Goal: Complete application form

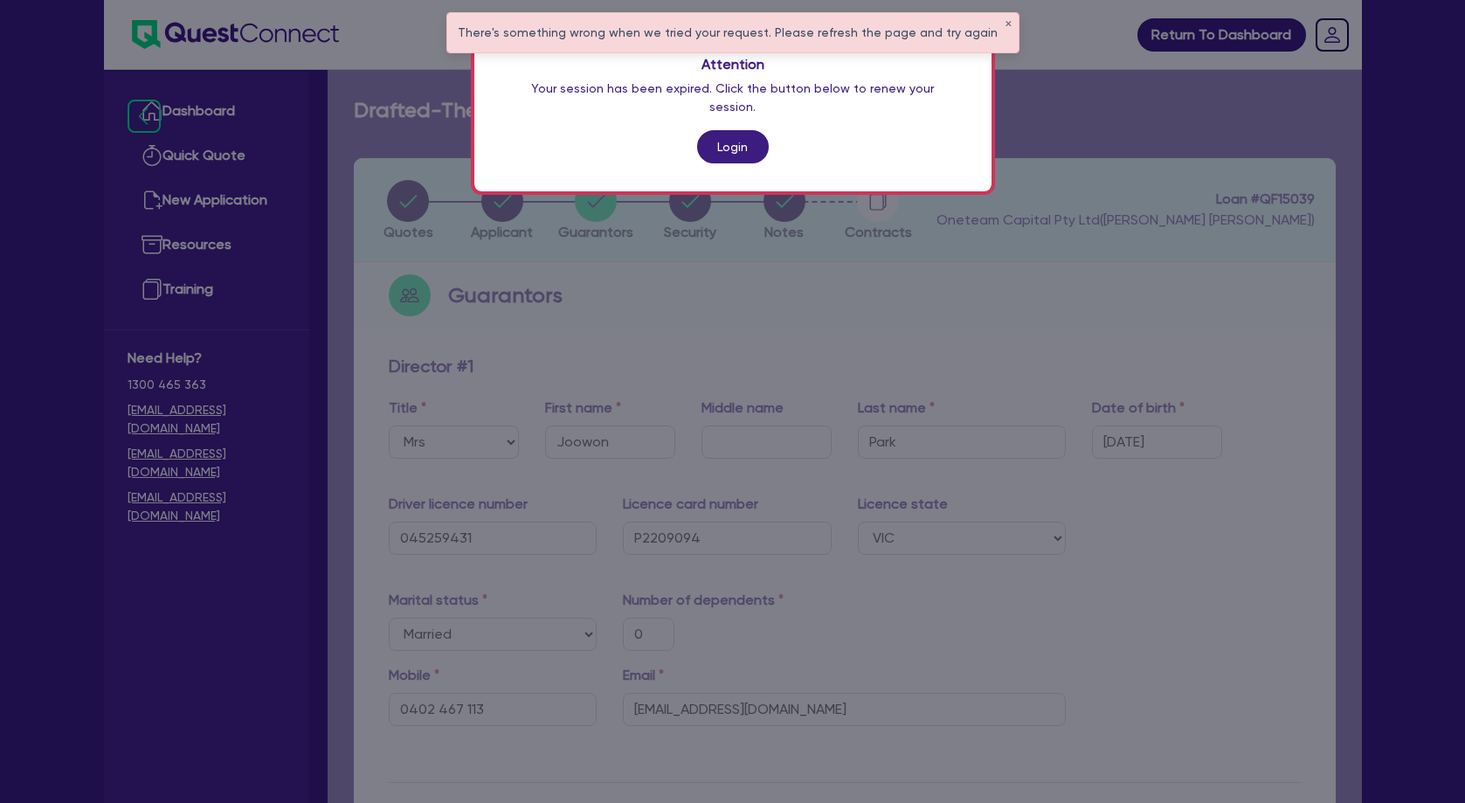
select select "MRS"
select select "VIC"
select select "MARRIED"
select select "PROPERTY"
select select "CASH"
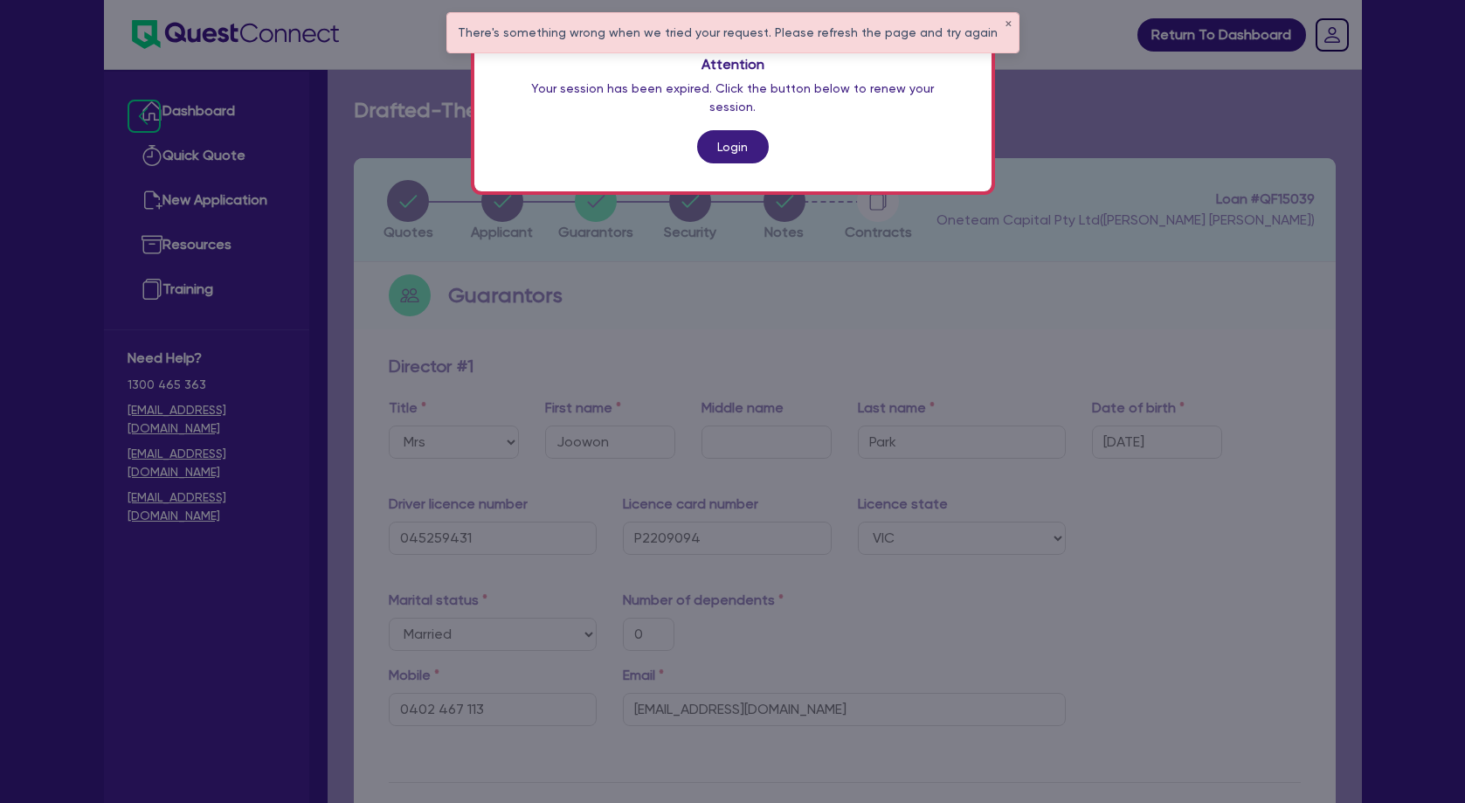
select select "VEHICLE"
select select "HOUSEHOLD_PERSONAL"
select select "OTHER"
select select "MORTGAGE"
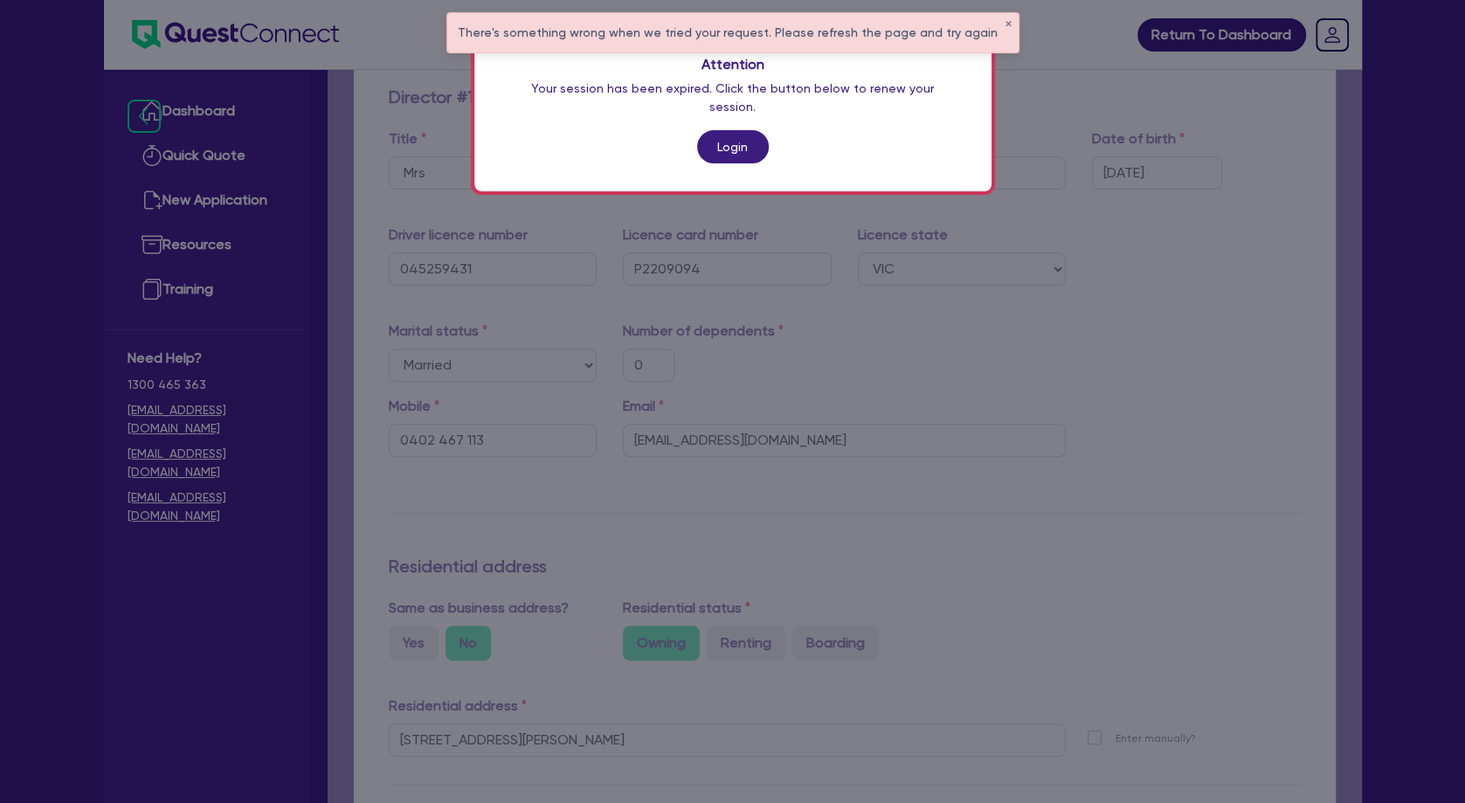
scroll to position [269, 0]
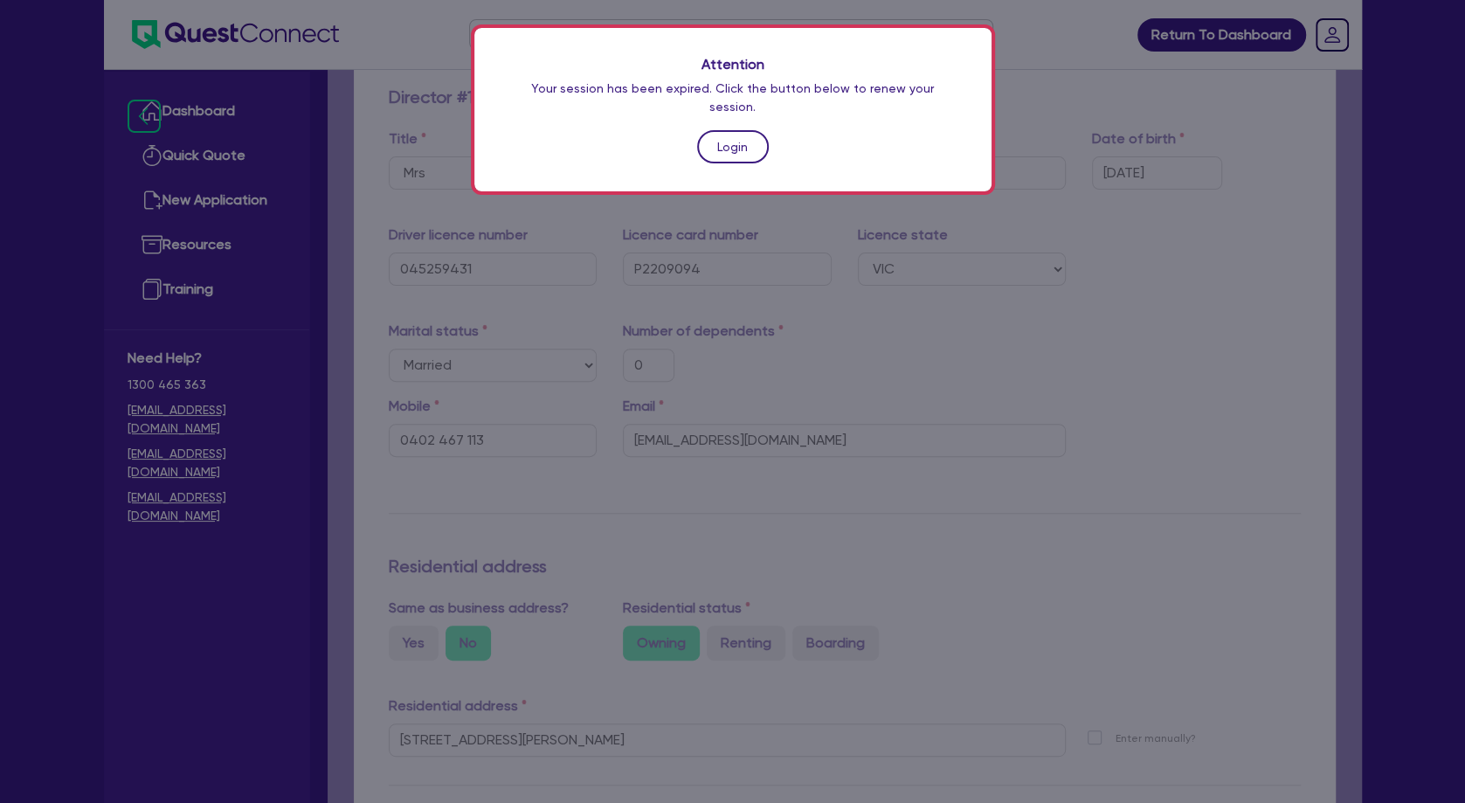
click at [744, 132] on link "Login" at bounding box center [733, 146] width 72 height 33
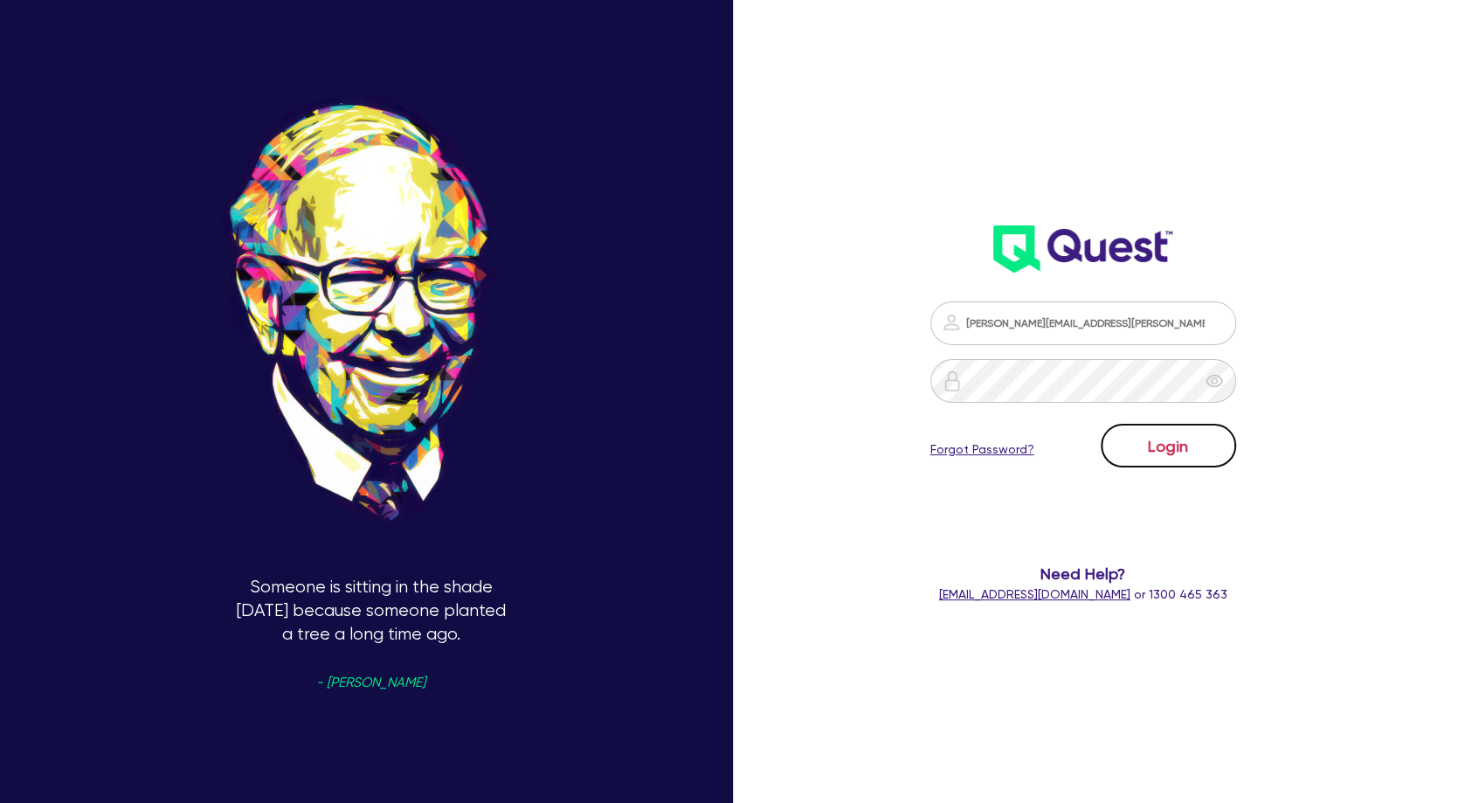
click at [1175, 464] on button "Login" at bounding box center [1168, 446] width 135 height 44
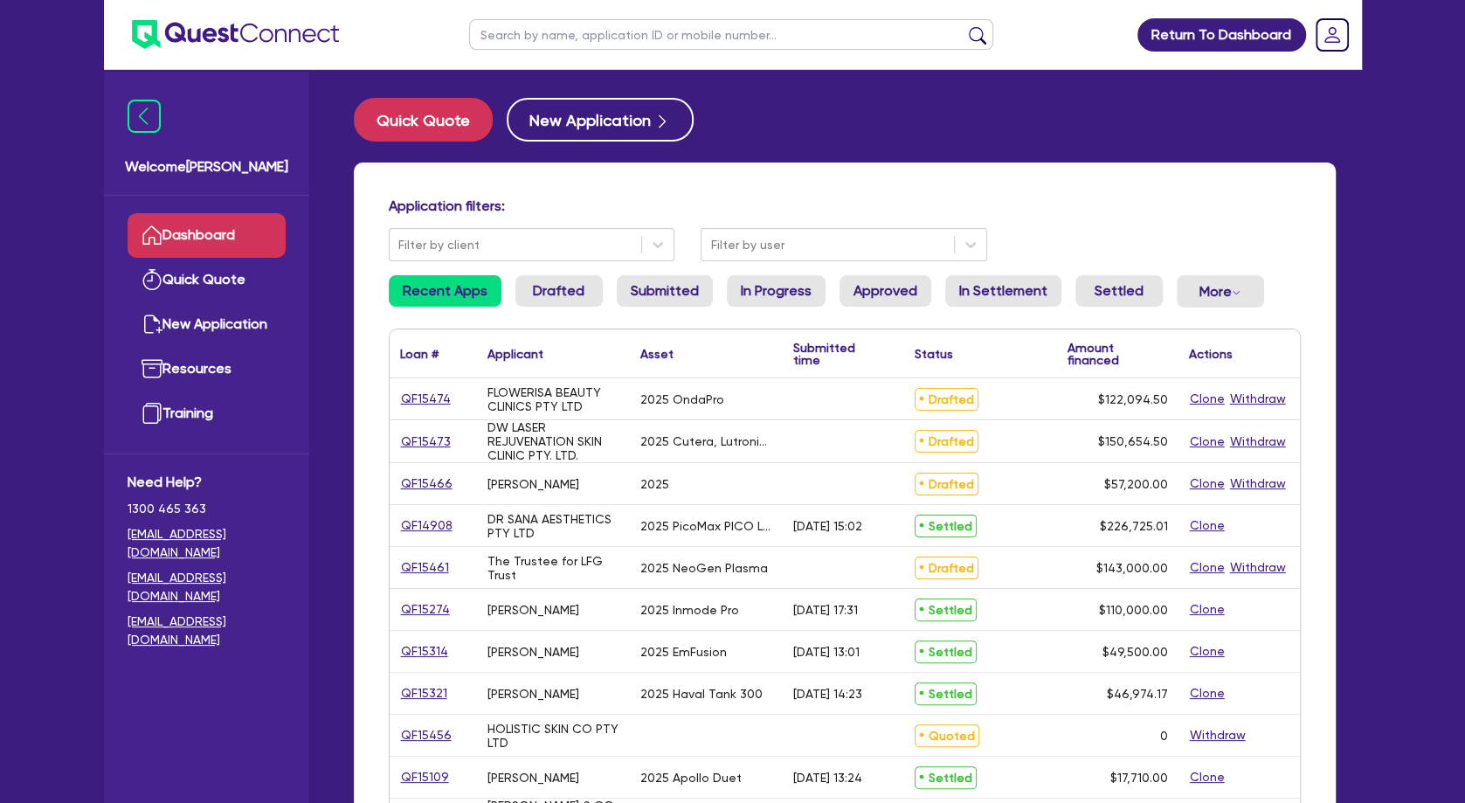
click at [534, 32] on input "text" at bounding box center [731, 34] width 524 height 31
type input "u"
type input "injec"
click at [964, 26] on button "submit" at bounding box center [978, 38] width 28 height 24
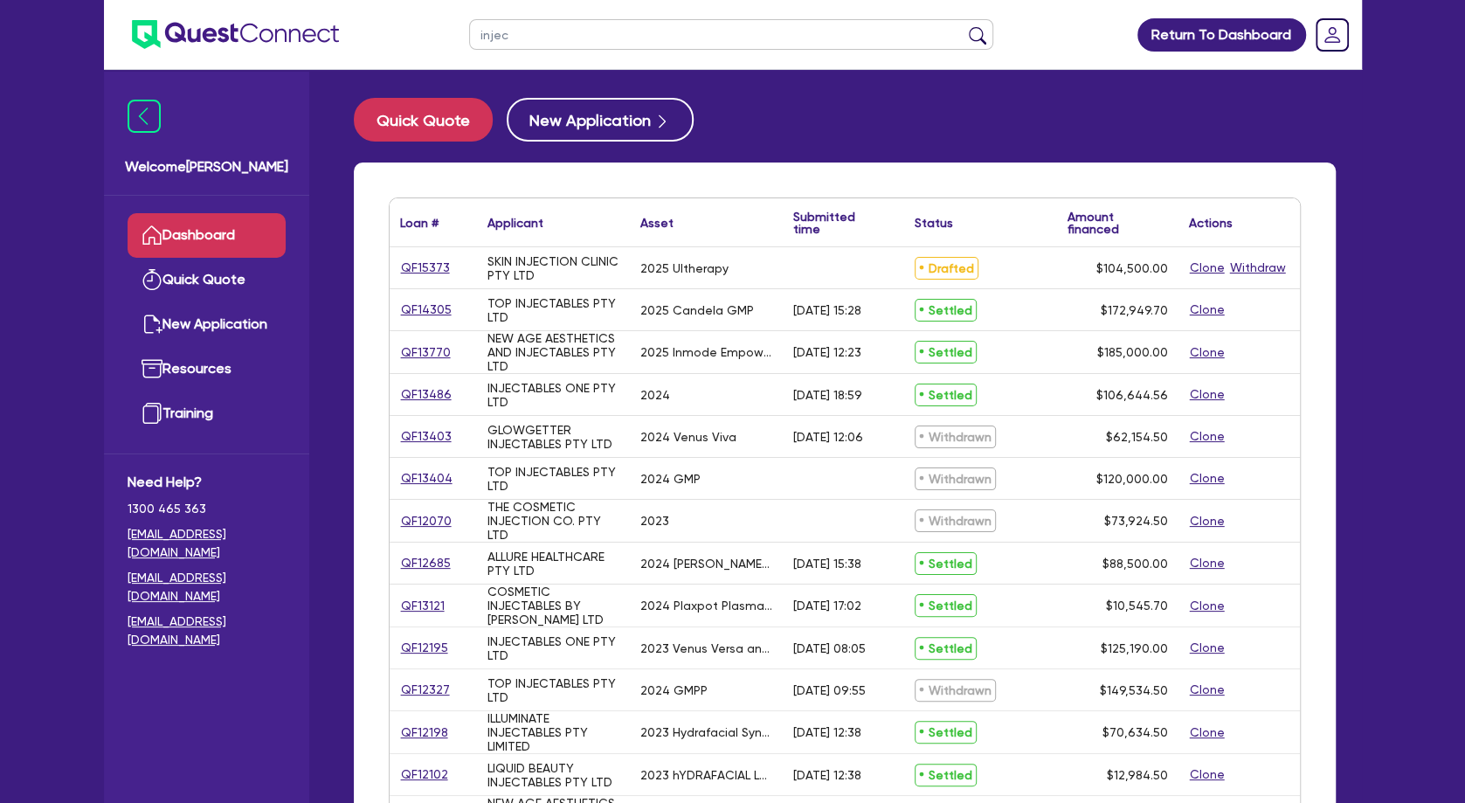
click at [545, 264] on div "SKIN INJECTION CLINIC PTY LTD" at bounding box center [554, 268] width 132 height 28
click at [429, 266] on link "QF15373" at bounding box center [425, 268] width 51 height 20
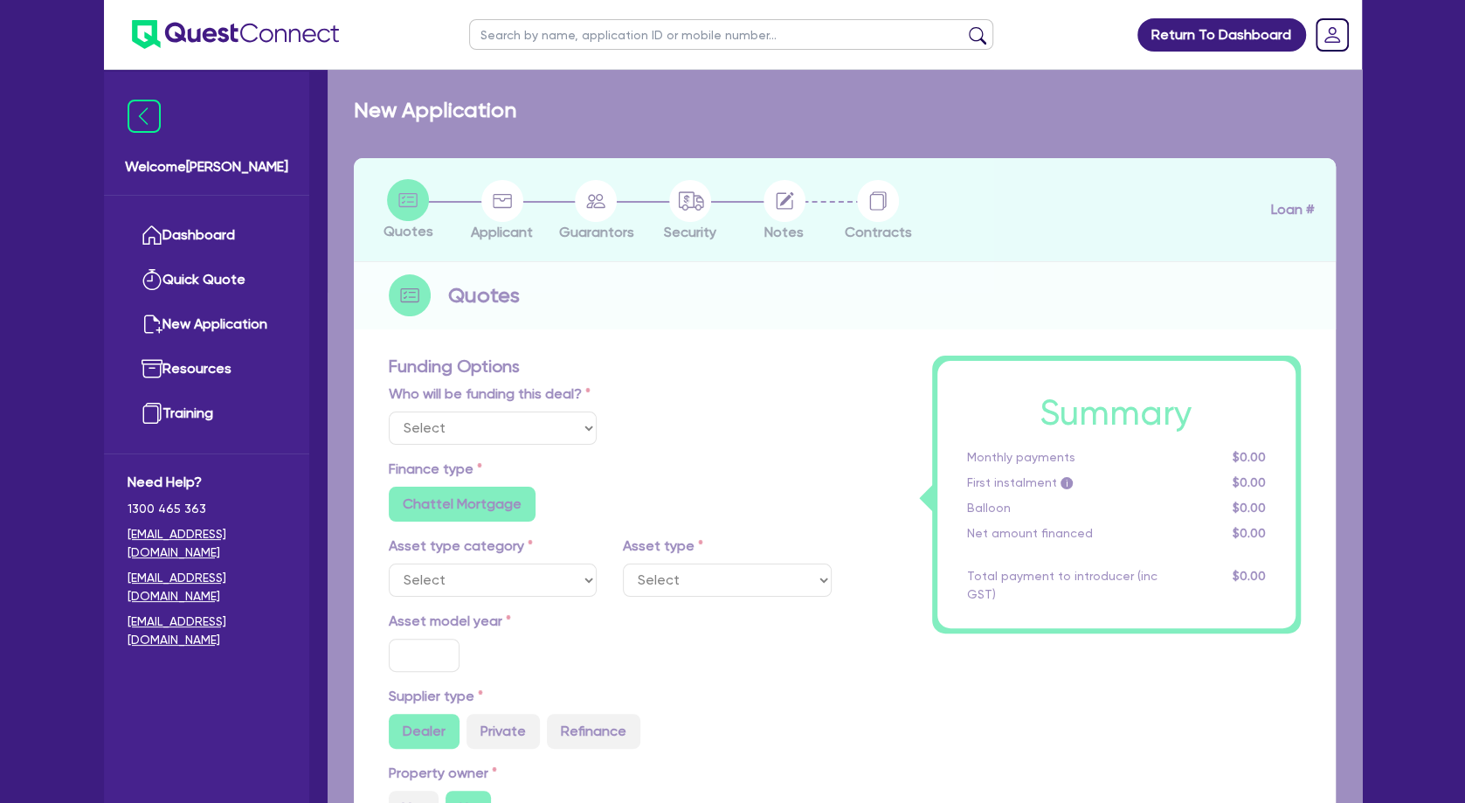
select select "Other"
select select "TERTIARY_ASSETS"
type input "2025"
radio input "true"
type input "104,500"
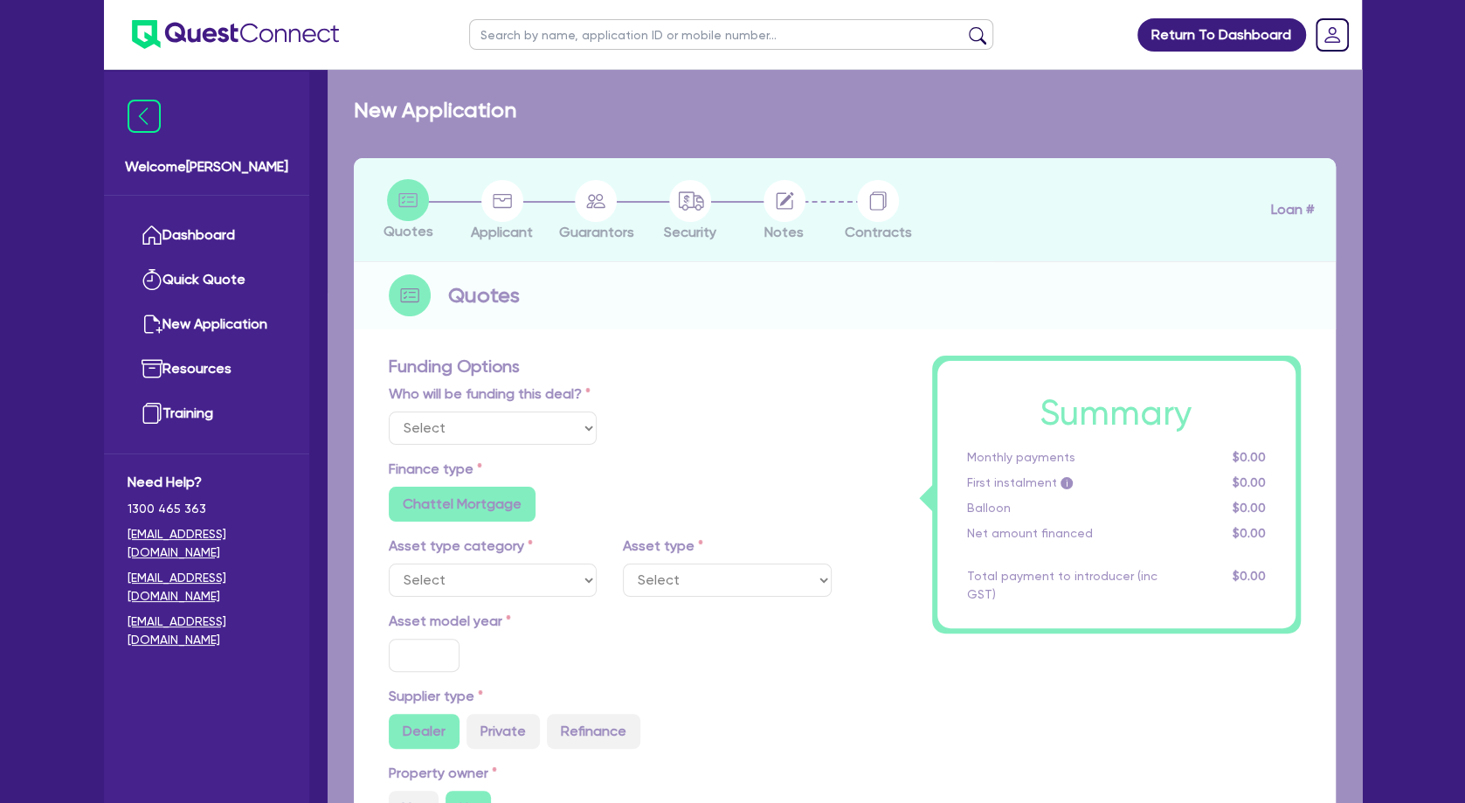
type input "5"
type input "5,225"
type input "10.5"
radio input "false"
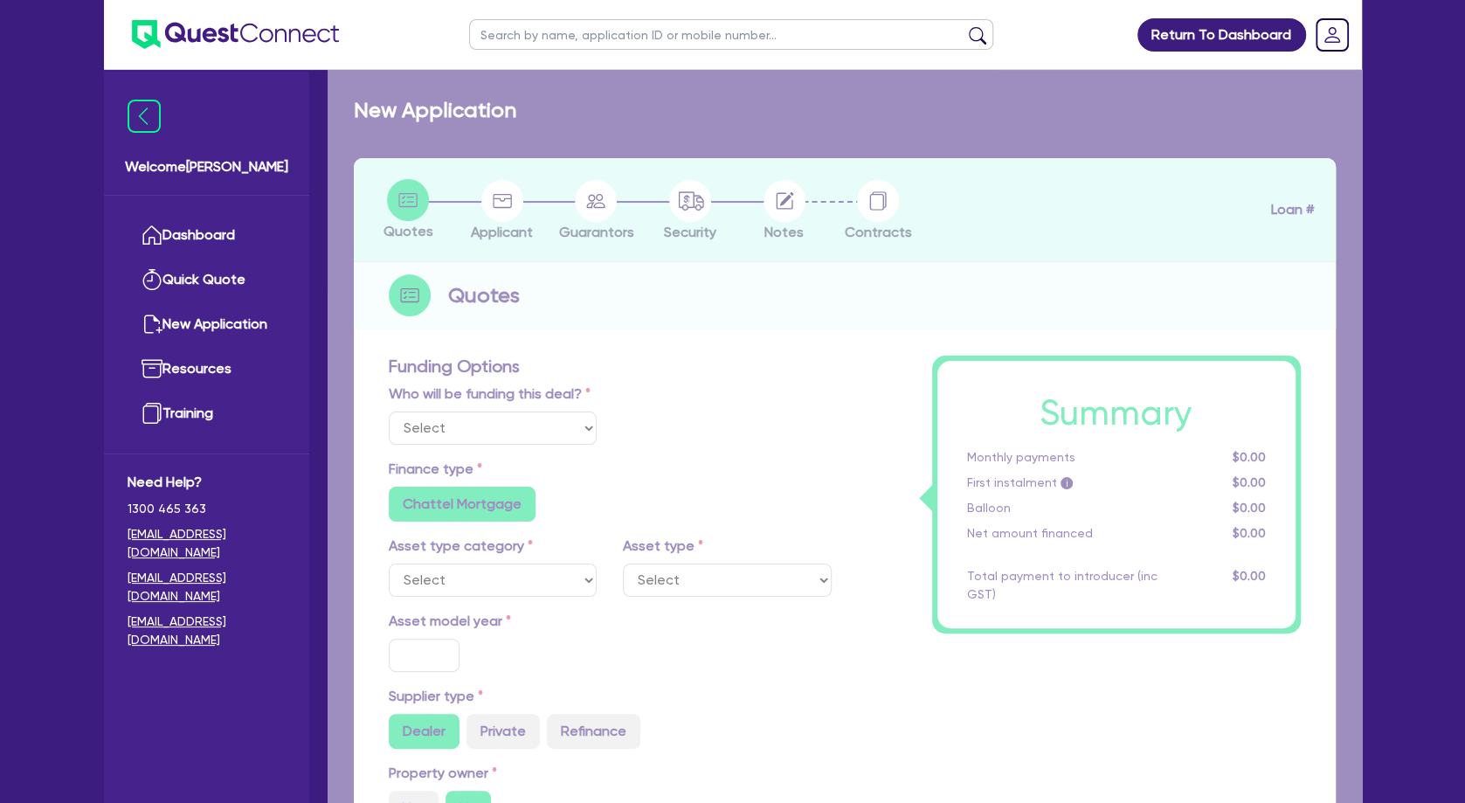
radio input "false"
select select "BEAUTY_EQUIPMENT"
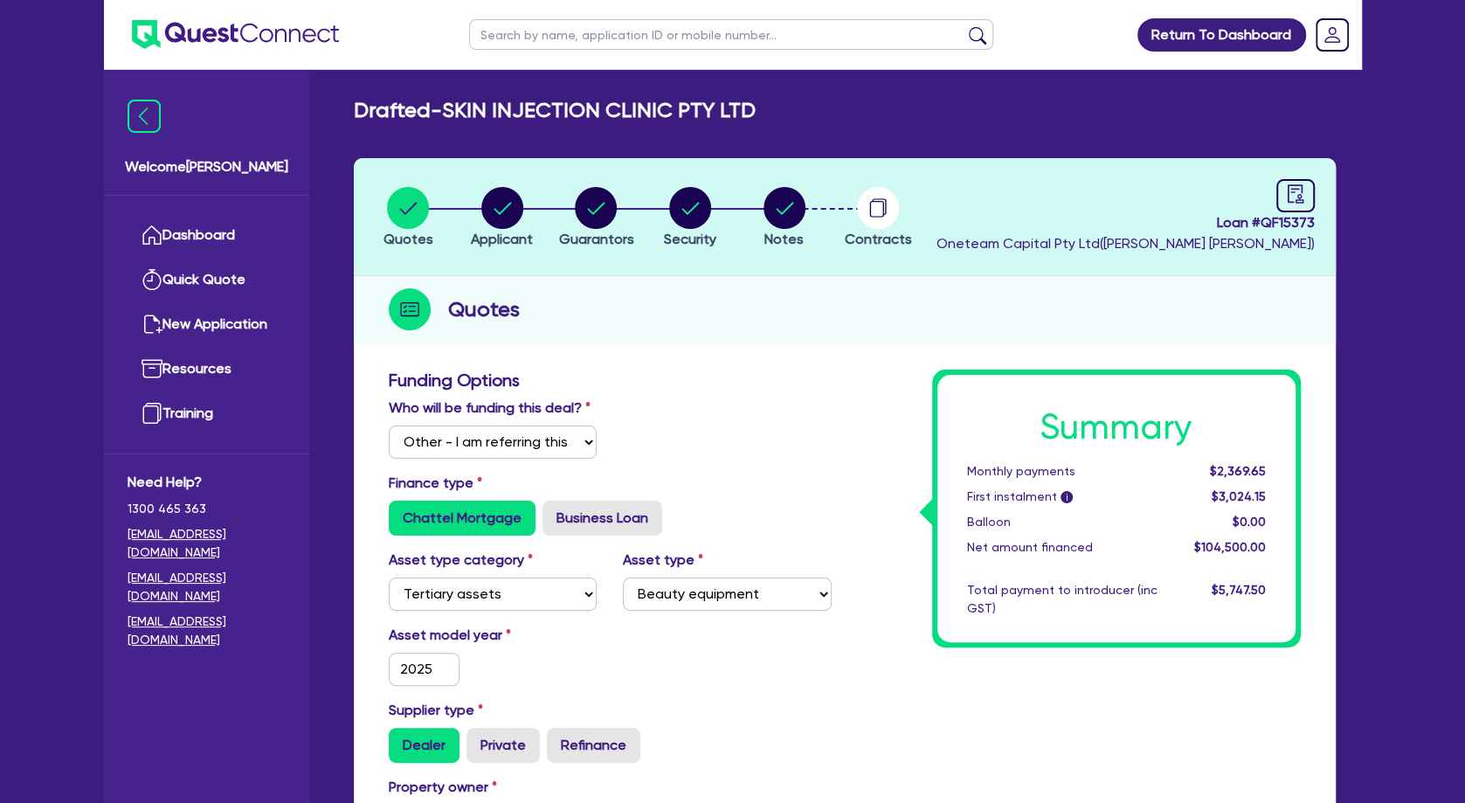
click at [637, 273] on header "Quotes Applicant Guarantors Security Notes Contracts Loan # QF15373 Oneteam Cap…" at bounding box center [845, 217] width 982 height 118
click at [592, 212] on icon "button" at bounding box center [596, 208] width 17 height 12
select select "MRS"
select select "[GEOGRAPHIC_DATA]"
select select "SINGLE"
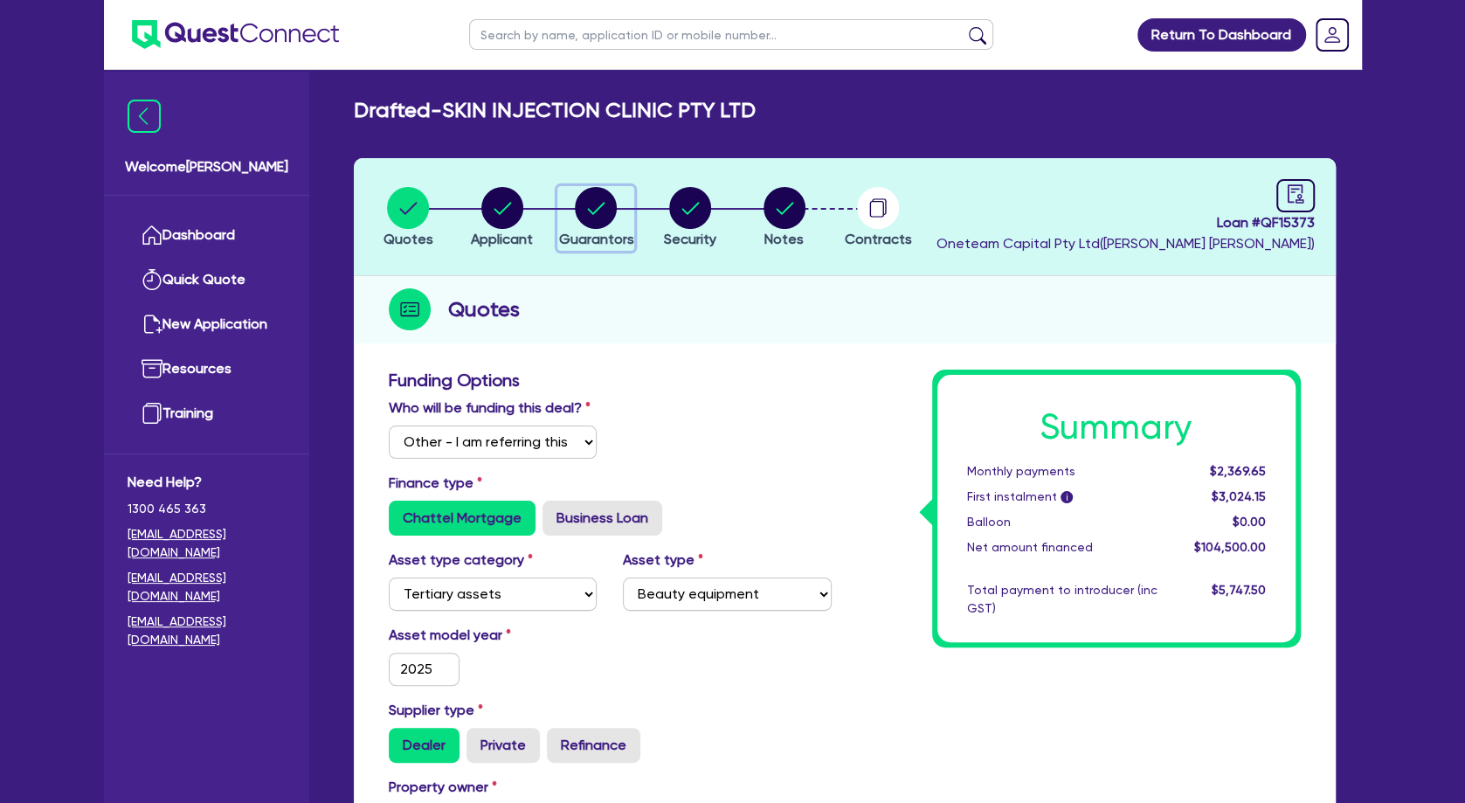
select select "PROPERTY"
select select "CASH"
select select "VEHICLE"
select select "HOUSEHOLD_PERSONAL"
select select "MORTGAGE"
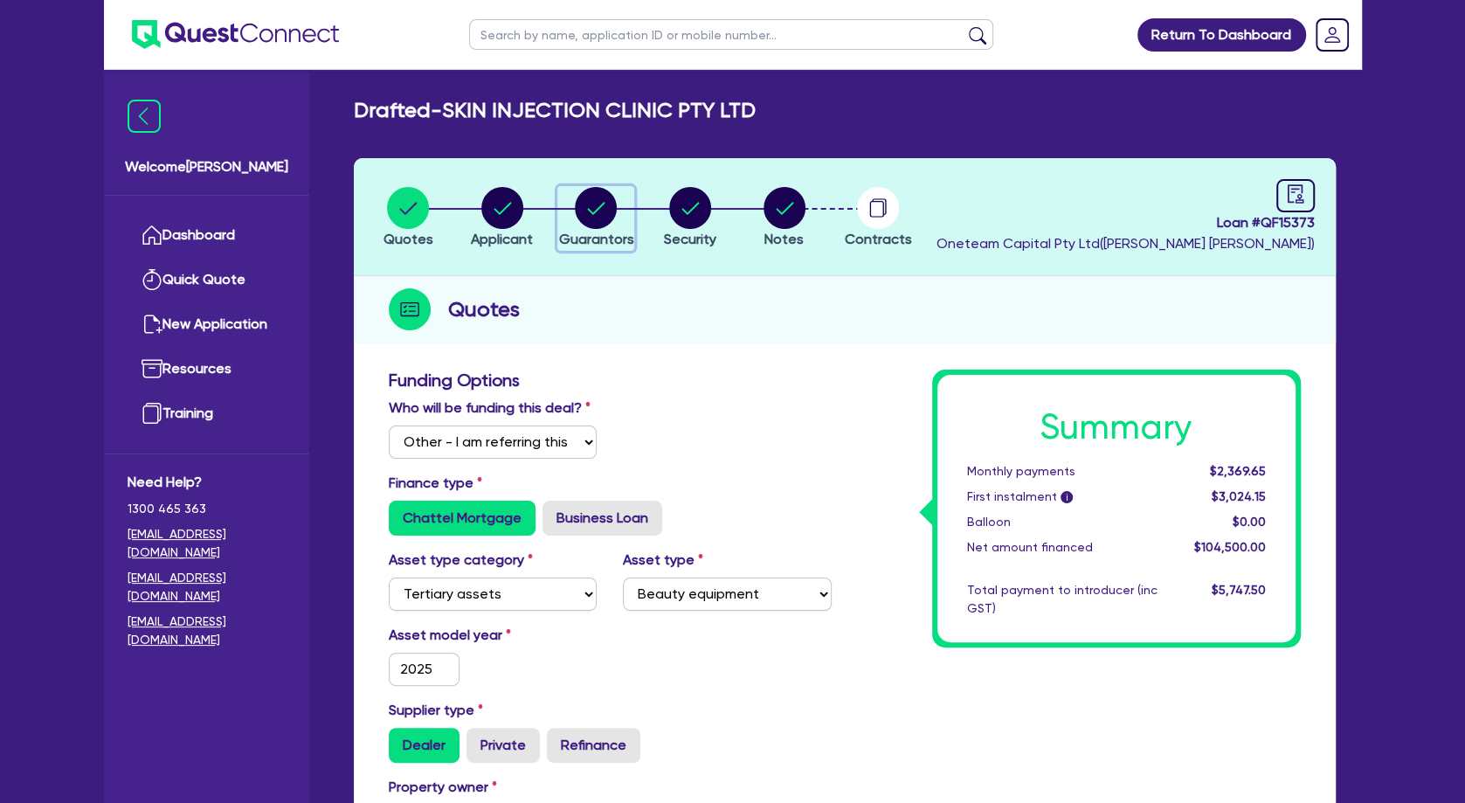
select select "VEHICLE_LOAN"
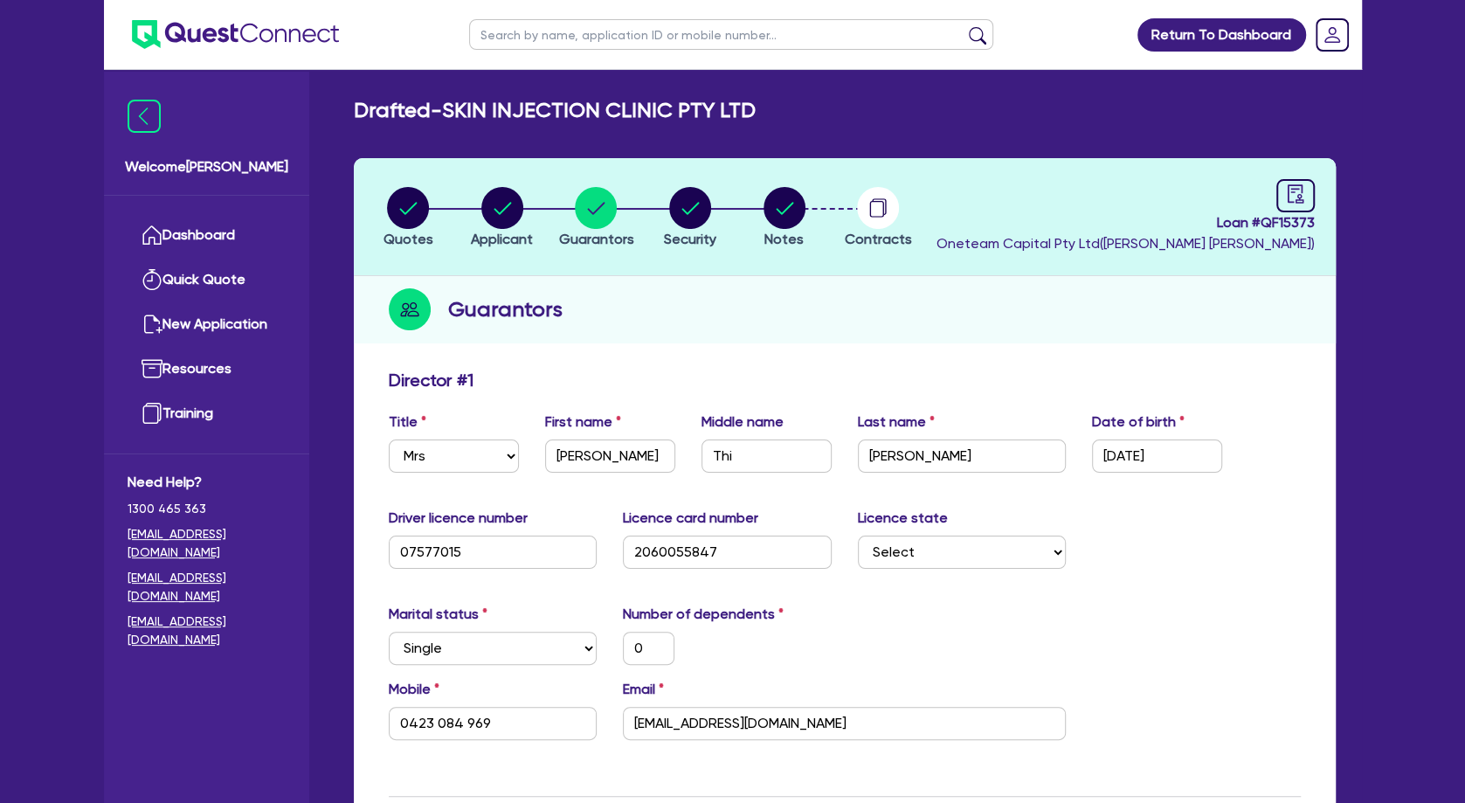
click at [600, 40] on input "text" at bounding box center [731, 34] width 524 height 31
type input "salt"
click button "submit" at bounding box center [978, 38] width 28 height 24
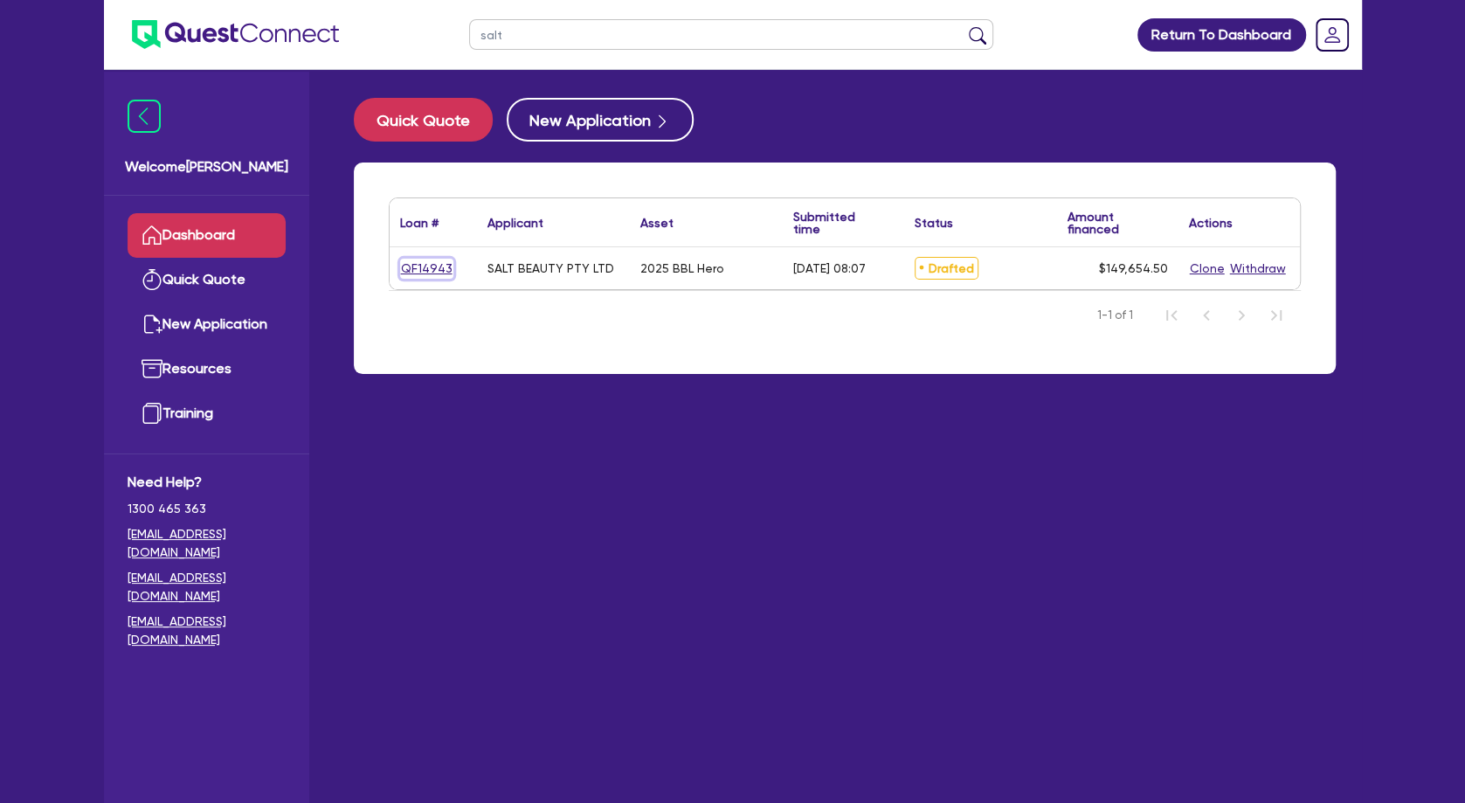
click at [435, 261] on link "QF14943" at bounding box center [426, 269] width 53 height 20
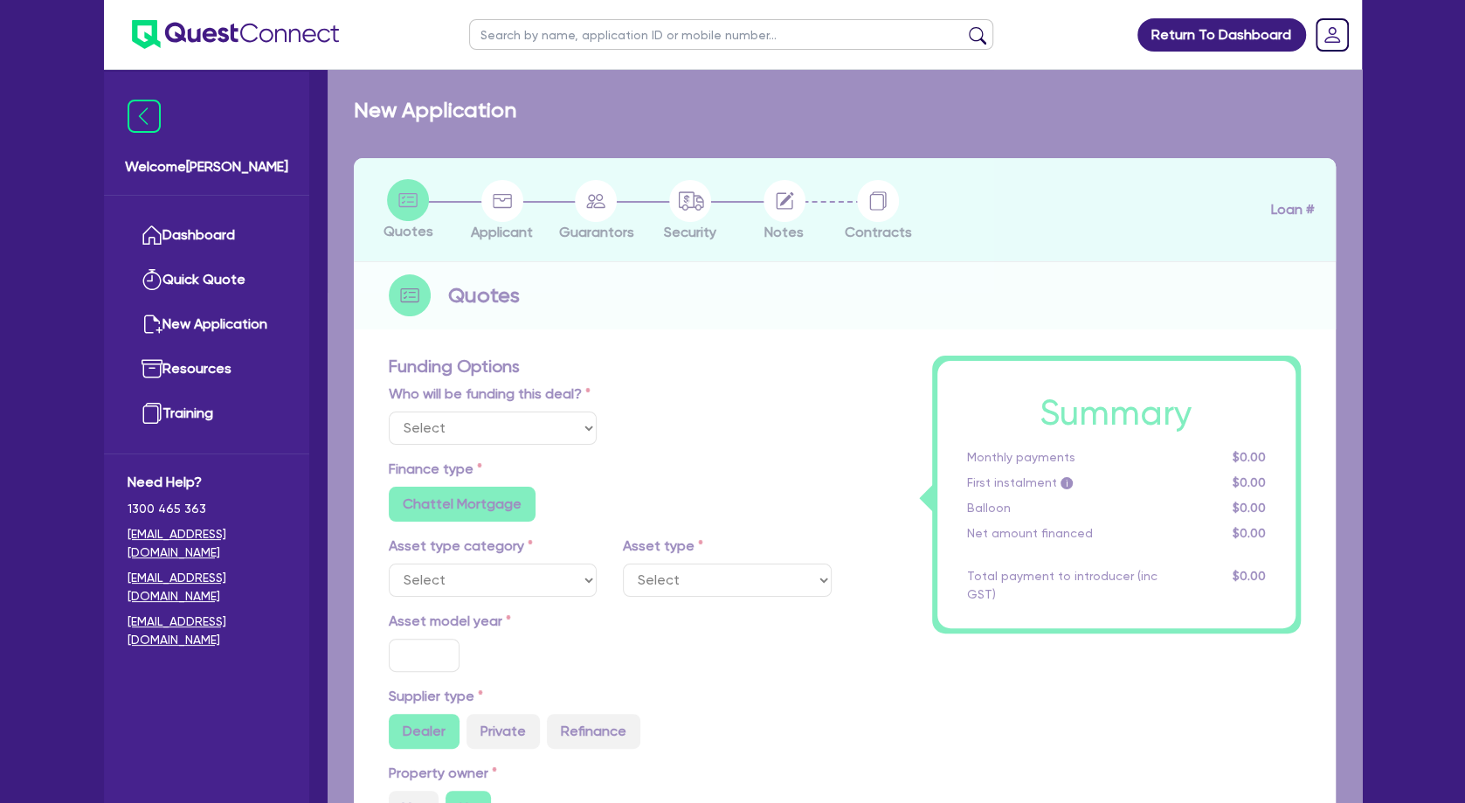
select select "Other"
select select "TERTIARY_ASSETS"
type input "2025"
type input "253,000"
type input "104,000"
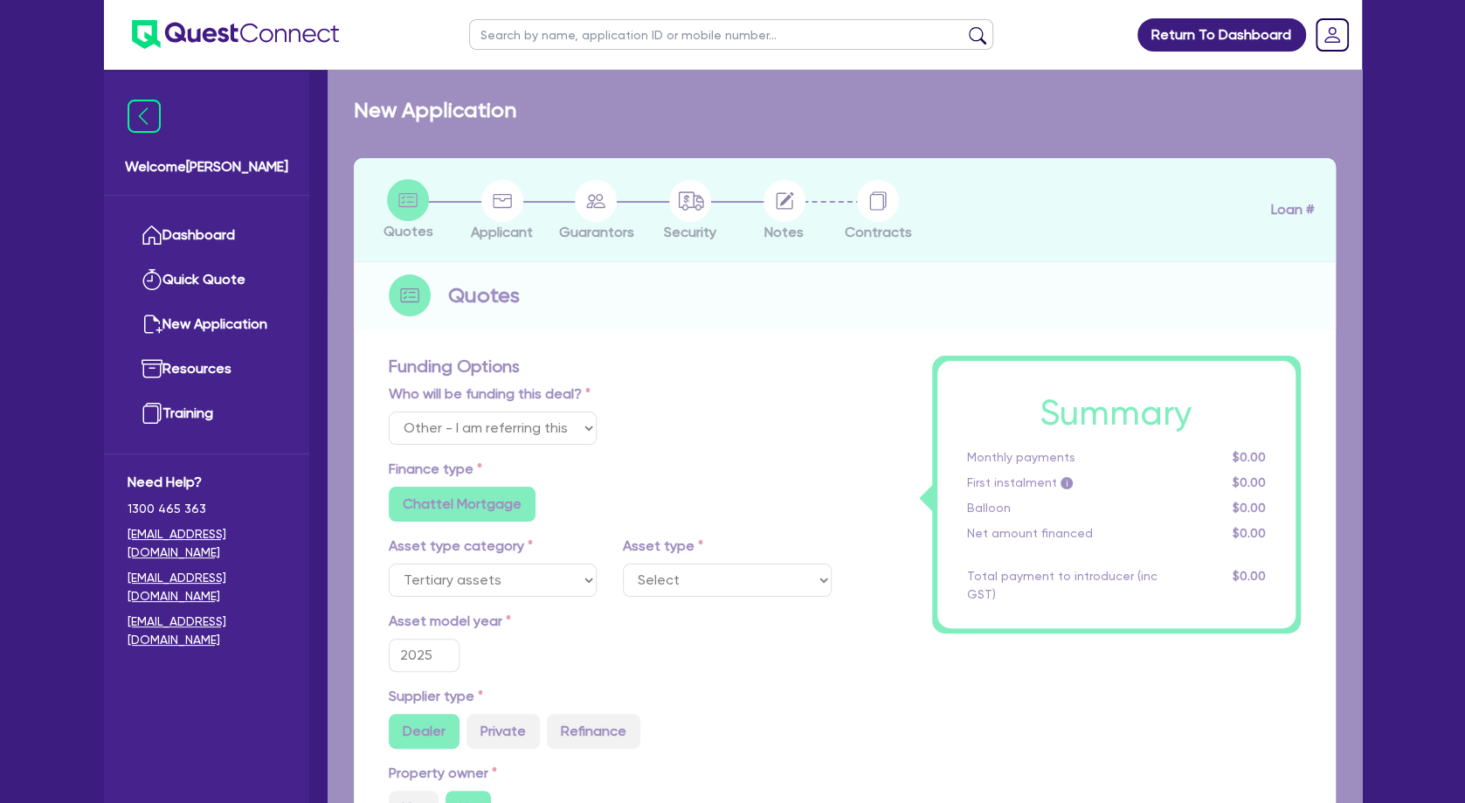
type input "4.5"
type input "6,734.45"
type input "9.15"
radio input "false"
radio input "true"
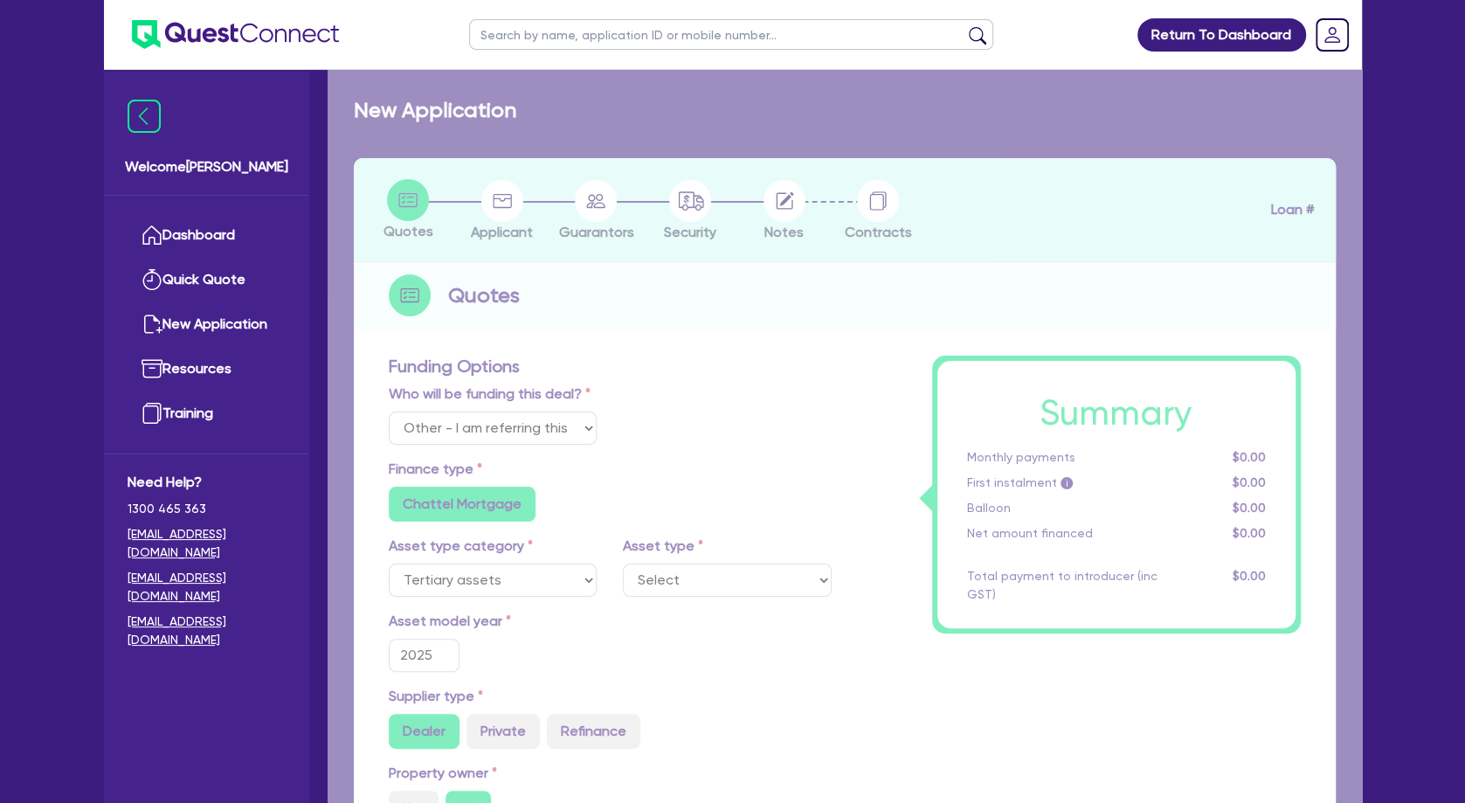
radio input "false"
select select "BEAUTY_EQUIPMENT"
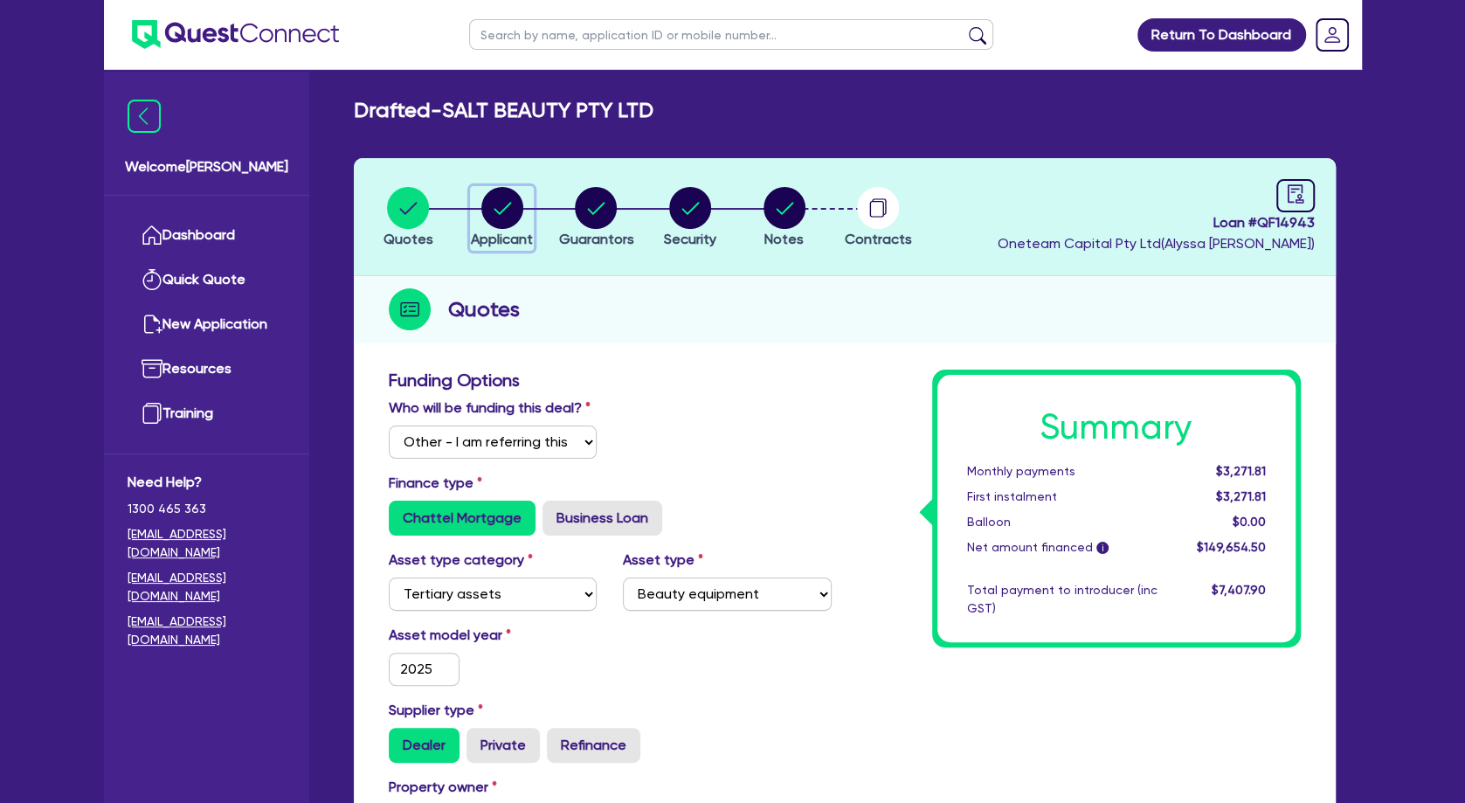
click at [497, 217] on circle "button" at bounding box center [502, 208] width 42 height 42
select select "COMPANY"
select select "HEALTH_BEAUTY"
select select "HAIR_BEAUTY_SALONS"
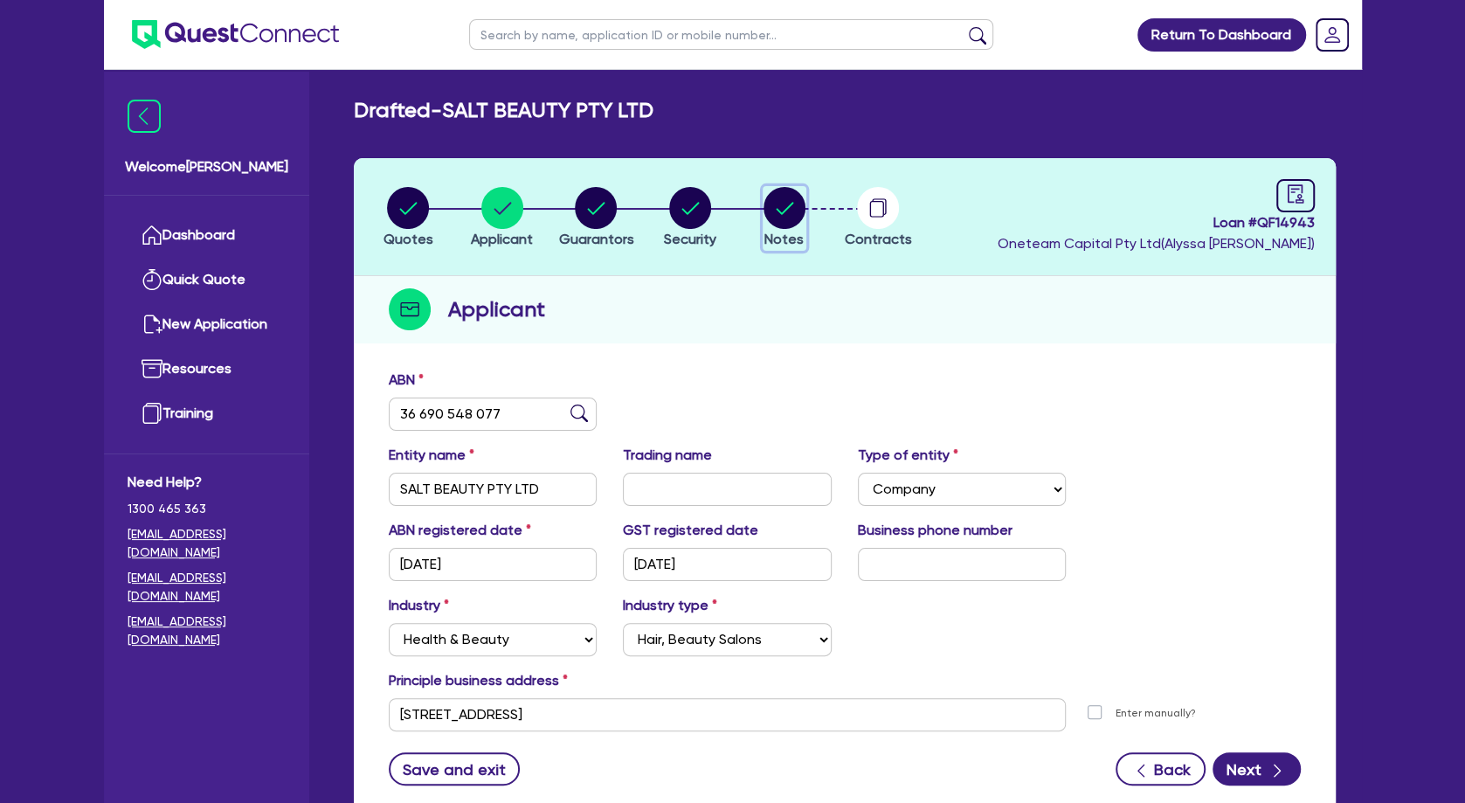
click at [779, 204] on circle "button" at bounding box center [785, 208] width 42 height 42
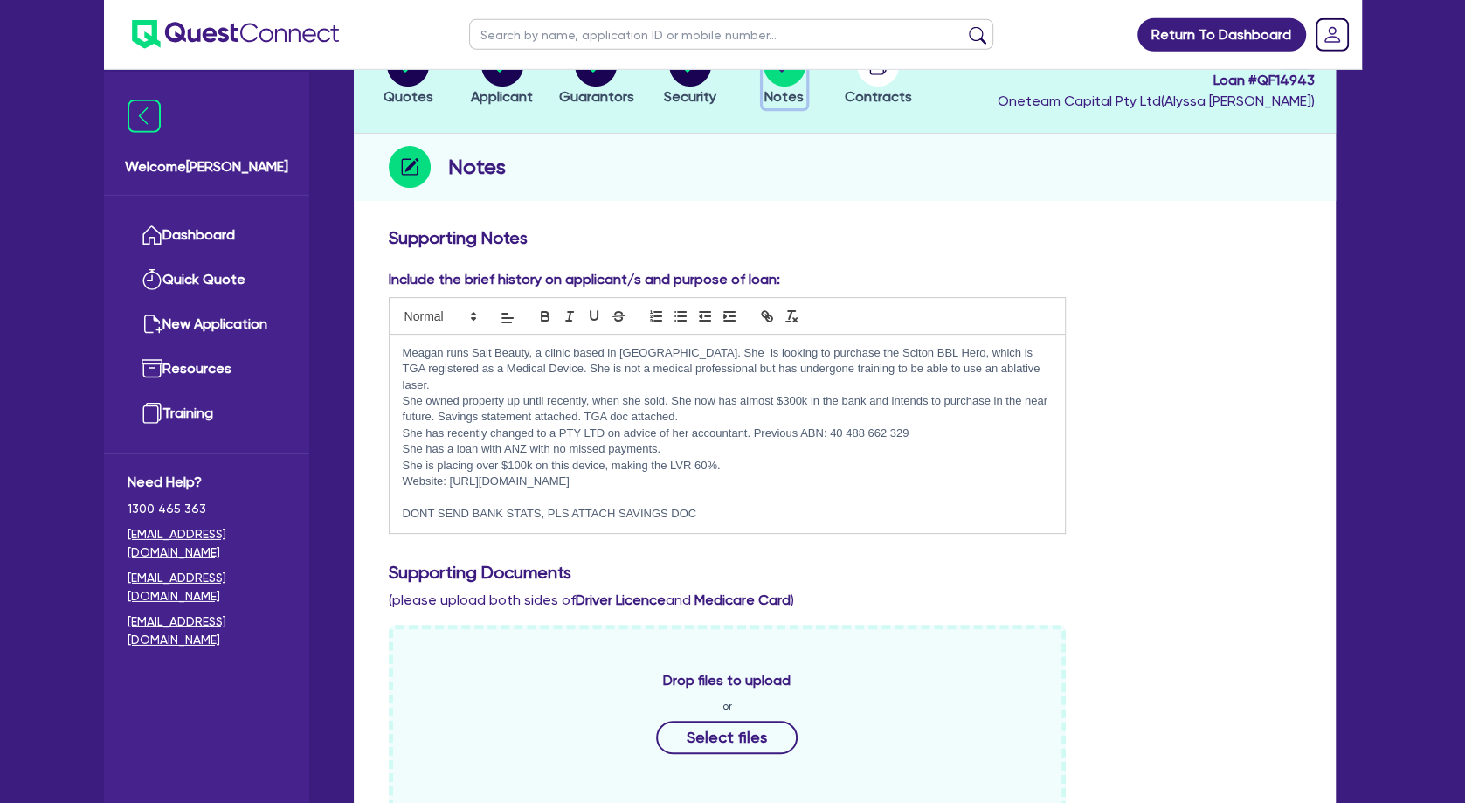
scroll to position [189, 0]
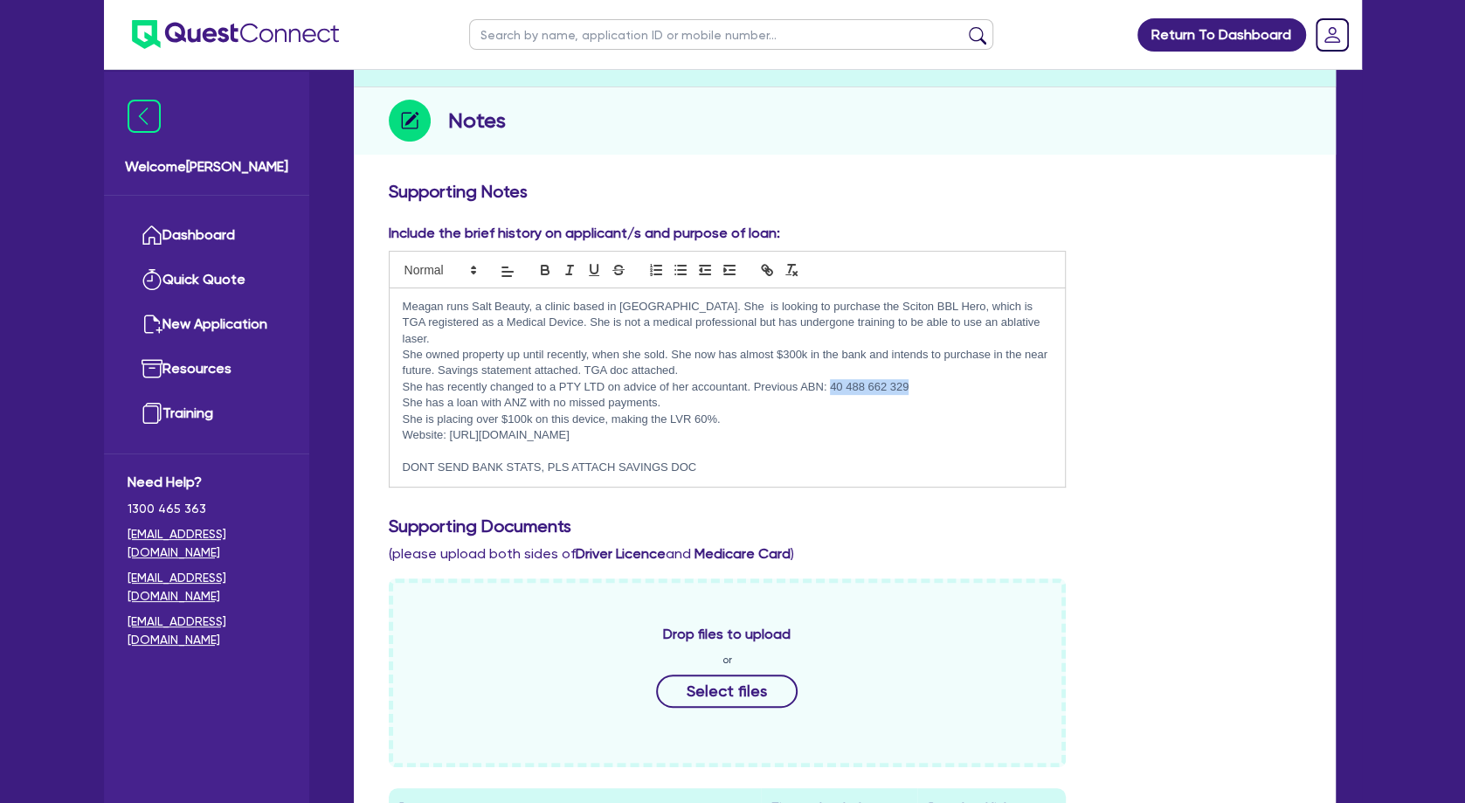
drag, startPoint x: 934, startPoint y: 371, endPoint x: 829, endPoint y: 366, distance: 105.0
click at [829, 379] on p "She has recently changed to a PTY LTD on advice of her accountant. Previous ABN…" at bounding box center [728, 387] width 650 height 16
copy p "40 488 662 329"
click at [551, 347] on p "She owned property up until recently, when she sold. She now has almost $300k i…" at bounding box center [728, 363] width 650 height 32
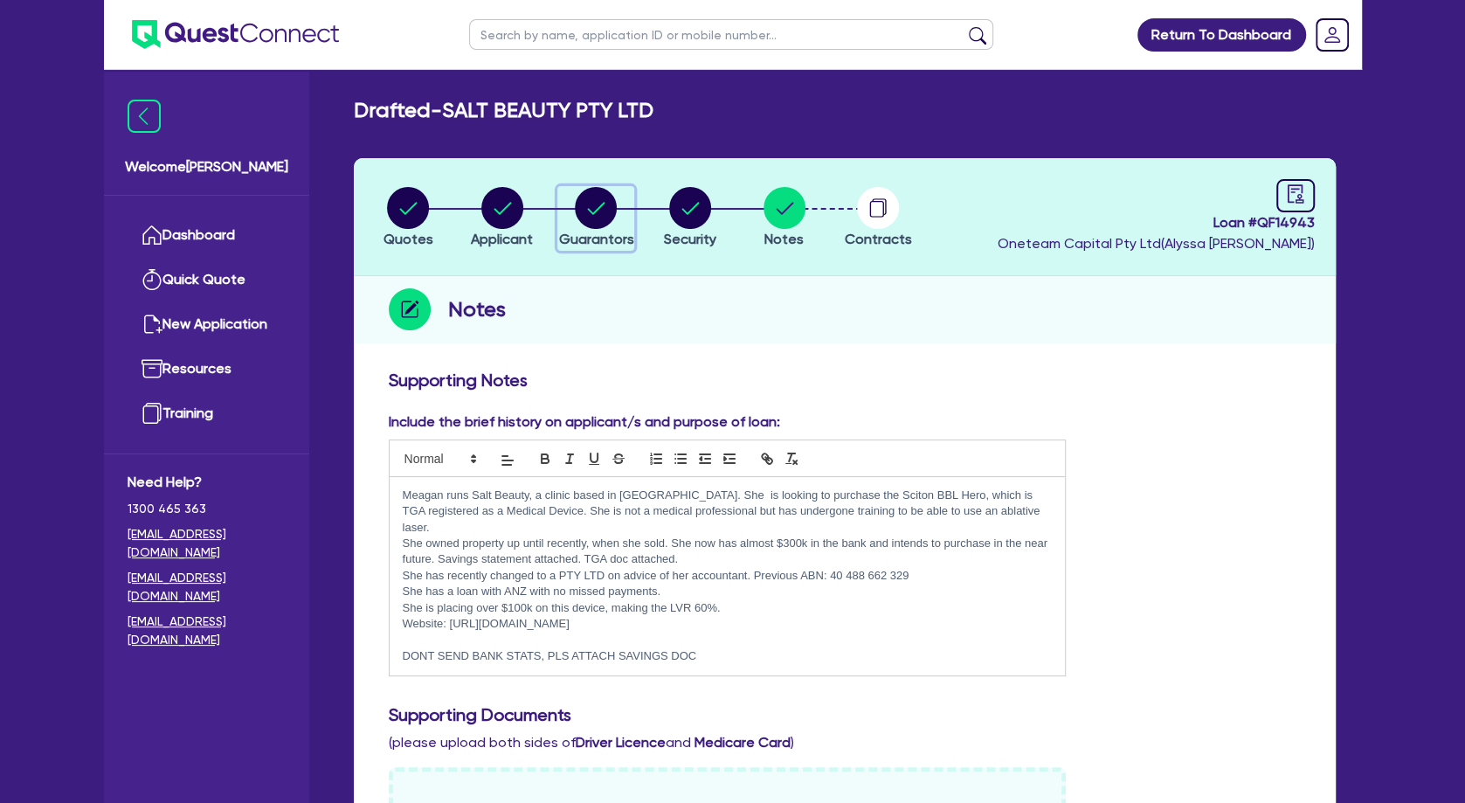
click at [586, 206] on circle "button" at bounding box center [596, 208] width 42 height 42
select select "MRS"
select select "[GEOGRAPHIC_DATA]"
select select "MARRIED"
select select "CASH"
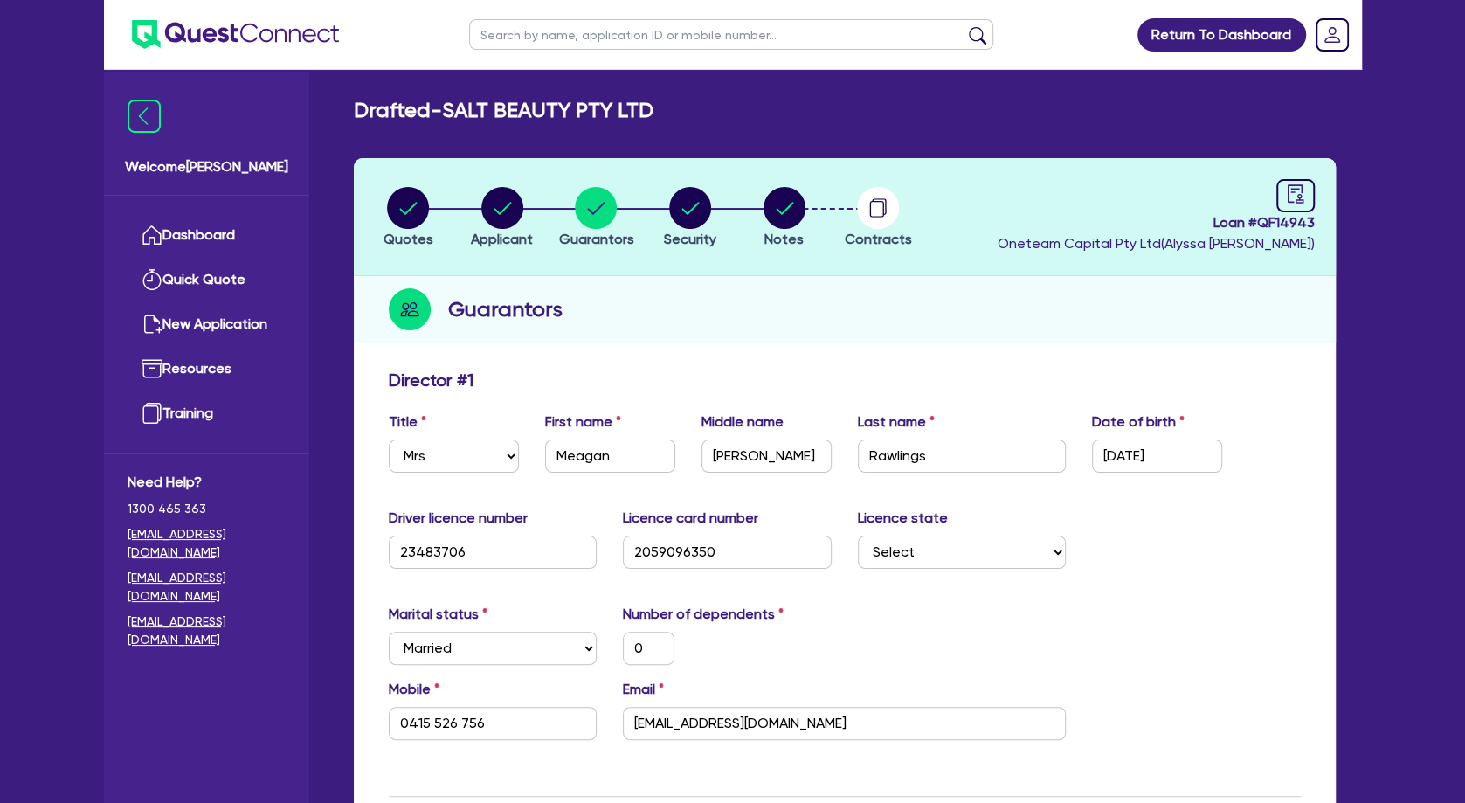
click at [654, 321] on div "Guarantors" at bounding box center [845, 309] width 982 height 67
click at [1294, 193] on icon "audit" at bounding box center [1295, 193] width 19 height 19
select select "DRAFTED_AMENDED"
select select "Other"
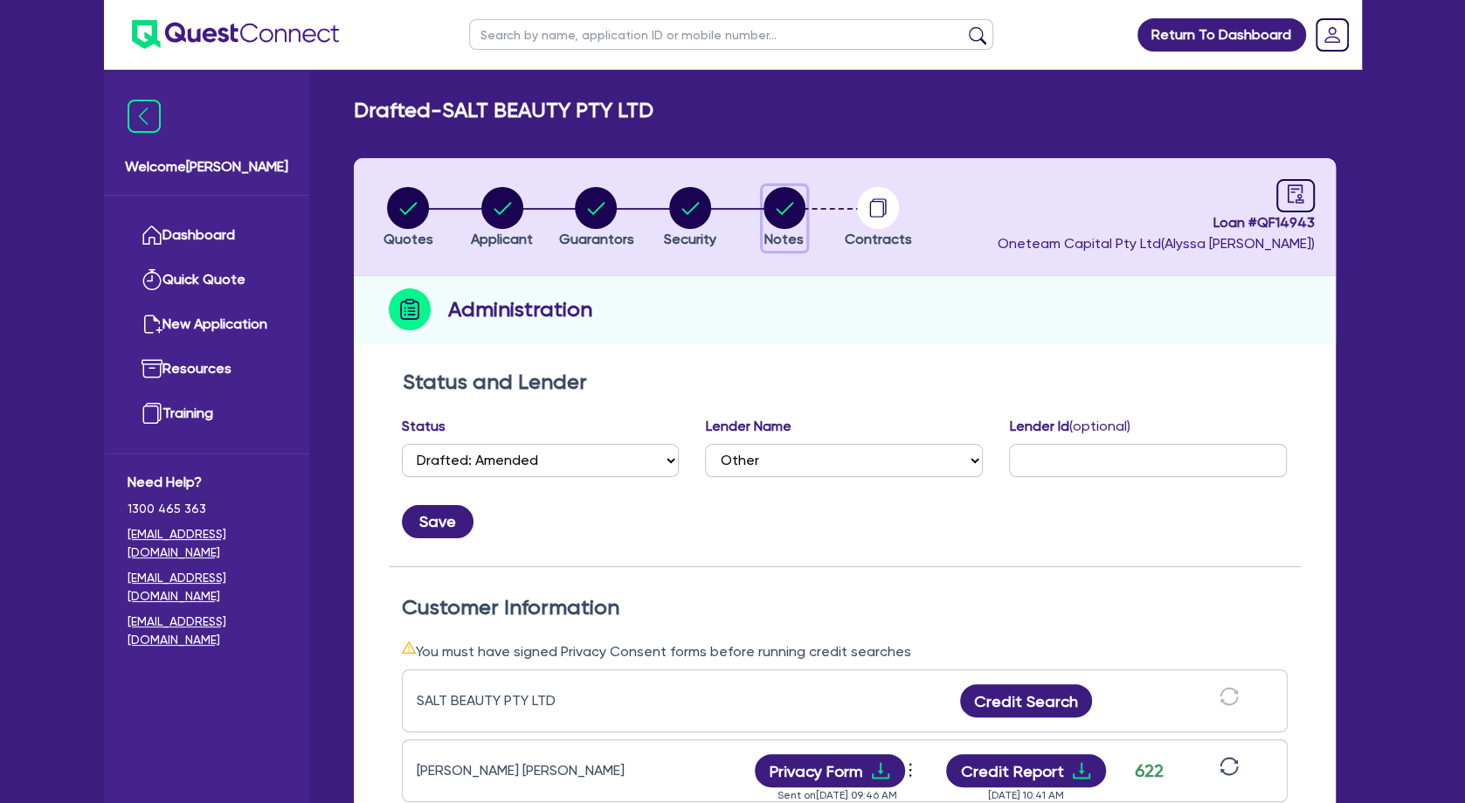
click at [780, 217] on circle "button" at bounding box center [785, 208] width 42 height 42
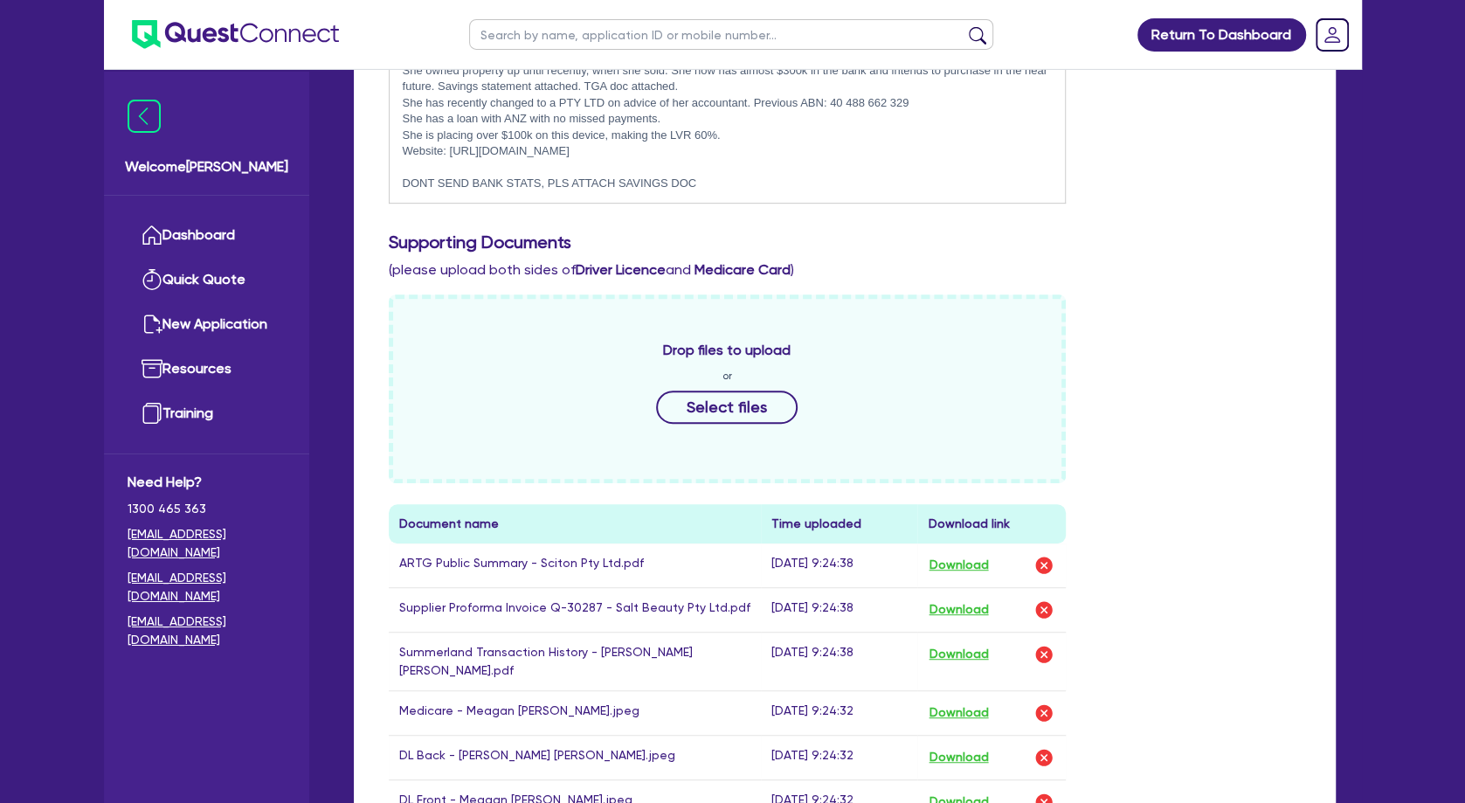
scroll to position [472, 0]
click at [613, 161] on p at bounding box center [728, 169] width 650 height 16
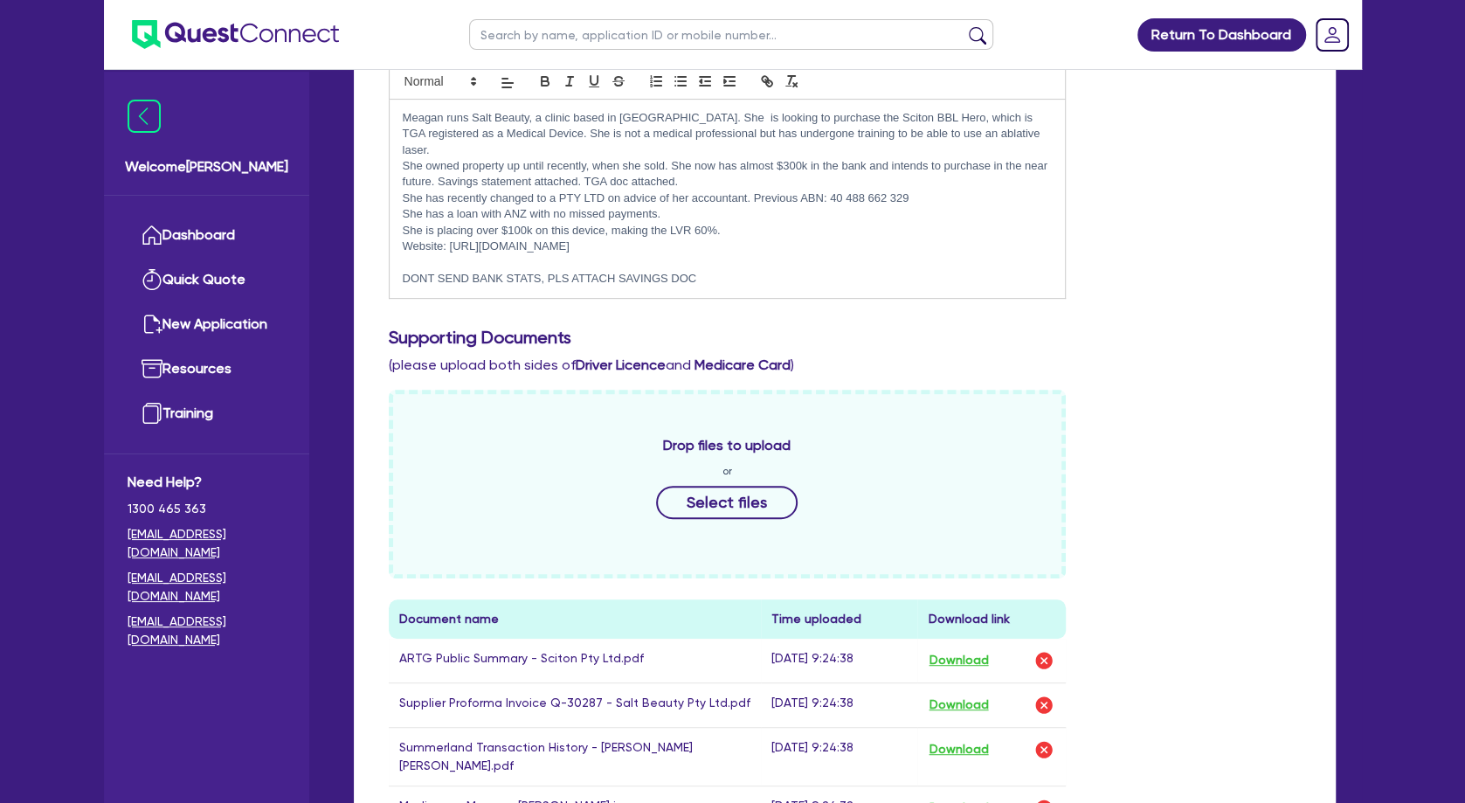
scroll to position [283, 0]
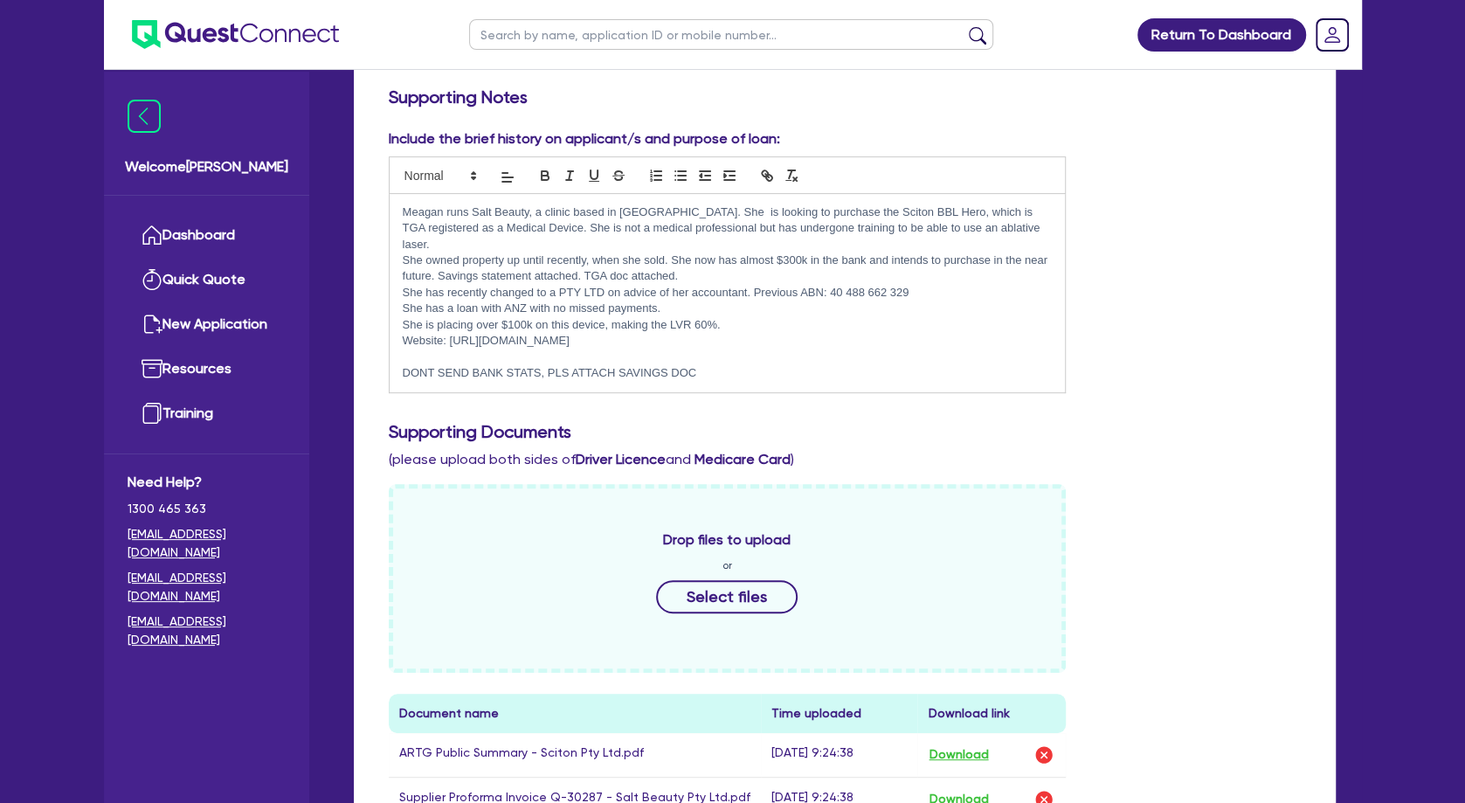
click at [729, 365] on p "DONT SEND BANK STATS, PLS ATTACH SAVINGS DOC" at bounding box center [728, 373] width 650 height 16
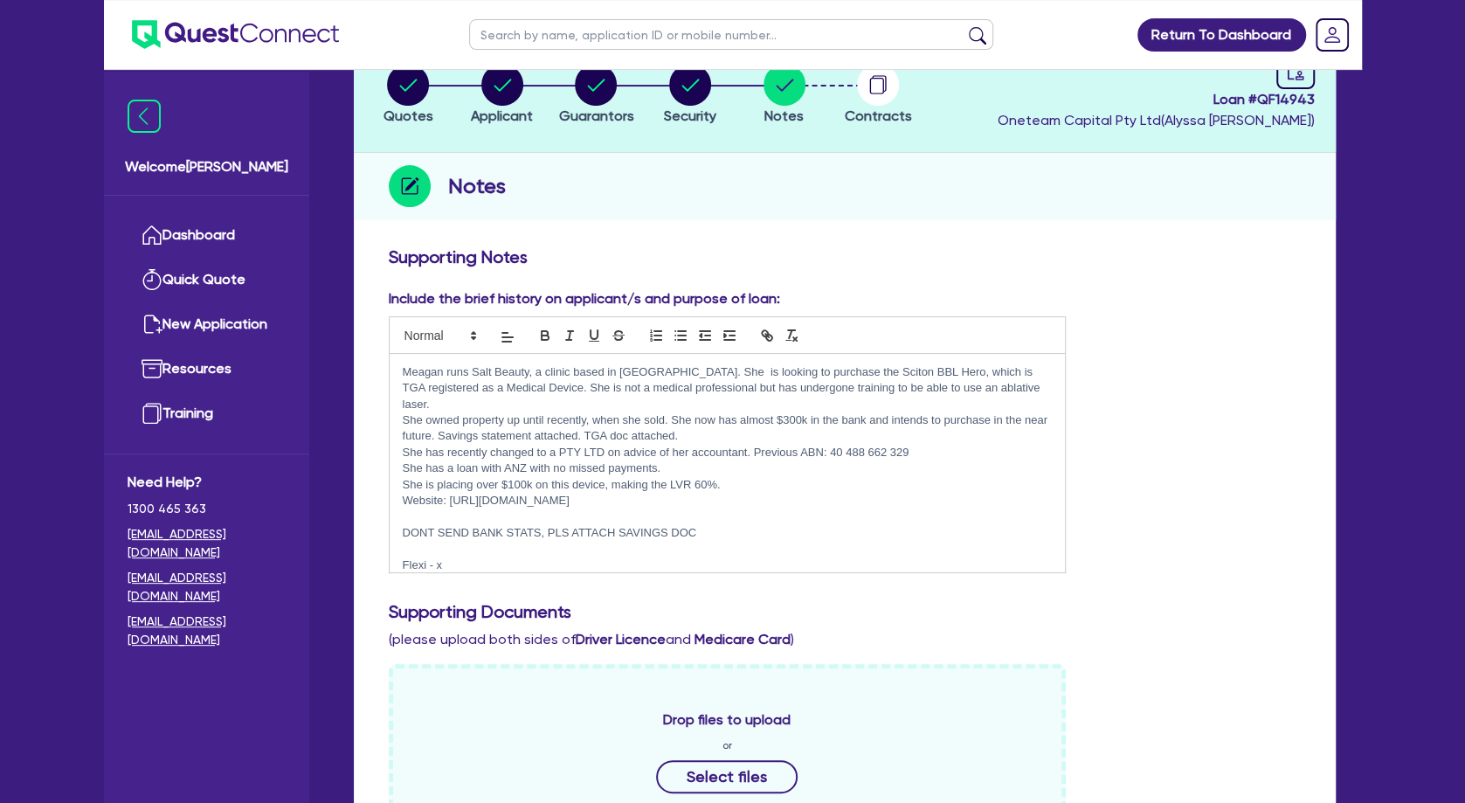
scroll to position [0, 0]
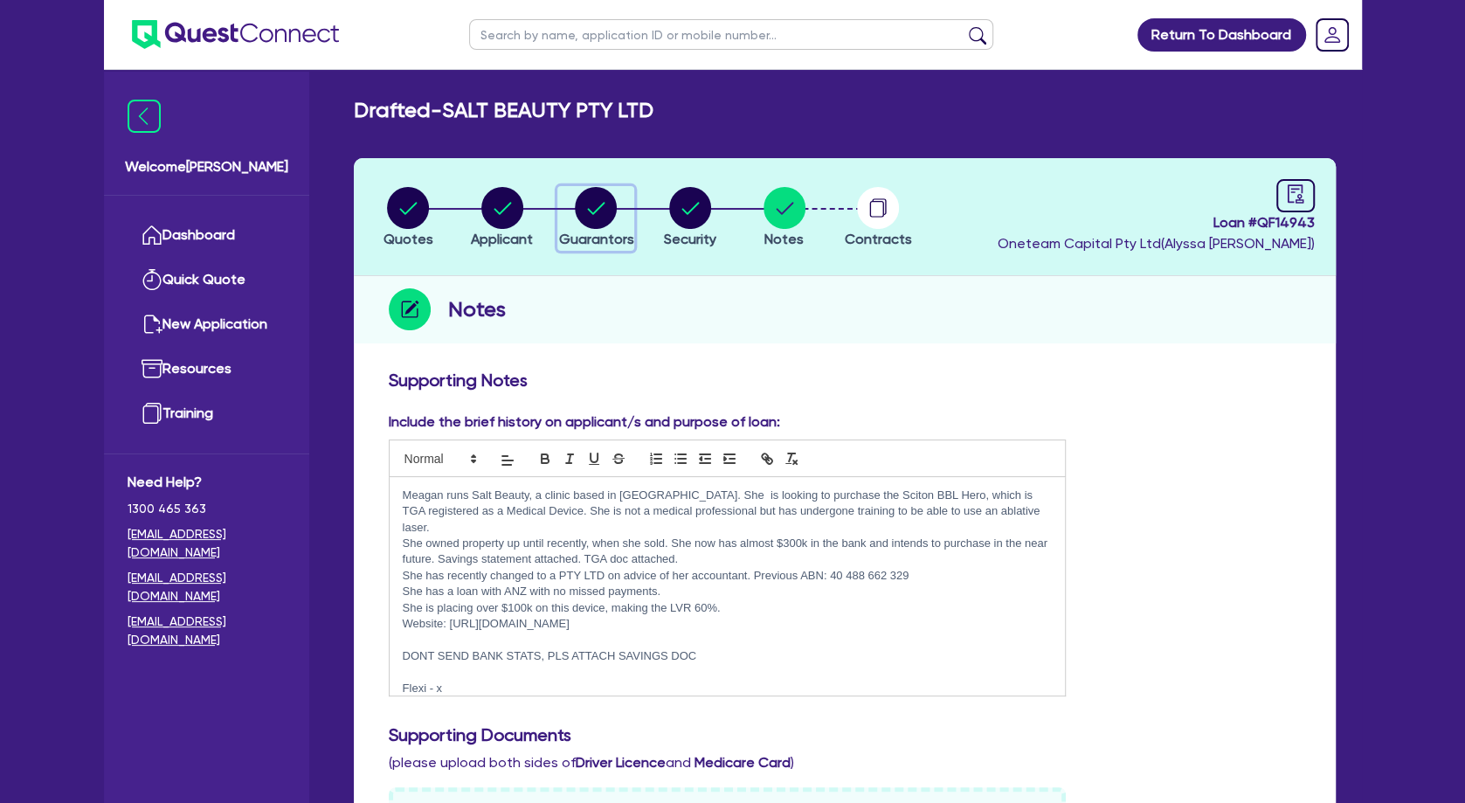
click at [604, 217] on circle "button" at bounding box center [596, 208] width 42 height 42
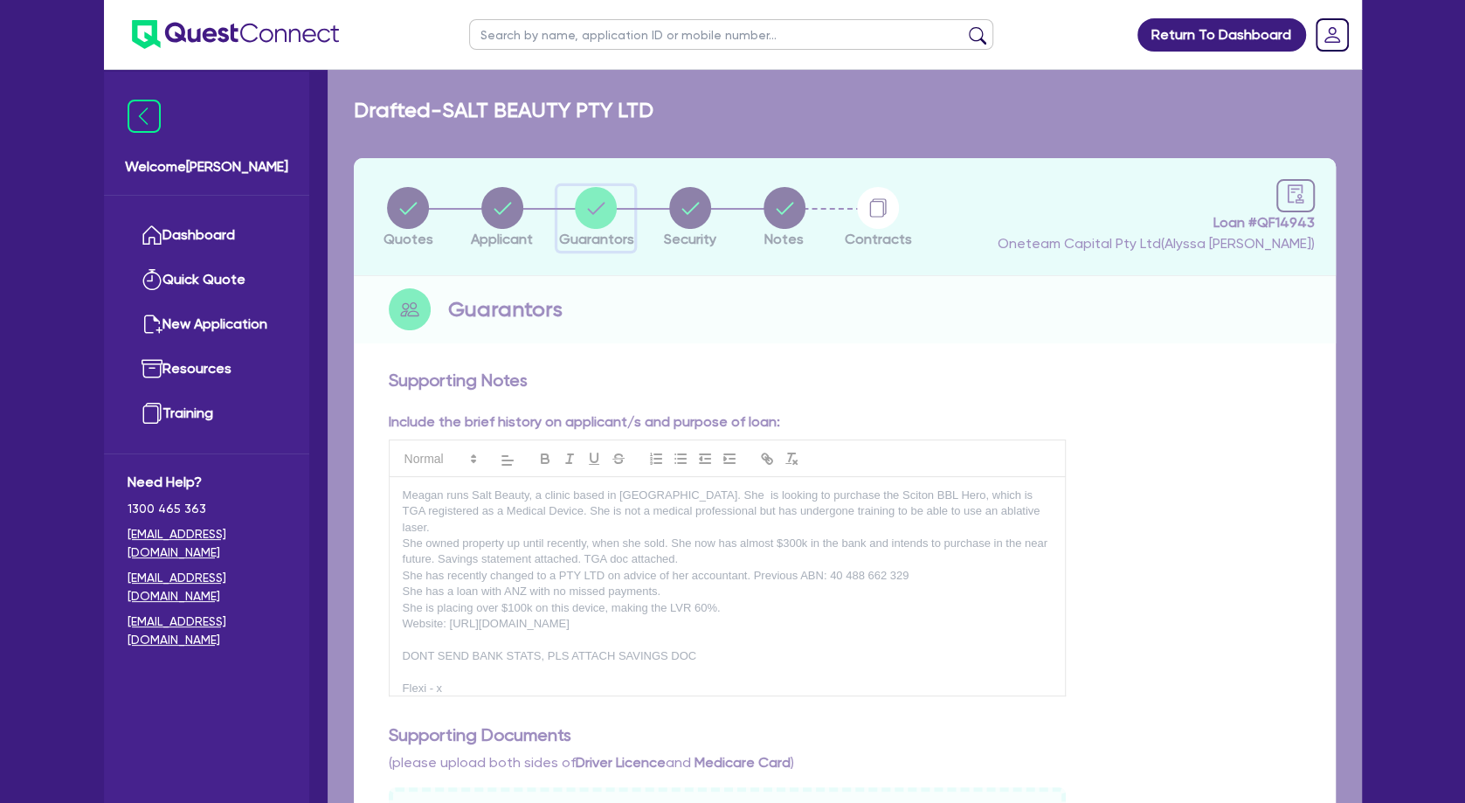
select select "MRS"
select select "[GEOGRAPHIC_DATA]"
select select "MARRIED"
select select "CASH"
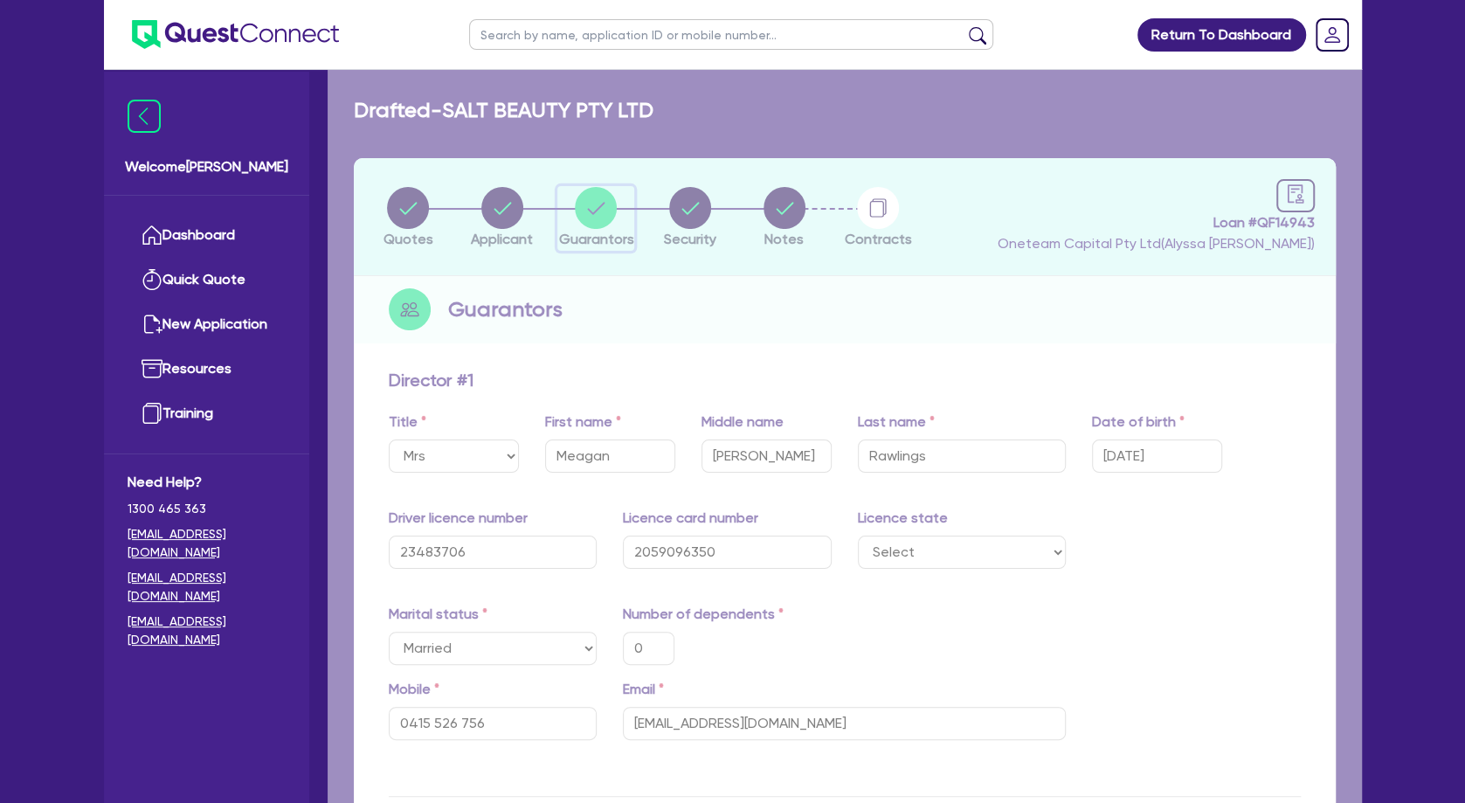
type input "0"
type input "0415 526 756"
type input "290,000"
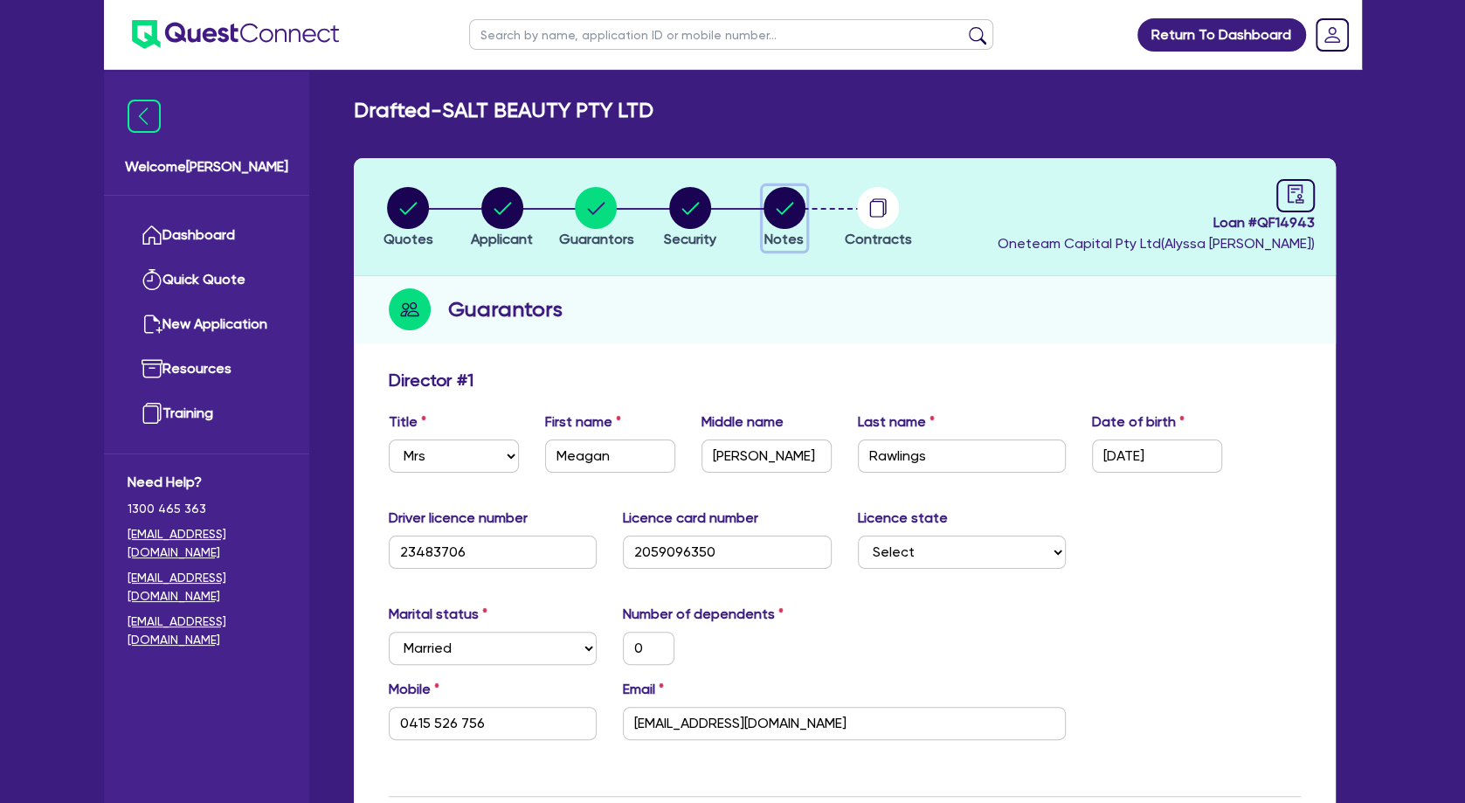
click at [787, 209] on icon "button" at bounding box center [784, 208] width 17 height 12
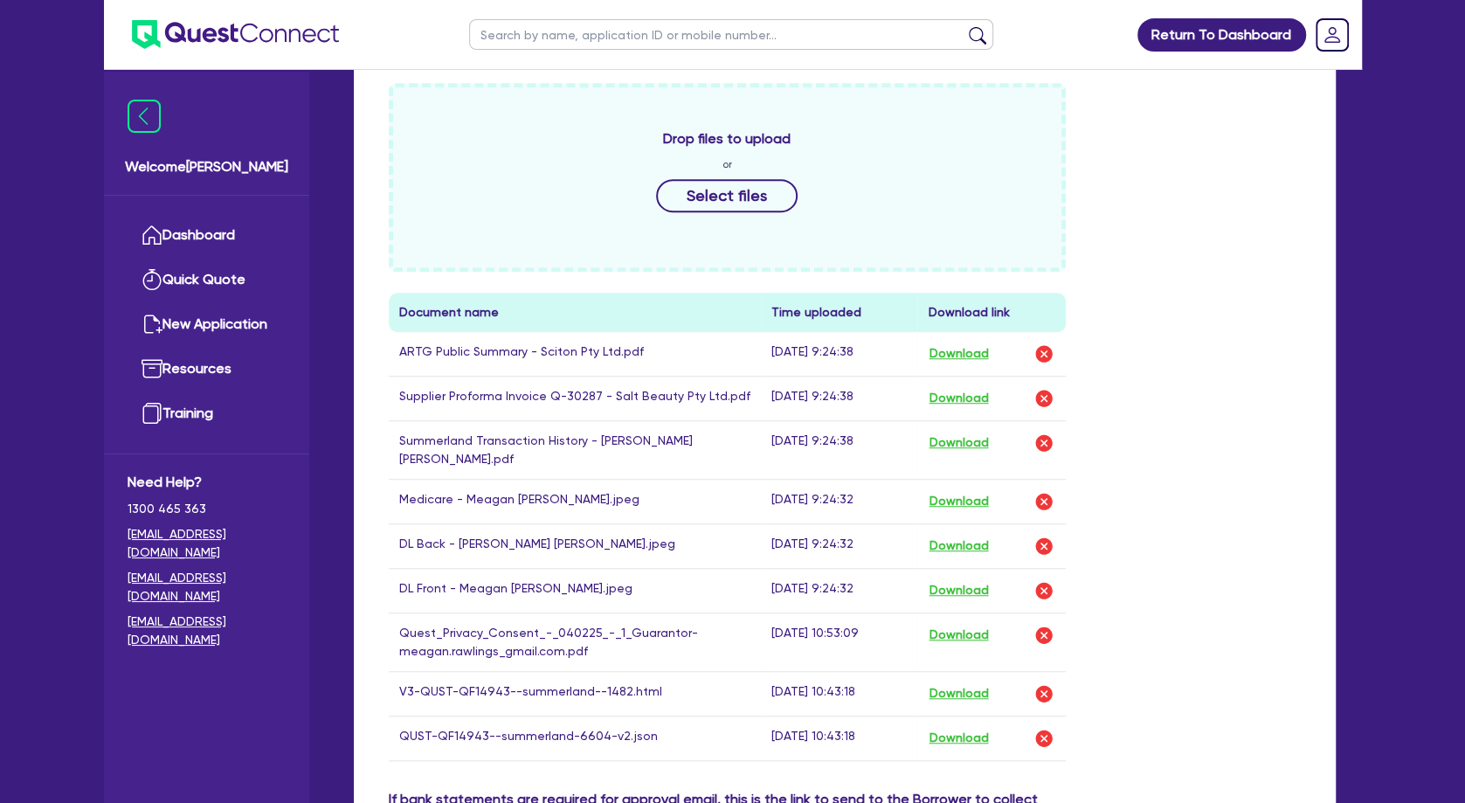
scroll to position [849, 0]
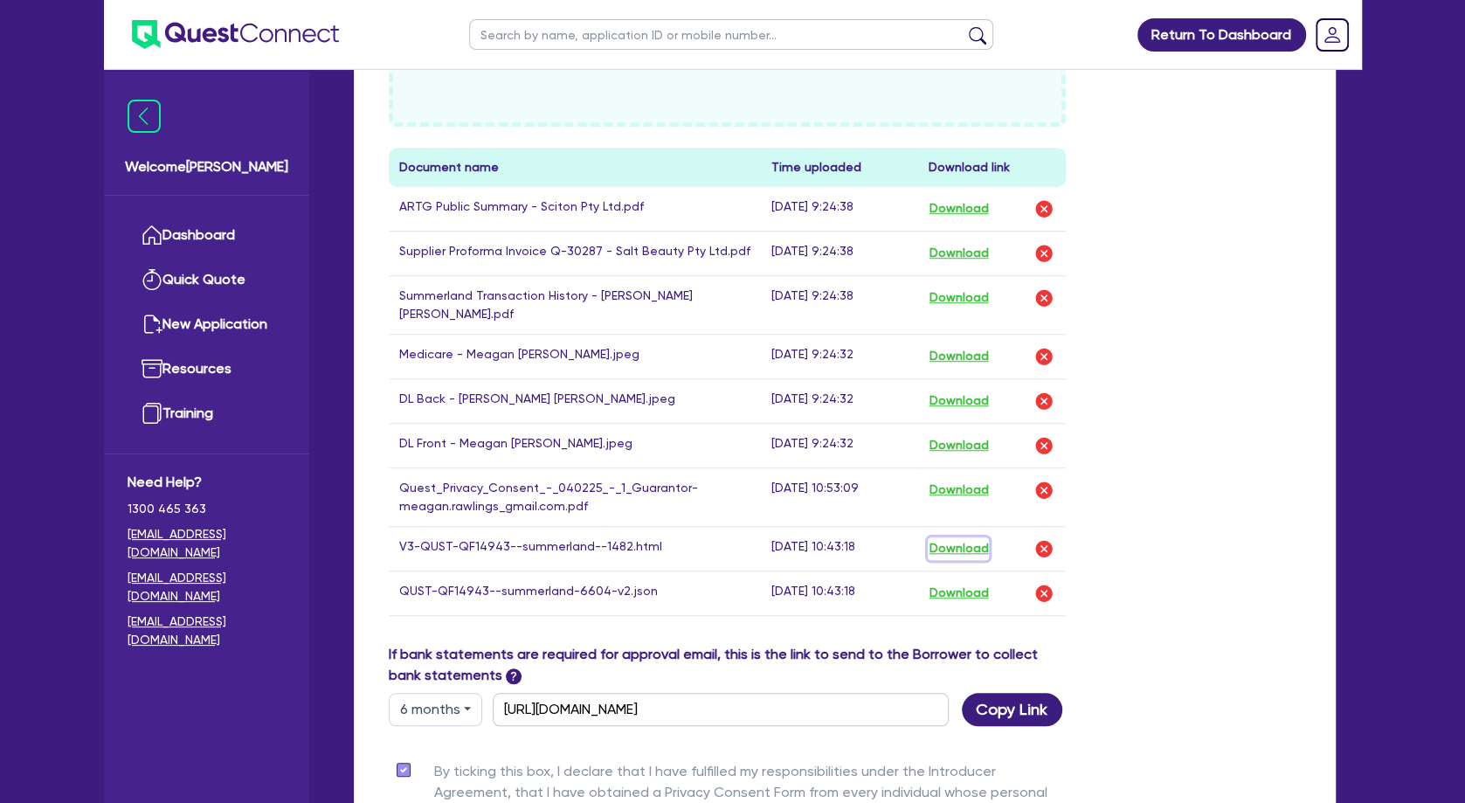
click at [958, 537] on button "Download" at bounding box center [958, 548] width 61 height 23
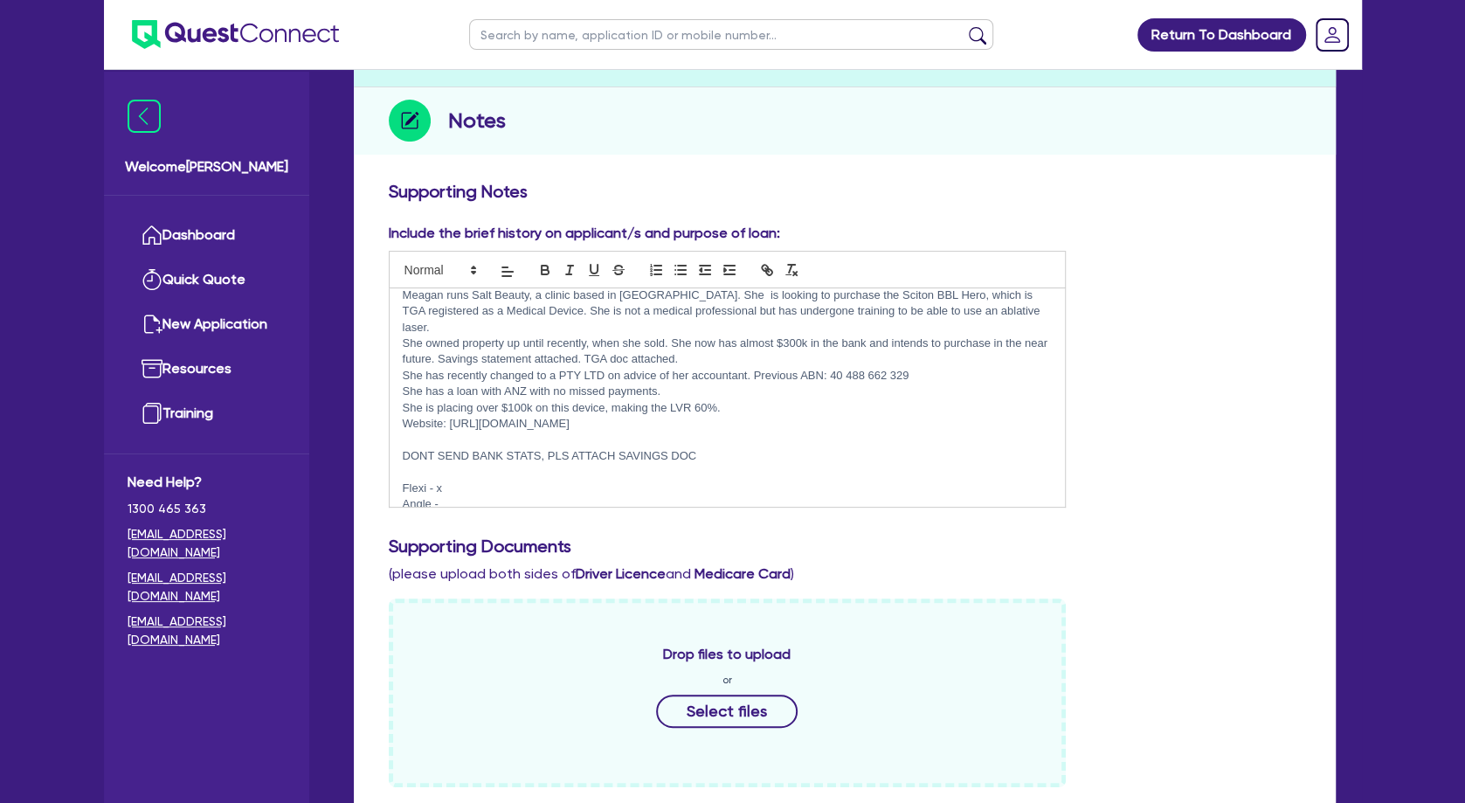
scroll to position [0, 0]
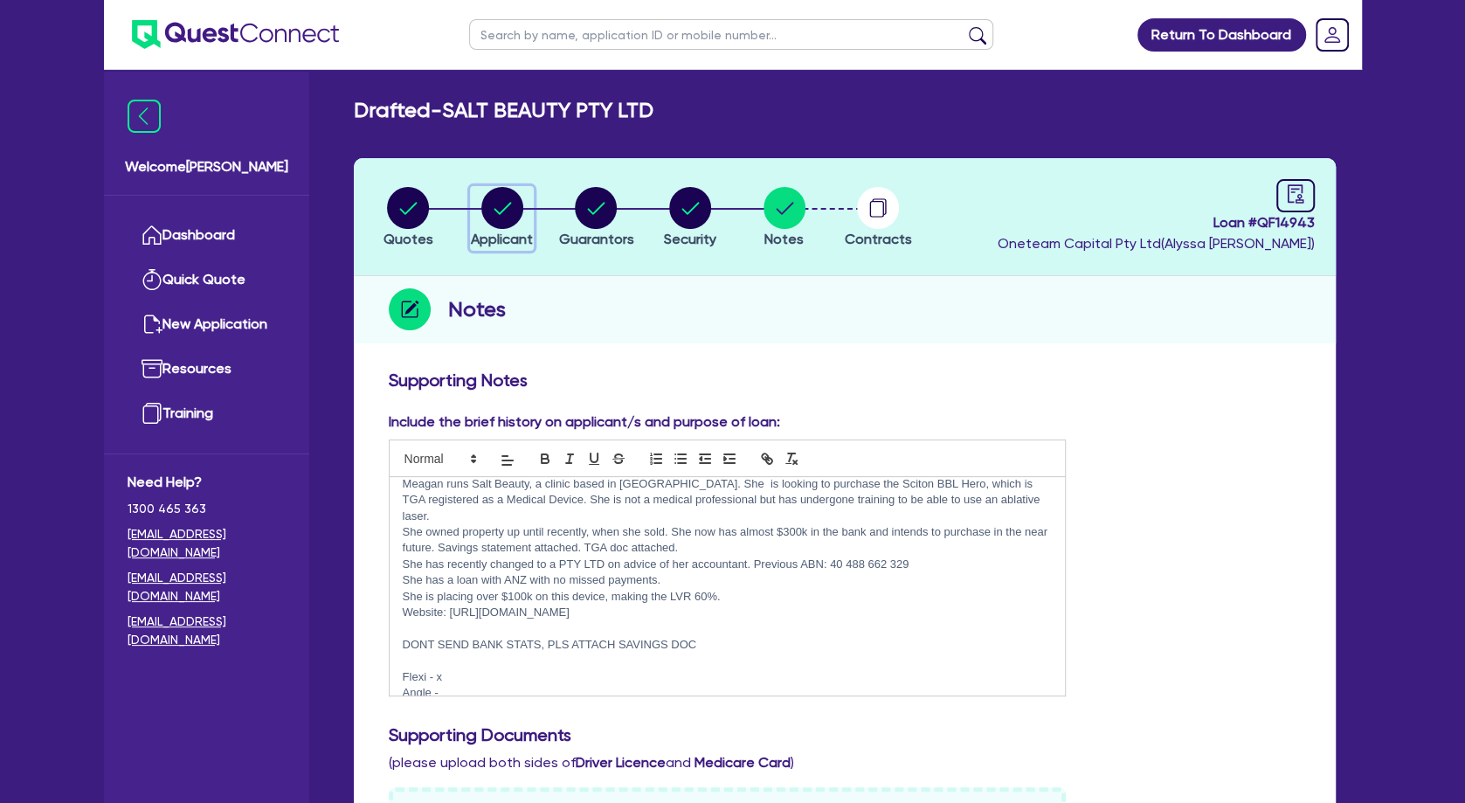
click at [489, 218] on circle "button" at bounding box center [502, 208] width 42 height 42
select select "COMPANY"
select select "HEALTH_BEAUTY"
select select "HAIR_BEAUTY_SALONS"
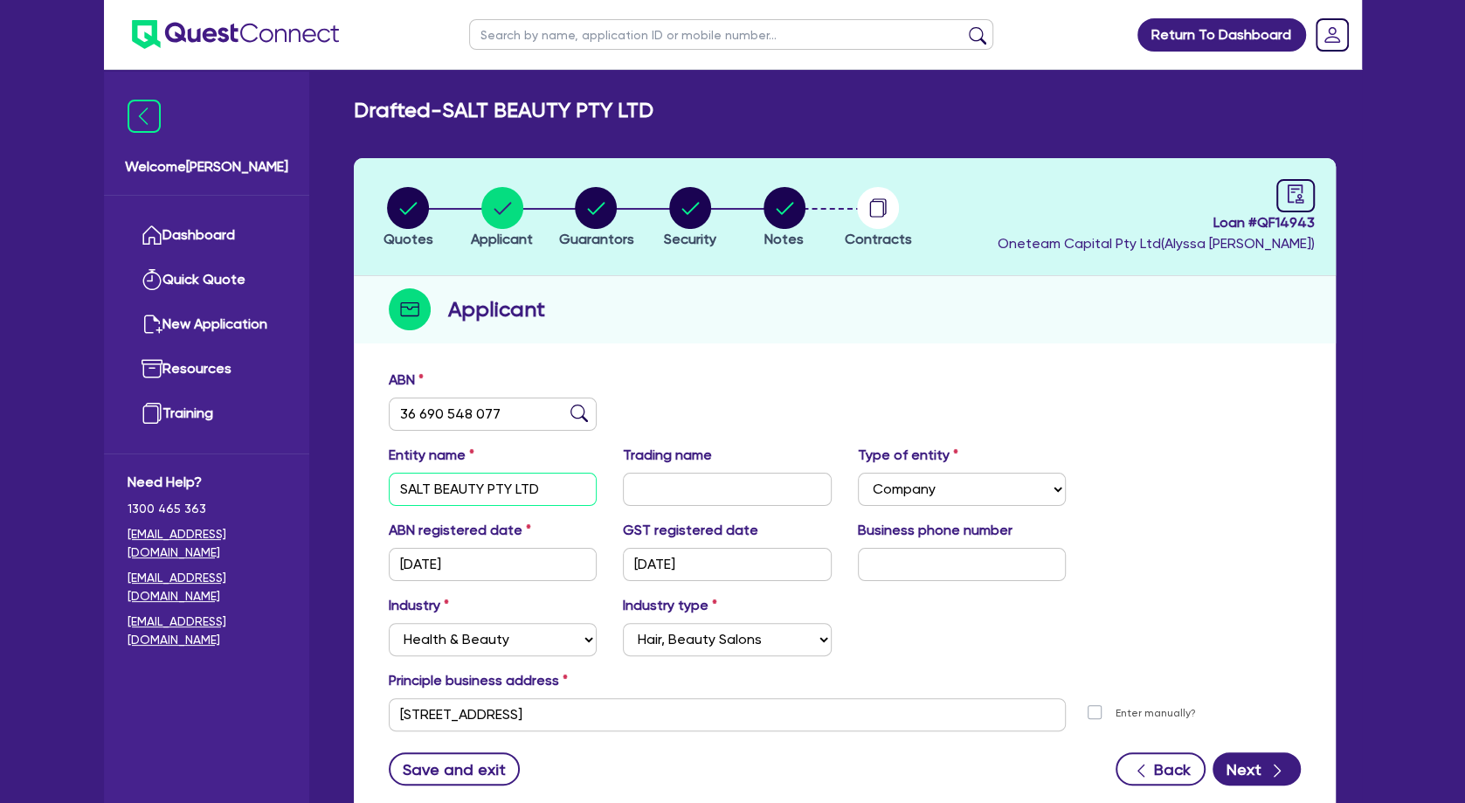
drag, startPoint x: 461, startPoint y: 482, endPoint x: 381, endPoint y: 486, distance: 80.5
click at [389, 486] on input "SALT BEAUTY PTY LTD" at bounding box center [493, 489] width 209 height 33
click at [778, 210] on icon "button" at bounding box center [784, 208] width 17 height 12
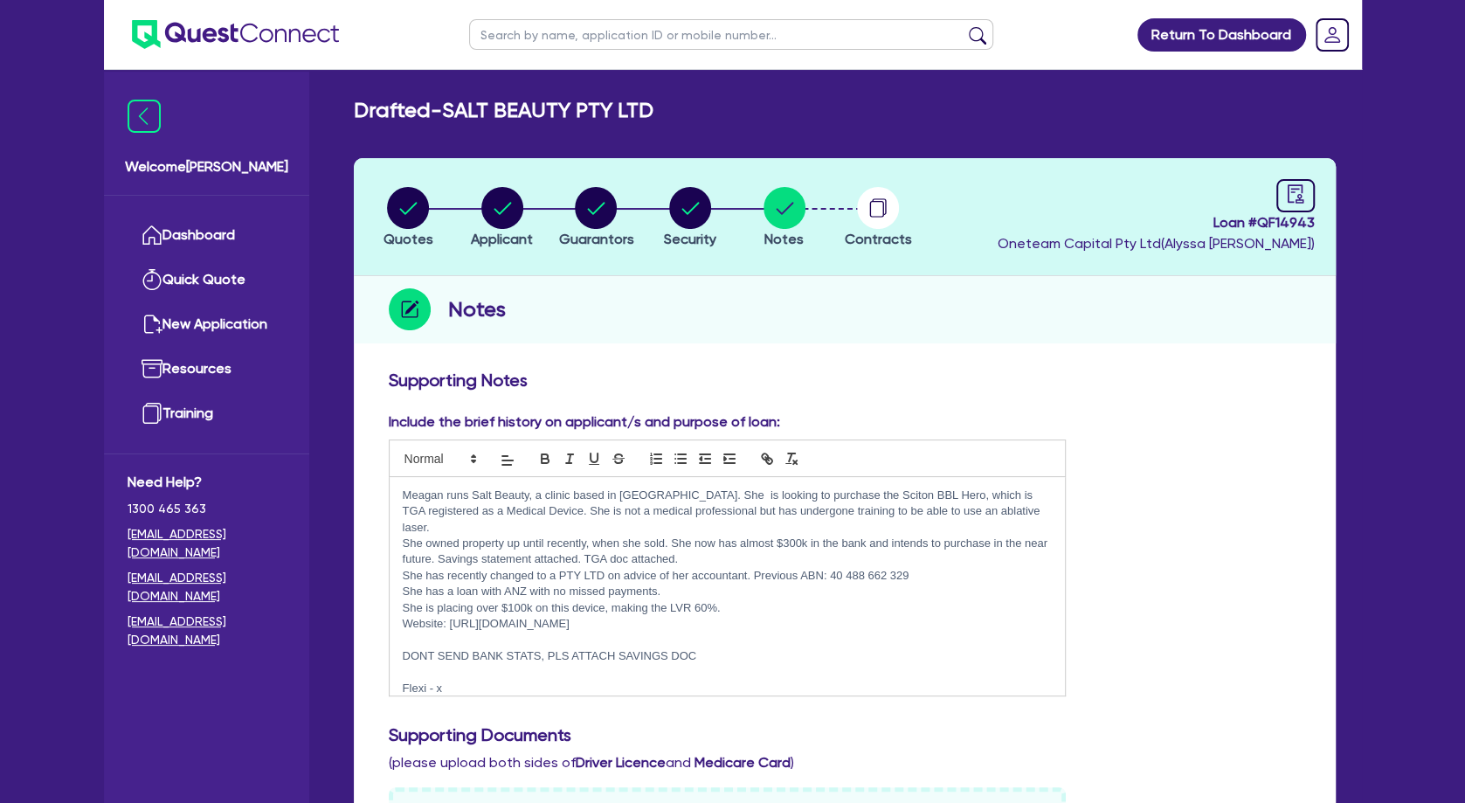
click at [468, 633] on p at bounding box center [728, 641] width 650 height 16
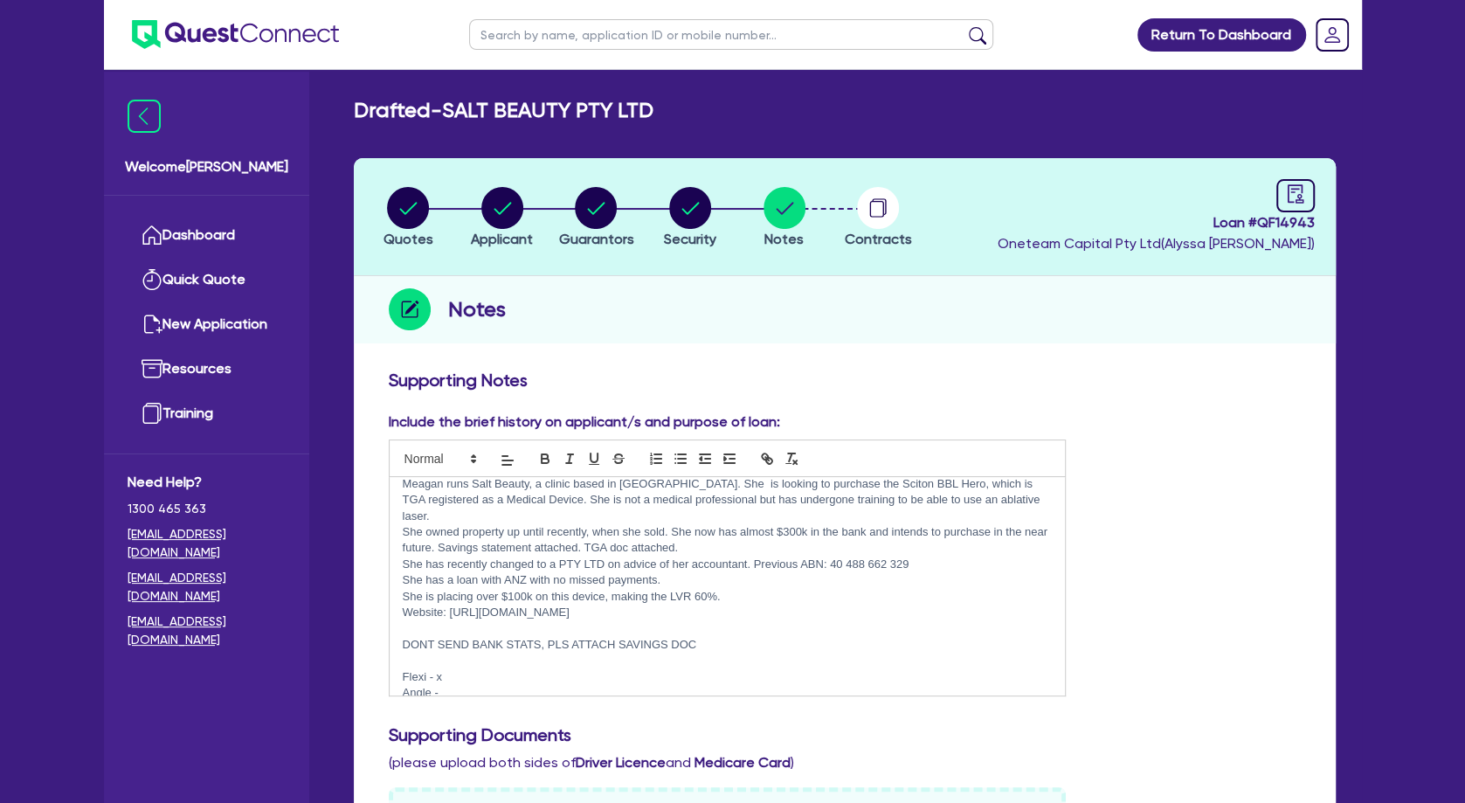
click at [673, 572] on p "She has a loan with ANZ with no missed payments." at bounding box center [728, 580] width 650 height 16
click at [788, 526] on p "She owned property up until recently, when she sold. She now has almost $300k i…" at bounding box center [728, 540] width 650 height 32
click at [694, 534] on p "She owned property up until recently, when she sold. She now has almost $300k i…" at bounding box center [728, 540] width 650 height 32
click at [398, 208] on circle "button" at bounding box center [408, 208] width 42 height 42
select select "Other"
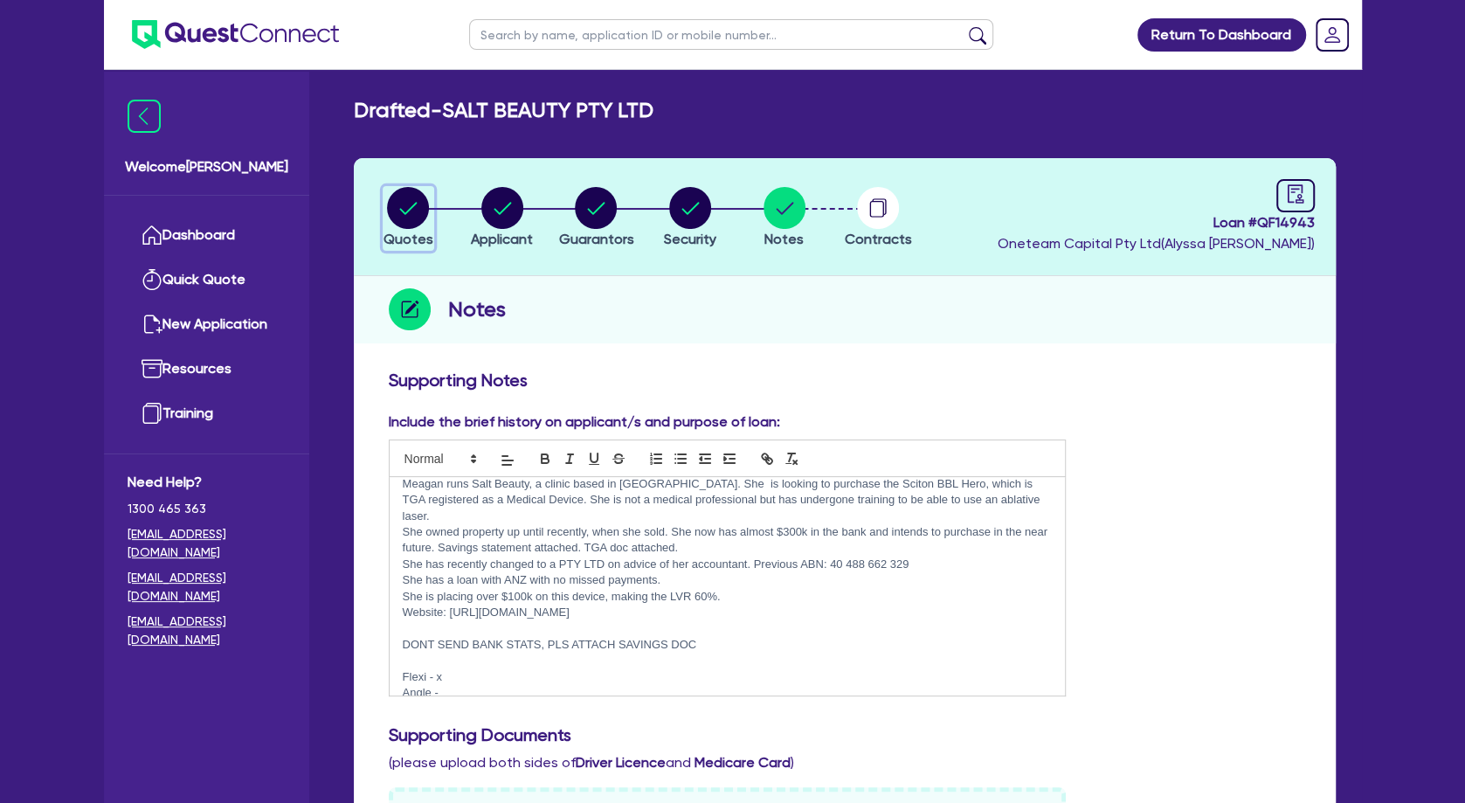
select select "TERTIARY_ASSETS"
select select "BEAUTY_EQUIPMENT"
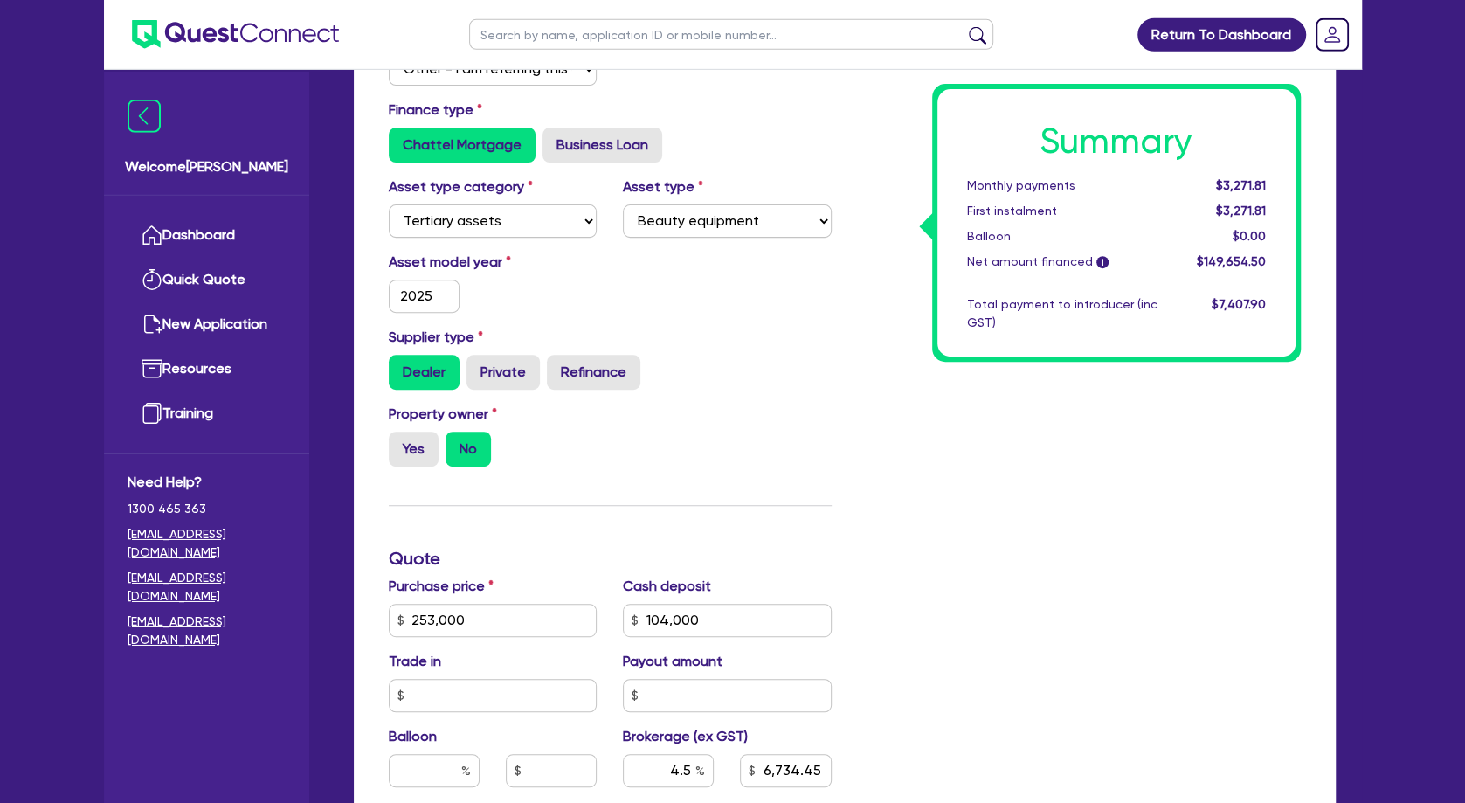
scroll to position [377, 0]
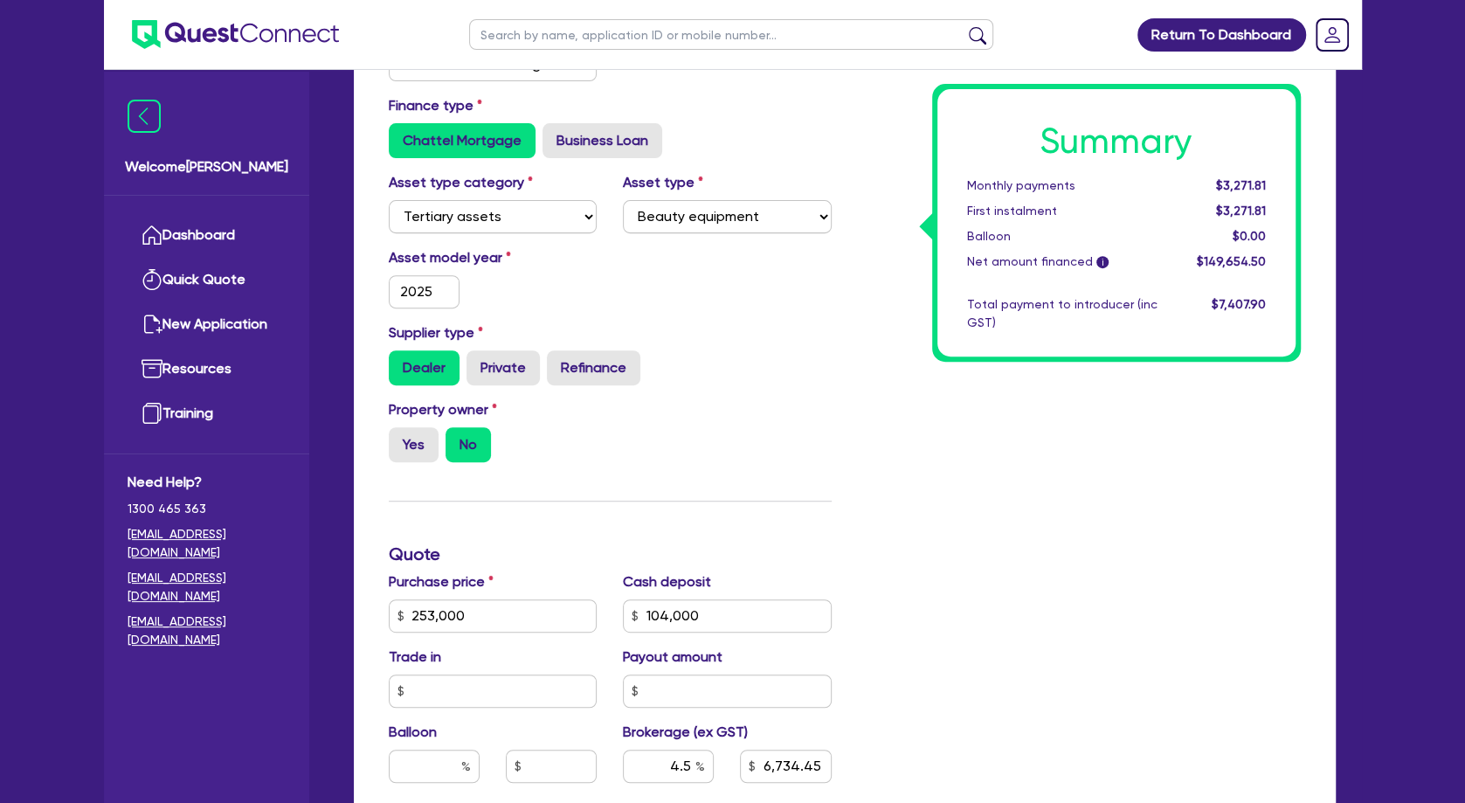
click at [716, 534] on div "Funding Options Who will be funding this deal? Select I will fund 100% I will c…" at bounding box center [610, 554] width 469 height 1124
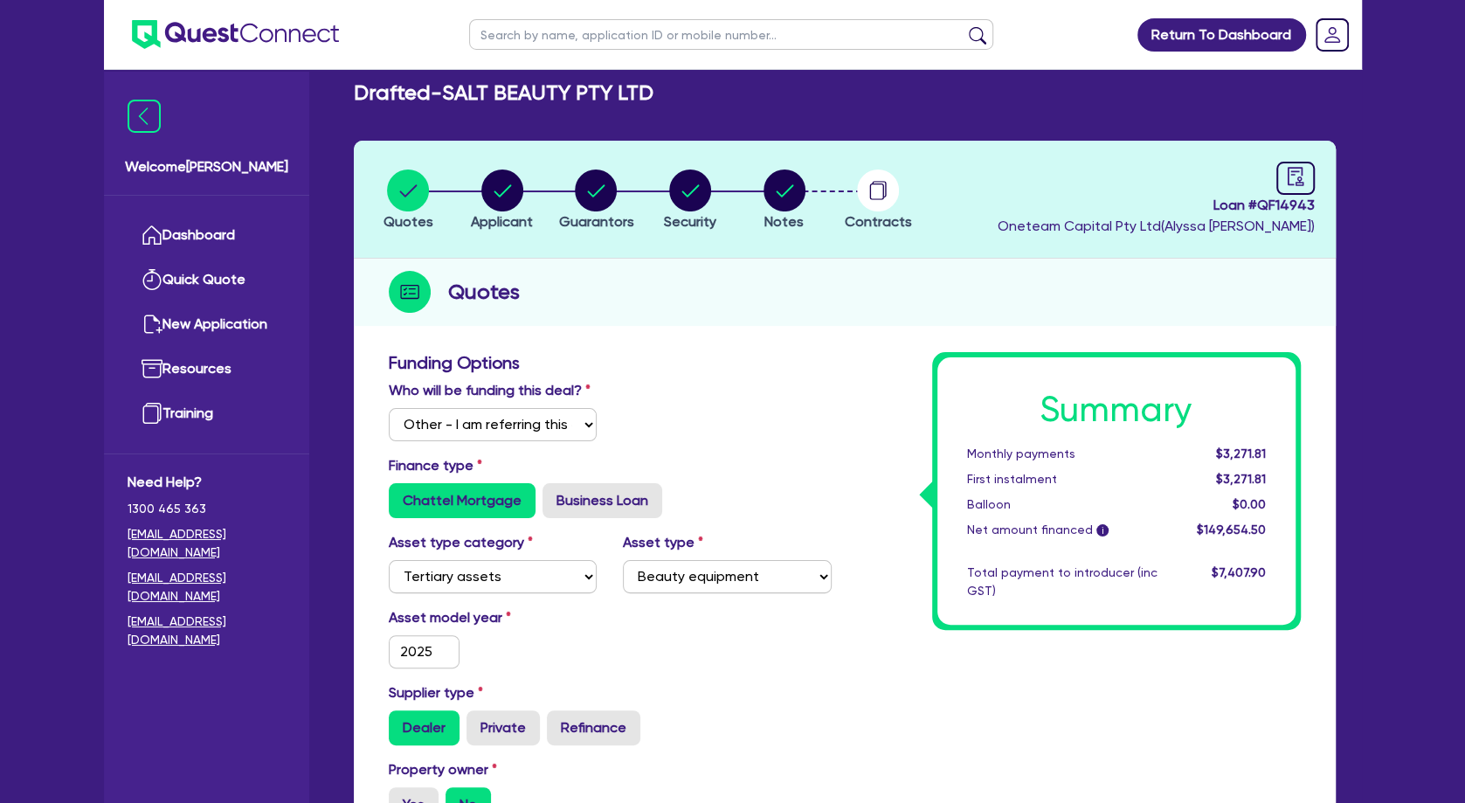
scroll to position [0, 0]
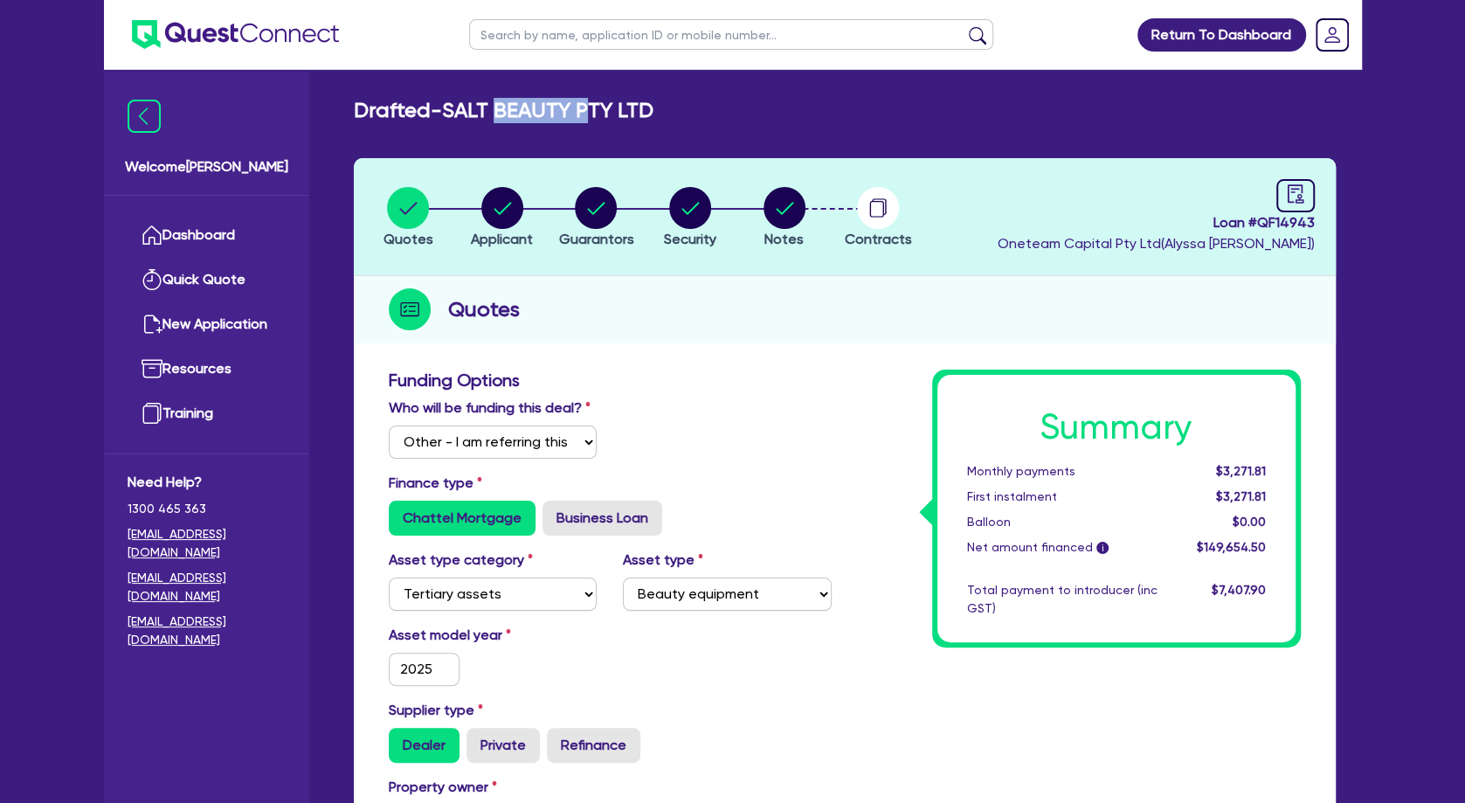
drag, startPoint x: 503, startPoint y: 107, endPoint x: 607, endPoint y: 119, distance: 104.6
click at [607, 119] on h2 "Drafted - SALT BEAUTY PTY LTD" at bounding box center [504, 110] width 300 height 25
drag, startPoint x: 607, startPoint y: 119, endPoint x: 668, endPoint y: 119, distance: 61.2
click at [614, 120] on h2 "Drafted - SALT BEAUTY PTY LTD" at bounding box center [504, 110] width 300 height 25
drag, startPoint x: 663, startPoint y: 115, endPoint x: 356, endPoint y: 107, distance: 307.7
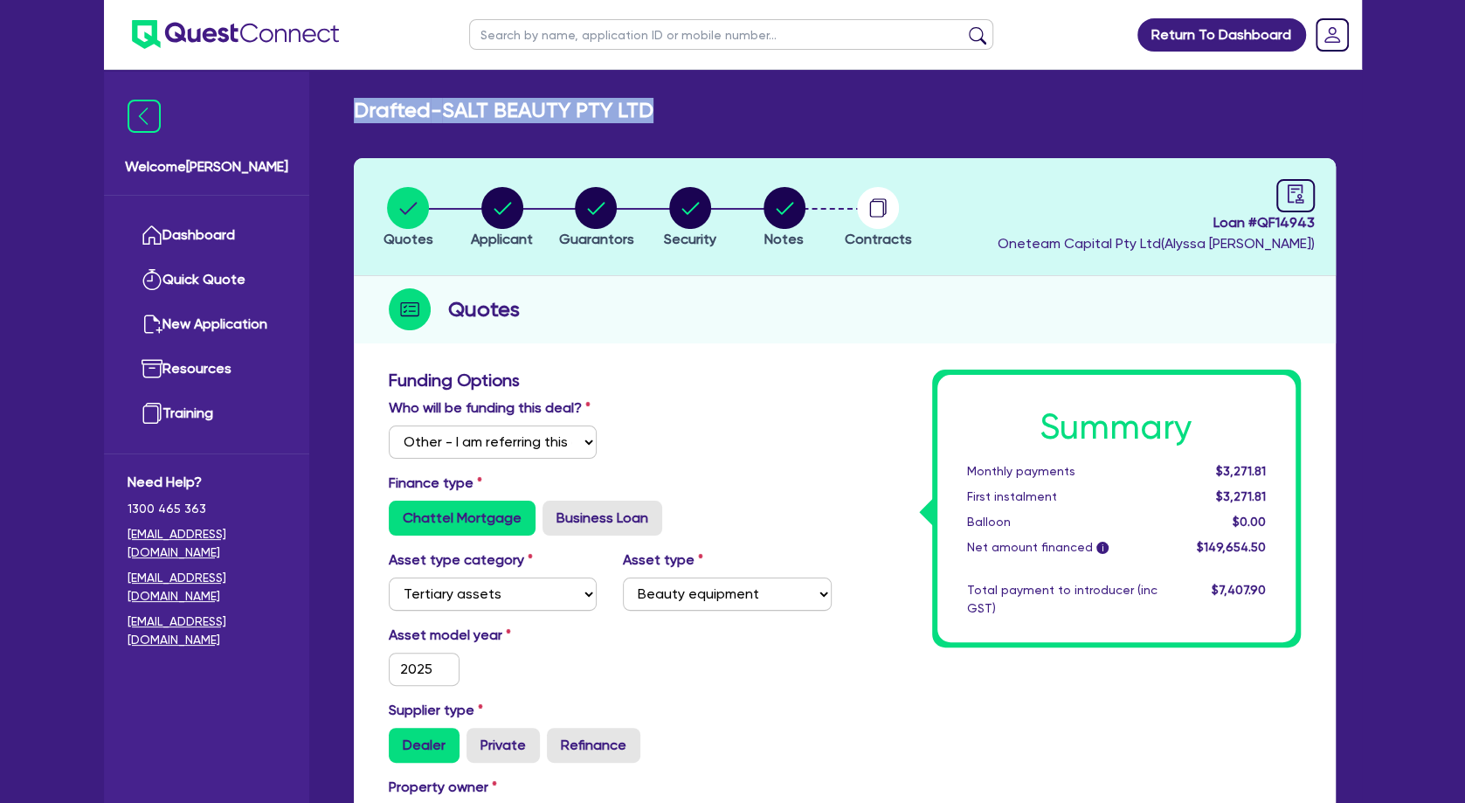
click at [356, 107] on div "Drafted - SALT BEAUTY PTY LTD" at bounding box center [845, 110] width 1008 height 25
click at [356, 107] on h2 "Drafted - SALT BEAUTY PTY LTD" at bounding box center [504, 110] width 300 height 25
drag, startPoint x: 352, startPoint y: 107, endPoint x: 673, endPoint y: 119, distance: 320.9
click at [673, 119] on div "Drafted - SALT BEAUTY PTY LTD" at bounding box center [845, 110] width 1008 height 25
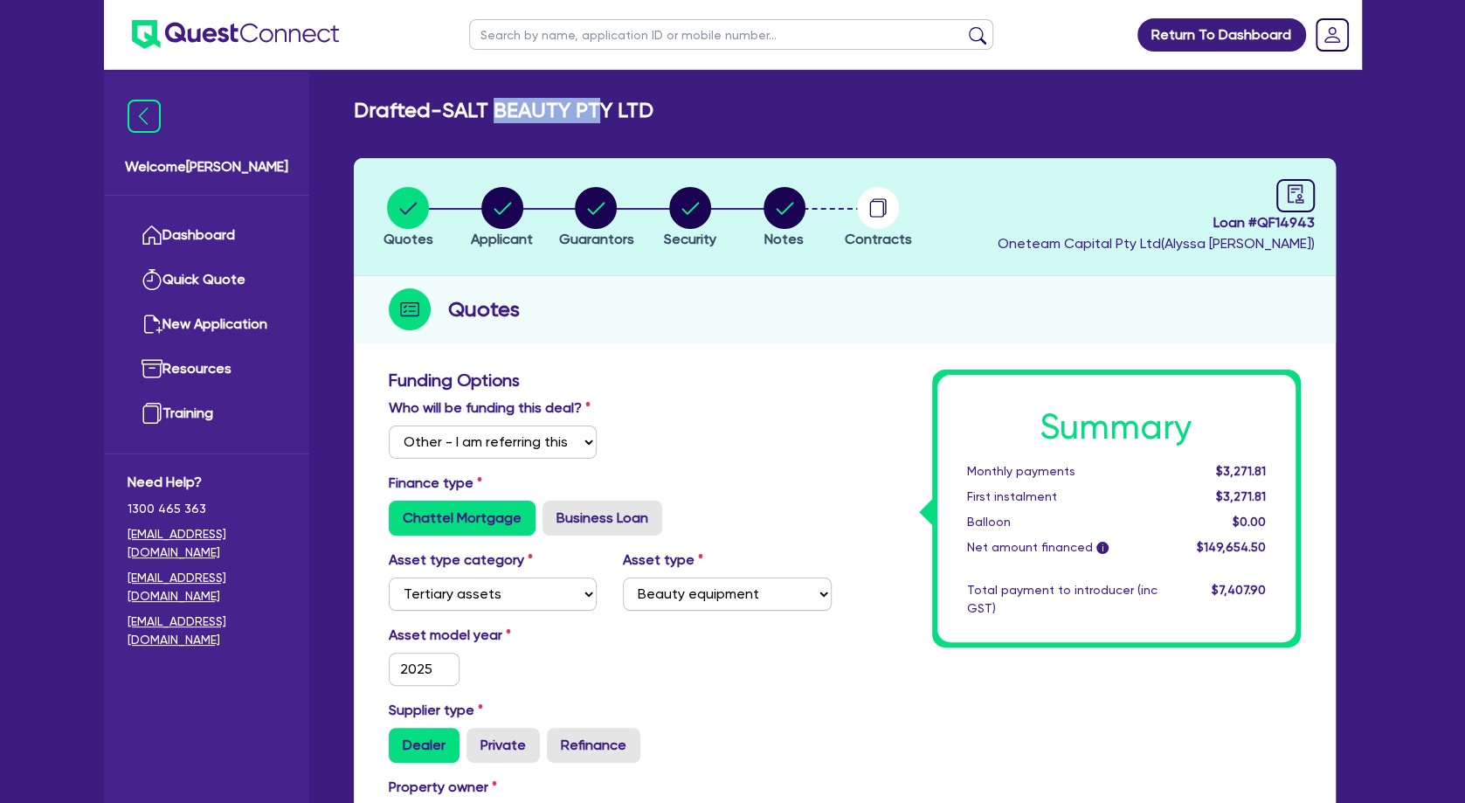
drag, startPoint x: 506, startPoint y: 118, endPoint x: 620, endPoint y: 126, distance: 114.7
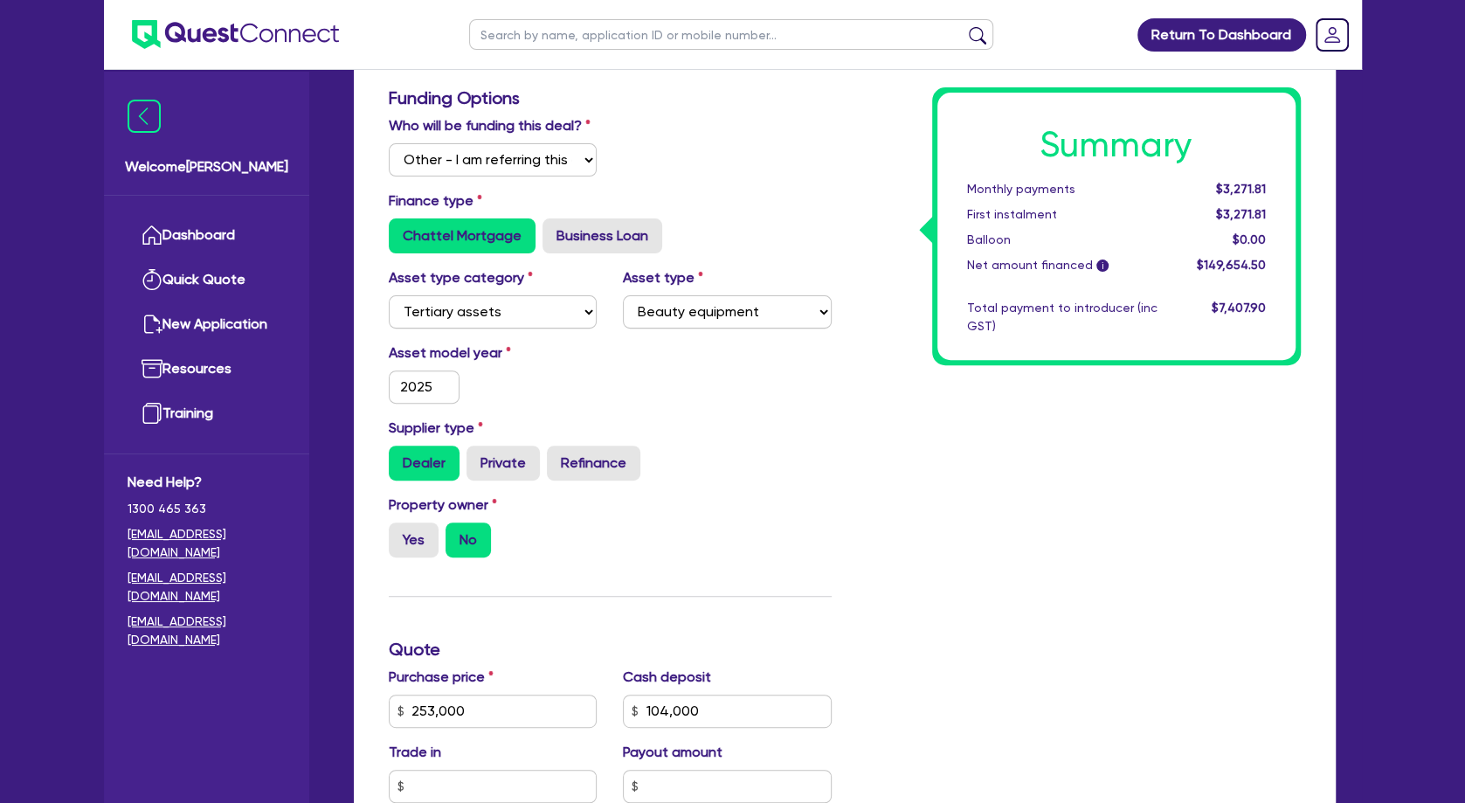
scroll to position [566, 0]
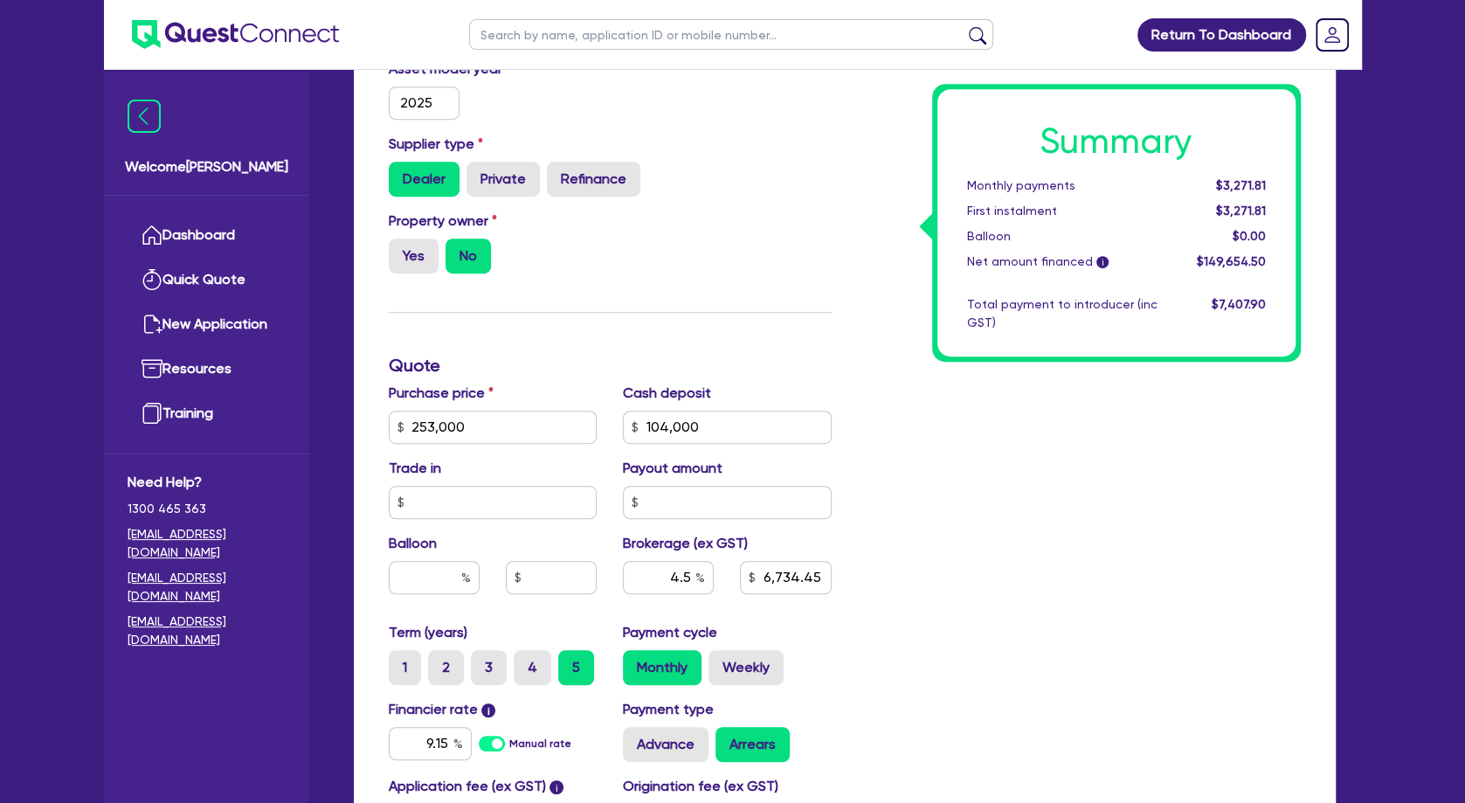
drag, startPoint x: 694, startPoint y: 353, endPoint x: 674, endPoint y: 329, distance: 31.0
click at [693, 353] on div "Funding Options Who will be funding this deal? Select I will fund 100% I will c…" at bounding box center [610, 365] width 469 height 1124
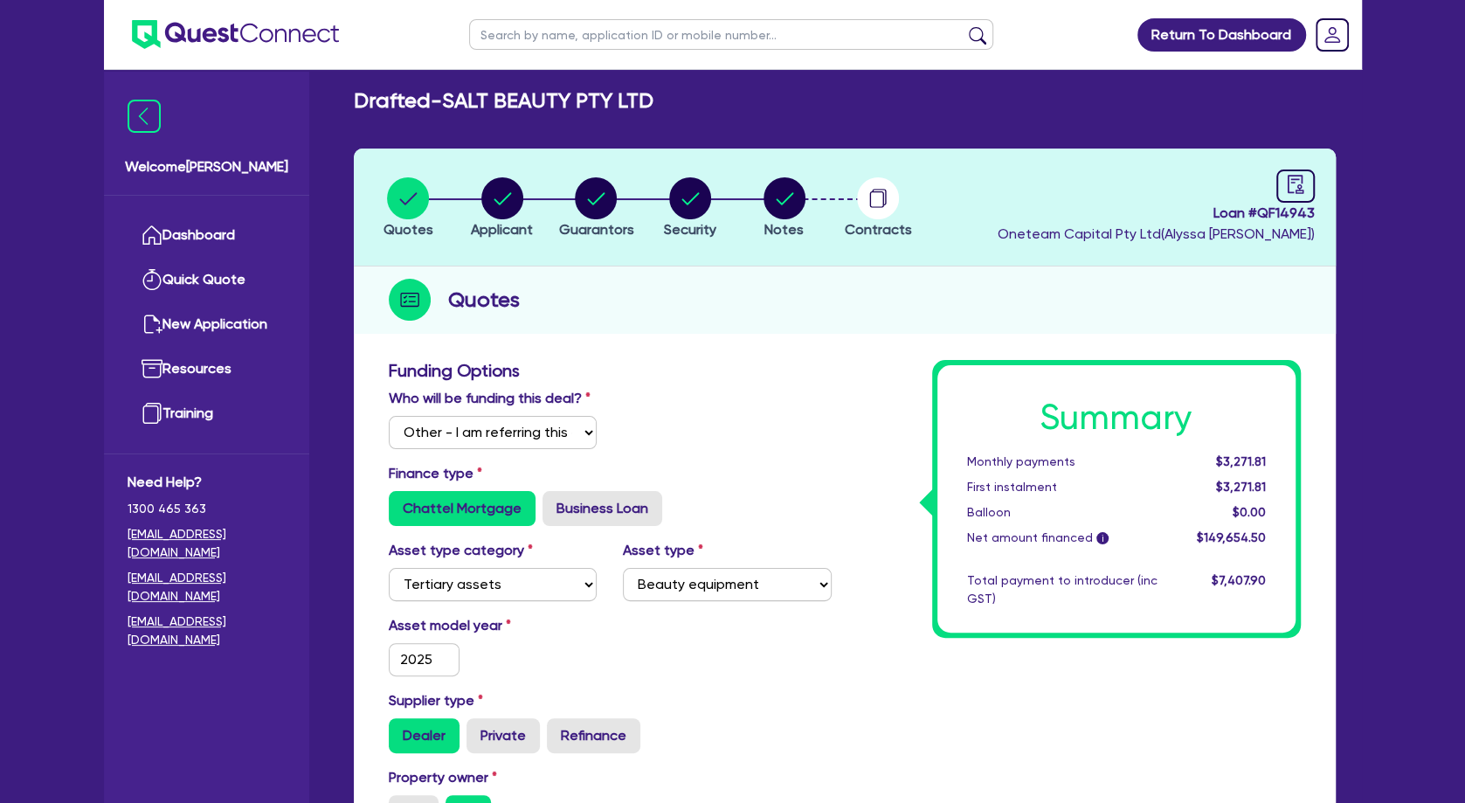
scroll to position [0, 0]
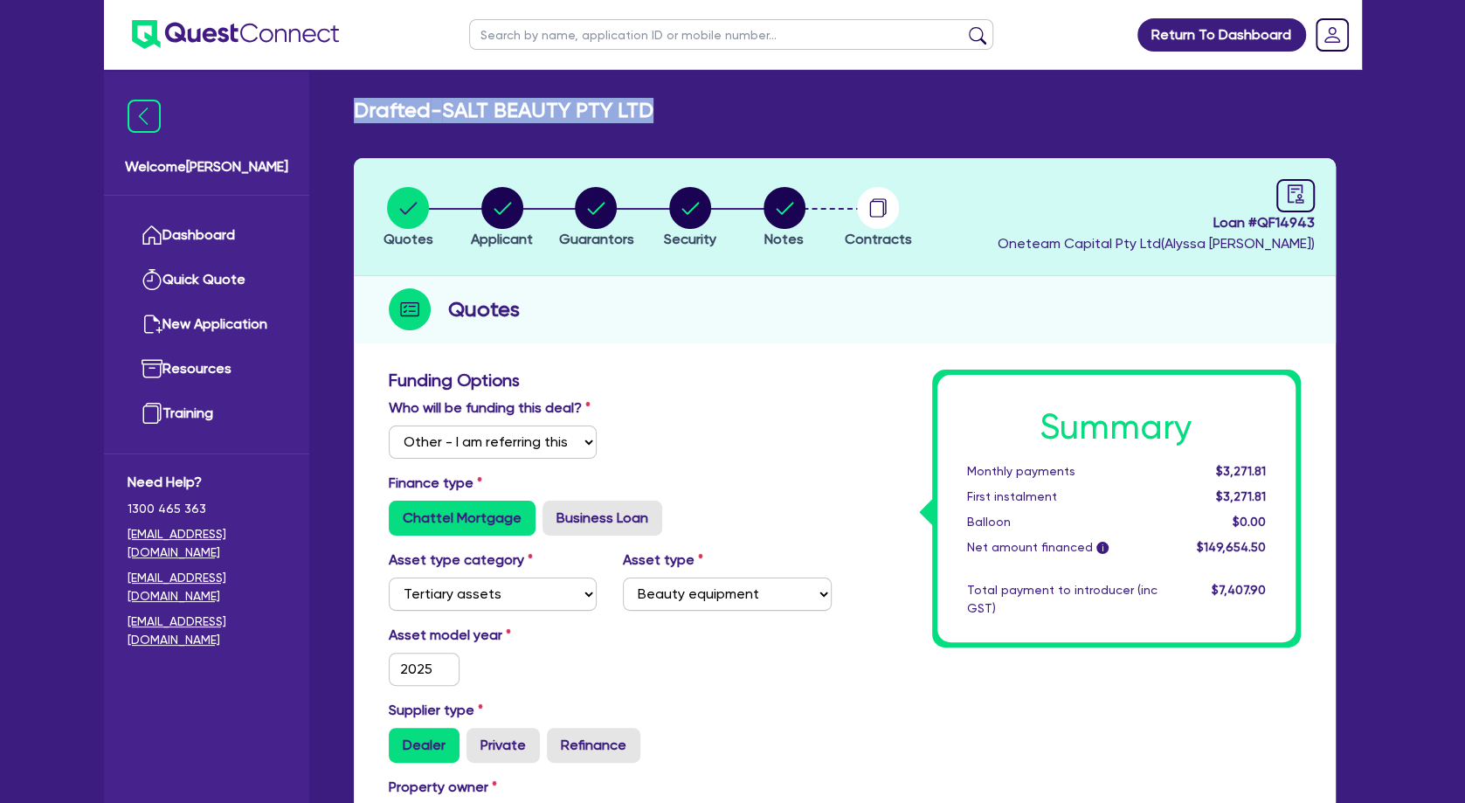
drag, startPoint x: 691, startPoint y: 114, endPoint x: 359, endPoint y: 112, distance: 332.0
click at [359, 112] on div "Drafted - SALT BEAUTY PTY LTD" at bounding box center [845, 110] width 1008 height 25
click at [359, 112] on h2 "Drafted - SALT BEAUTY PTY LTD" at bounding box center [504, 110] width 300 height 25
drag, startPoint x: 352, startPoint y: 109, endPoint x: 671, endPoint y: 107, distance: 318.9
click at [671, 107] on div "Drafted - SALT BEAUTY PTY LTD" at bounding box center [845, 110] width 1008 height 25
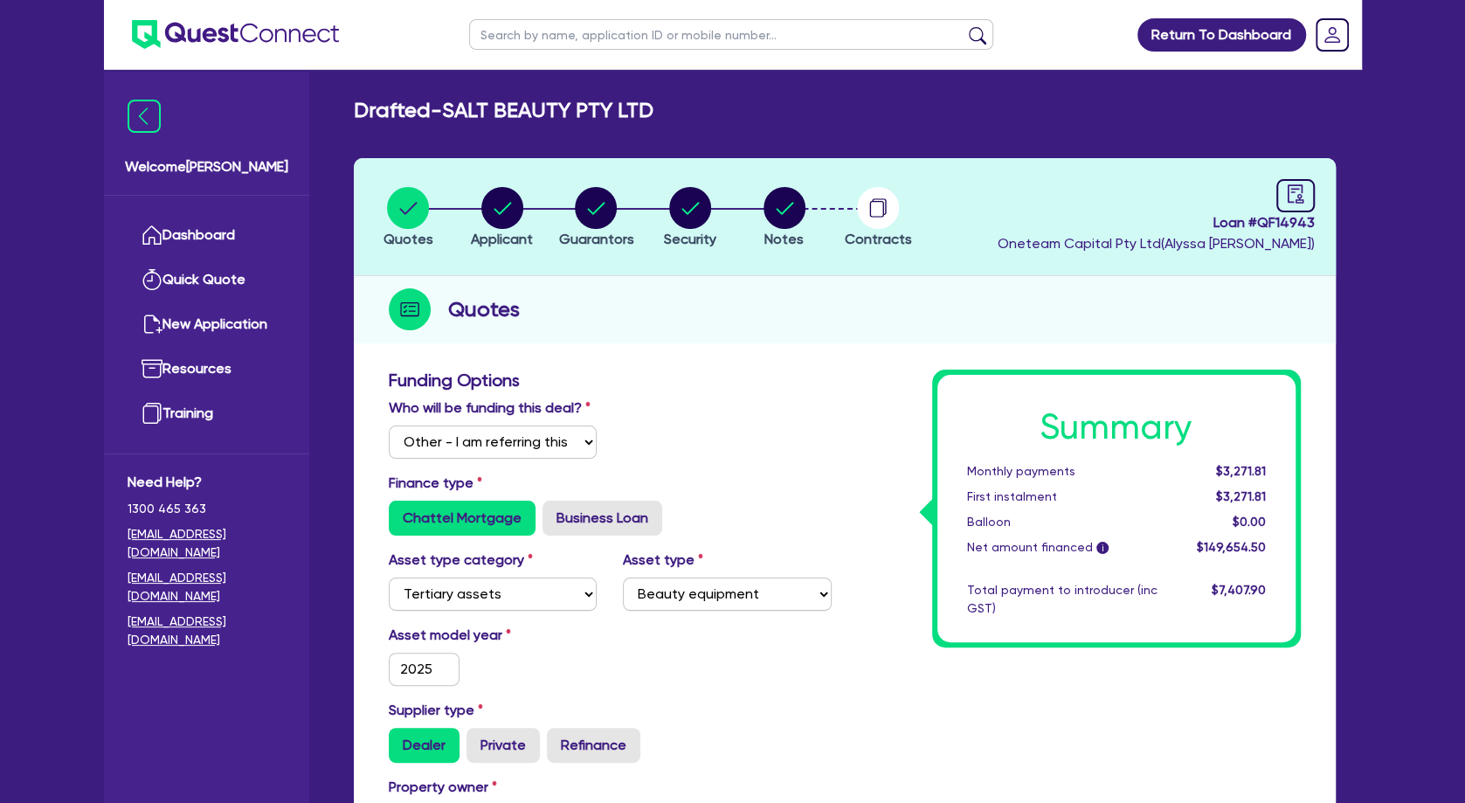
click at [671, 107] on div "Drafted - SALT BEAUTY PTY LTD" at bounding box center [845, 110] width 1008 height 25
click at [498, 207] on circle "button" at bounding box center [502, 208] width 42 height 42
select select "COMPANY"
select select "HEALTH_BEAUTY"
select select "HAIR_BEAUTY_SALONS"
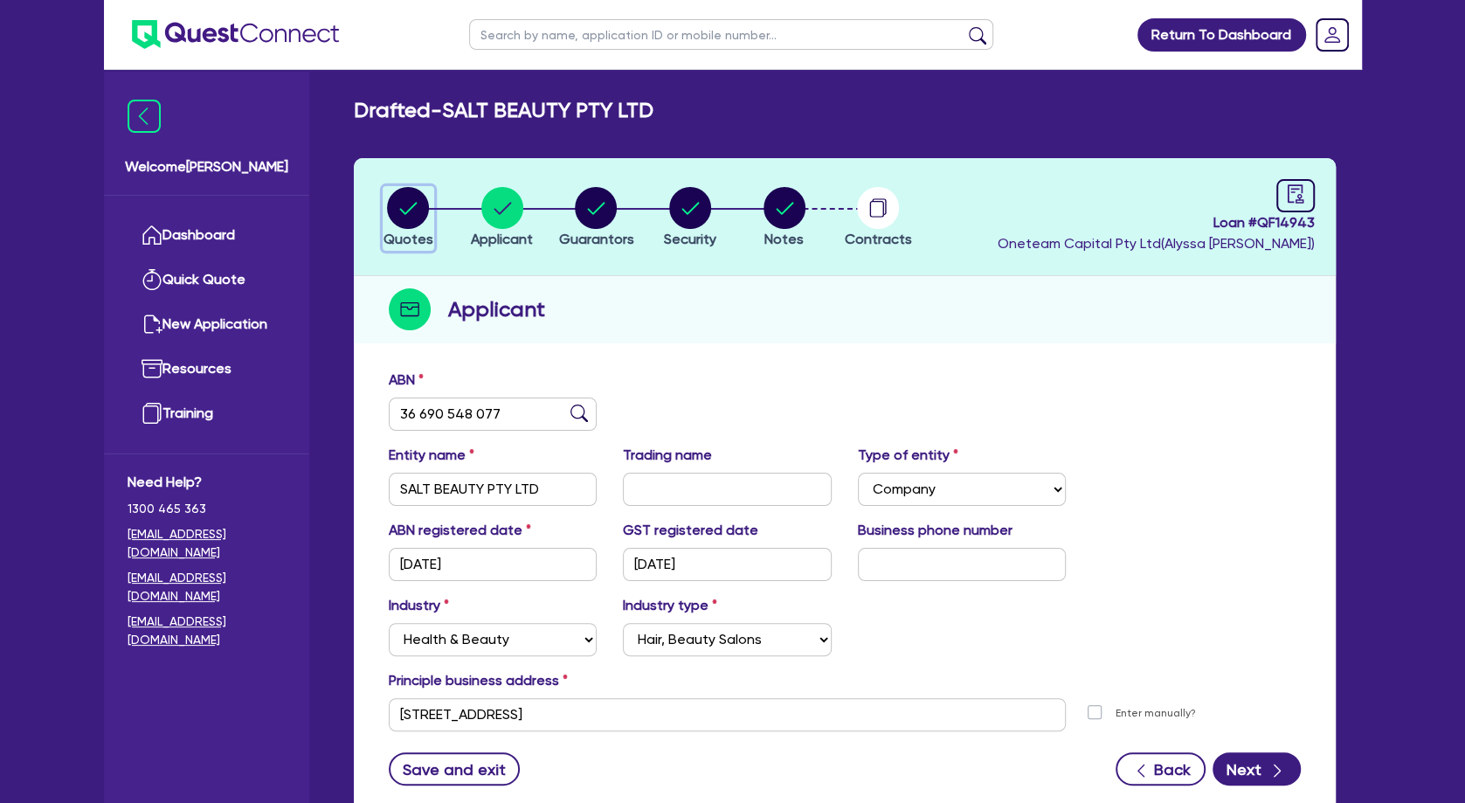
click at [423, 209] on circle "button" at bounding box center [408, 208] width 42 height 42
select select "Other"
select select "TERTIARY_ASSETS"
select select "BEAUTY_EQUIPMENT"
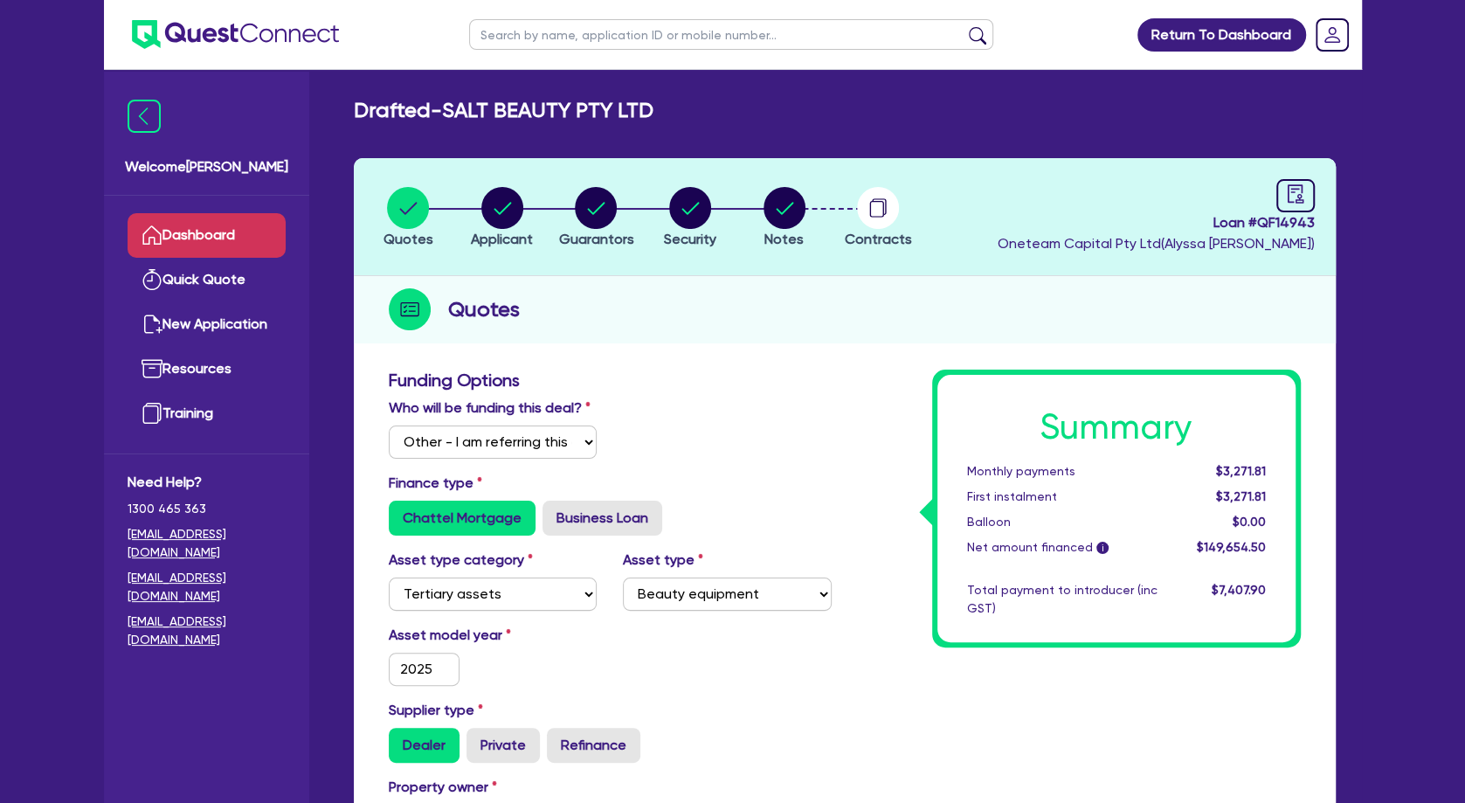
click at [217, 241] on link "Dashboard" at bounding box center [207, 235] width 158 height 45
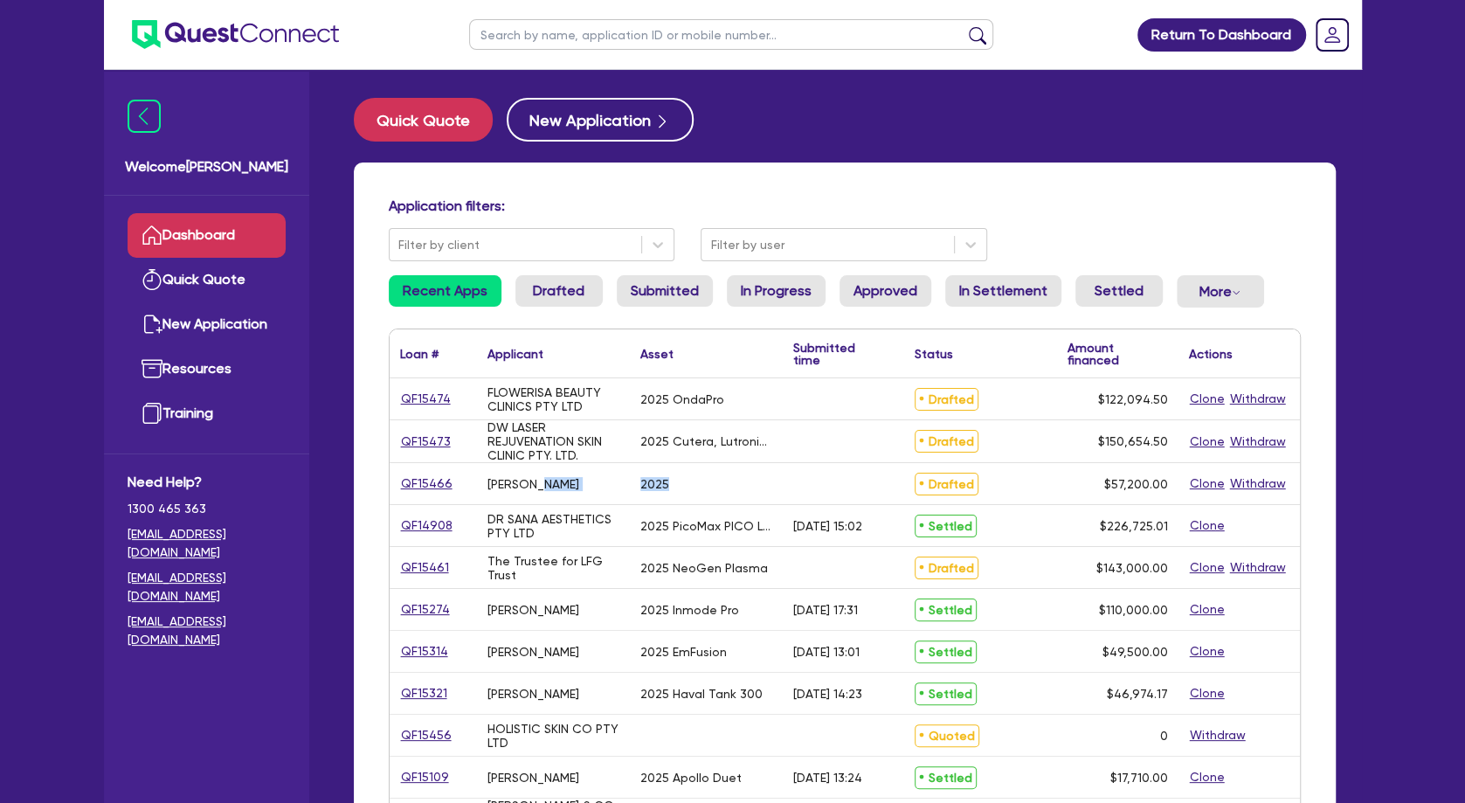
drag, startPoint x: 618, startPoint y: 481, endPoint x: 676, endPoint y: 481, distance: 58.5
click at [675, 481] on div "QF15466 HARVEY, AMANDA BETH 2025 Drafted $57,200.00 Clone Withdraw" at bounding box center [845, 484] width 910 height 42
click at [676, 481] on div "2025" at bounding box center [706, 483] width 153 height 41
click at [711, 182] on div "Application filters: Filter by client Filter by user Recent Apps Drafted Submit…" at bounding box center [845, 734] width 982 height 1143
click at [577, 36] on input "text" at bounding box center [731, 34] width 524 height 31
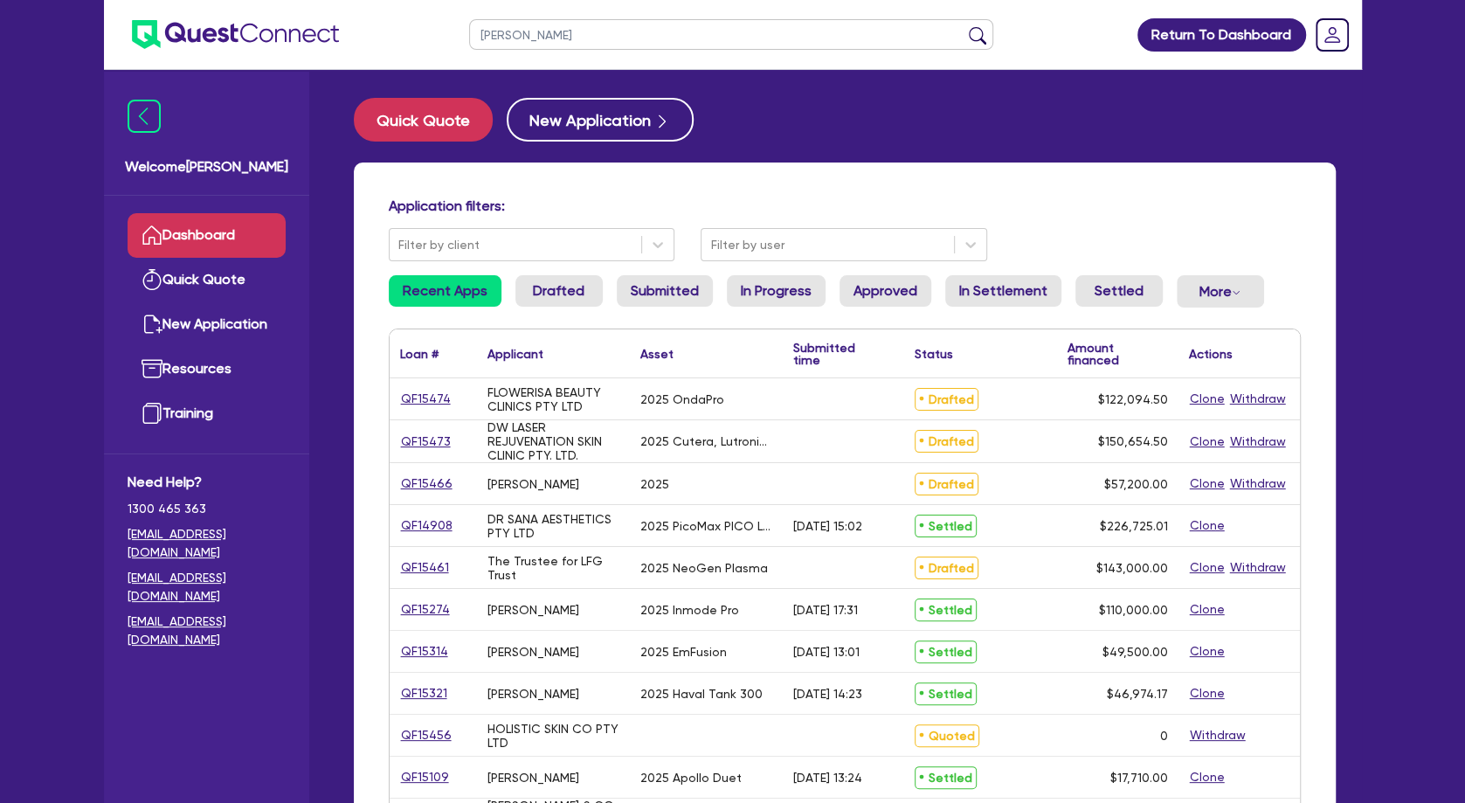
click at [964, 26] on button "submit" at bounding box center [978, 38] width 28 height 24
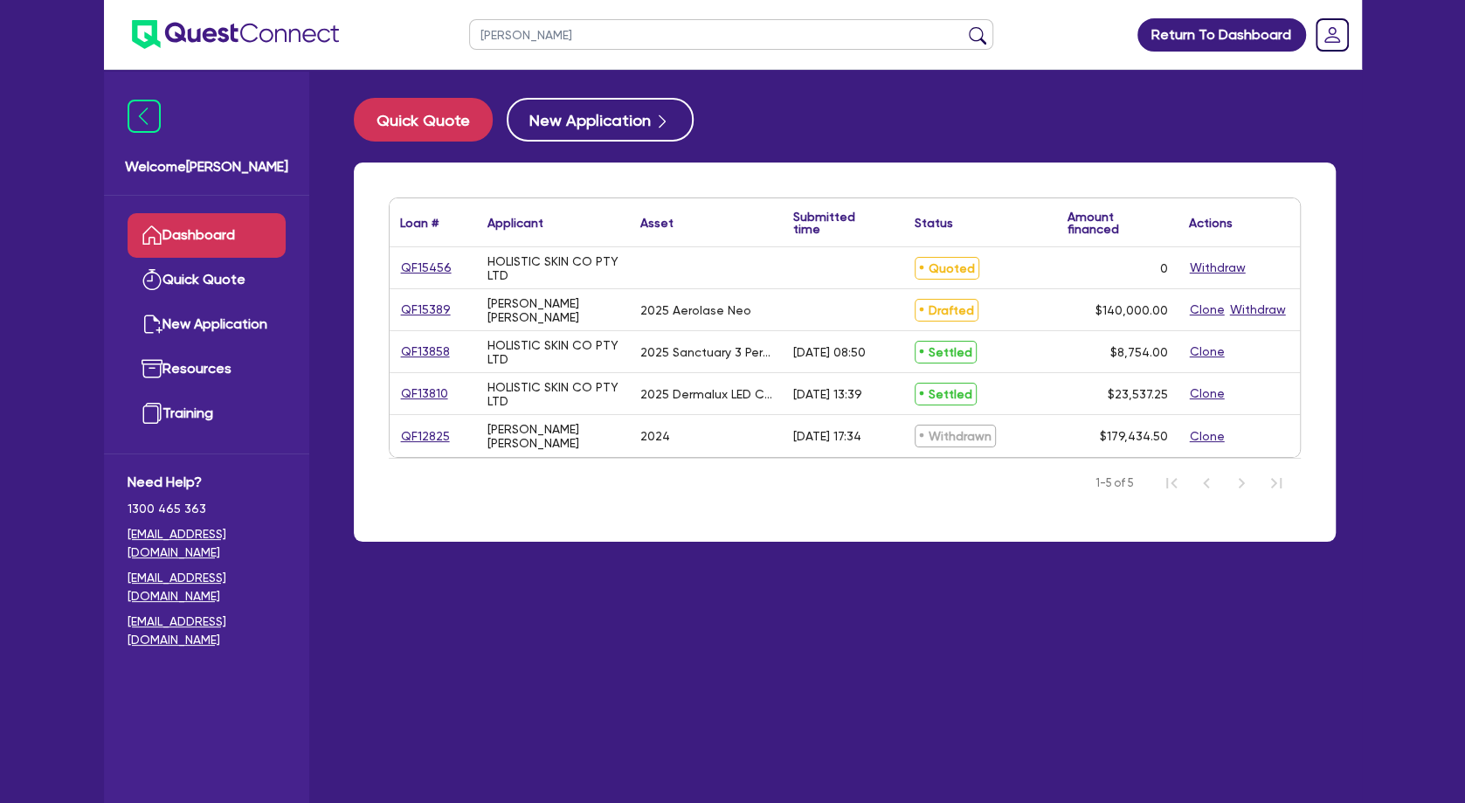
type input "SHAUNA"
click at [964, 26] on button "submit" at bounding box center [978, 38] width 28 height 24
click at [429, 307] on link "QF15389" at bounding box center [426, 310] width 52 height 20
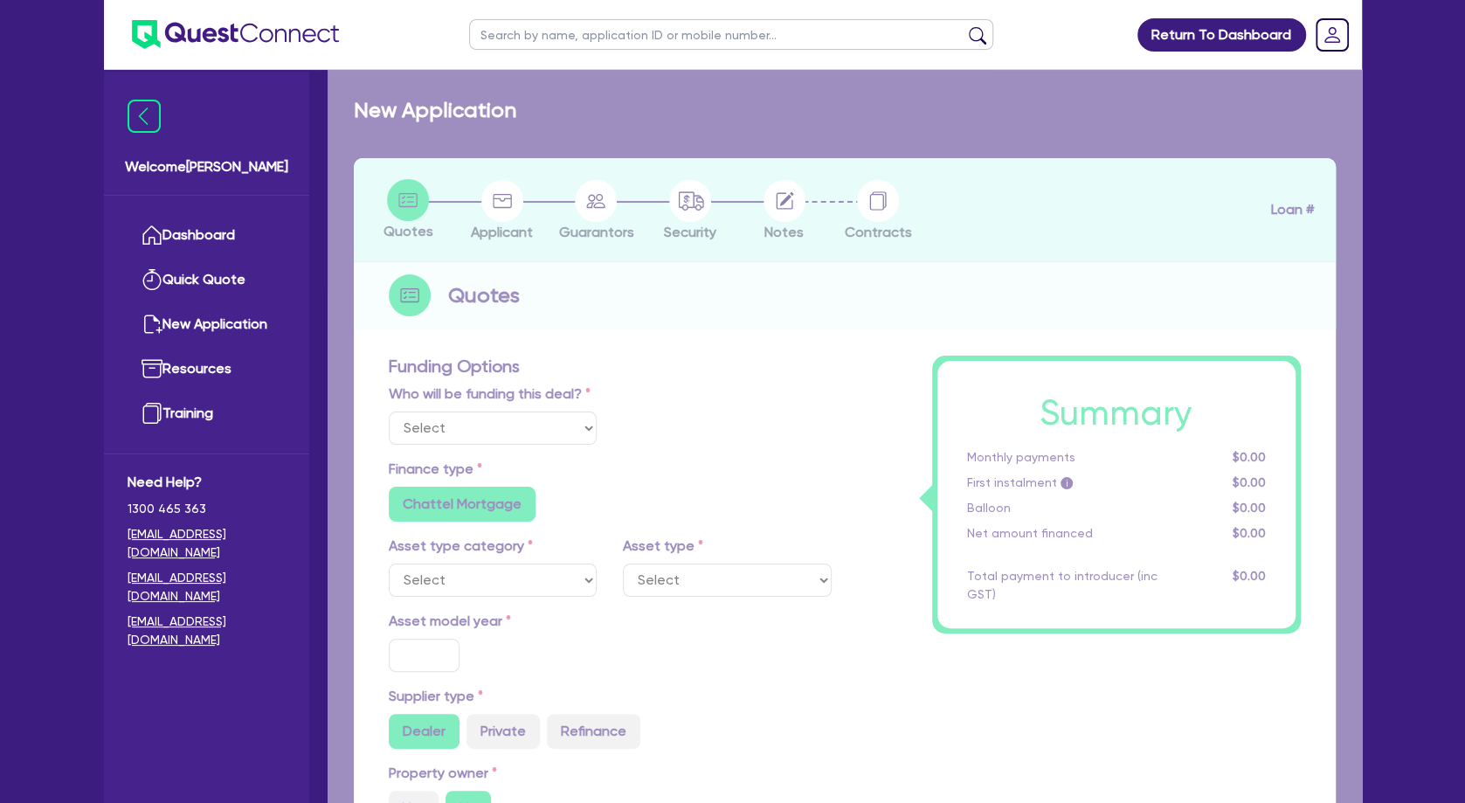
select select "Other"
select select "TERTIARY_ASSETS"
type input "2025"
radio input "true"
type input "207,900"
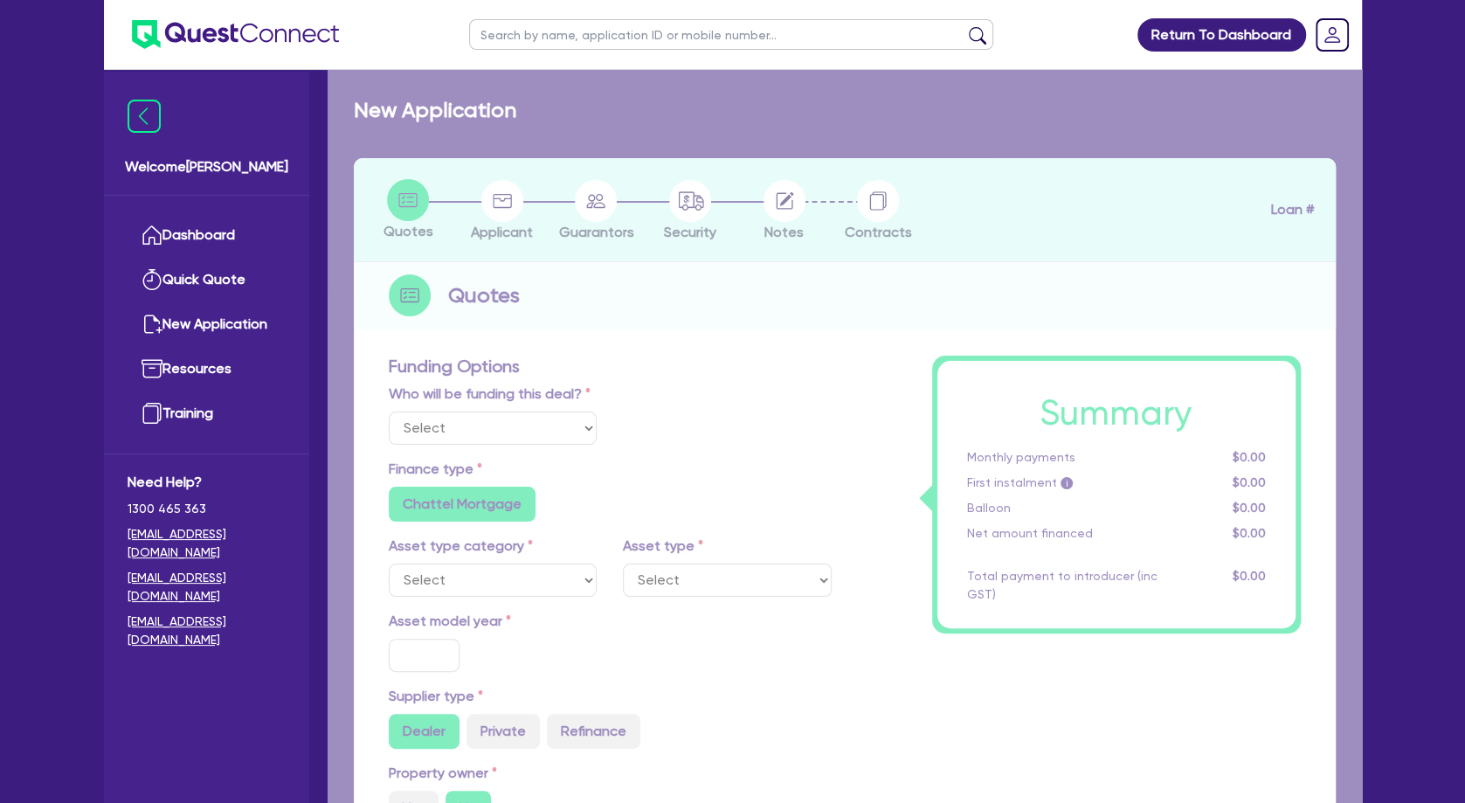
type input "67,900"
type input "30"
type input "62,370"
type input "4"
type input "5,600"
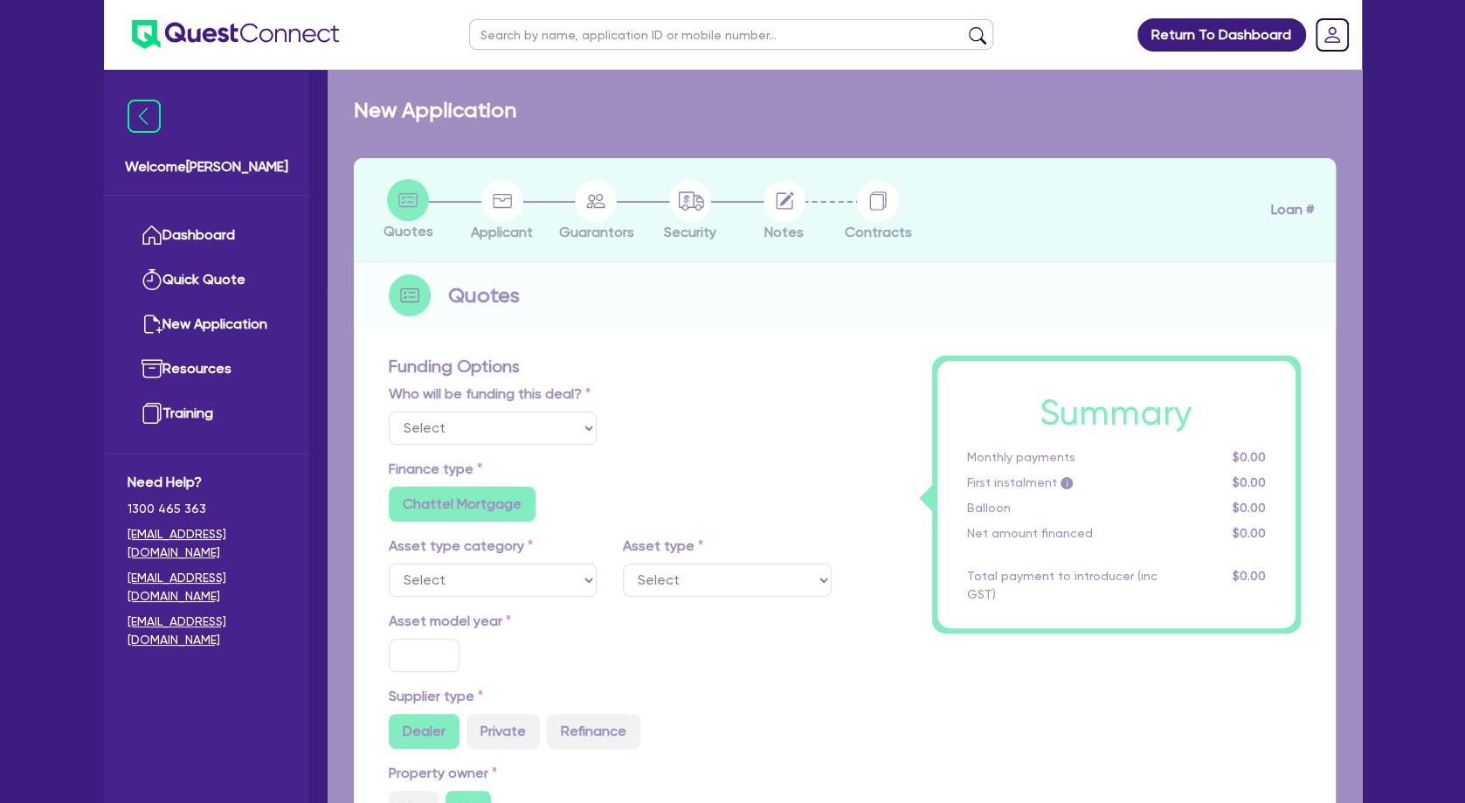
type input "11.25"
radio input "false"
select select "BEAUTY_EQUIPMENT"
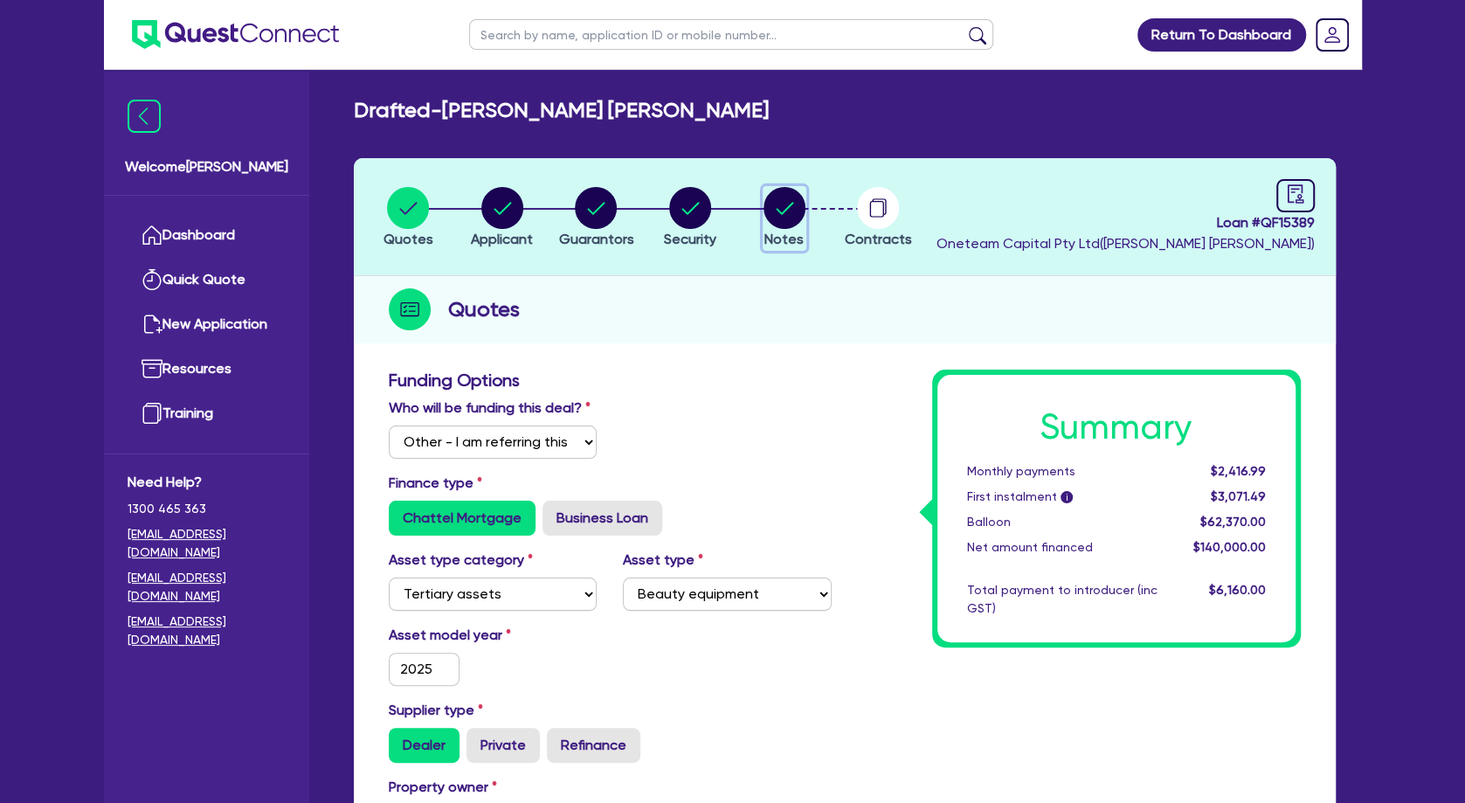
click at [776, 211] on circle "button" at bounding box center [785, 208] width 42 height 42
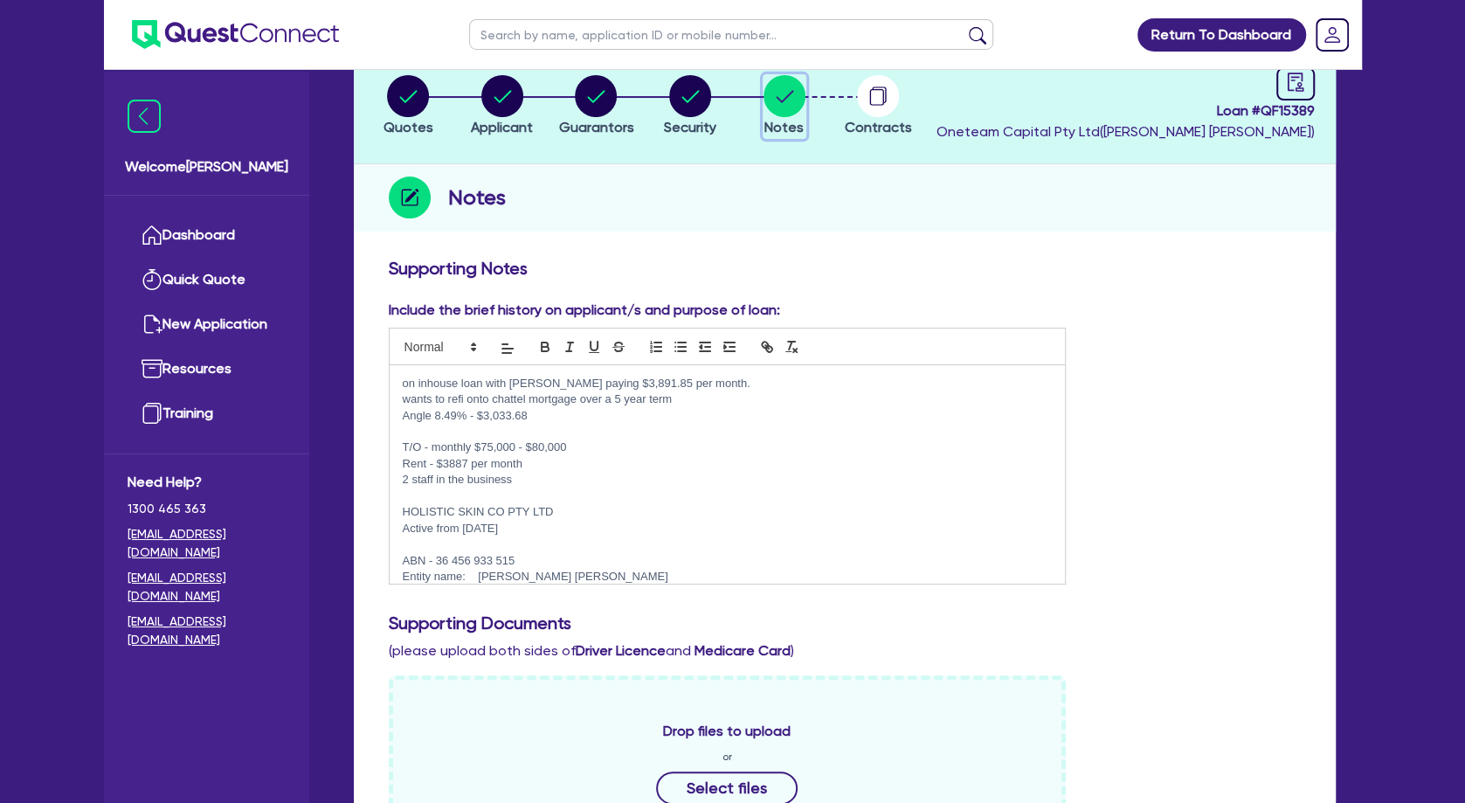
scroll to position [189, 0]
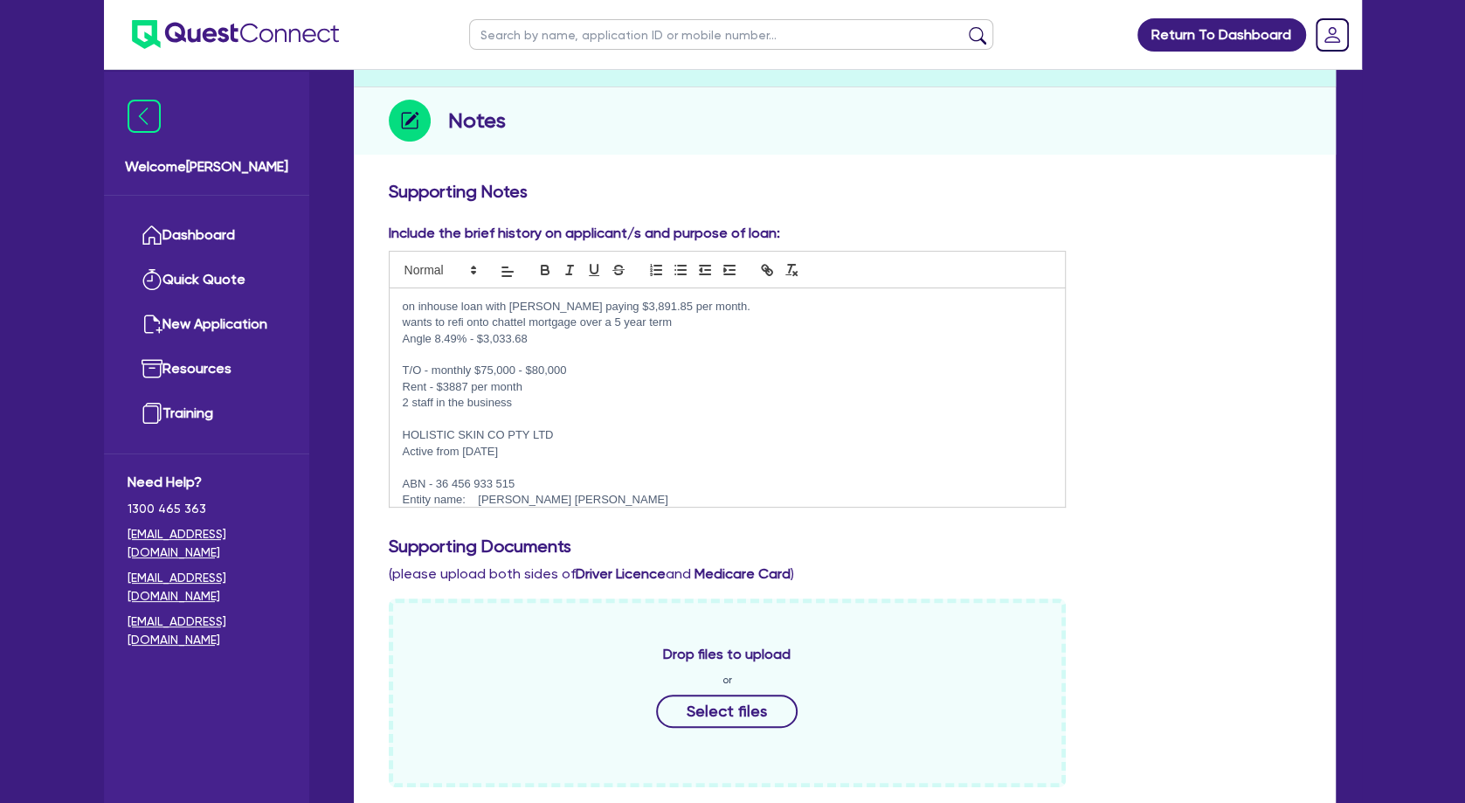
click at [612, 367] on p "T/O - monthly $75,000 - $80,000" at bounding box center [728, 371] width 650 height 16
click at [588, 383] on p "Rent - $3887 per month" at bounding box center [728, 387] width 650 height 16
click at [588, 382] on p "Rent - $3887 per month" at bounding box center [728, 387] width 650 height 16
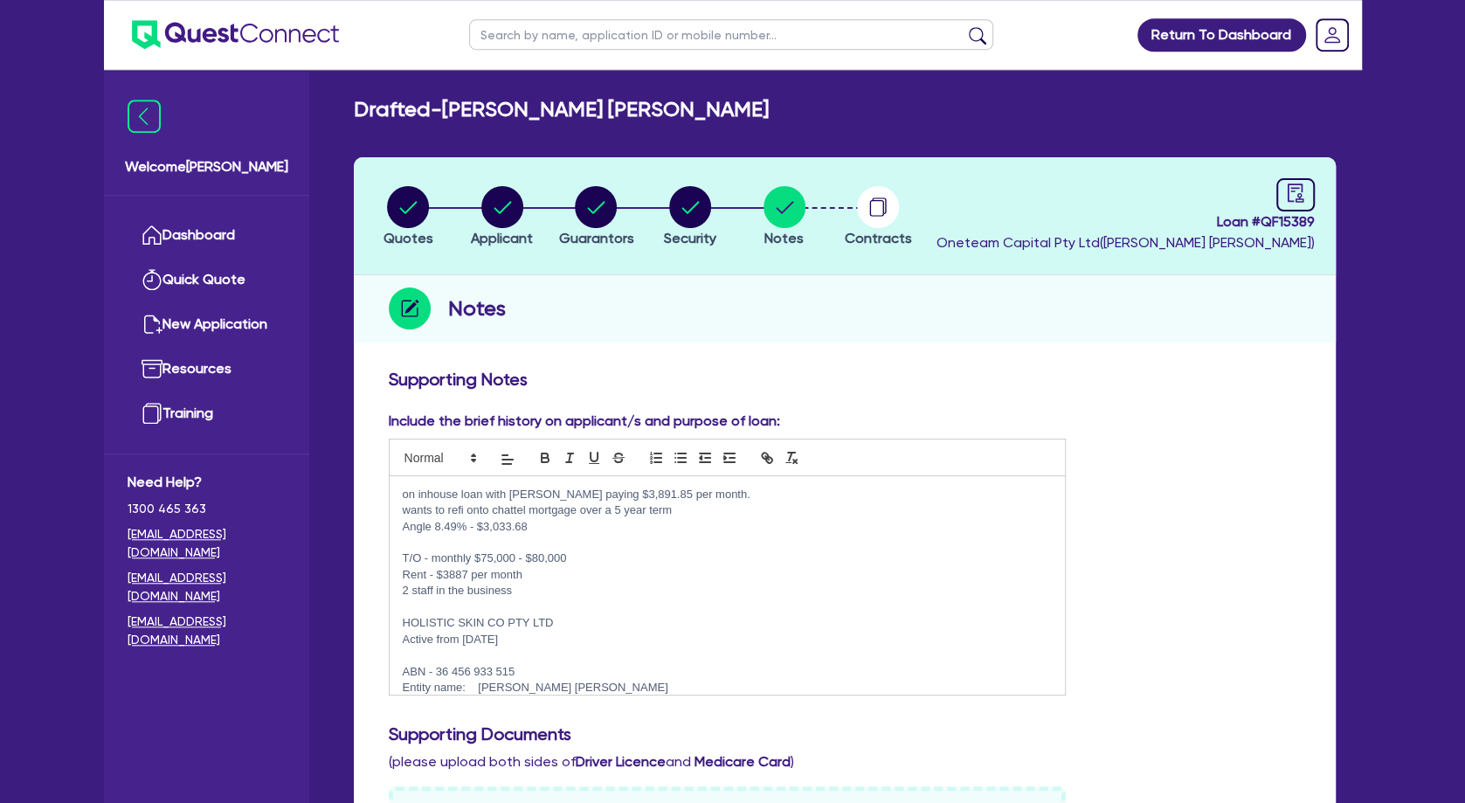
scroll to position [0, 0]
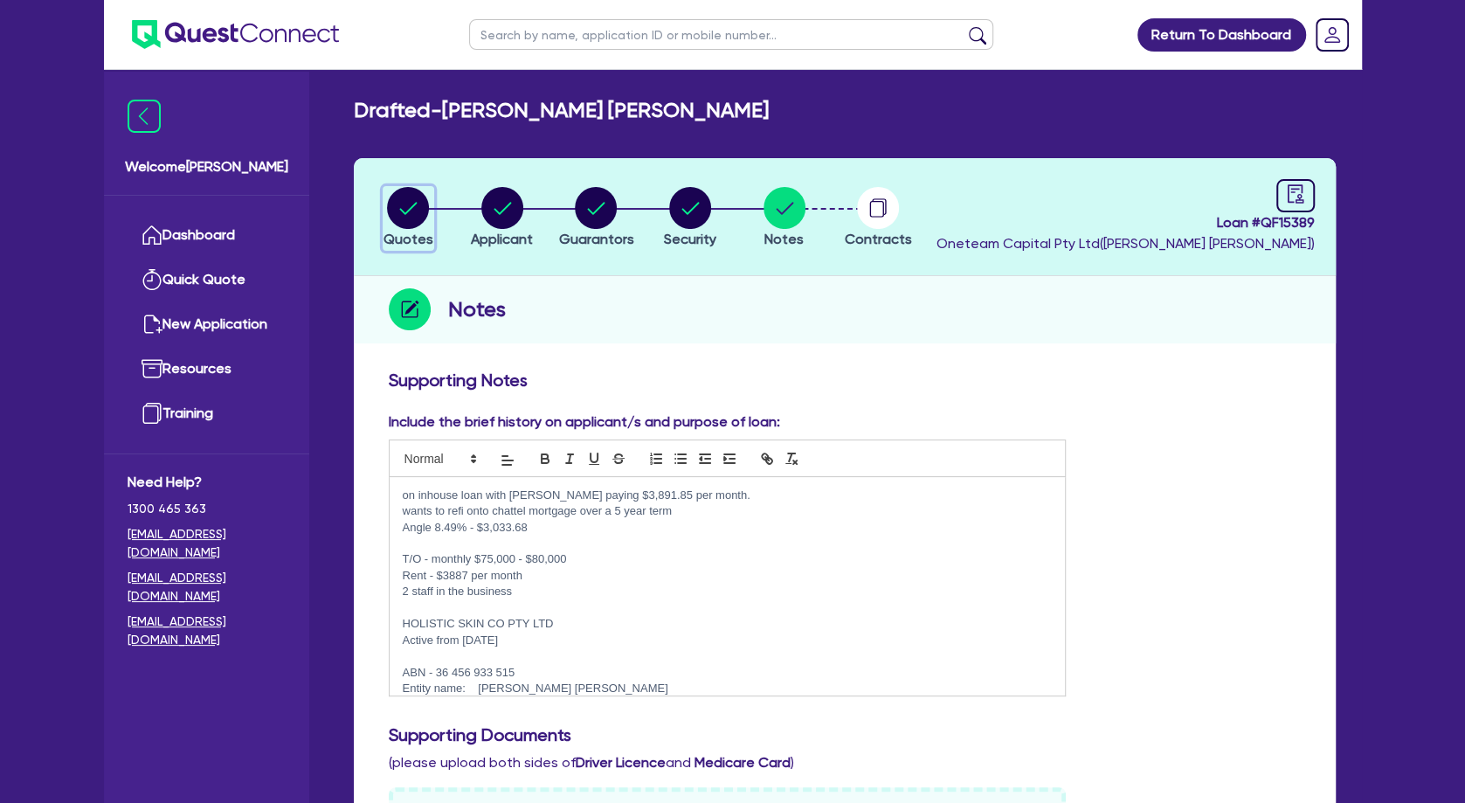
click at [410, 212] on icon "button" at bounding box center [408, 208] width 42 height 42
select select "Other"
select select "TERTIARY_ASSETS"
select select "BEAUTY_EQUIPMENT"
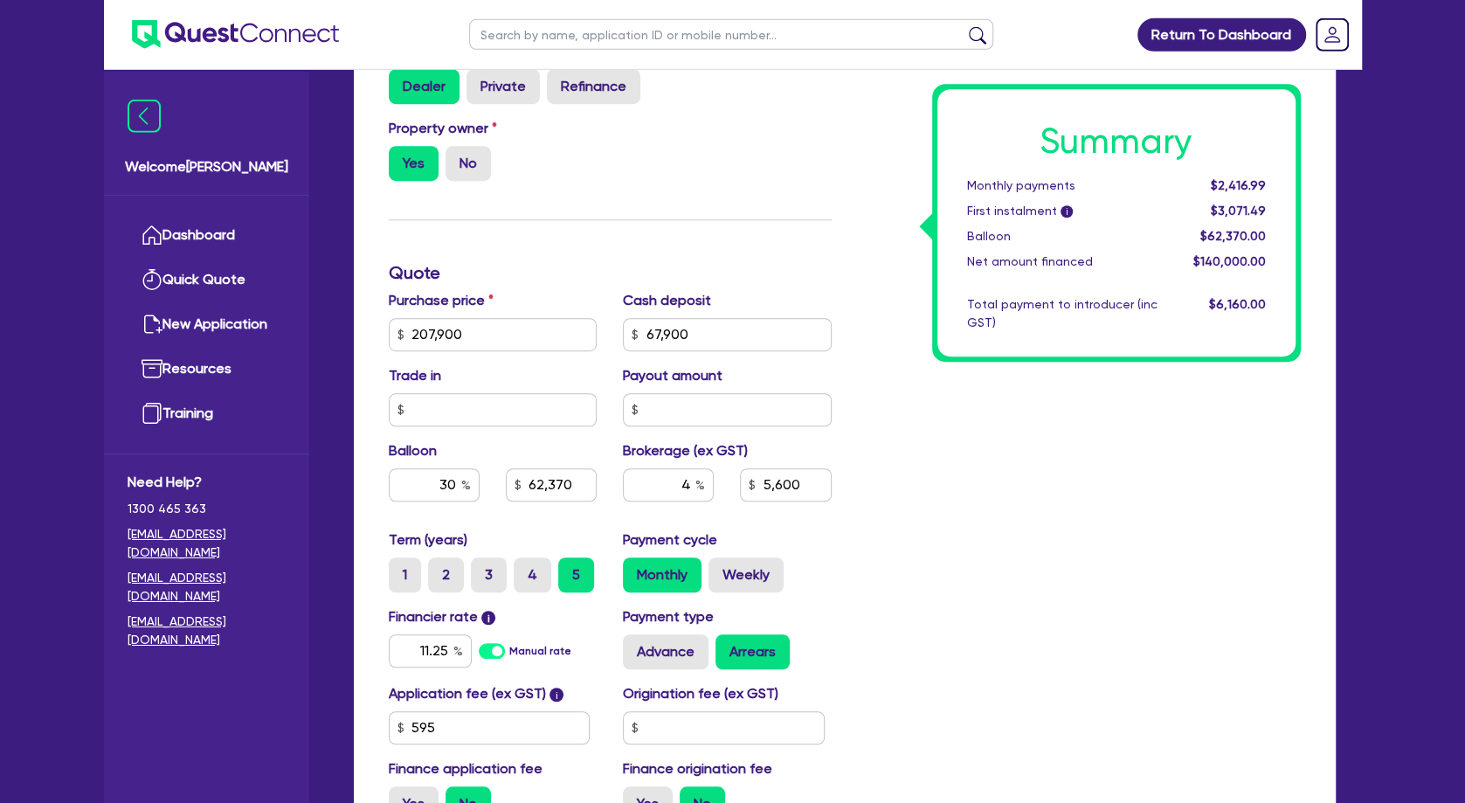
scroll to position [661, 0]
click at [921, 499] on div "Summary Monthly payments $2,416.99 First instalment i $3,071.49 Balloon $62,370…" at bounding box center [1079, 271] width 469 height 1124
click at [1012, 434] on div "Summary Monthly payments $2,416.99 First instalment i $3,071.49 Balloon $62,370…" at bounding box center [1079, 271] width 469 height 1124
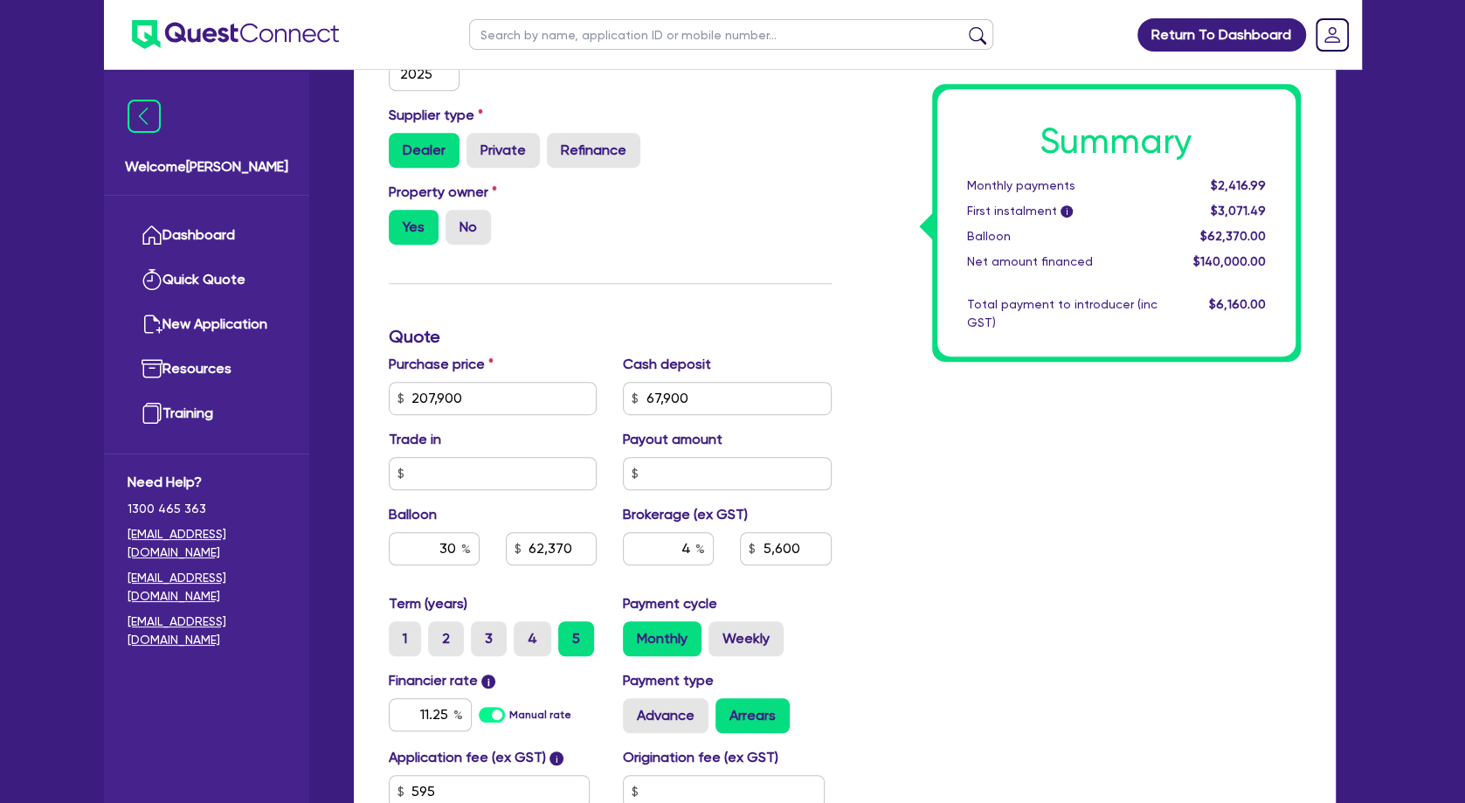
scroll to position [566, 0]
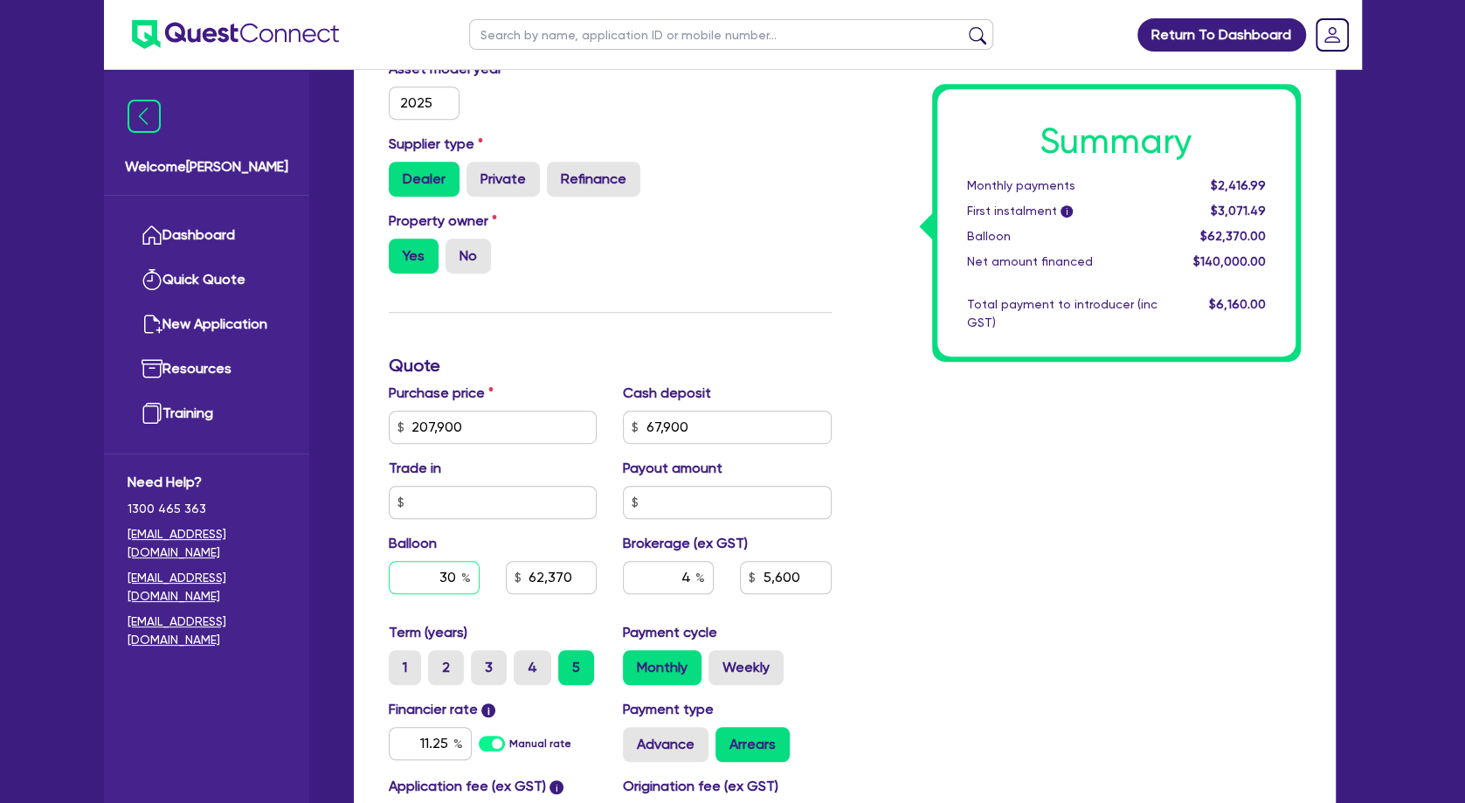
drag, startPoint x: 425, startPoint y: 602, endPoint x: 543, endPoint y: 599, distance: 118.0
click at [480, 594] on input "30" at bounding box center [434, 577] width 91 height 33
type input "207,900"
type input "67,900"
type input "0"
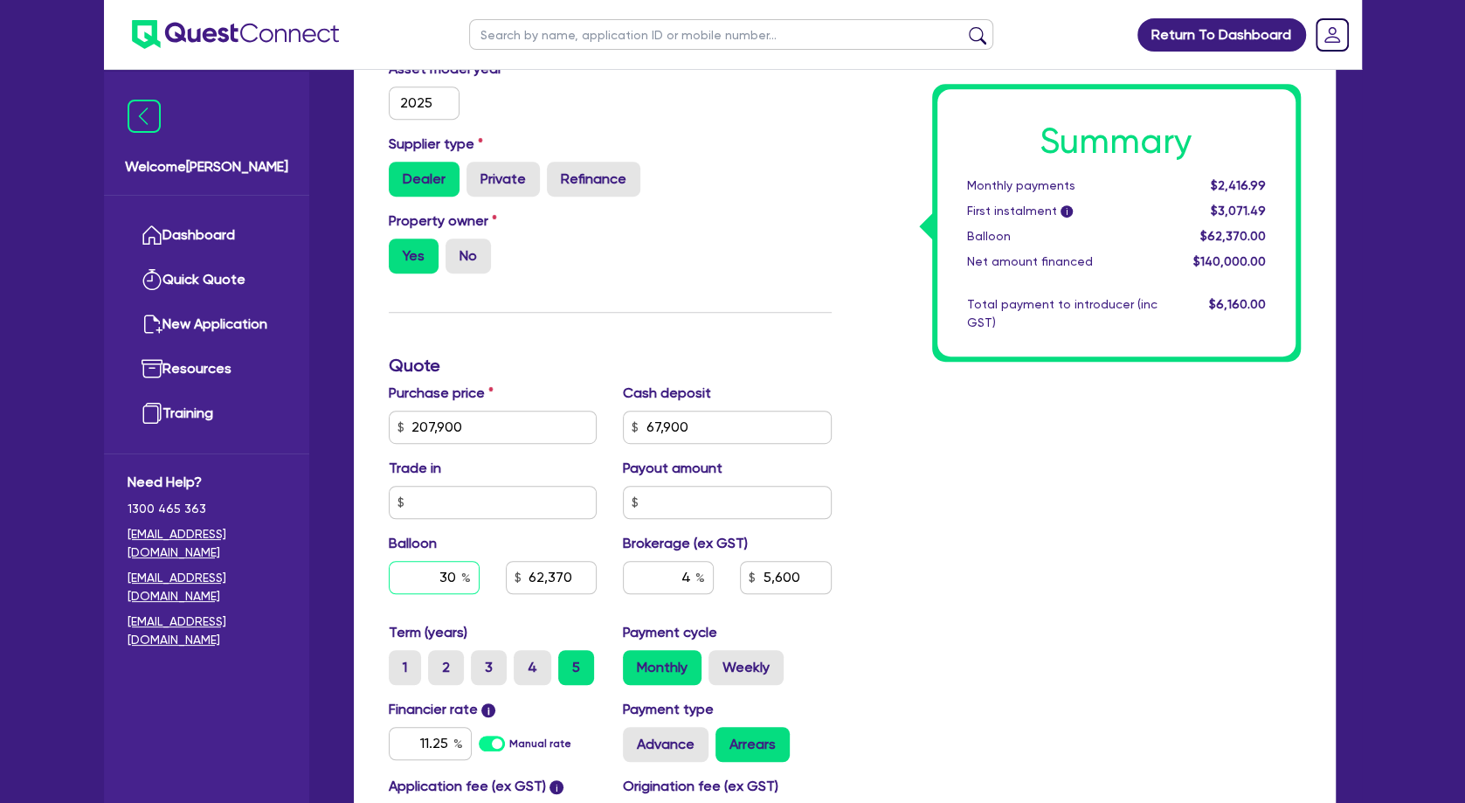
type input "62,370"
type input "5,600"
type input "0"
type input "207,900"
type input "67,900"
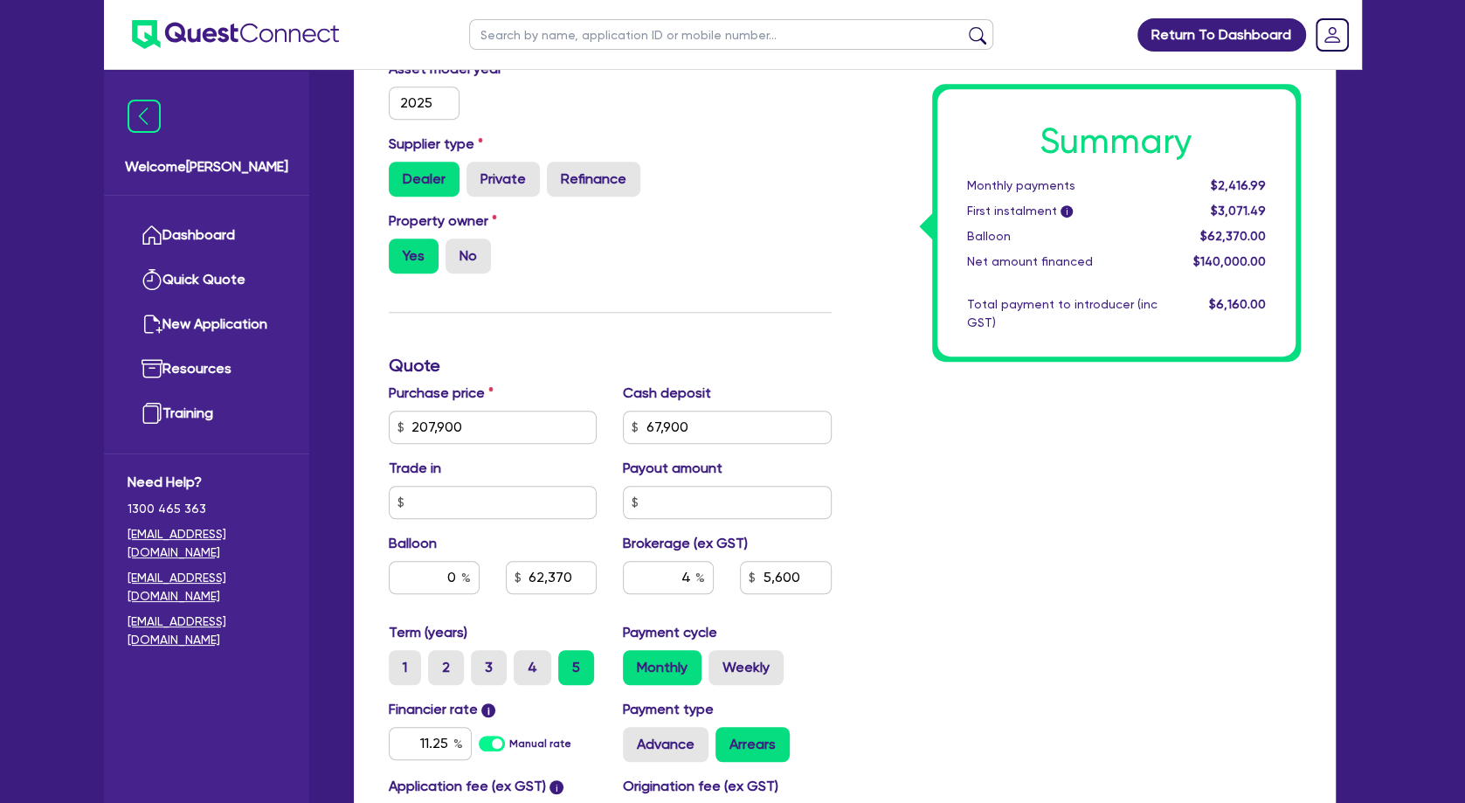
type input "62,370"
type input "5,600"
drag, startPoint x: 1114, startPoint y: 526, endPoint x: 1046, endPoint y: 522, distance: 68.2
click at [1106, 523] on div "Summary Monthly payments Calculating... First instalment i Calculating... Ballo…" at bounding box center [1079, 365] width 469 height 1124
type input "207,900"
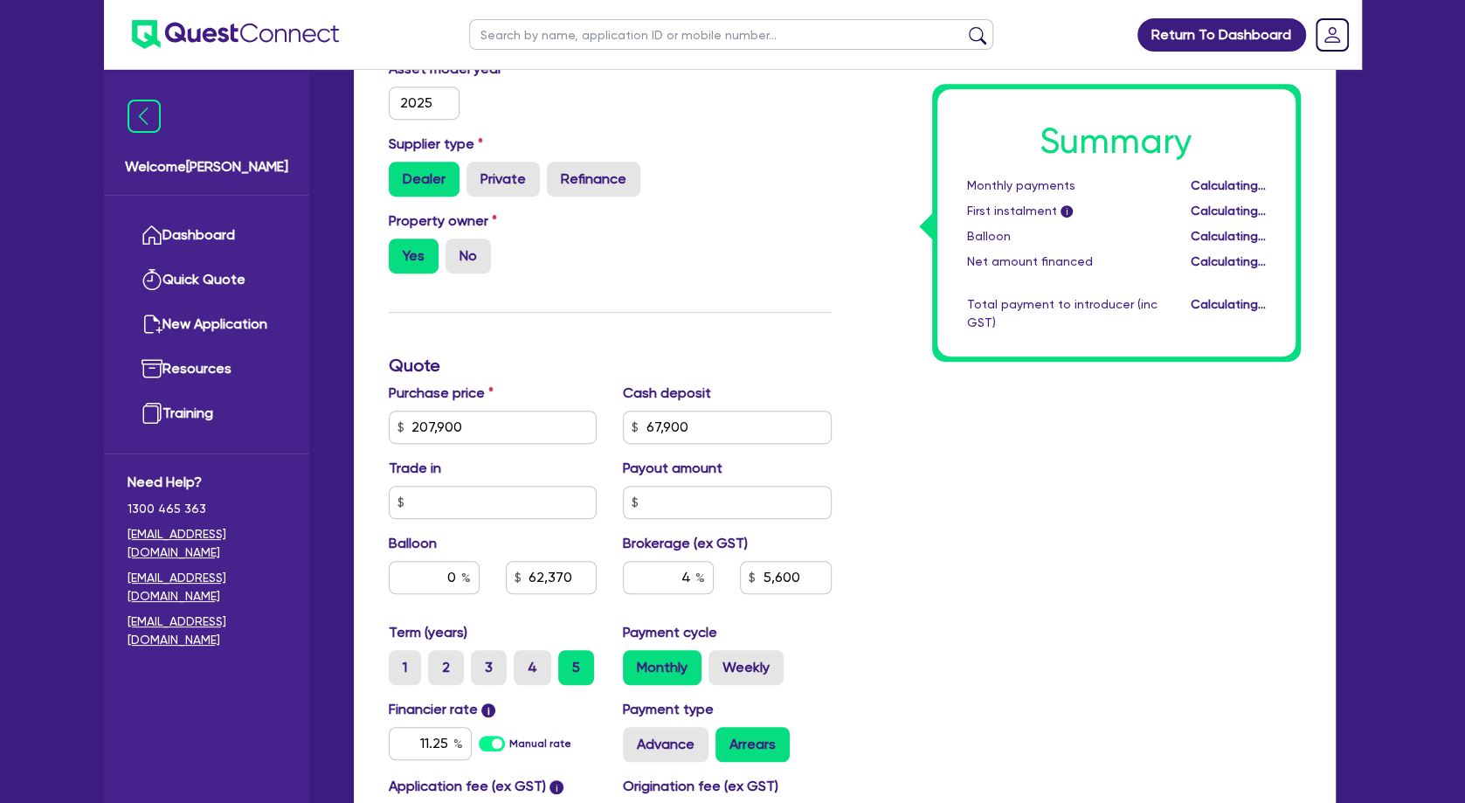
type input "67,900"
type input "5,600"
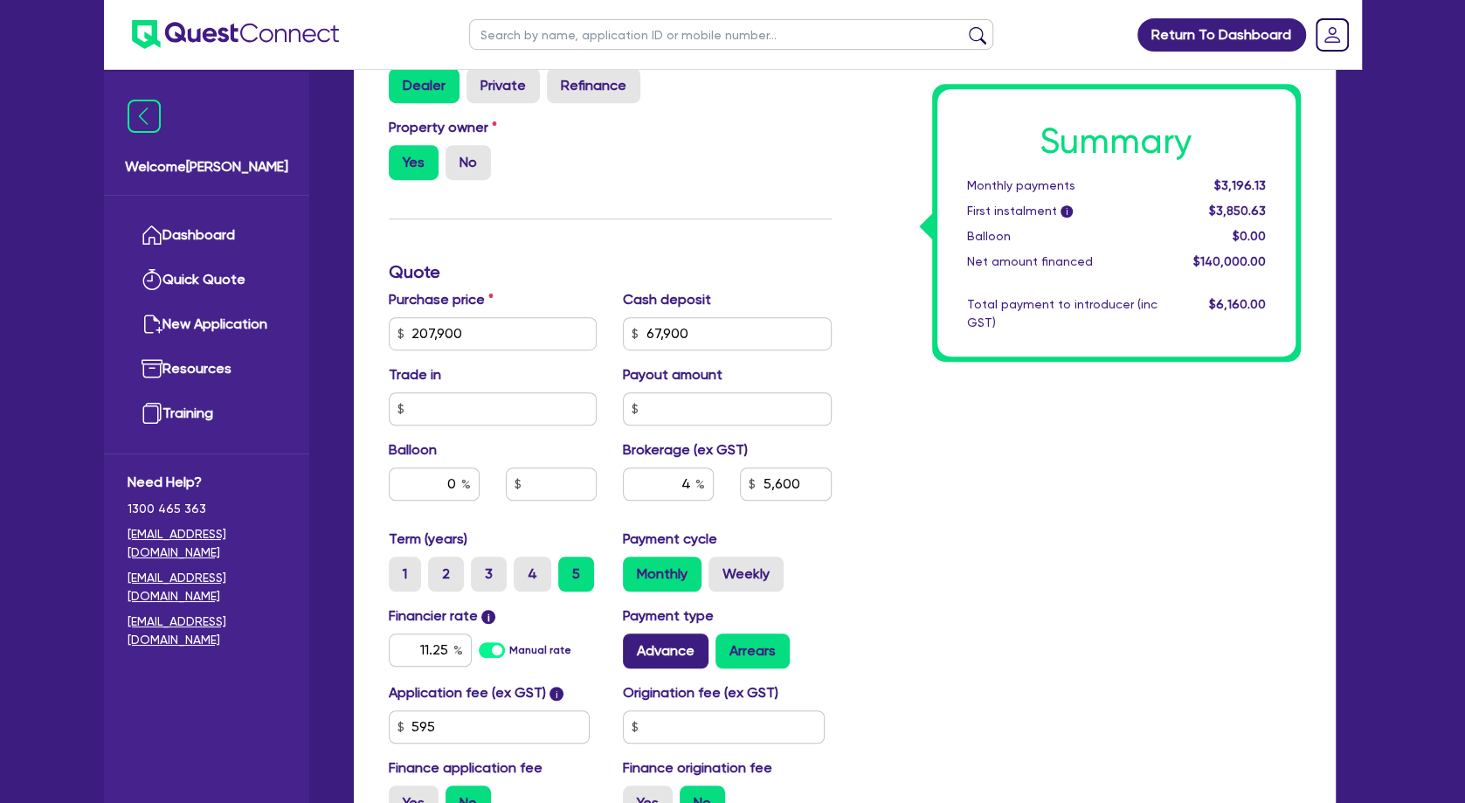
scroll to position [661, 0]
click at [965, 424] on div "Summary Monthly payments $3,196.13 First instalment i $3,850.63 Balloon $0.00 N…" at bounding box center [1079, 271] width 469 height 1124
drag, startPoint x: 682, startPoint y: 502, endPoint x: 728, endPoint y: 505, distance: 46.4
click at [714, 500] on input "4" at bounding box center [668, 483] width 91 height 33
type input "207,900"
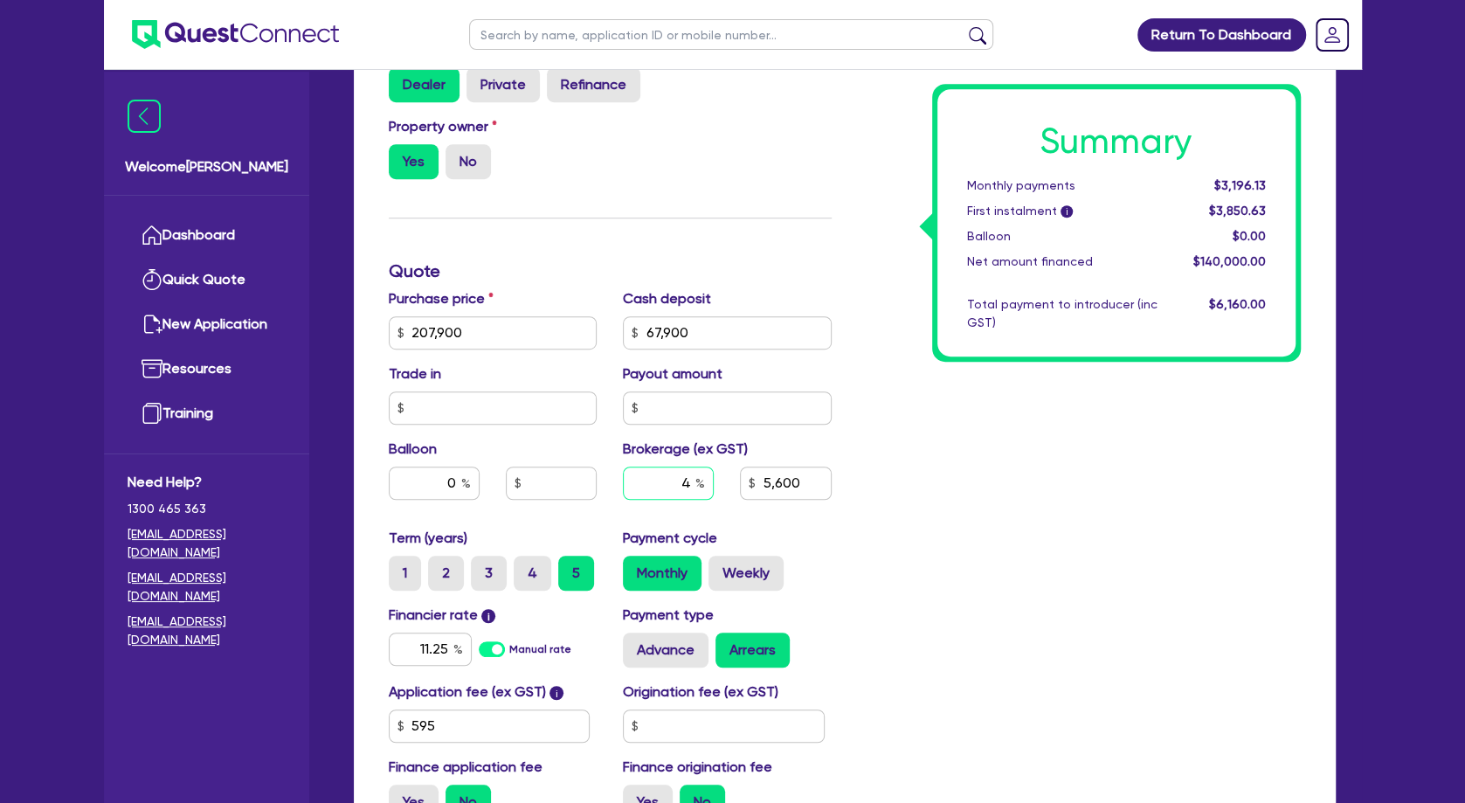
type input "67,900"
type input "5"
type input "5,600"
type input "5"
type input "207,900"
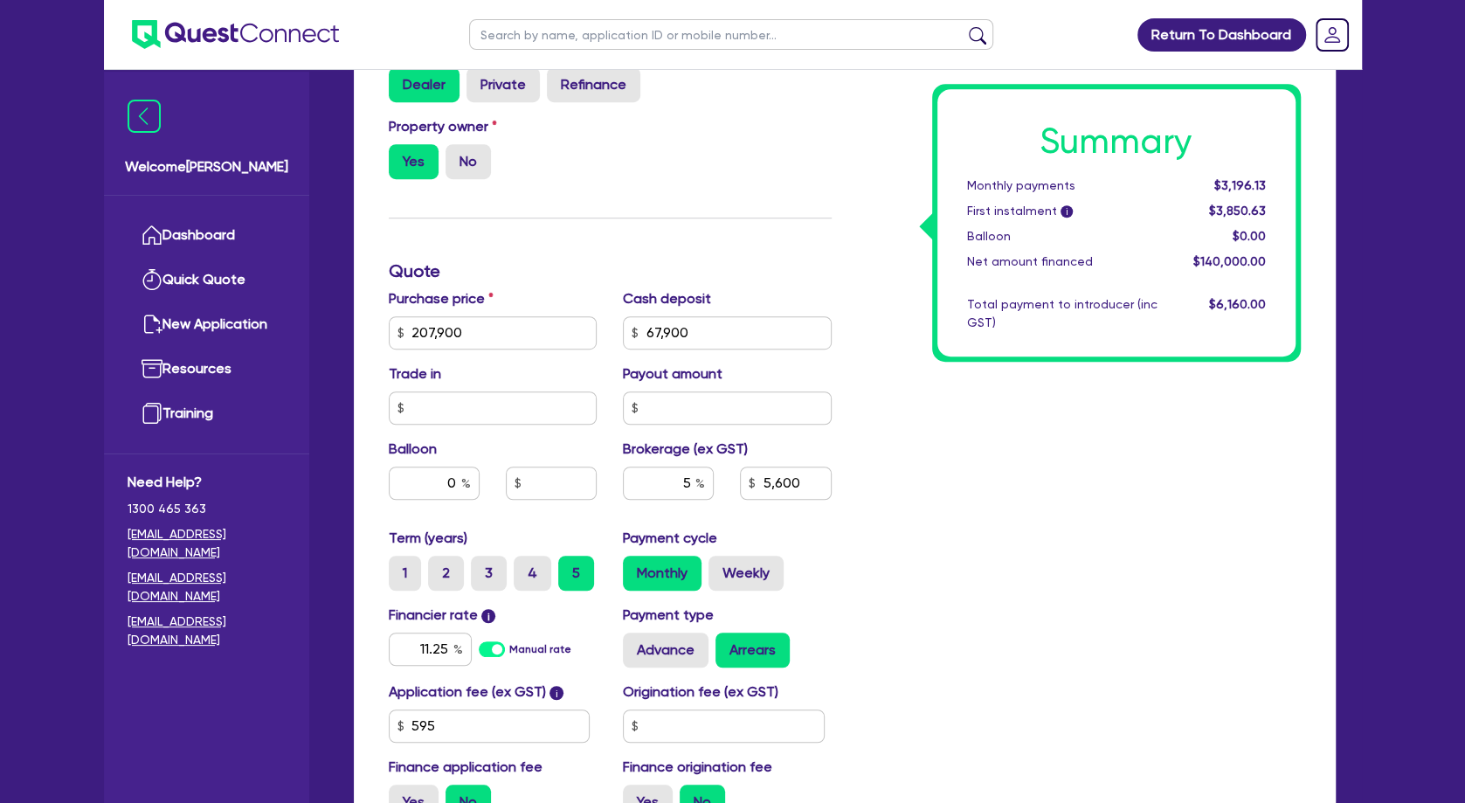
type input "67,900"
type input "5,600"
type input "207,900"
type input "67,900"
type input "7,000"
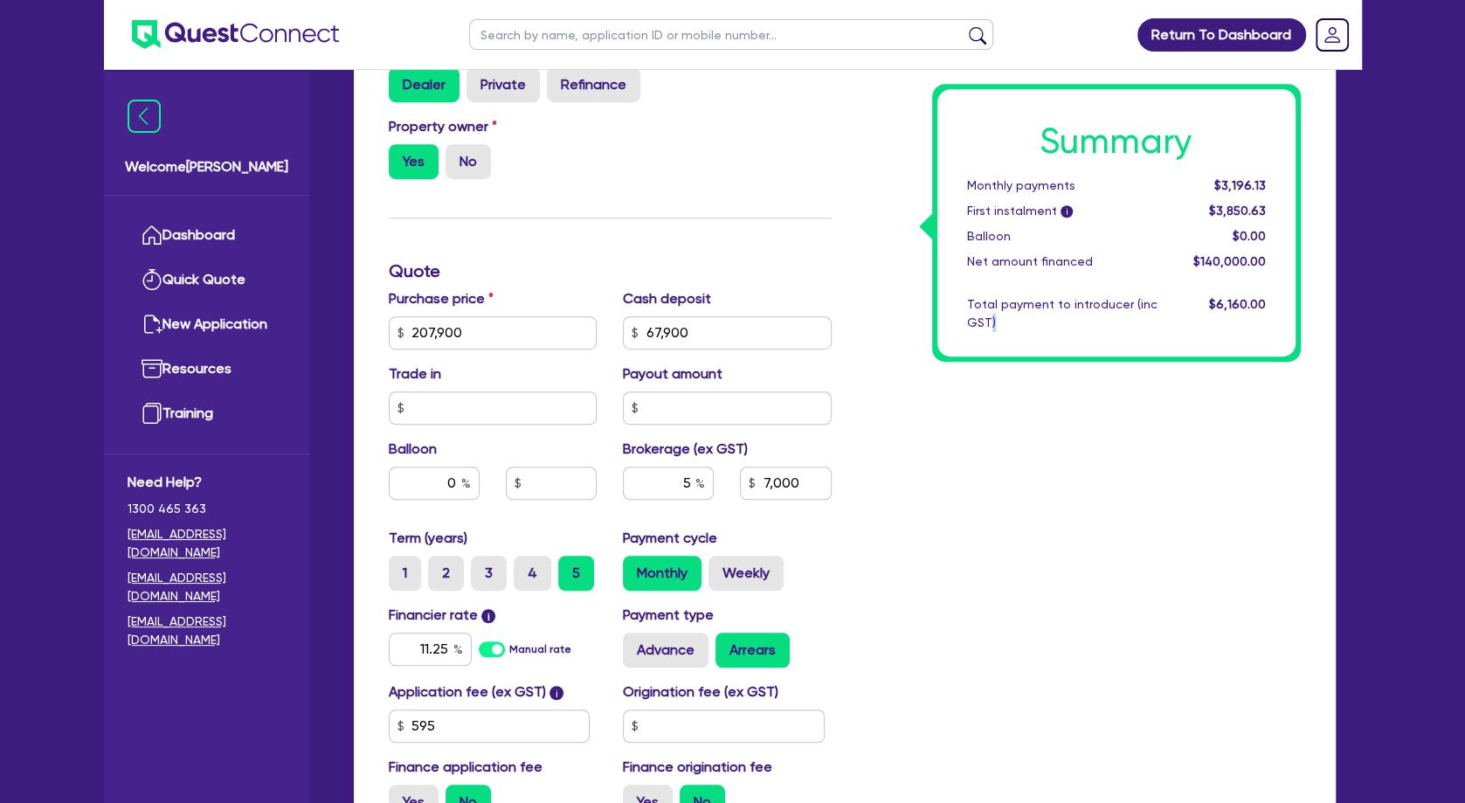
click at [993, 555] on div "Summary Monthly payments $3,196.13 First instalment i $3,850.63 Balloon $0.00 N…" at bounding box center [1079, 271] width 469 height 1124
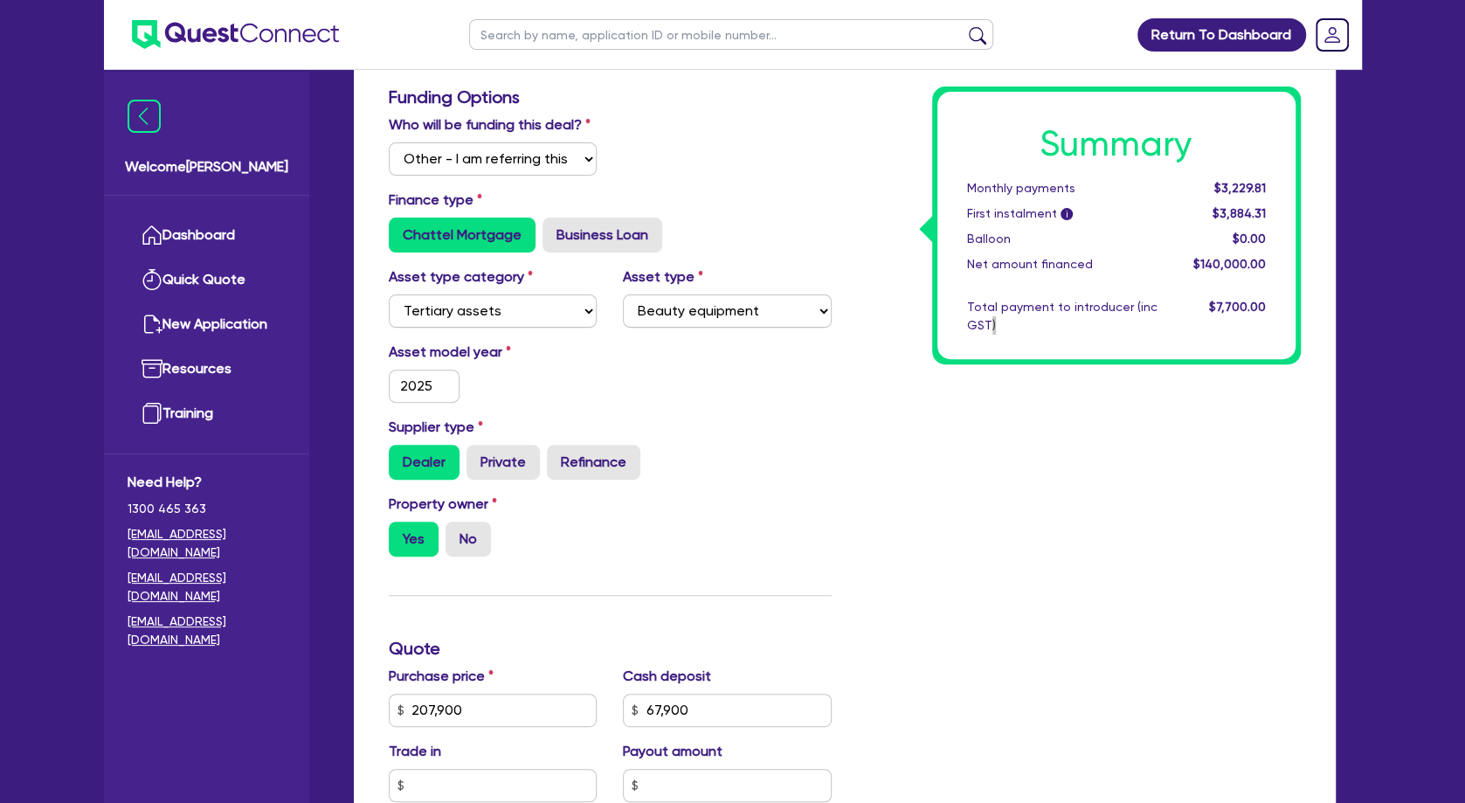
scroll to position [0, 0]
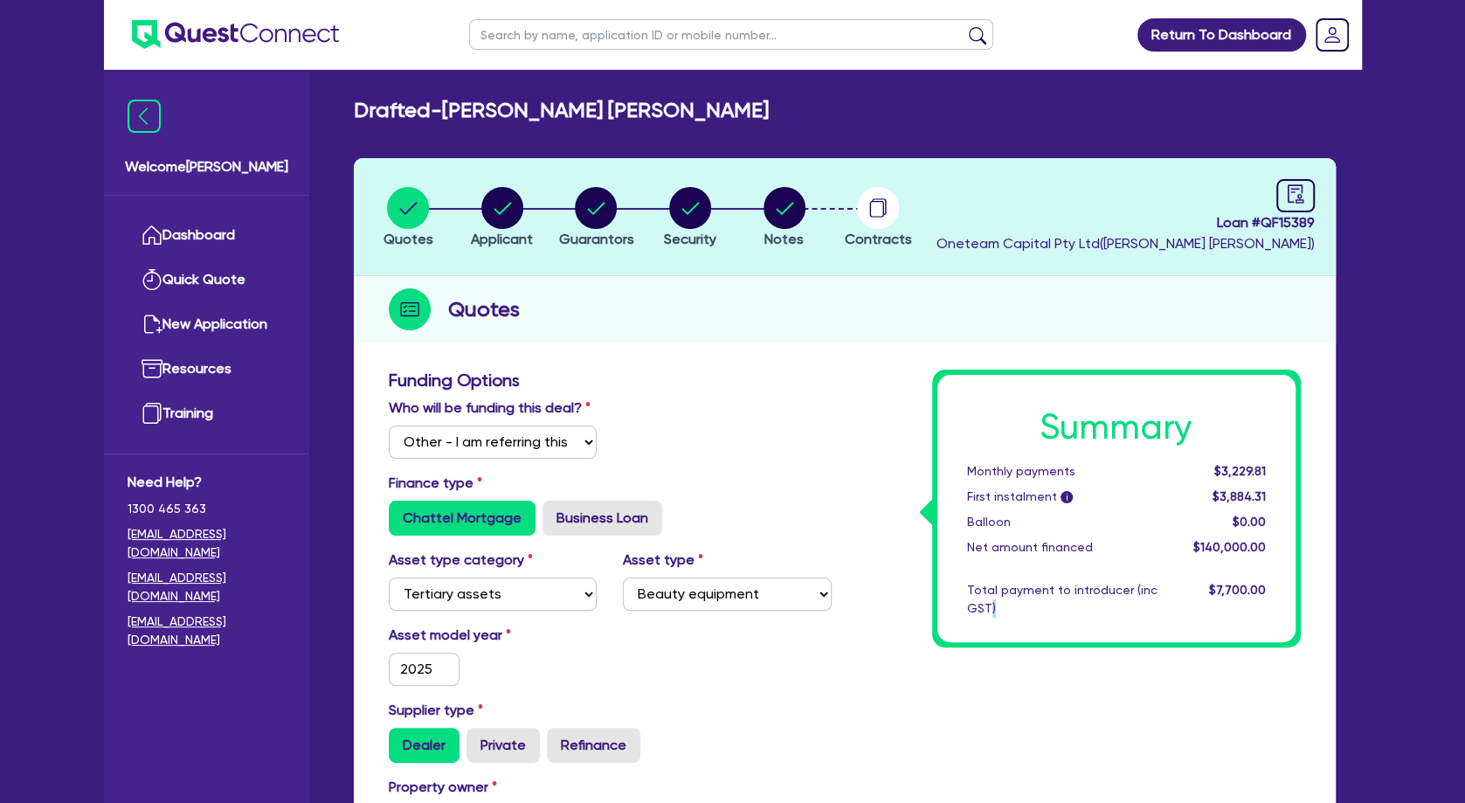
click at [788, 426] on div "Who will be funding this deal? Select I will fund 100% I will co-fund with Ques…" at bounding box center [610, 435] width 469 height 75
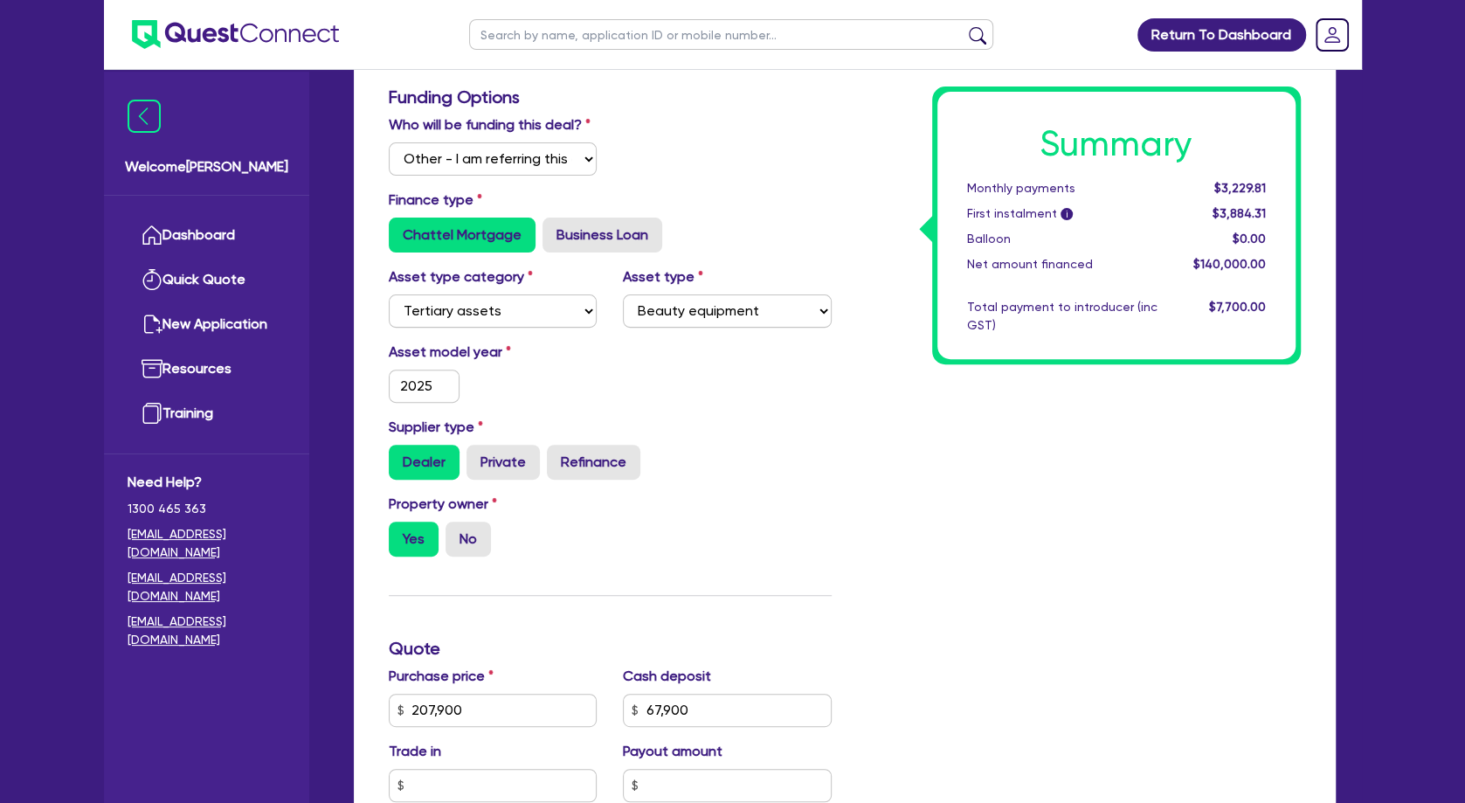
click at [831, 453] on div "Supplier type Dealer Private Refinance" at bounding box center [610, 448] width 469 height 63
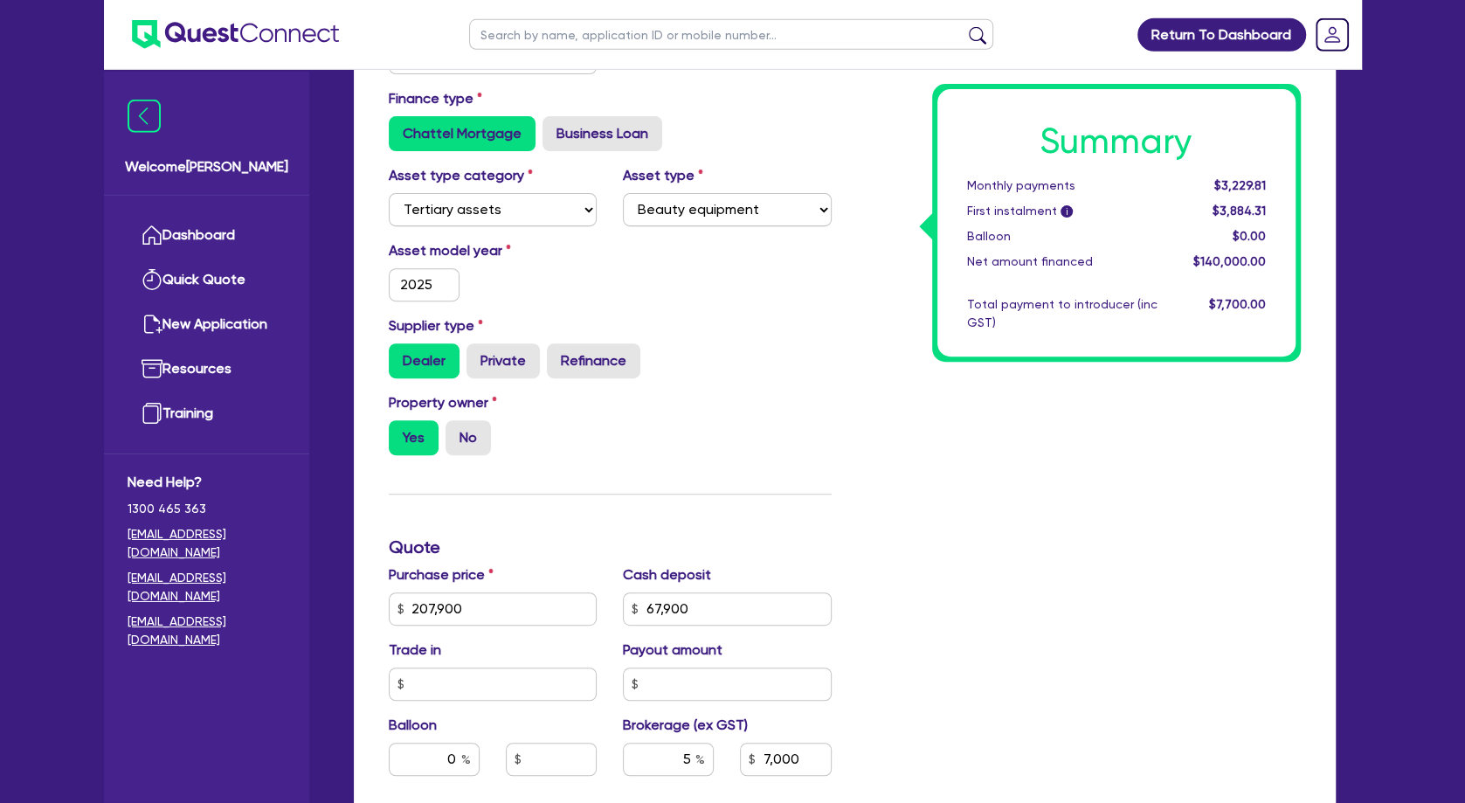
scroll to position [566, 0]
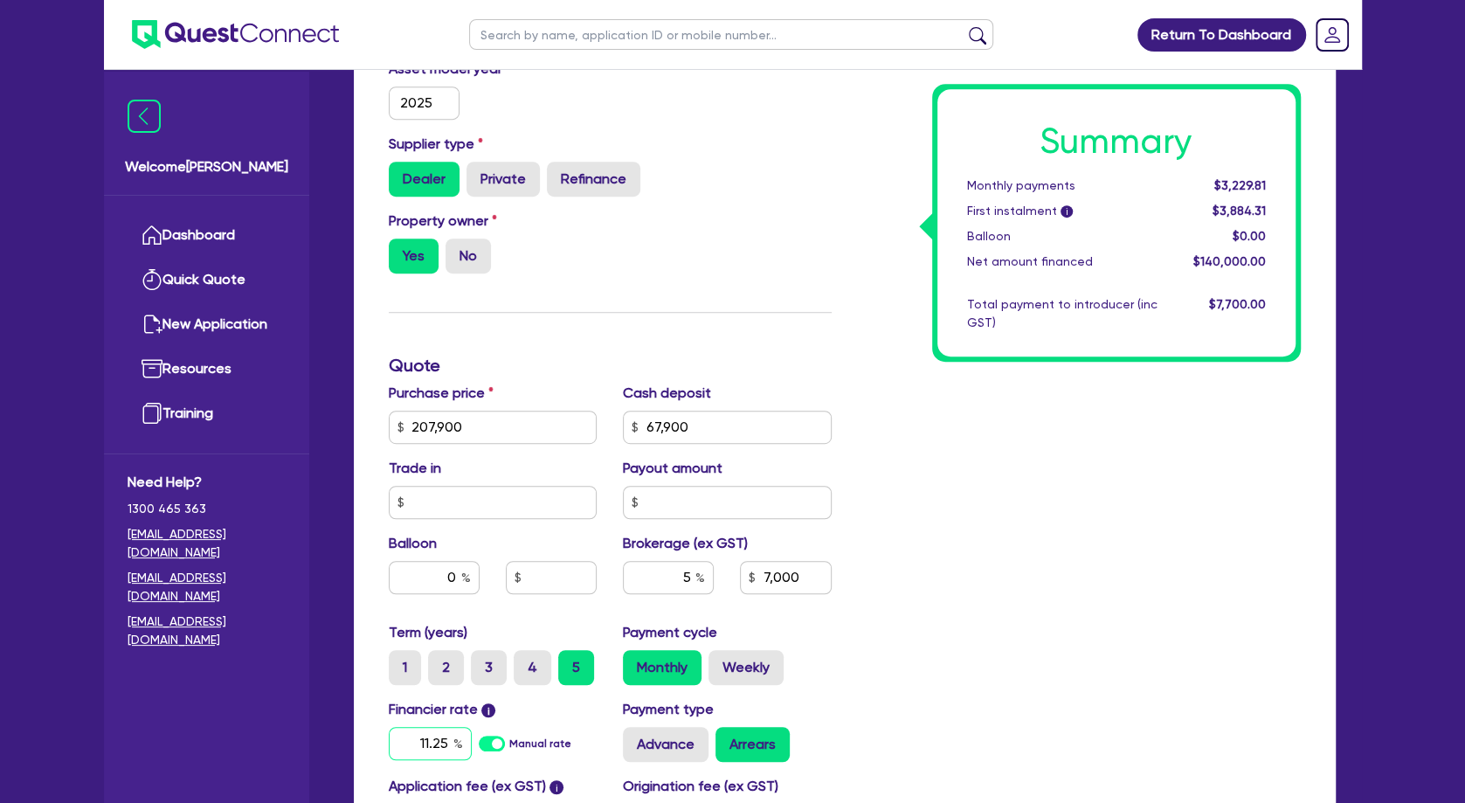
drag, startPoint x: 406, startPoint y: 764, endPoint x: 535, endPoint y: 765, distance: 128.4
click at [472, 760] on input "11.25" at bounding box center [430, 743] width 83 height 33
type input "207,900"
type input "67,900"
type input "7,000"
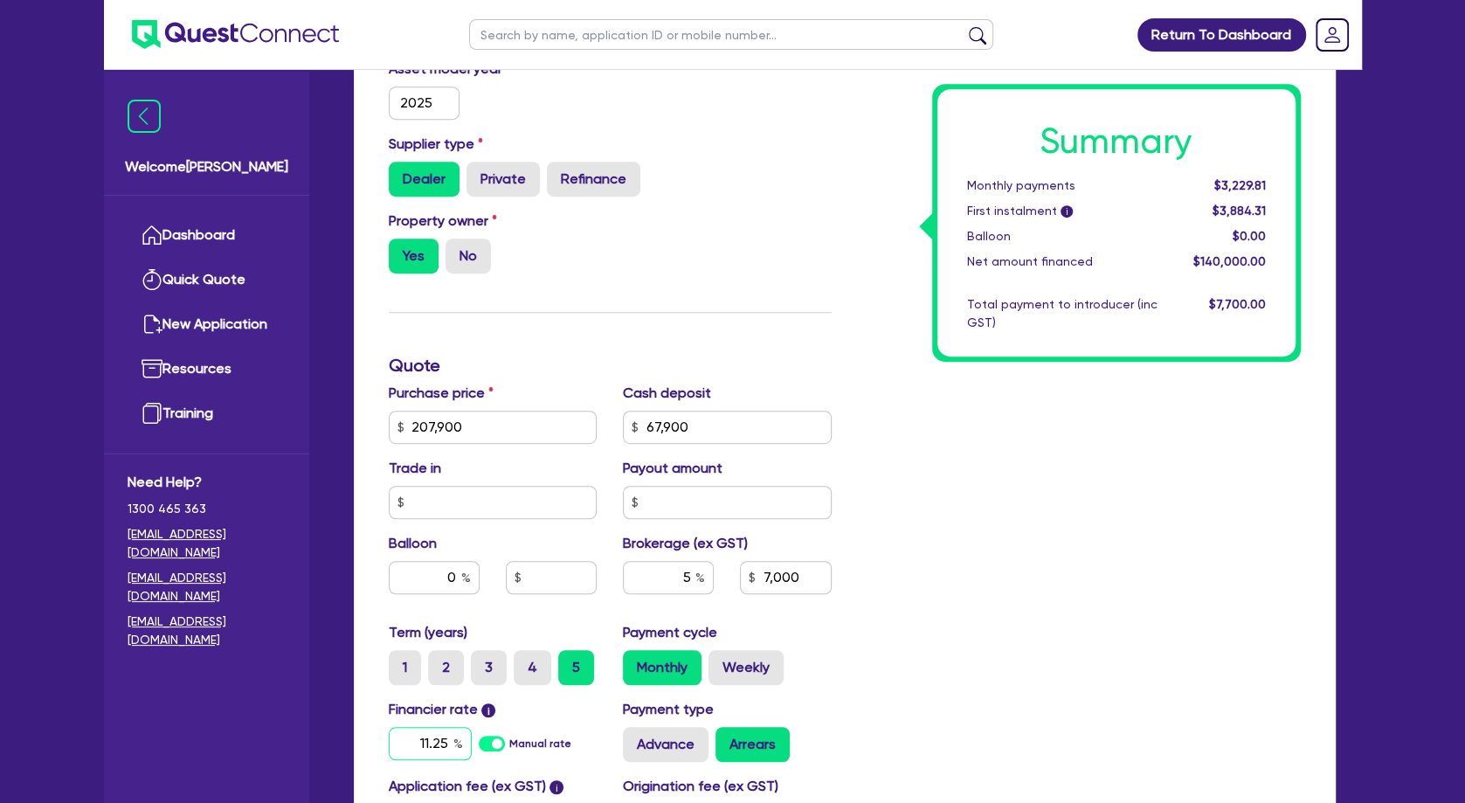
type input "1"
type input "207,900"
type input "67,900"
type input "7,000"
type input "10"
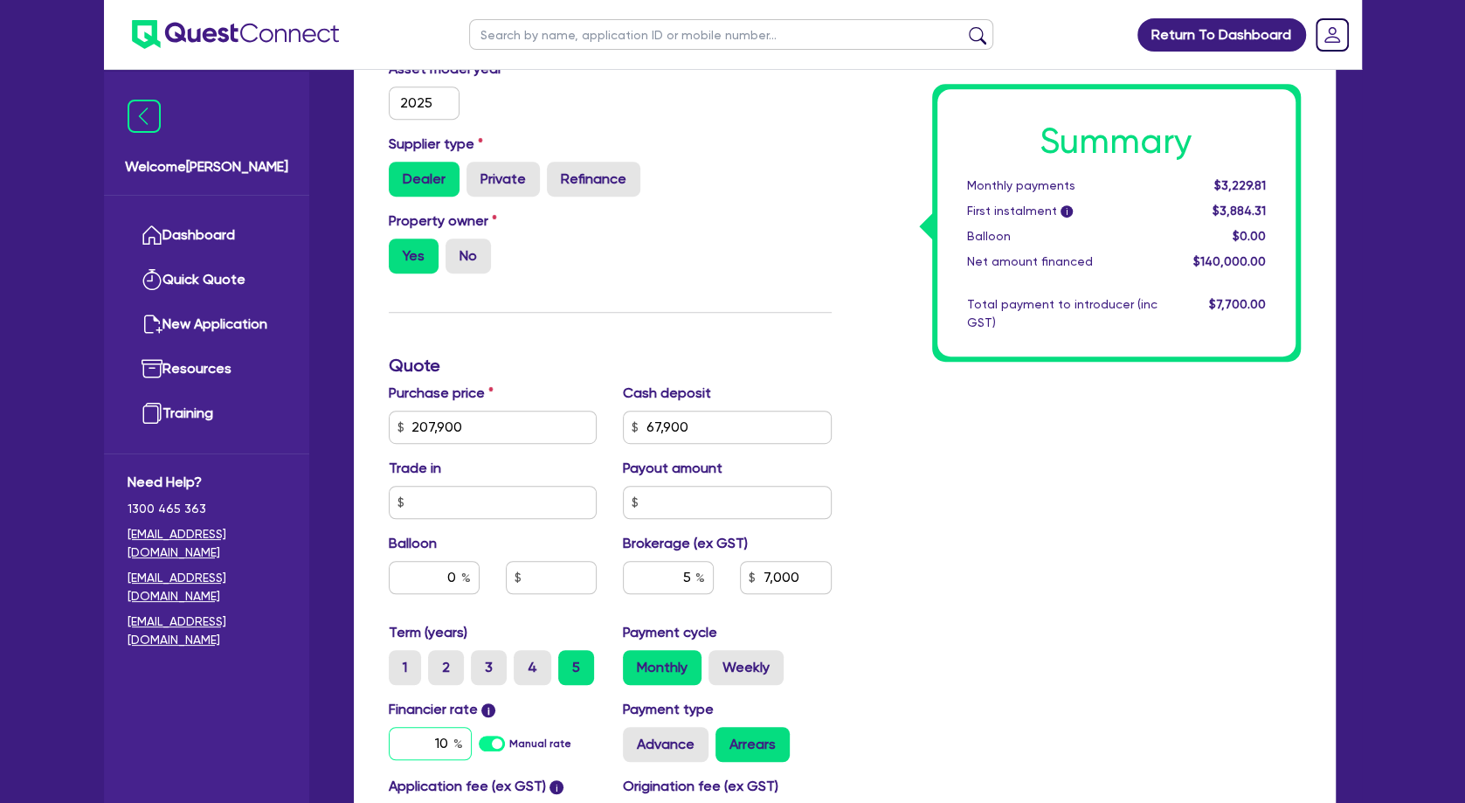
type input "207,900"
type input "67,900"
type input "7,000"
type input "10."
type input "207,900"
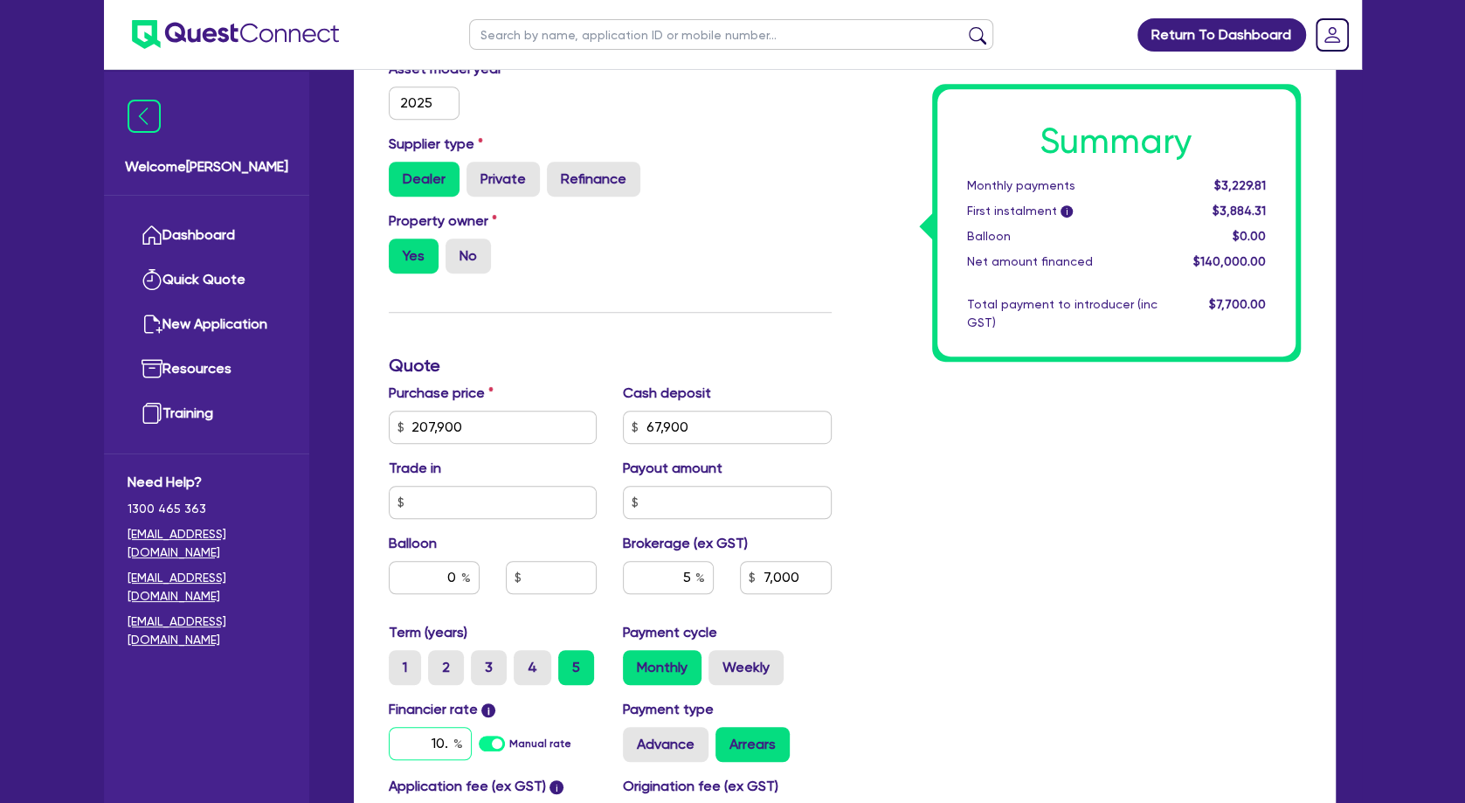
type input "67,900"
type input "7,000"
type input "10.4"
type input "207,900"
type input "67,900"
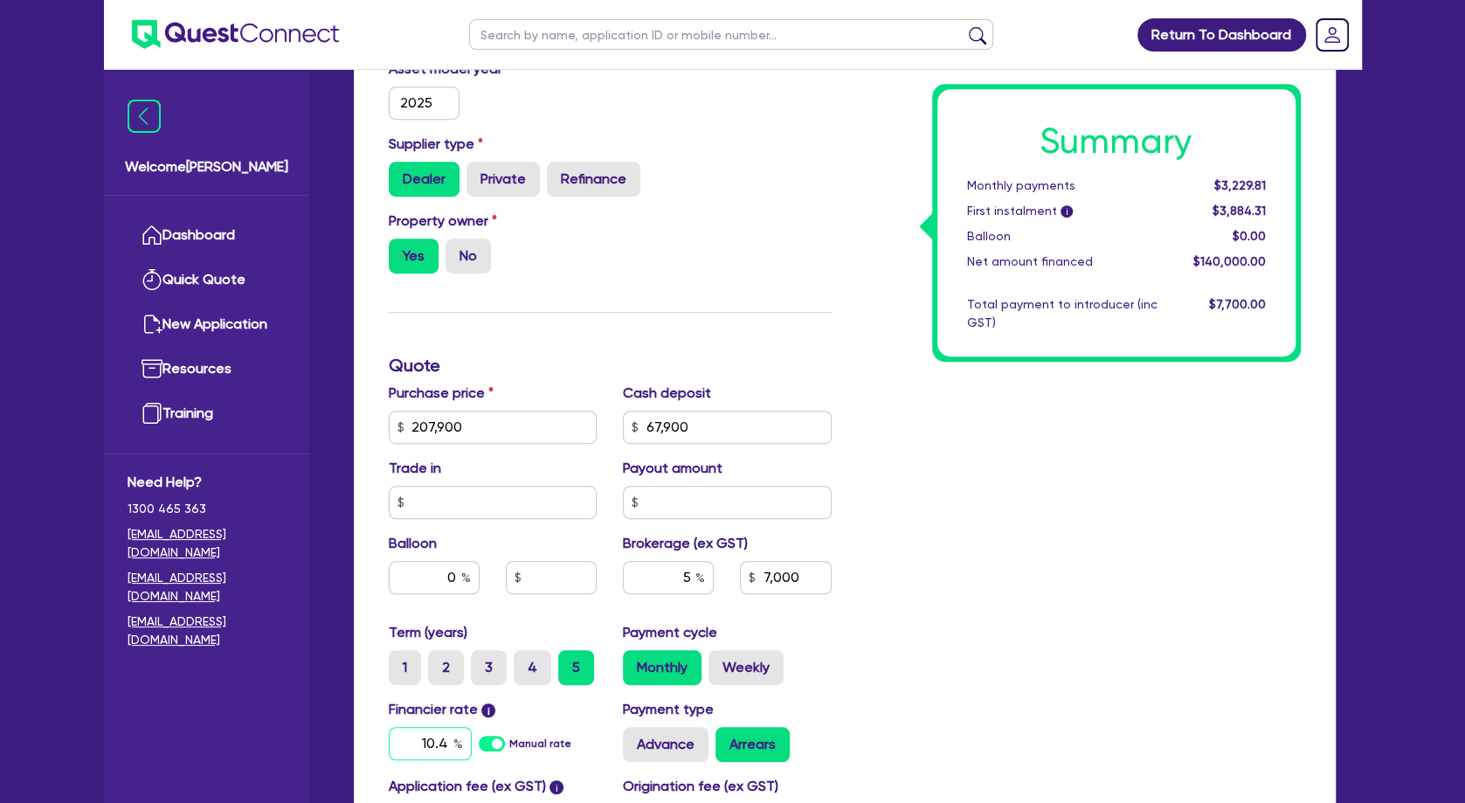
type input "7,000"
type input "10.49"
type input "207,900"
type input "67,900"
type input "7,000"
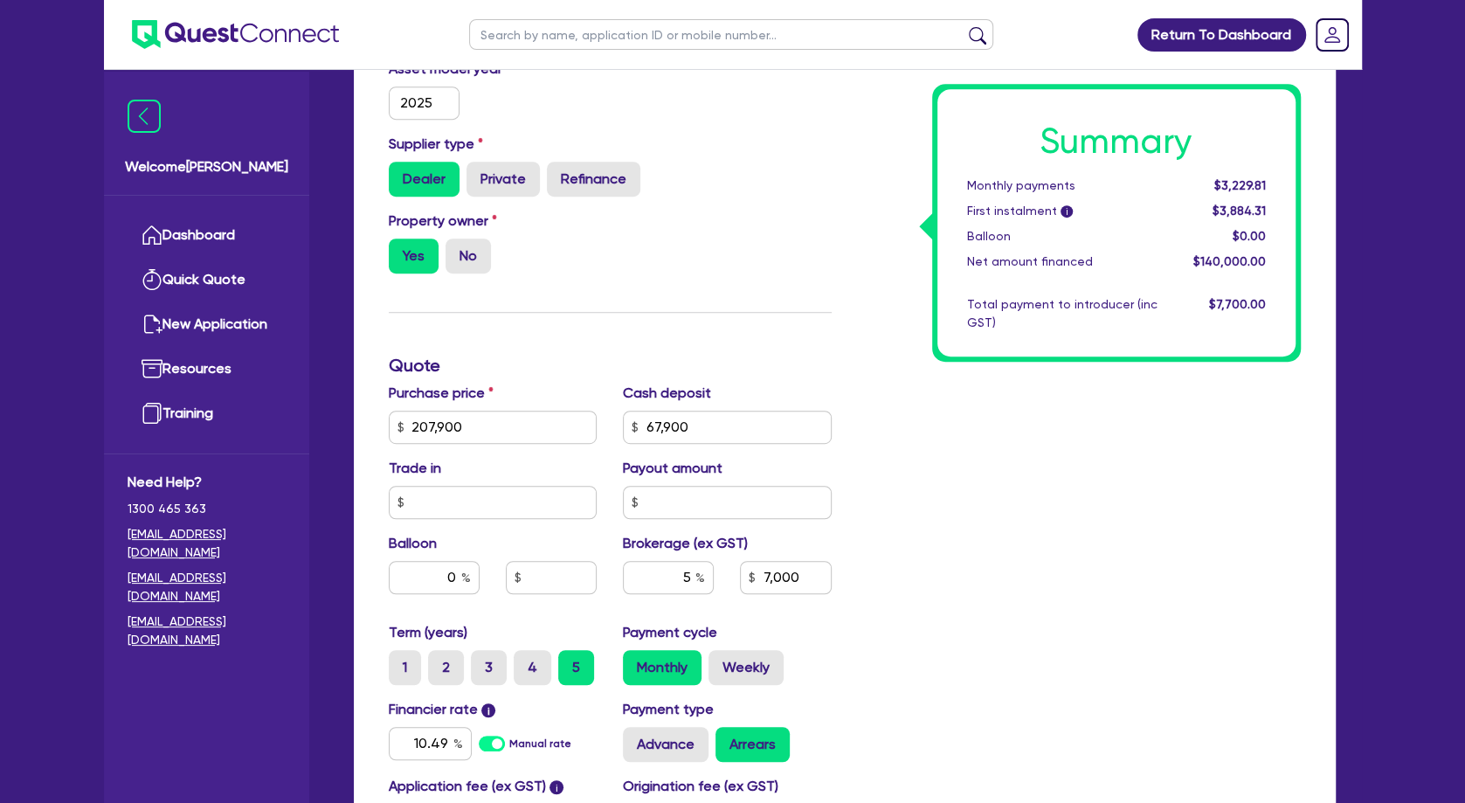
type input "207,900"
type input "67,900"
type input "7,000"
click at [966, 541] on div "Summary Monthly payments $3,229.81 First instalment i $3,884.31 Balloon $0.00 N…" at bounding box center [1079, 365] width 469 height 1124
drag, startPoint x: 448, startPoint y: 592, endPoint x: 502, endPoint y: 607, distance: 55.6
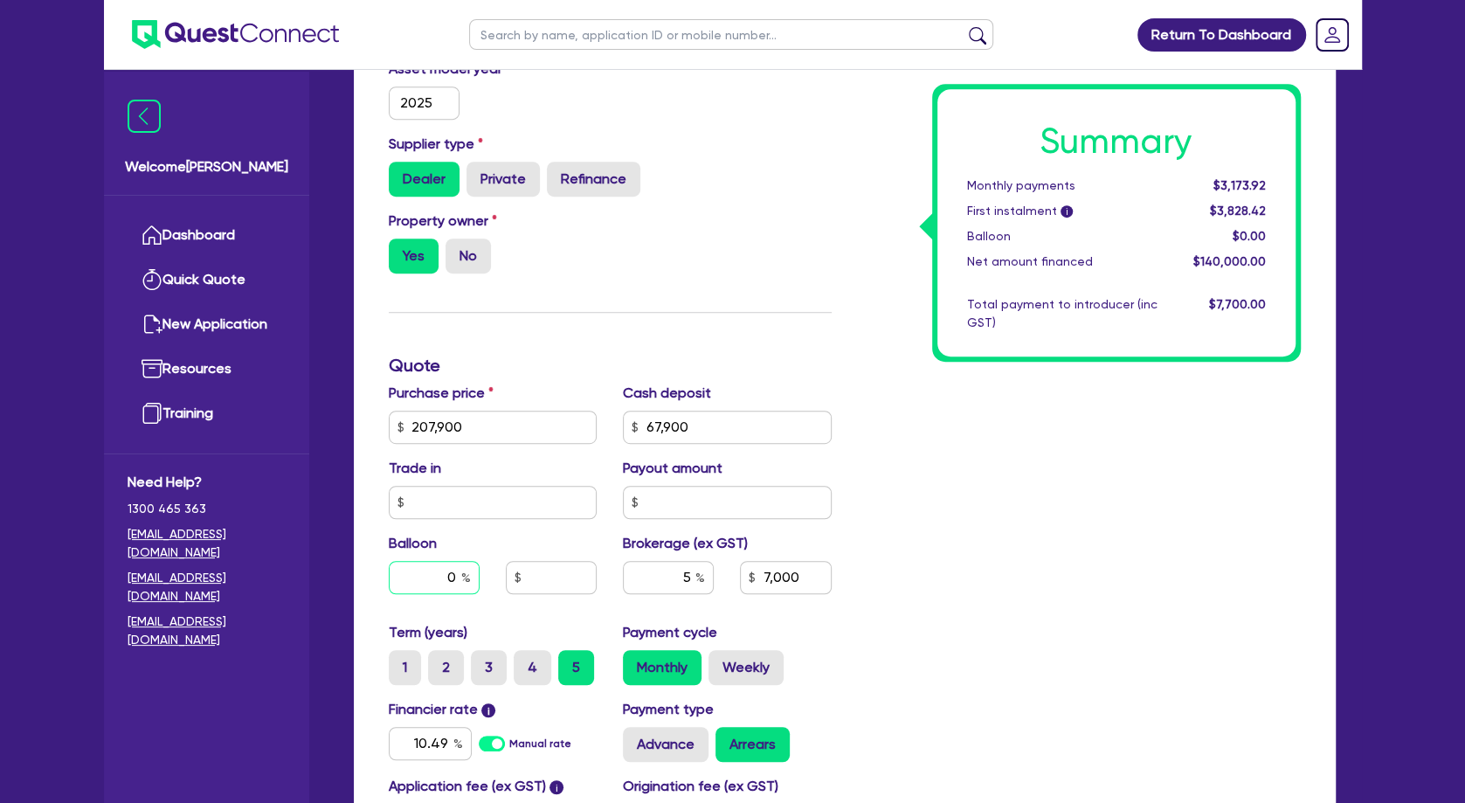
click at [480, 594] on input "0" at bounding box center [434, 577] width 91 height 33
type input "207,900"
type input "67,900"
type input "3"
type input "7,000"
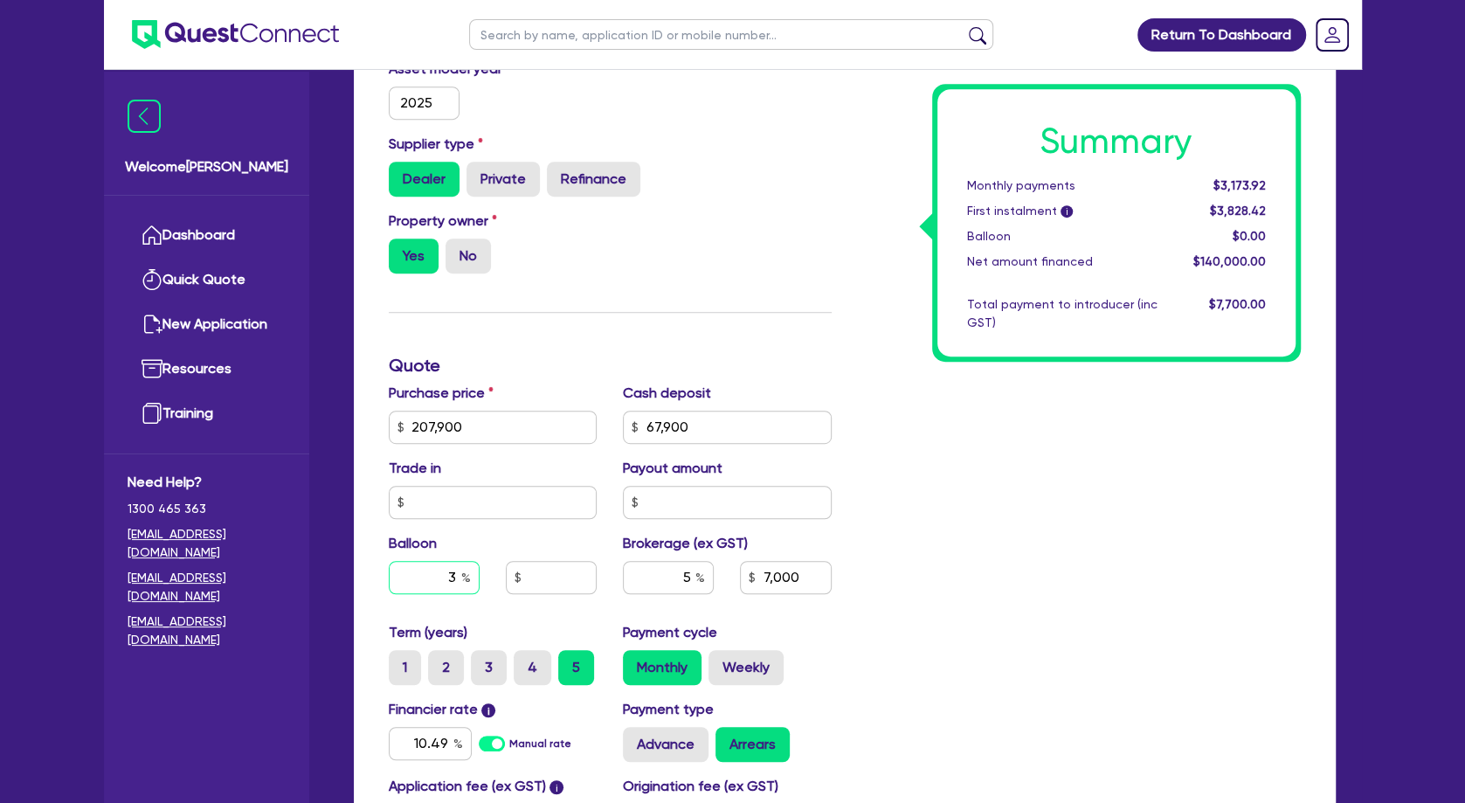
type input "207,900"
type input "67,900"
type input "30"
type input "7,000"
type input "30"
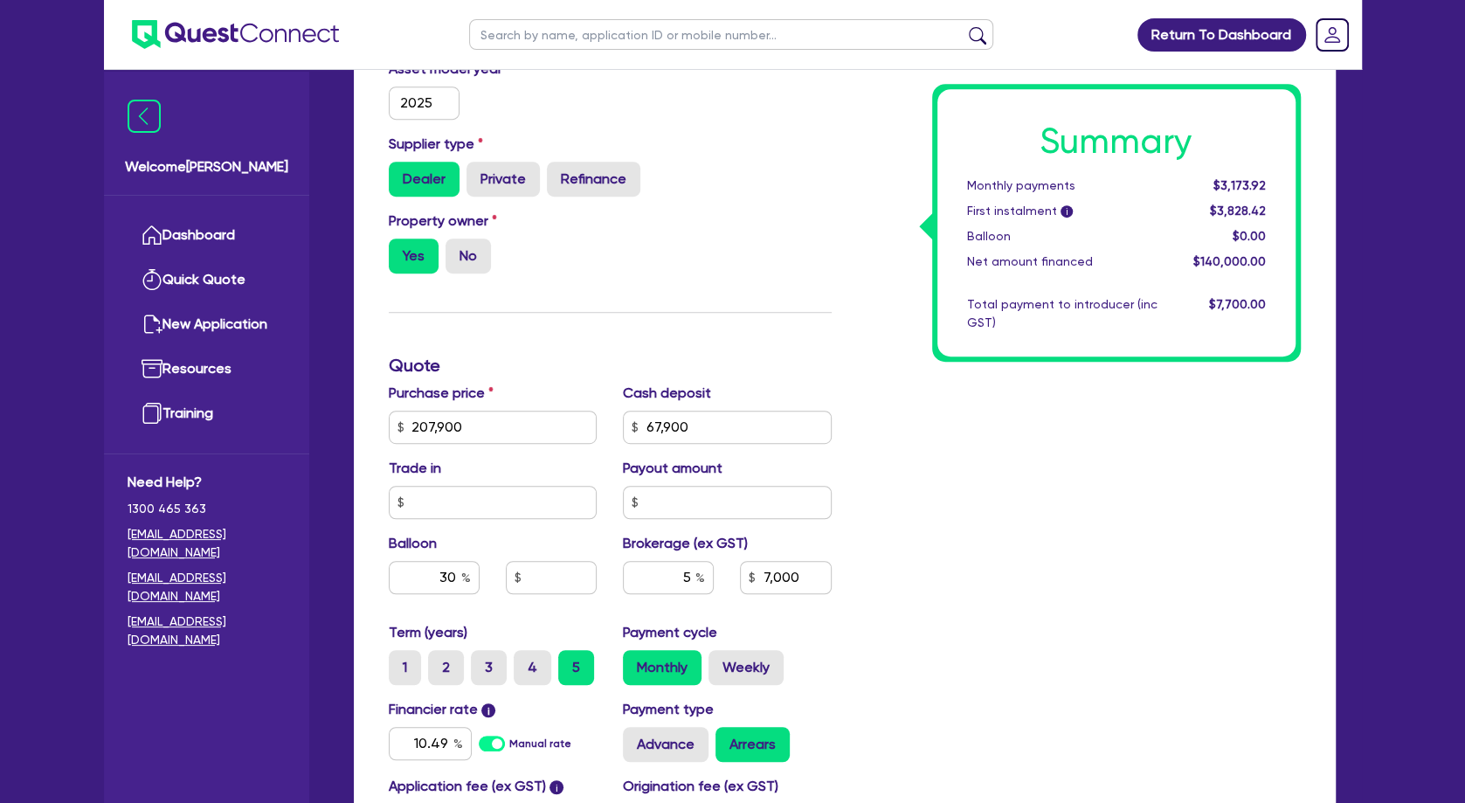
type input "207,900"
type input "67,900"
type input "7,000"
drag, startPoint x: 979, startPoint y: 575, endPoint x: 942, endPoint y: 548, distance: 46.3
click at [981, 574] on div "Summary Monthly payments Calculating... First instalment i Calculating... Ballo…" at bounding box center [1079, 365] width 469 height 1124
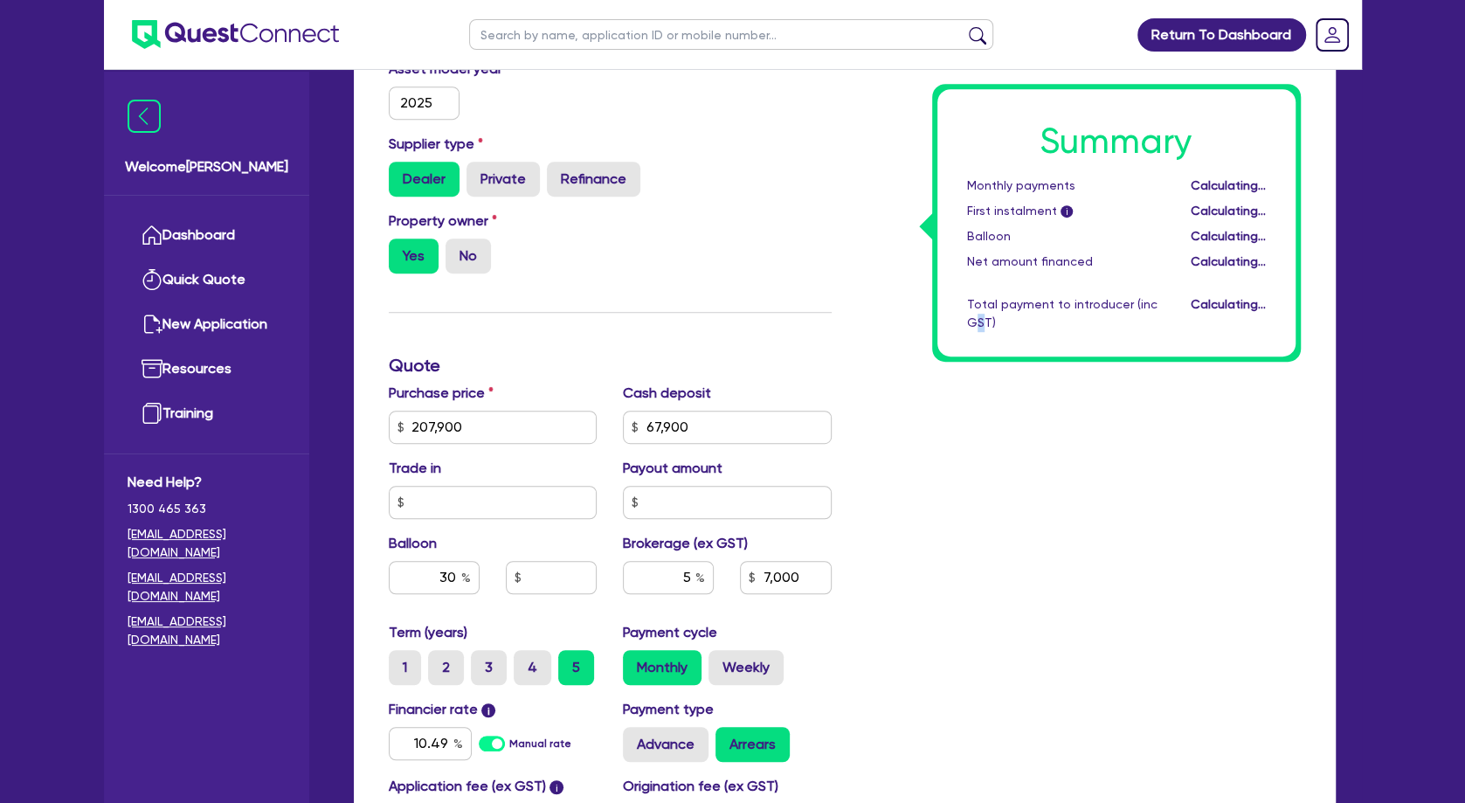
type input "207,900"
type input "67,900"
type input "62,370"
type input "7,000"
click at [1017, 499] on div "Summary Monthly payments $2,378.87 First instalment i $3,033.37 Balloon $62,370…" at bounding box center [1079, 365] width 469 height 1124
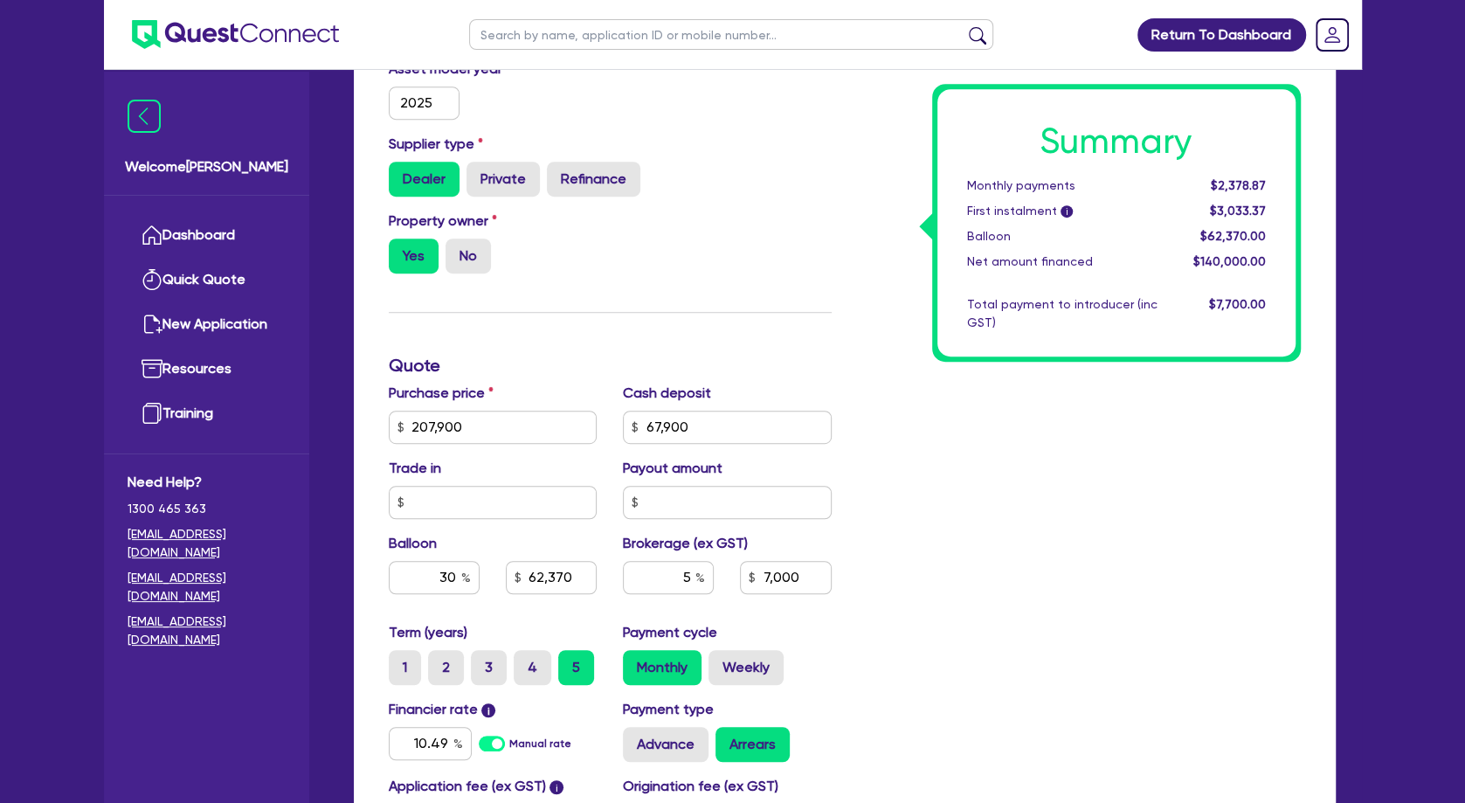
click at [1192, 243] on div "$62,370.00" at bounding box center [1225, 236] width 108 height 18
click at [1083, 448] on div "Summary Monthly payments $2,378.87 First instalment i $3,033.37 Balloon $62,370…" at bounding box center [1079, 365] width 469 height 1124
click at [887, 286] on div "Summary Monthly payments $2,378.87 First instalment i $3,033.37 Balloon $62,370…" at bounding box center [1079, 365] width 469 height 1124
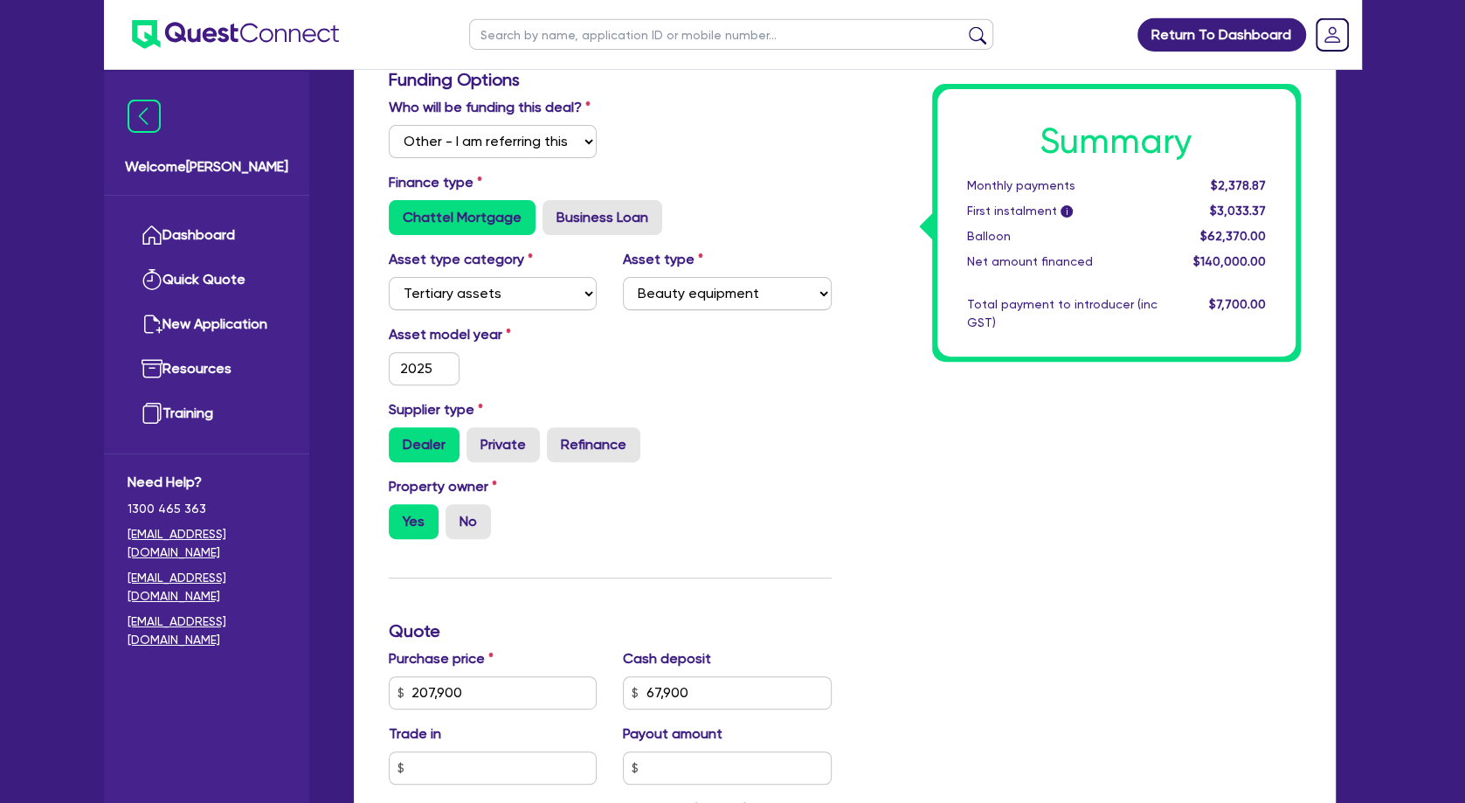
scroll to position [0, 0]
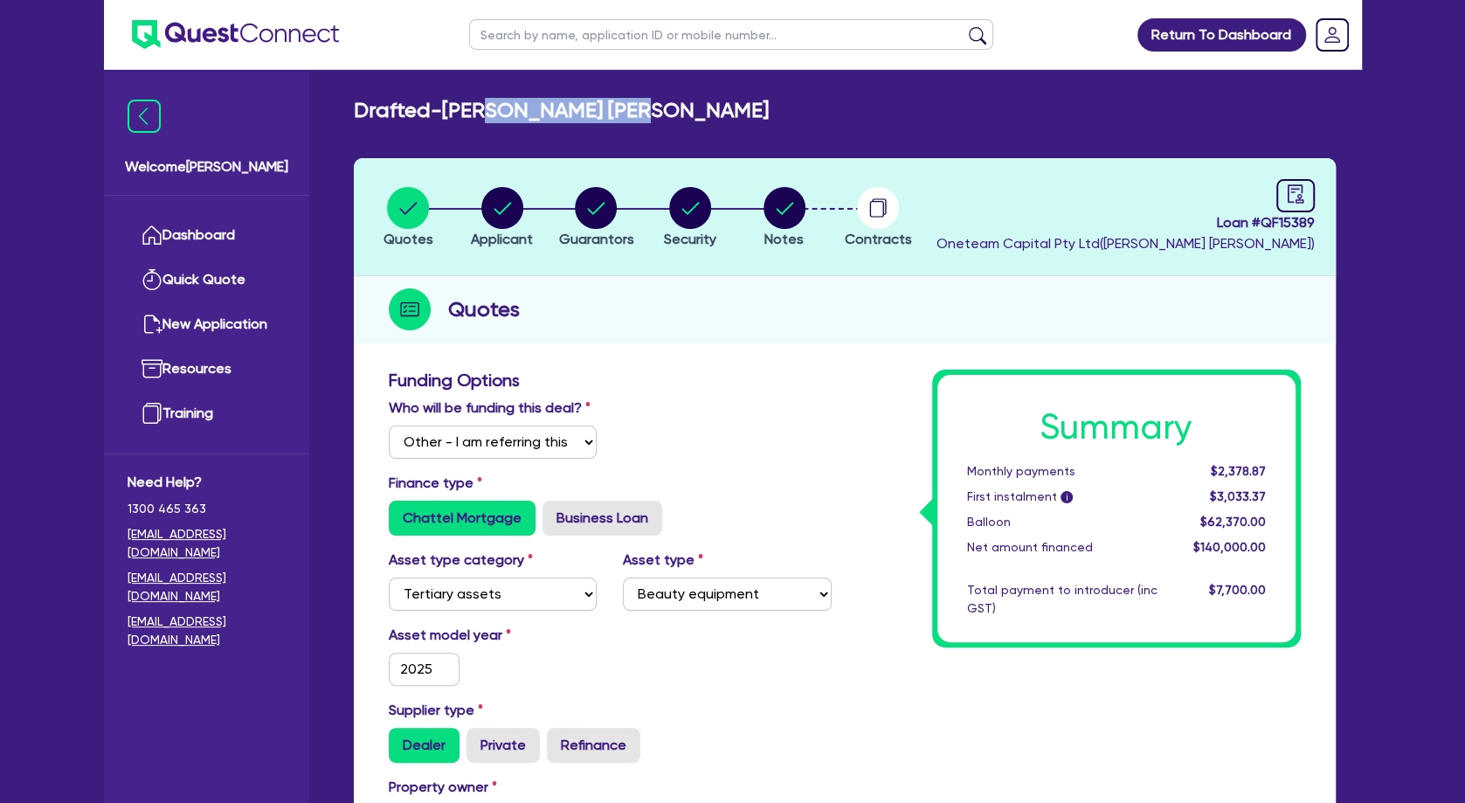
drag, startPoint x: 510, startPoint y: 111, endPoint x: 684, endPoint y: 114, distance: 173.9
click at [684, 114] on h2 "Drafted - MCCROHAN, SHAUNA RUBY" at bounding box center [561, 110] width 415 height 25
click at [500, 211] on circle "button" at bounding box center [502, 208] width 42 height 42
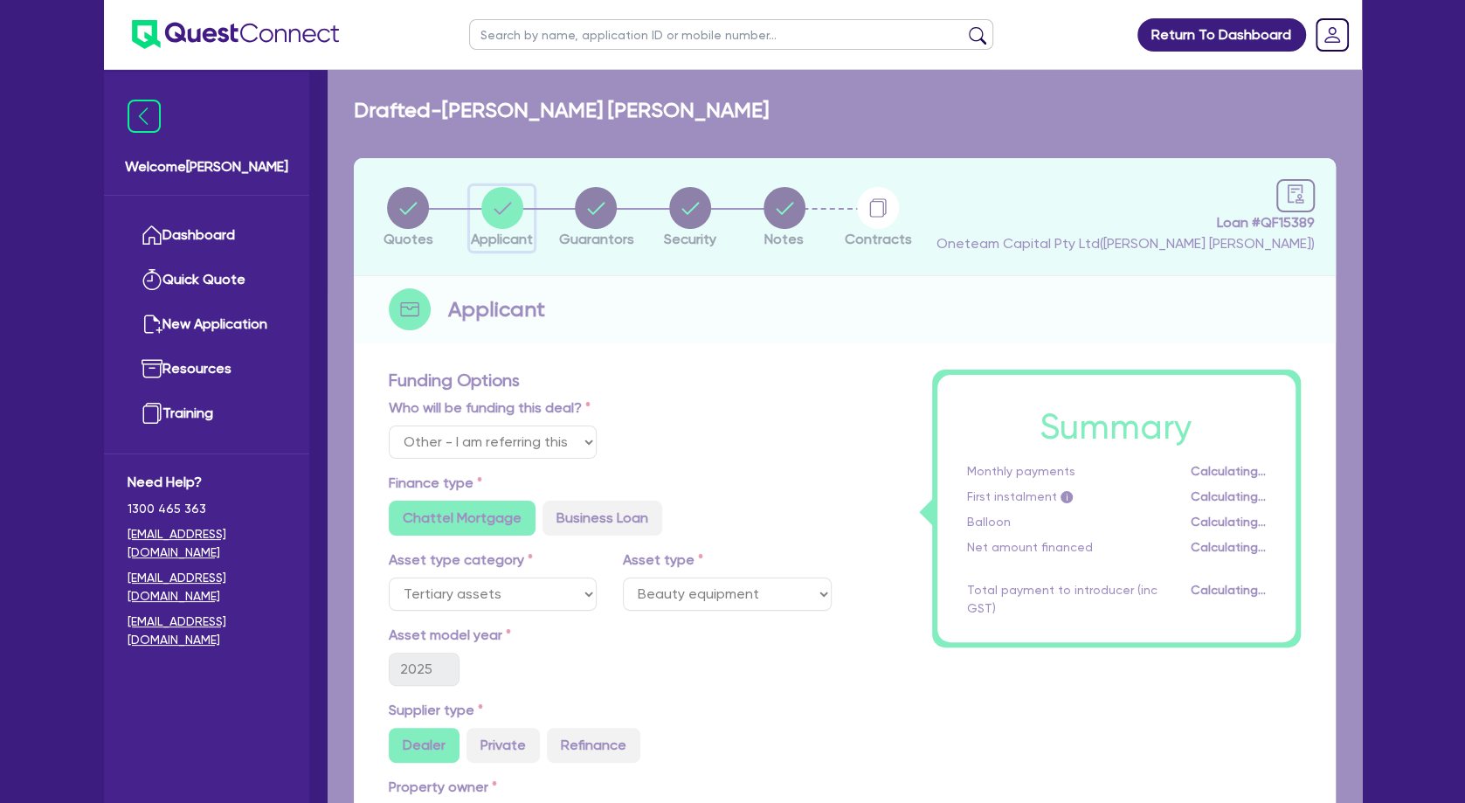
select select "SOLE_TRADER"
select select "HEALTH_BEAUTY"
select select "HAIR_BEAUTY_SALONS"
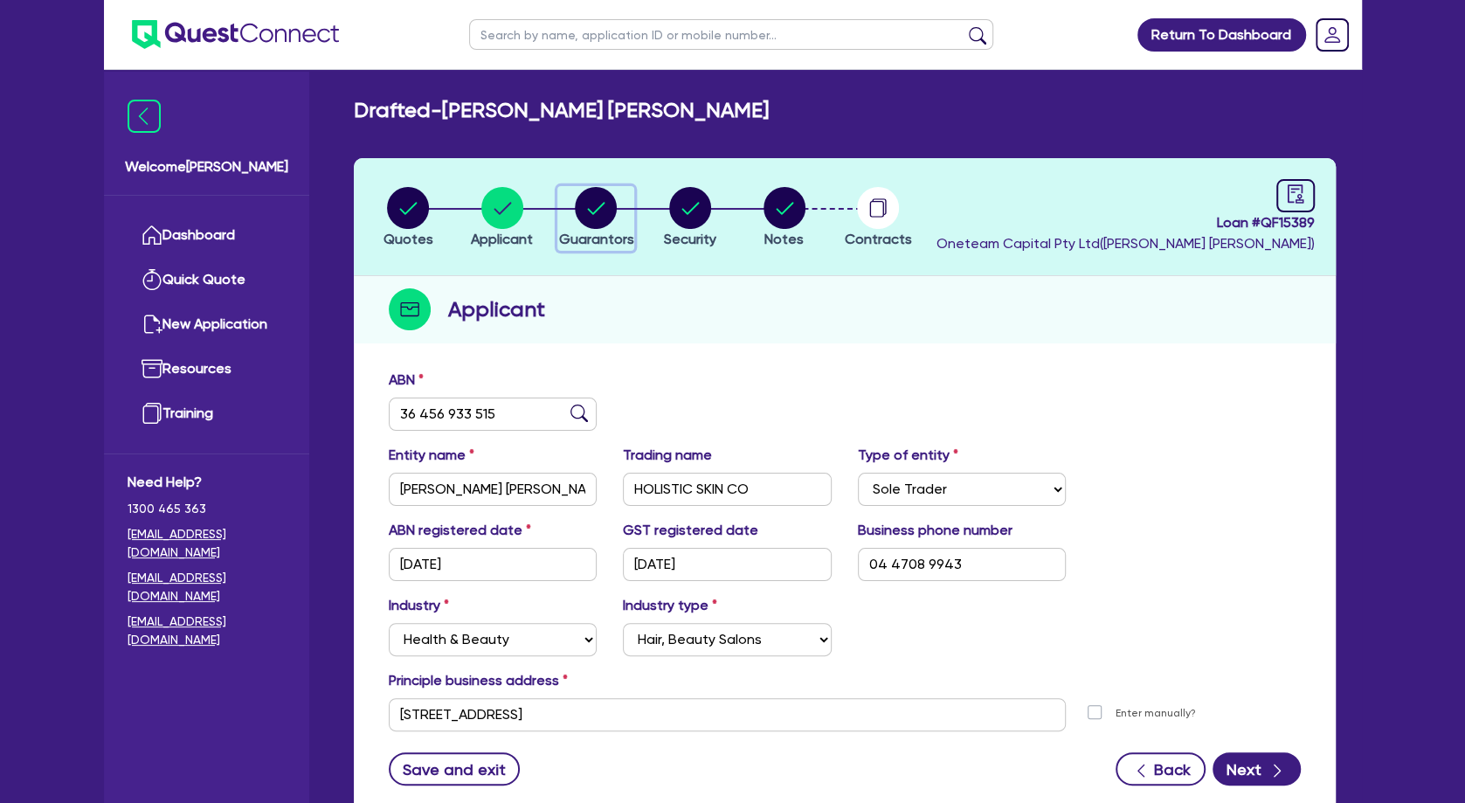
click at [593, 204] on circle "button" at bounding box center [596, 208] width 42 height 42
select select "MRS"
select select "VIC"
select select "DE_FACTO"
select select "CASH"
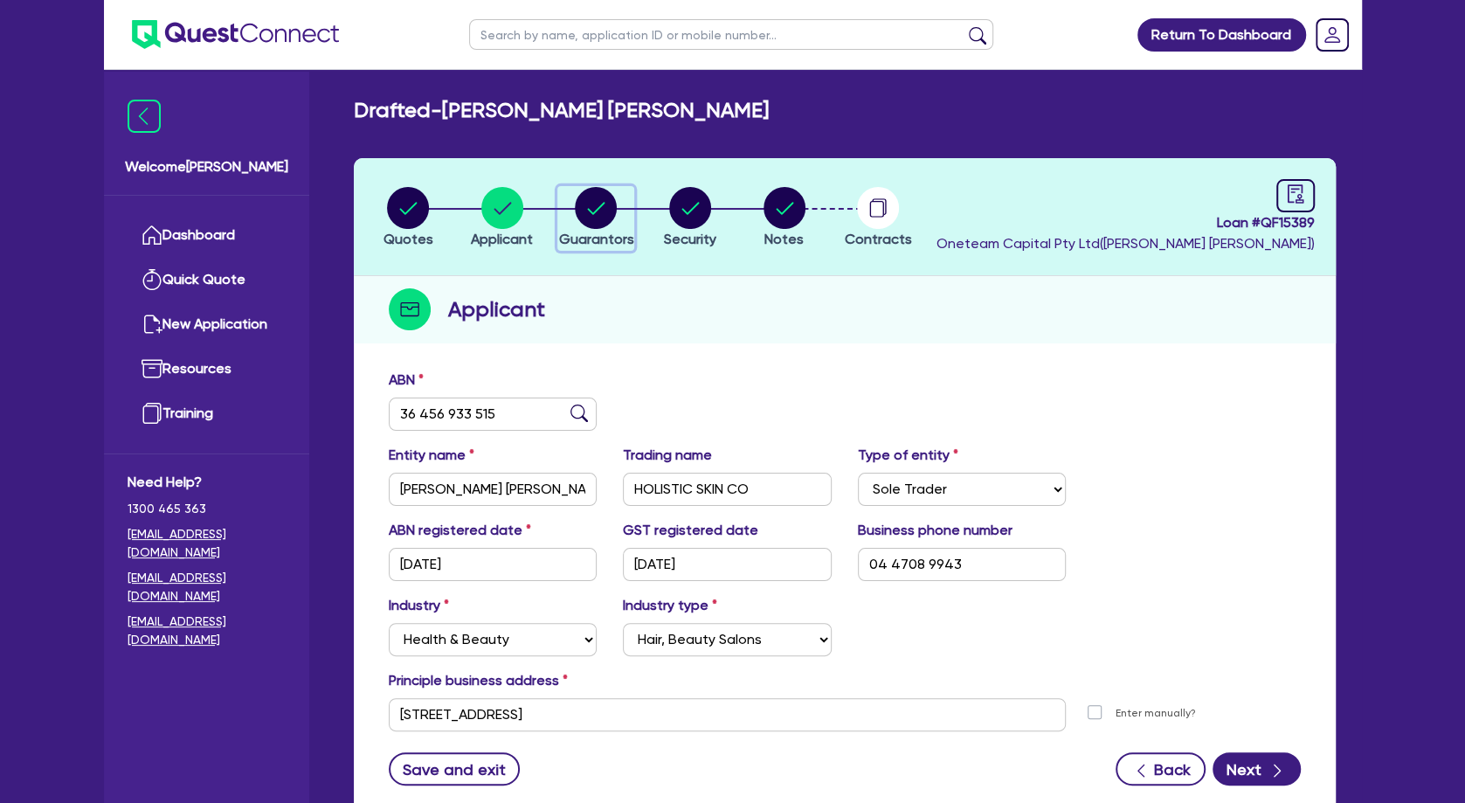
select select "VEHICLE"
select select "OTHER"
select select "EQUIPMENT_LOAN"
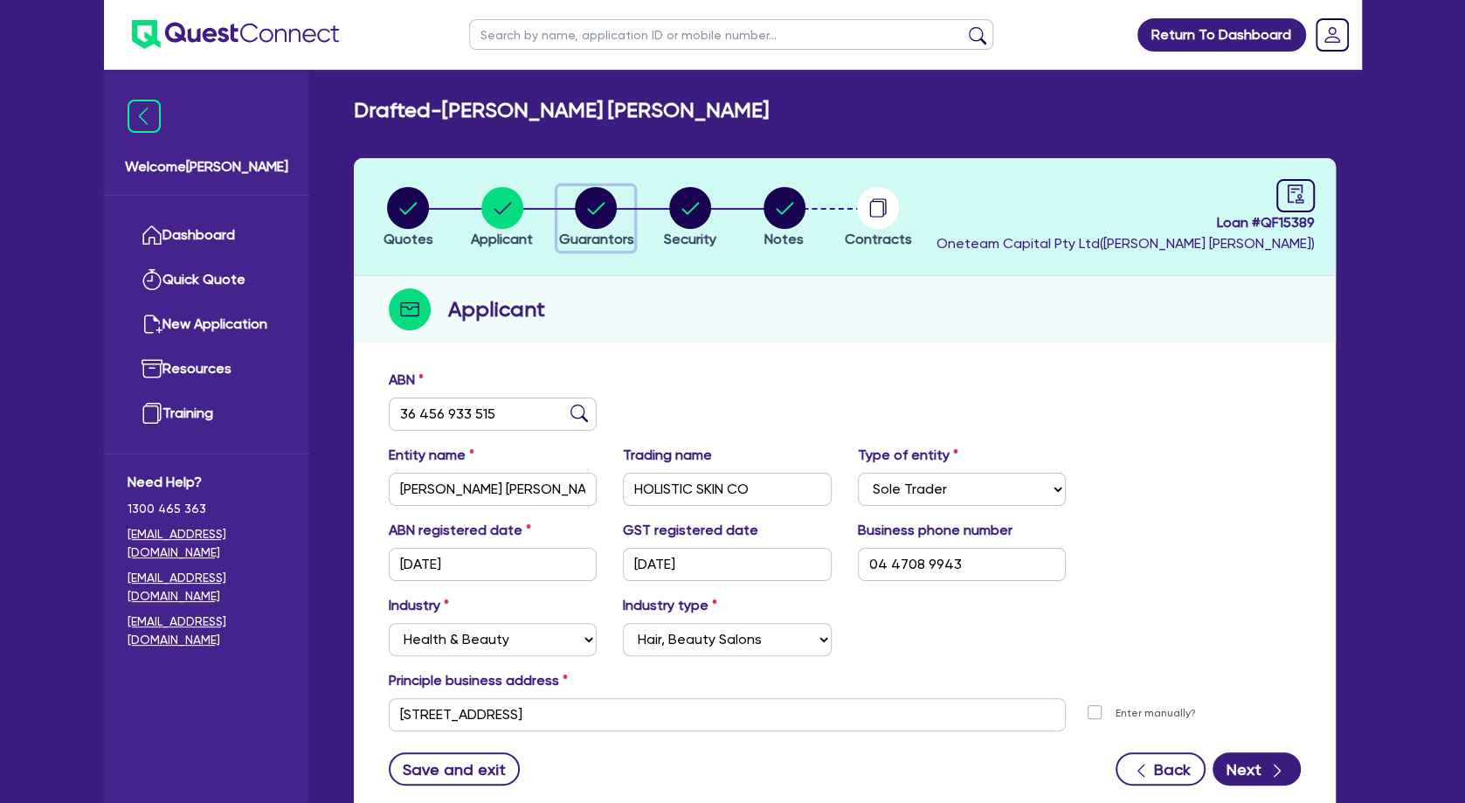
select select "EQUIPMENT_LOAN"
select select "OTHER"
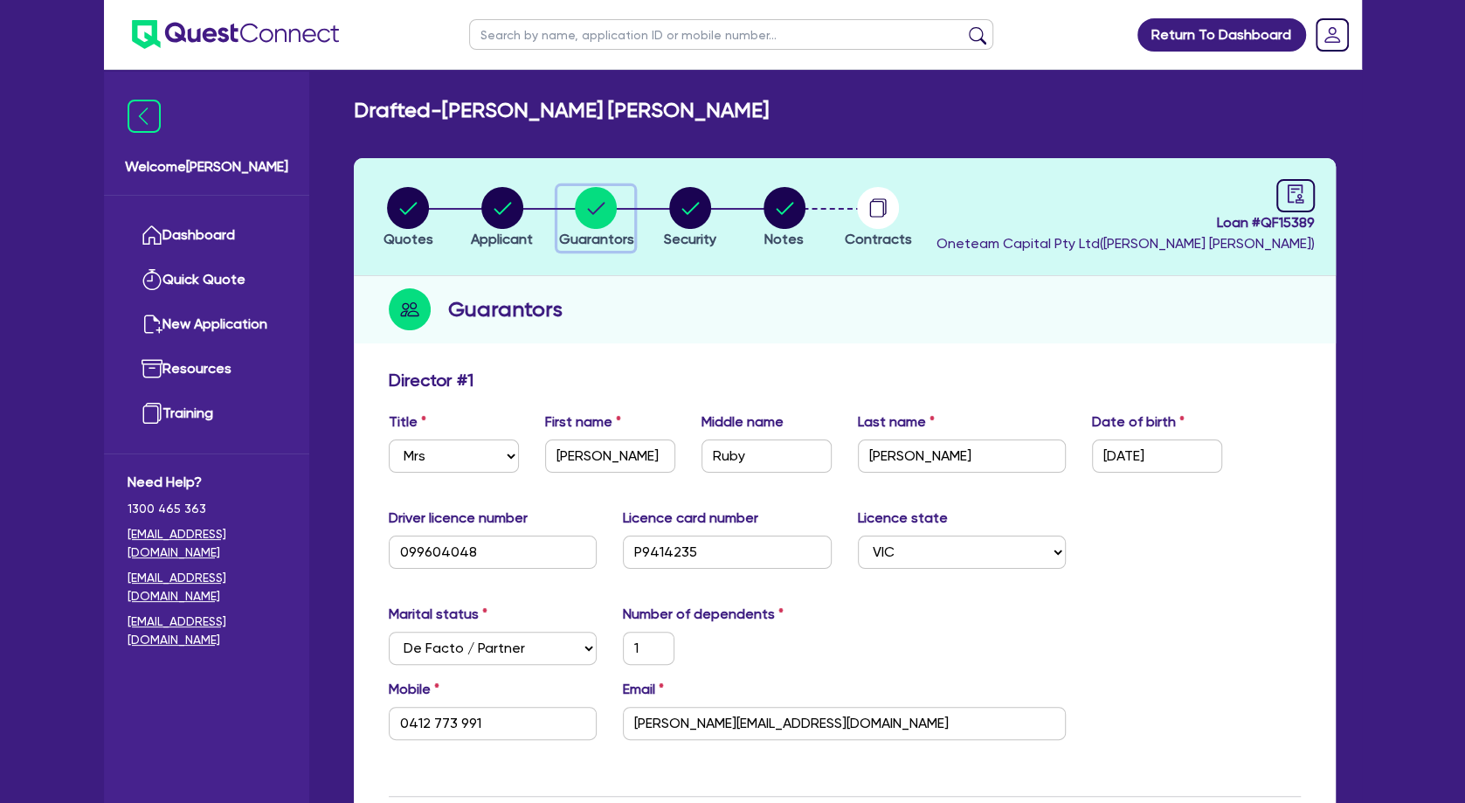
scroll to position [283, 0]
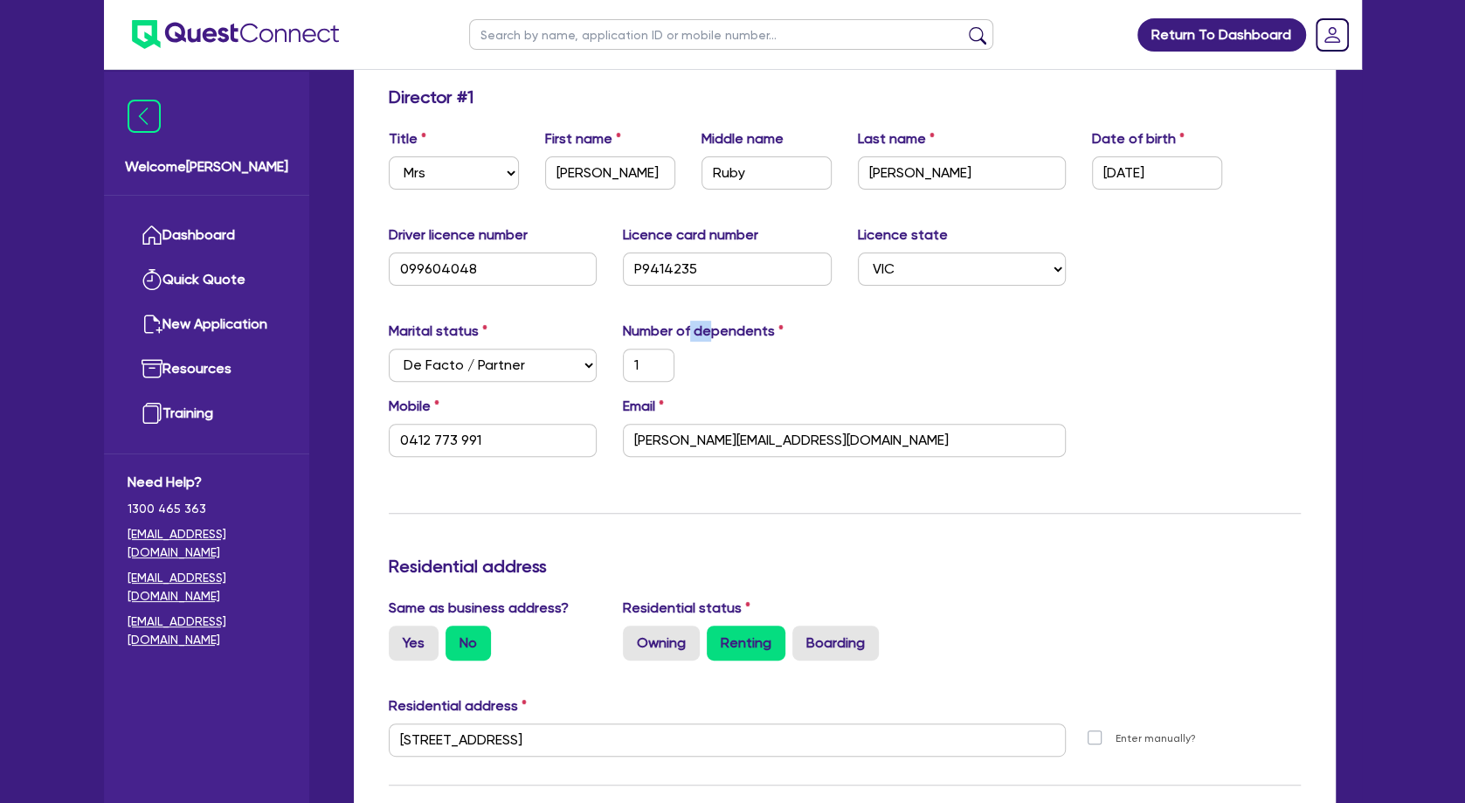
drag, startPoint x: 693, startPoint y: 323, endPoint x: 771, endPoint y: 333, distance: 78.4
click at [765, 332] on label "Number of dependents" at bounding box center [703, 331] width 161 height 21
click at [772, 333] on label "Number of dependents" at bounding box center [703, 331] width 161 height 21
drag, startPoint x: 696, startPoint y: 329, endPoint x: 772, endPoint y: 332, distance: 75.2
click at [771, 332] on label "Number of dependents" at bounding box center [703, 331] width 161 height 21
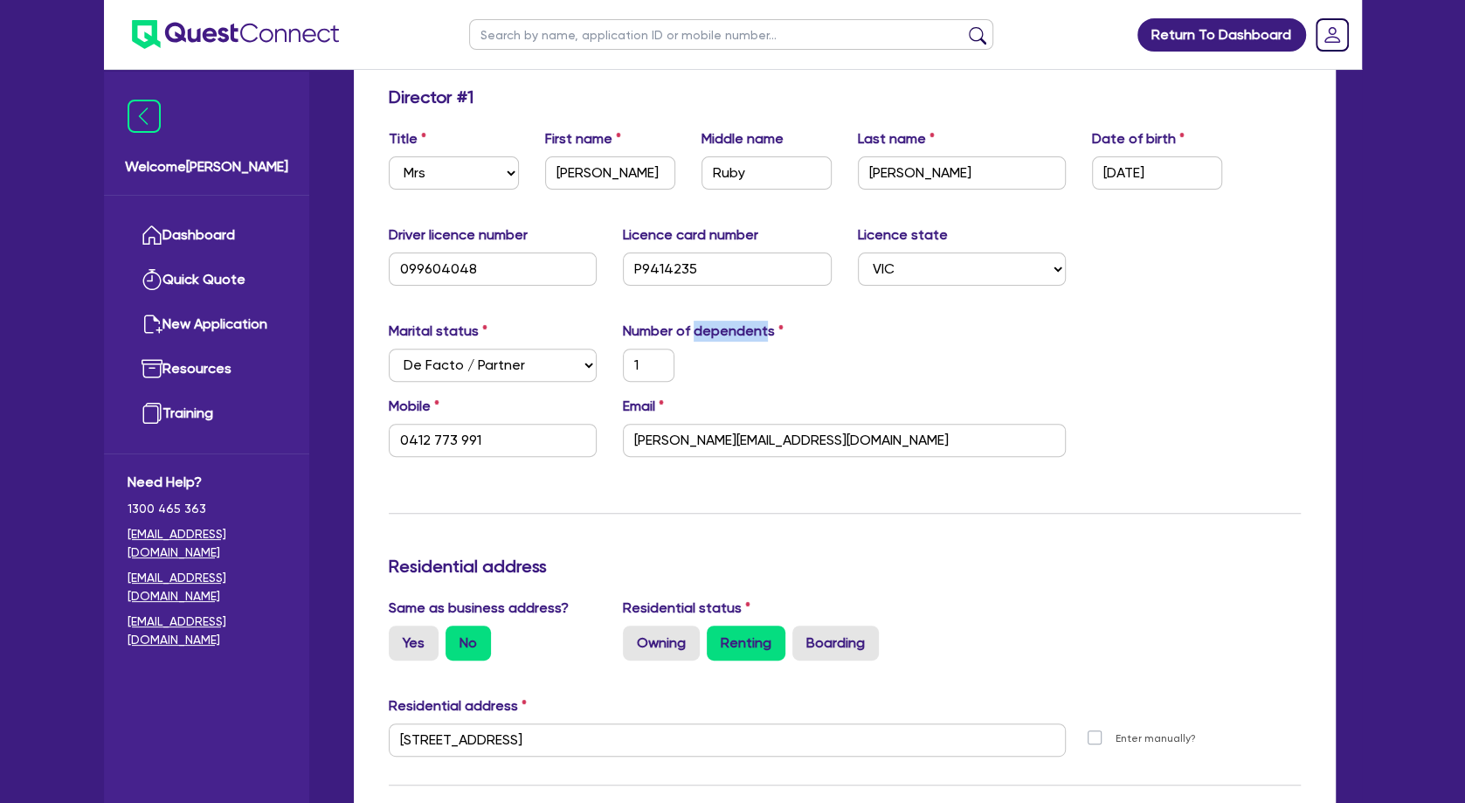
click at [772, 332] on label "Number of dependents" at bounding box center [703, 331] width 161 height 21
drag, startPoint x: 775, startPoint y: 333, endPoint x: 626, endPoint y: 338, distance: 149.5
click at [626, 338] on label "Number of dependents" at bounding box center [703, 331] width 161 height 21
click at [625, 336] on label "Number of dependents" at bounding box center [703, 331] width 161 height 21
drag, startPoint x: 625, startPoint y: 331, endPoint x: 778, endPoint y: 331, distance: 153.8
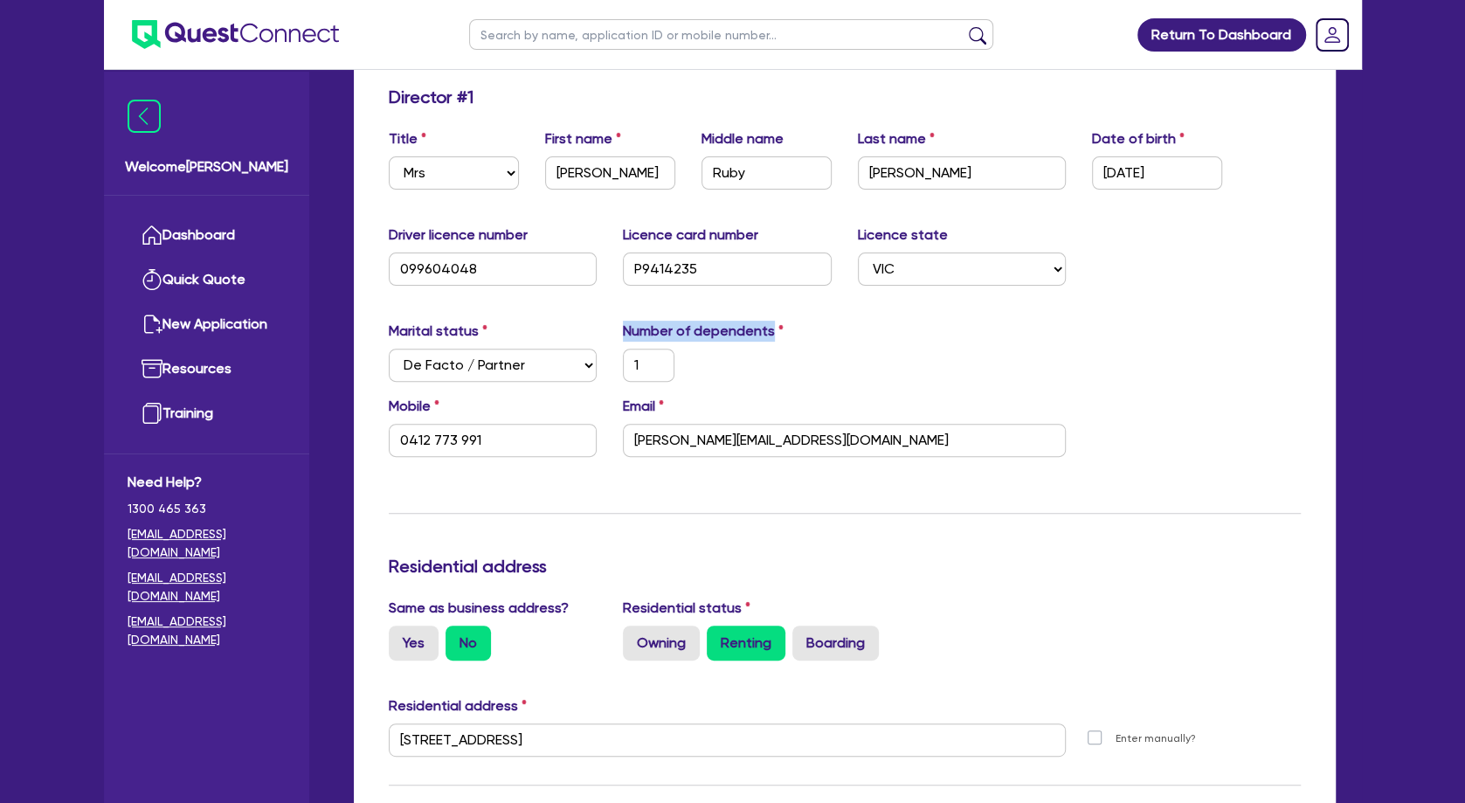
click at [778, 331] on label "Number of dependents" at bounding box center [703, 331] width 161 height 21
drag, startPoint x: 778, startPoint y: 331, endPoint x: 722, endPoint y: 331, distance: 56.8
click at [728, 329] on label "Number of dependents" at bounding box center [703, 331] width 161 height 21
click at [722, 331] on label "Number of dependents" at bounding box center [703, 331] width 161 height 21
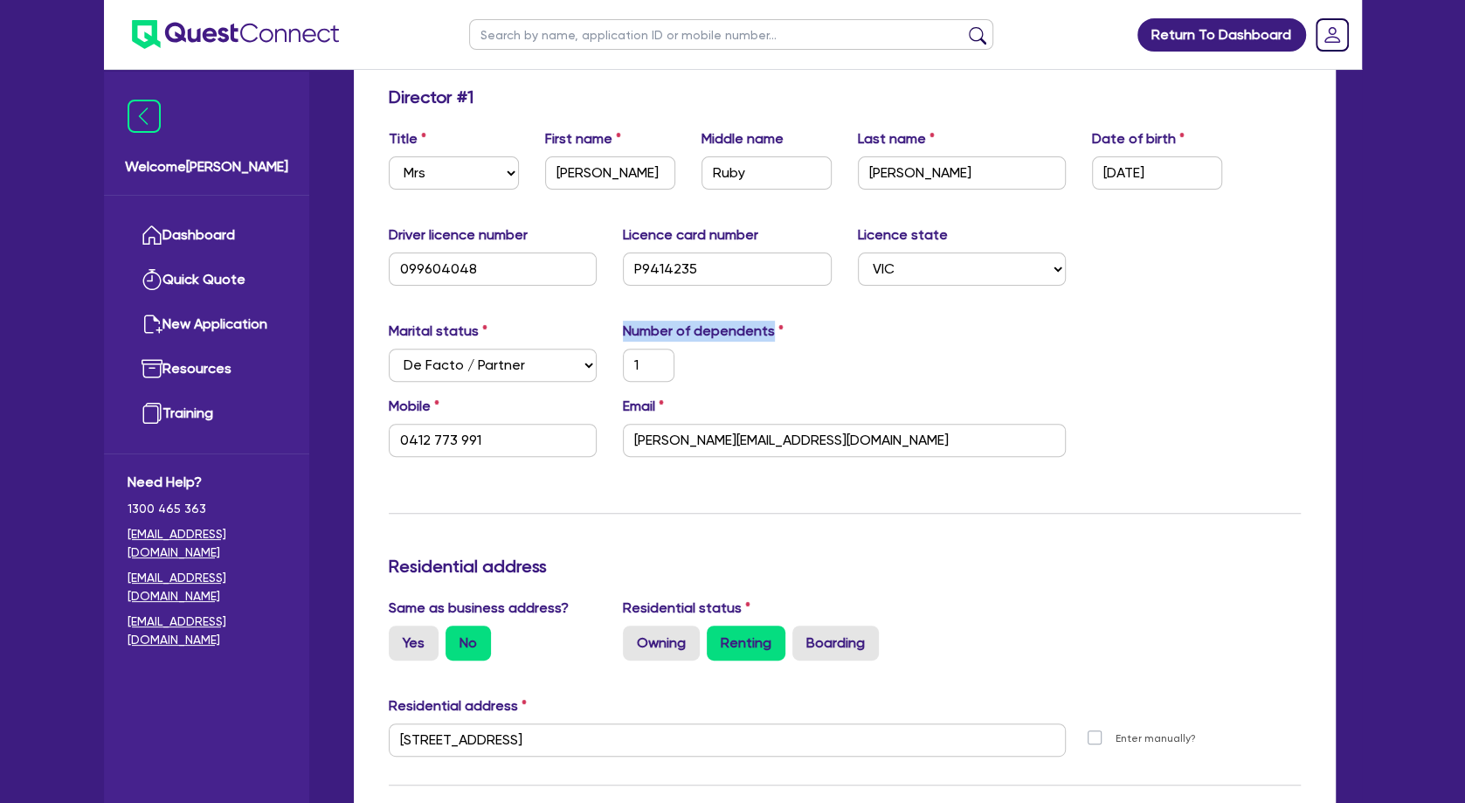
drag, startPoint x: 625, startPoint y: 326, endPoint x: 779, endPoint y: 332, distance: 154.8
click at [779, 332] on label "Number of dependents" at bounding box center [703, 331] width 161 height 21
click at [770, 331] on label "Number of dependents" at bounding box center [703, 331] width 161 height 21
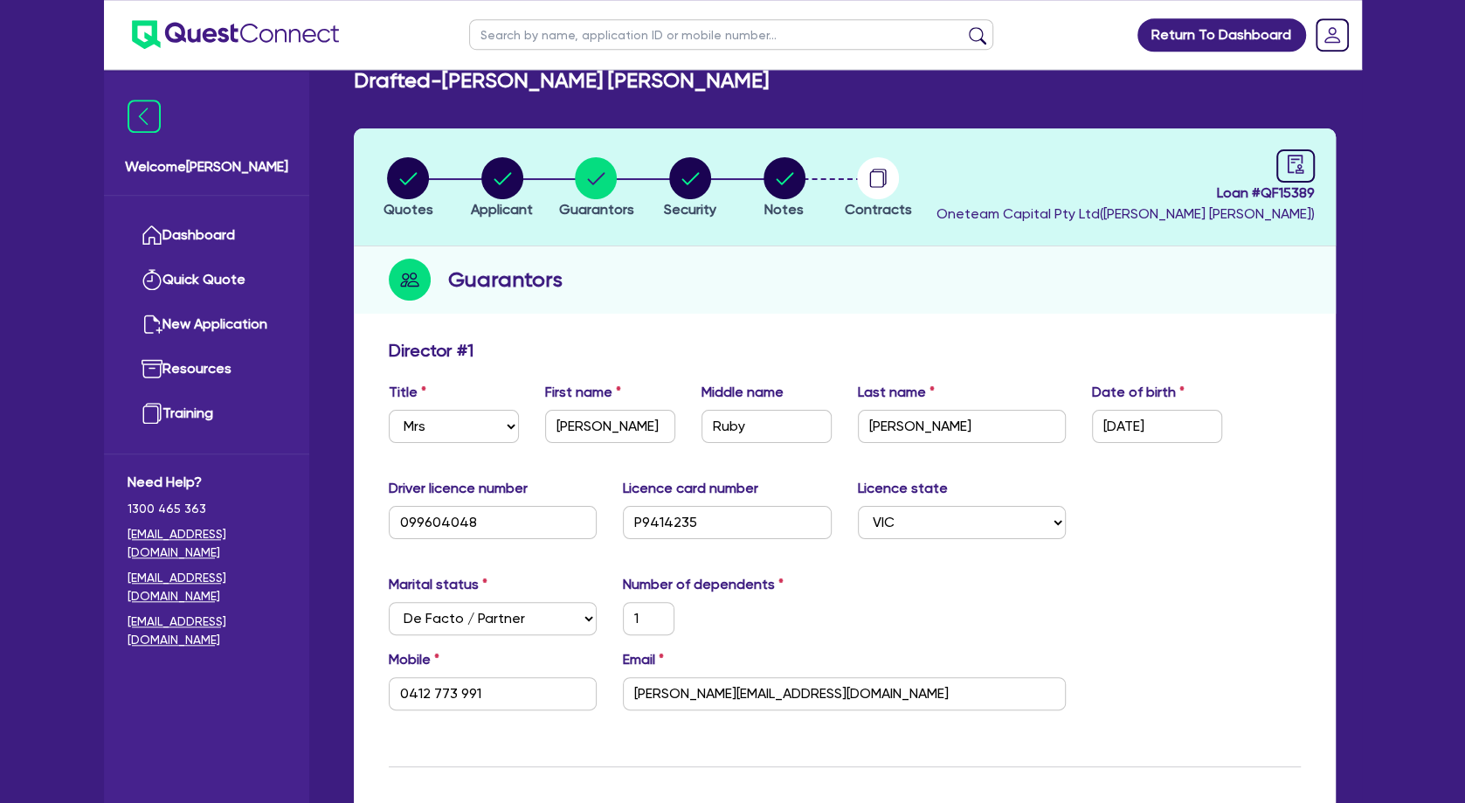
scroll to position [0, 0]
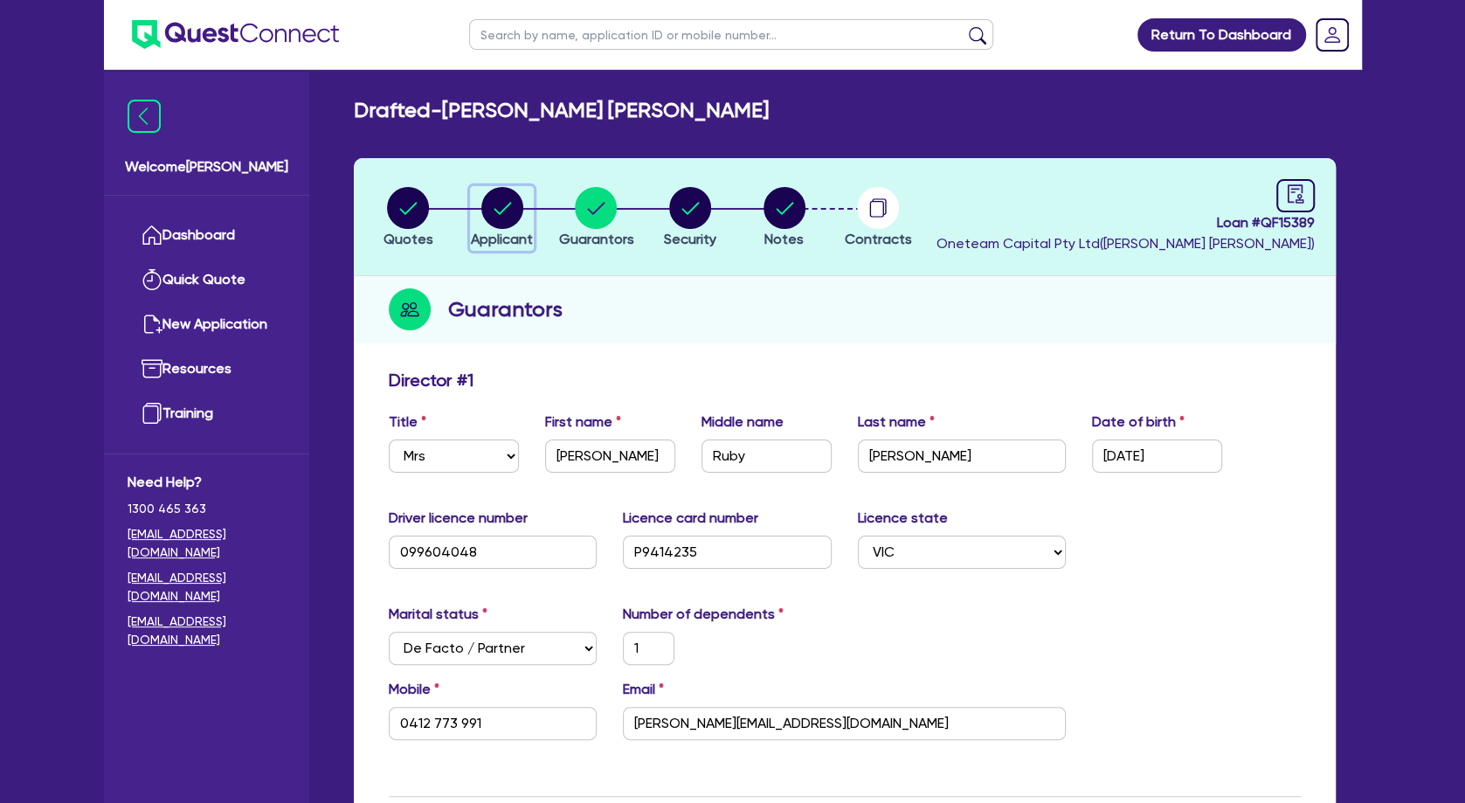
click at [528, 201] on div "button" at bounding box center [502, 208] width 62 height 42
select select "SOLE_TRADER"
select select "HEALTH_BEAUTY"
select select "HAIR_BEAUTY_SALONS"
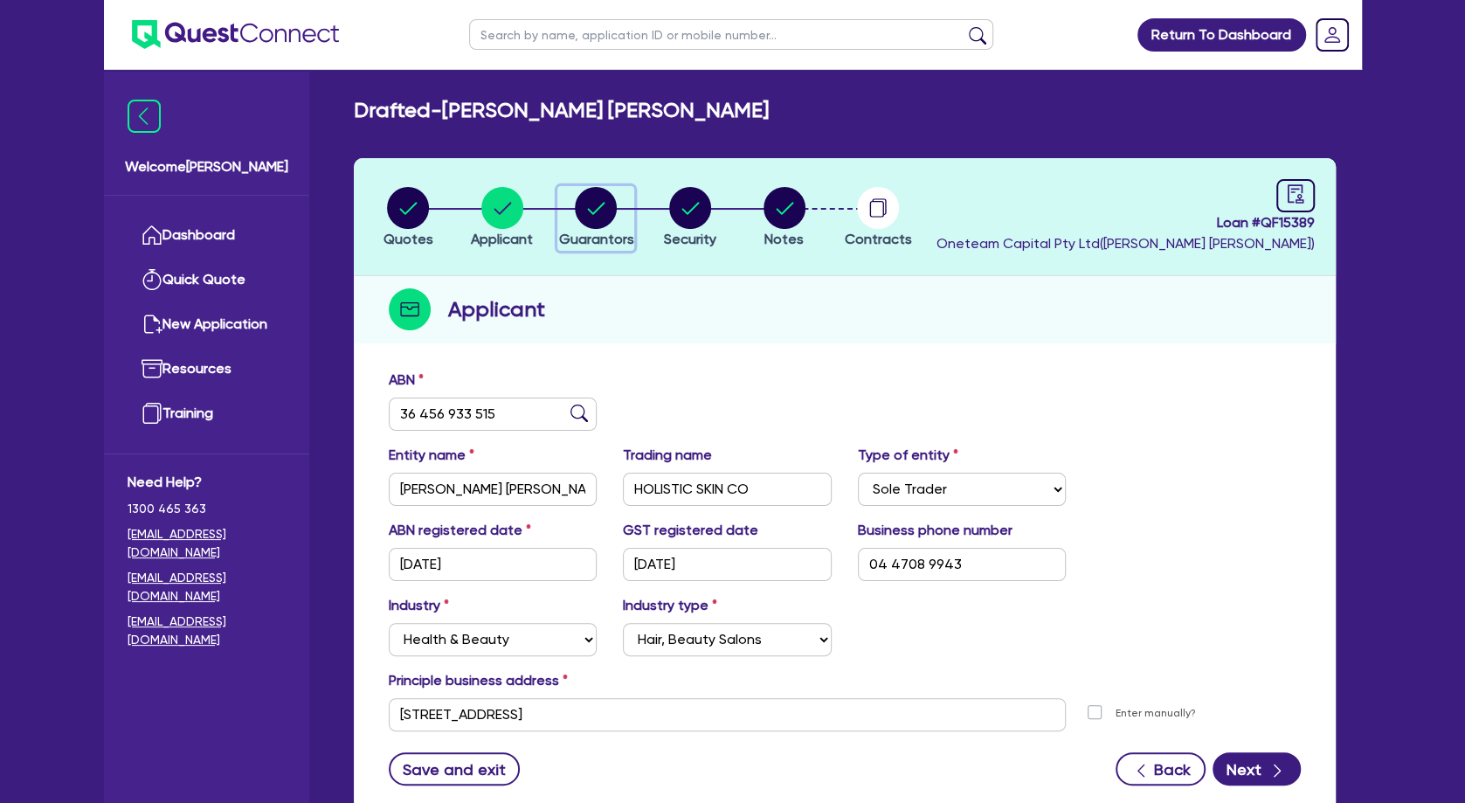
click at [603, 213] on circle "button" at bounding box center [596, 208] width 42 height 42
select select "MRS"
select select "VIC"
select select "DE_FACTO"
select select "CASH"
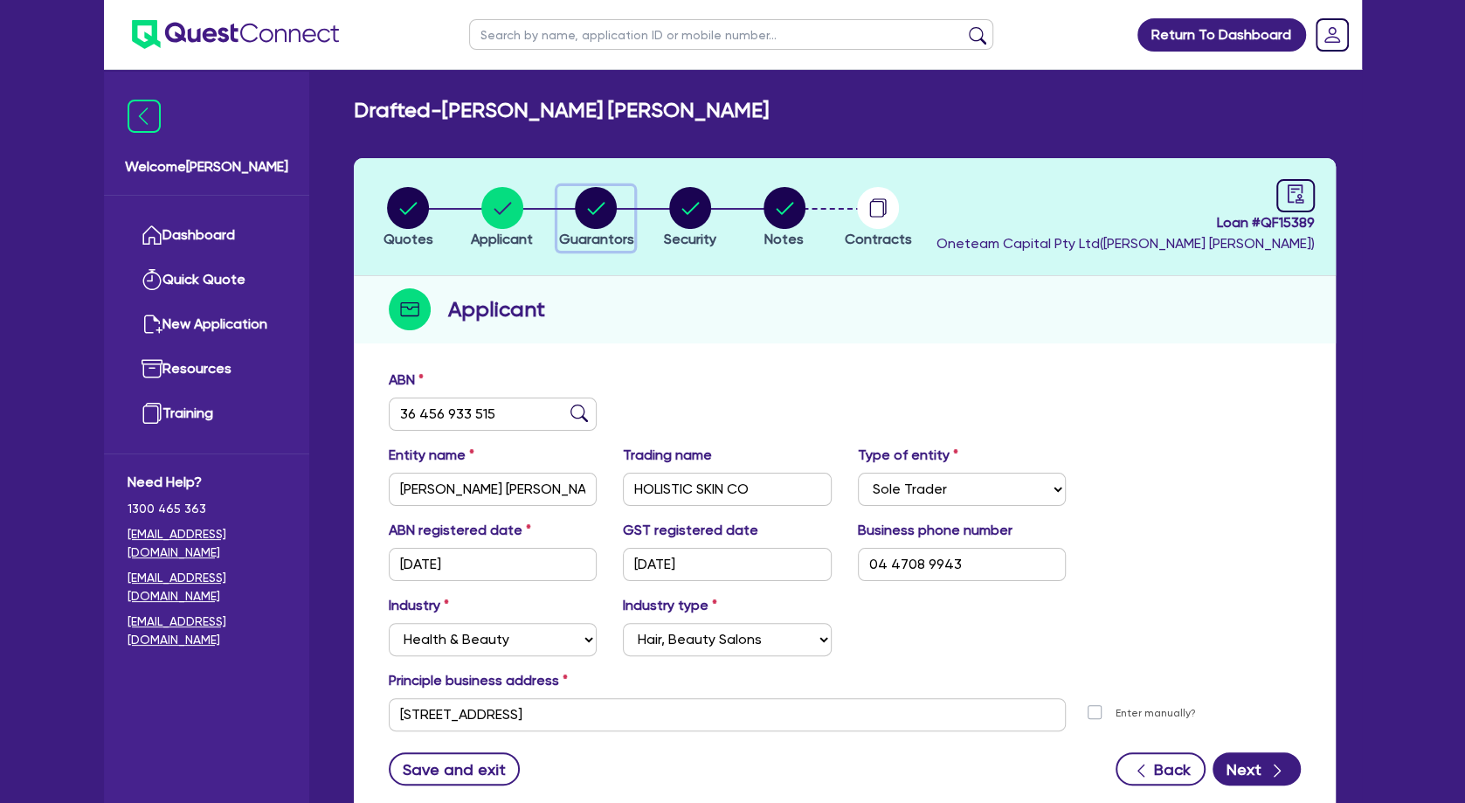
select select "VEHICLE"
select select "OTHER"
select select "EQUIPMENT_LOAN"
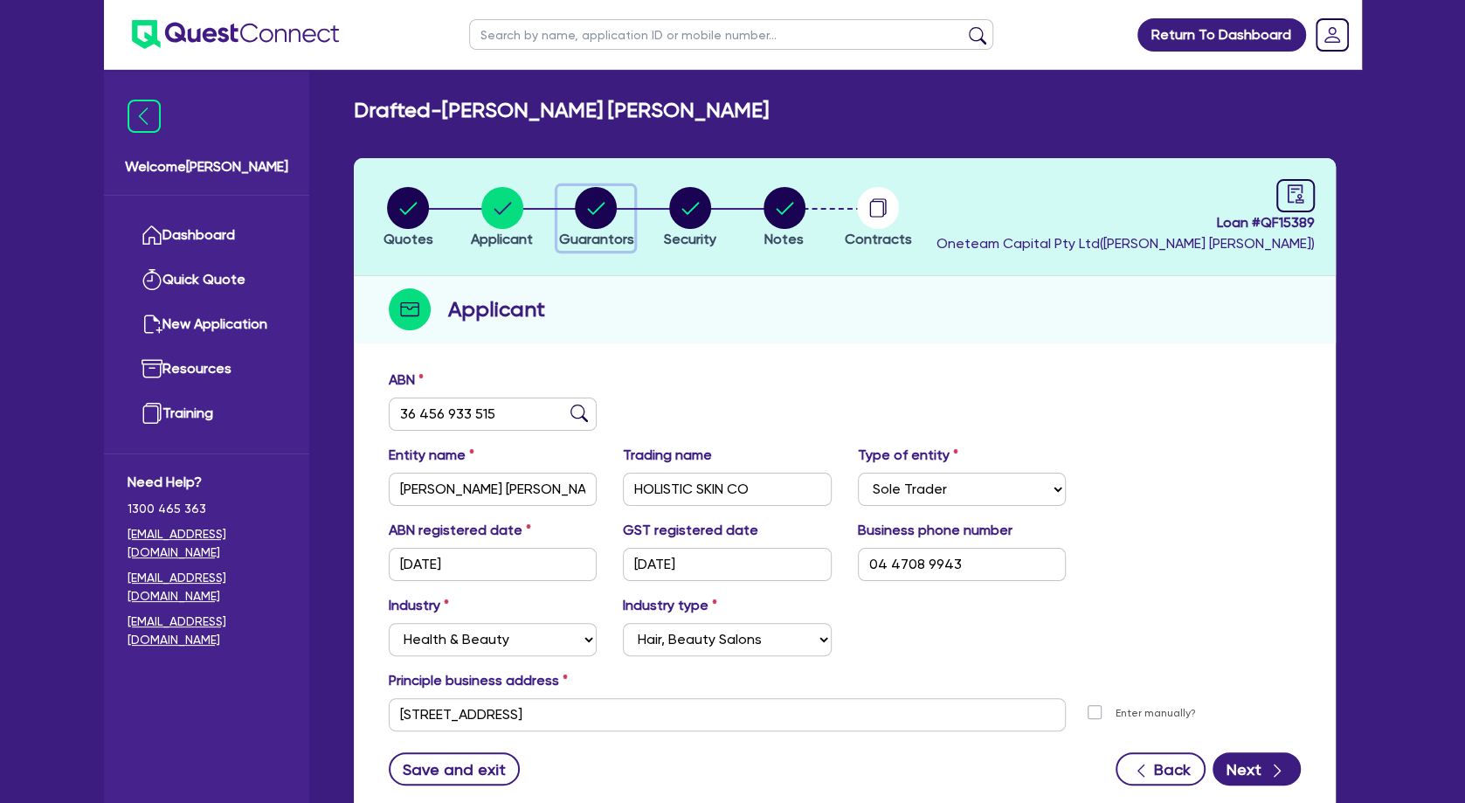
select select "EQUIPMENT_LOAN"
select select "OTHER"
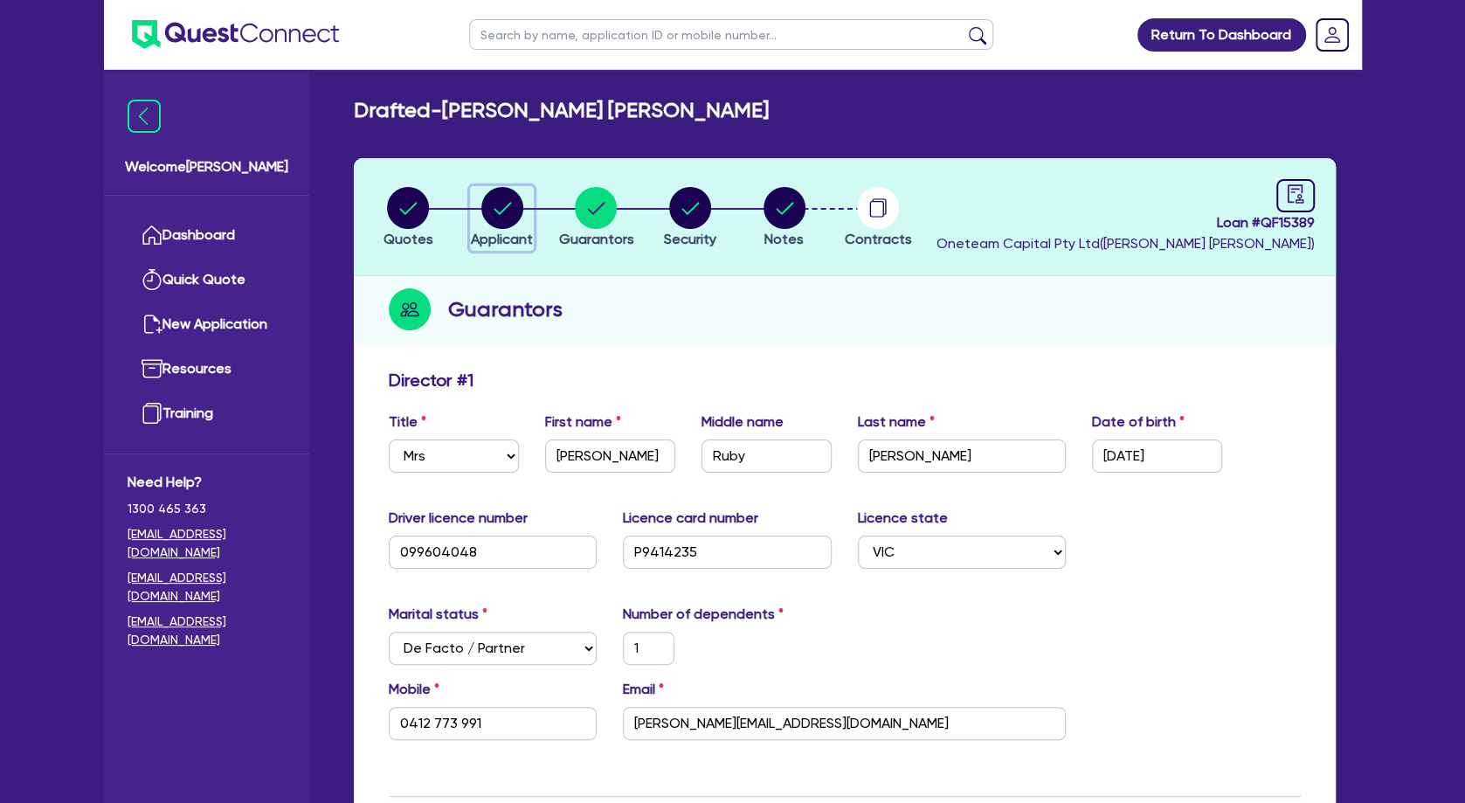
click at [503, 211] on icon "button" at bounding box center [502, 208] width 17 height 12
select select "SOLE_TRADER"
select select "HEALTH_BEAUTY"
select select "HAIR_BEAUTY_SALONS"
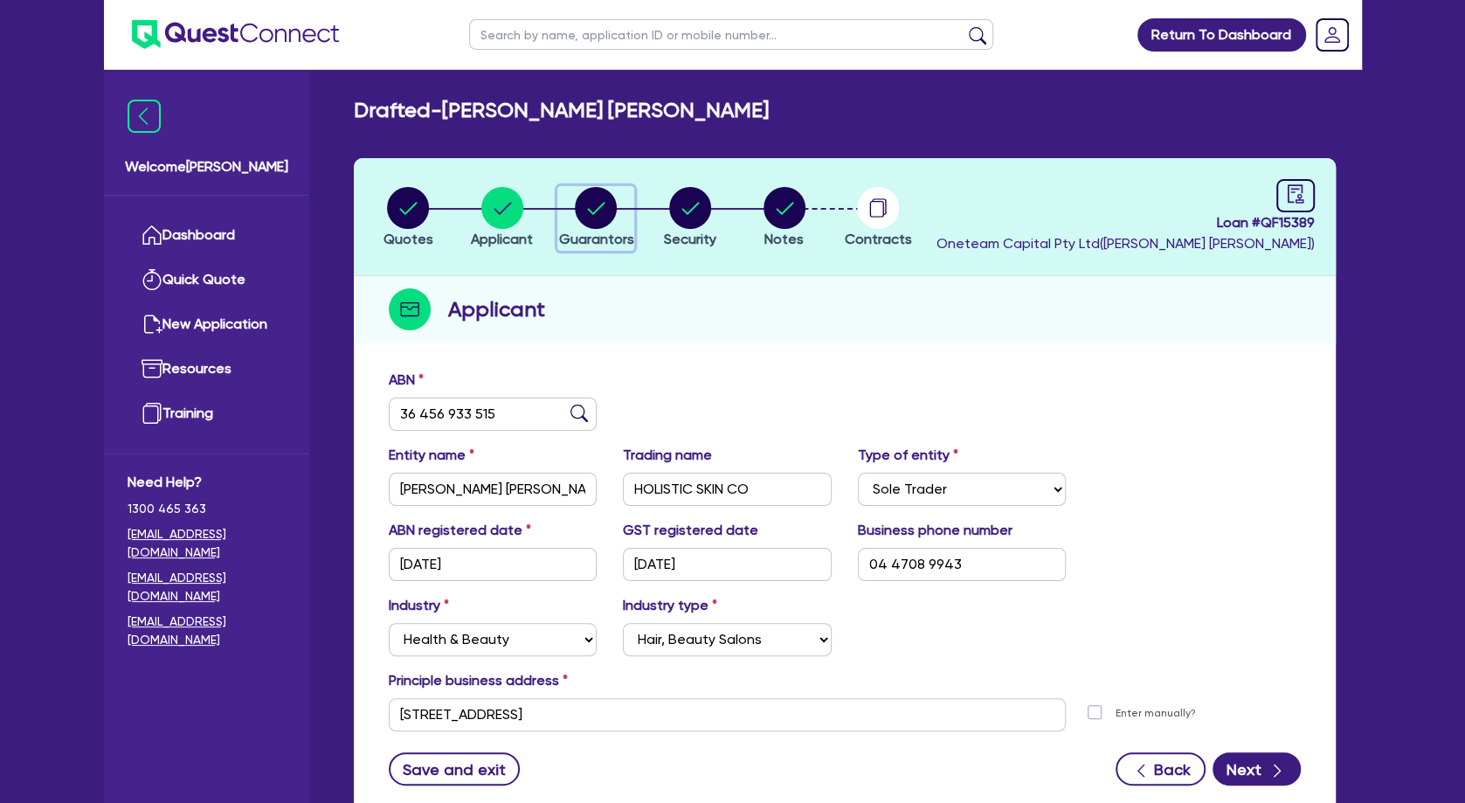
click at [599, 201] on circle "button" at bounding box center [596, 208] width 42 height 42
select select "MRS"
select select "VIC"
select select "DE_FACTO"
select select "CASH"
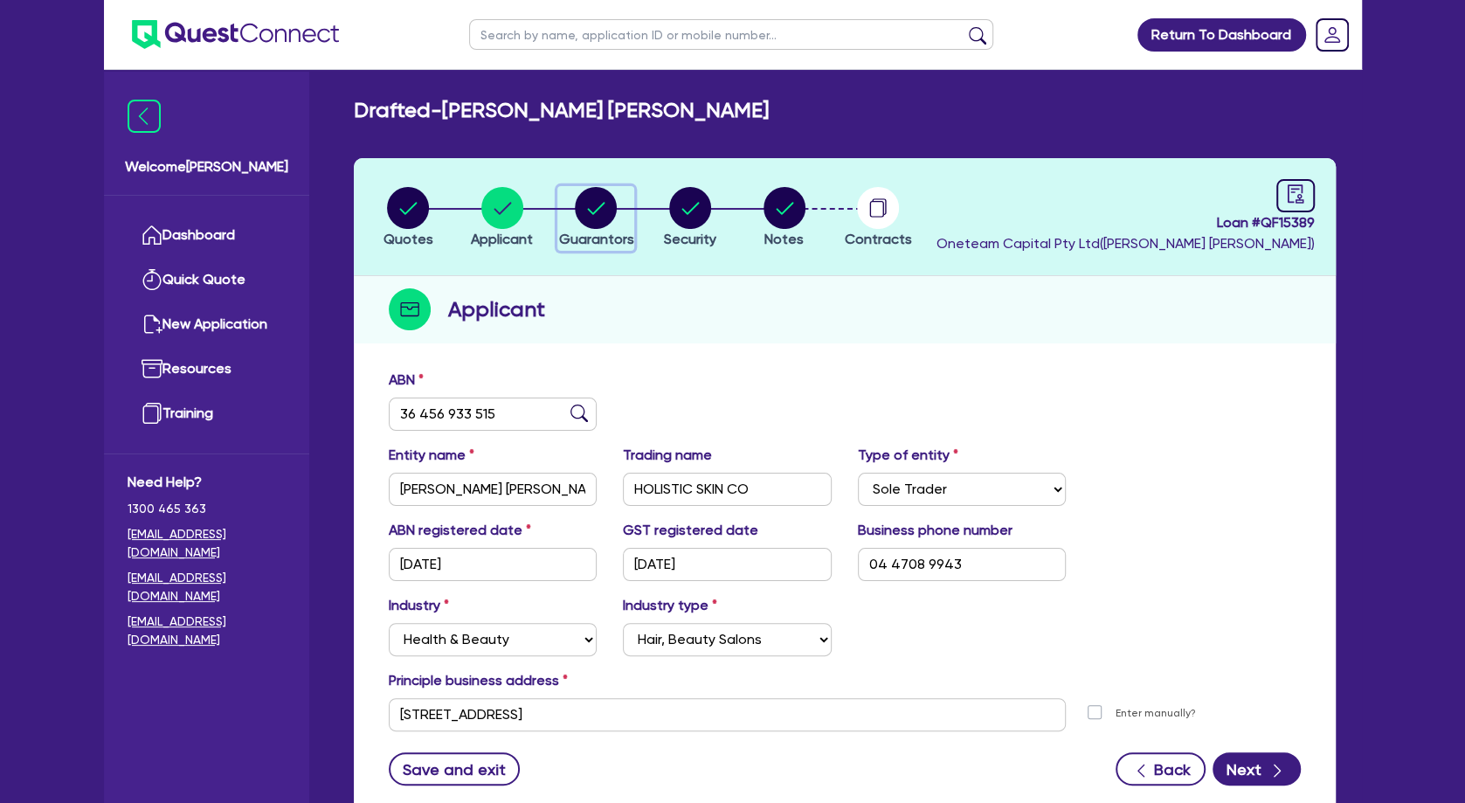
select select "VEHICLE"
select select "OTHER"
select select "EQUIPMENT_LOAN"
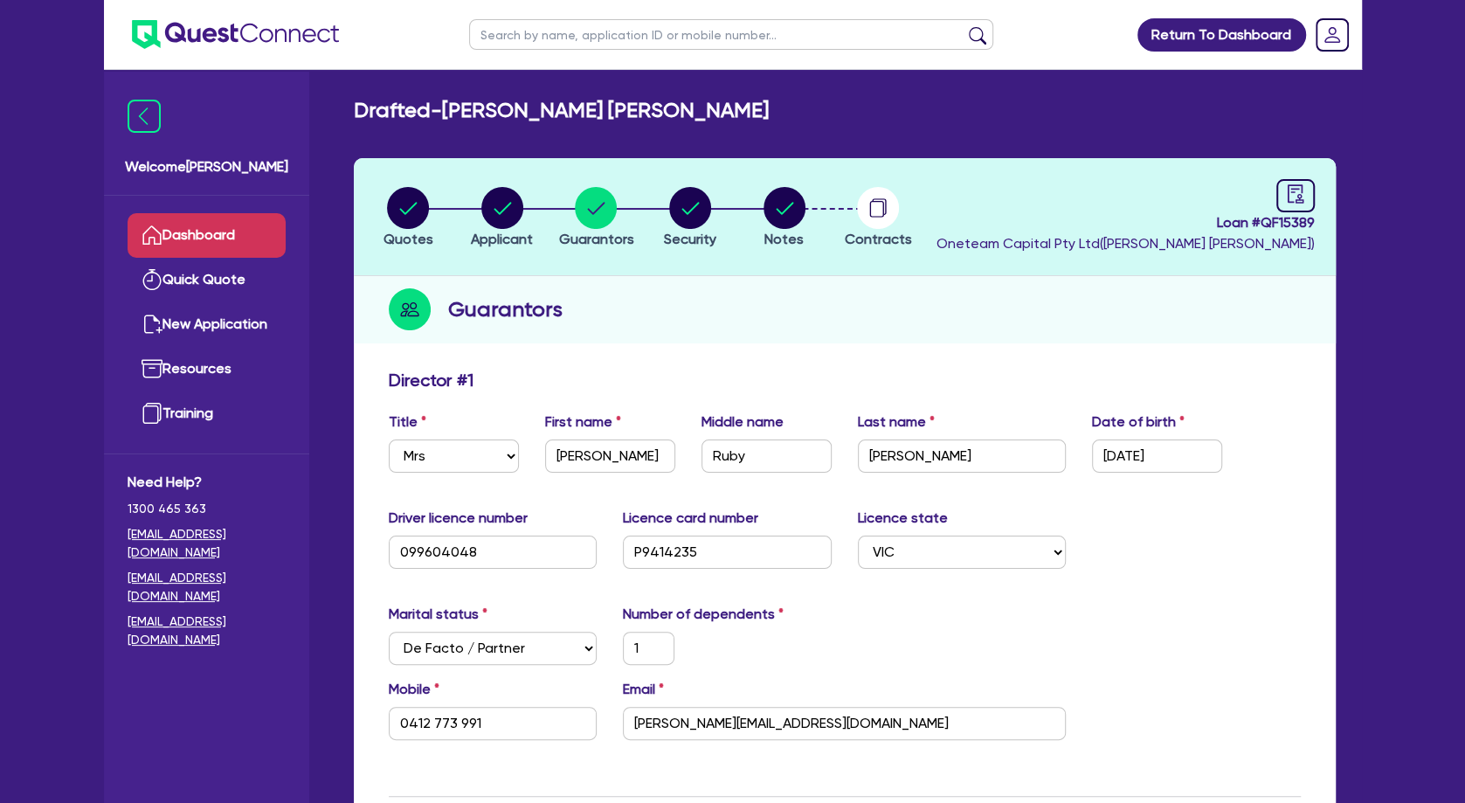
click at [220, 228] on link "Dashboard" at bounding box center [207, 235] width 158 height 45
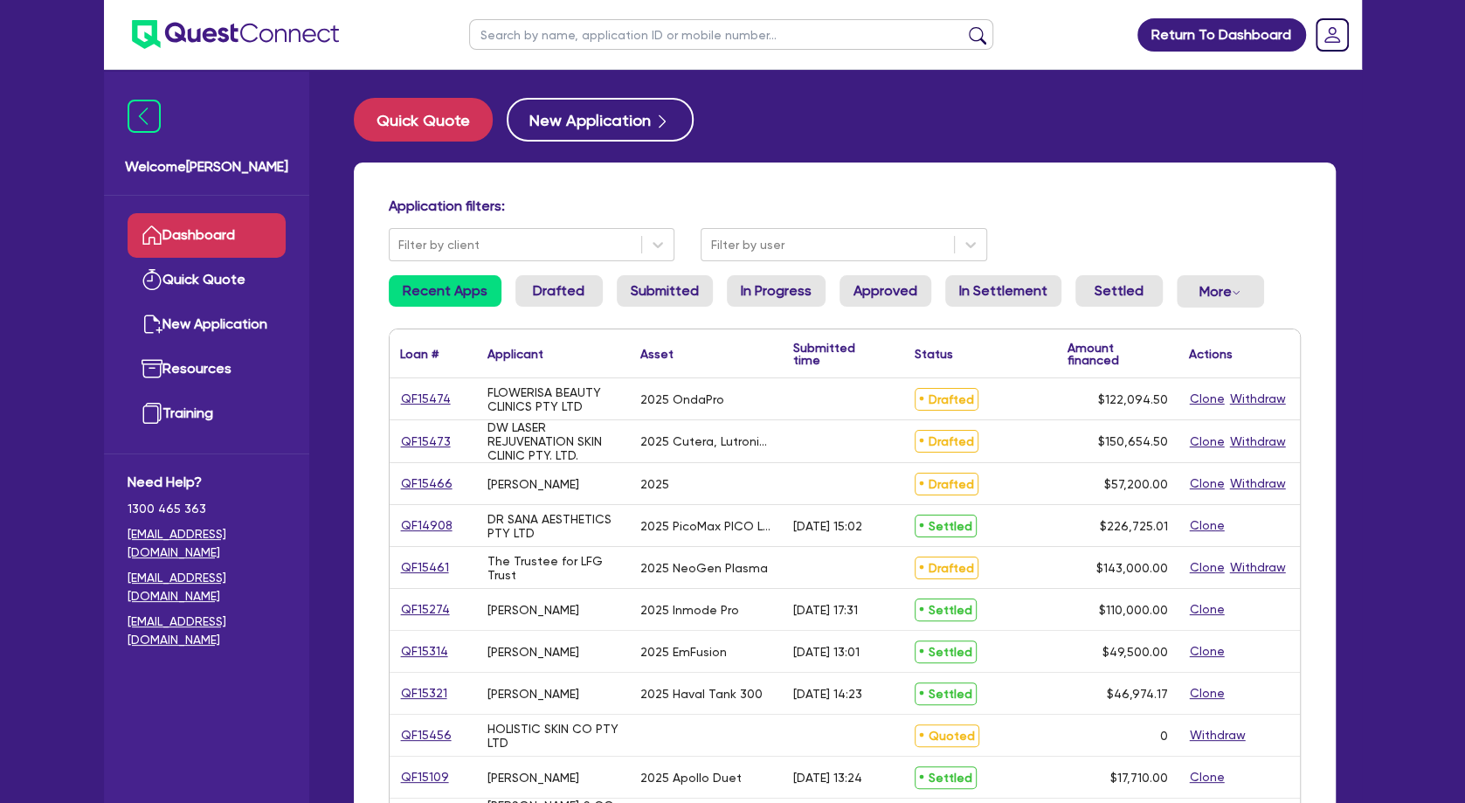
click at [549, 35] on input "text" at bounding box center [731, 34] width 524 height 31
click at [964, 26] on button "submit" at bounding box center [978, 38] width 28 height 24
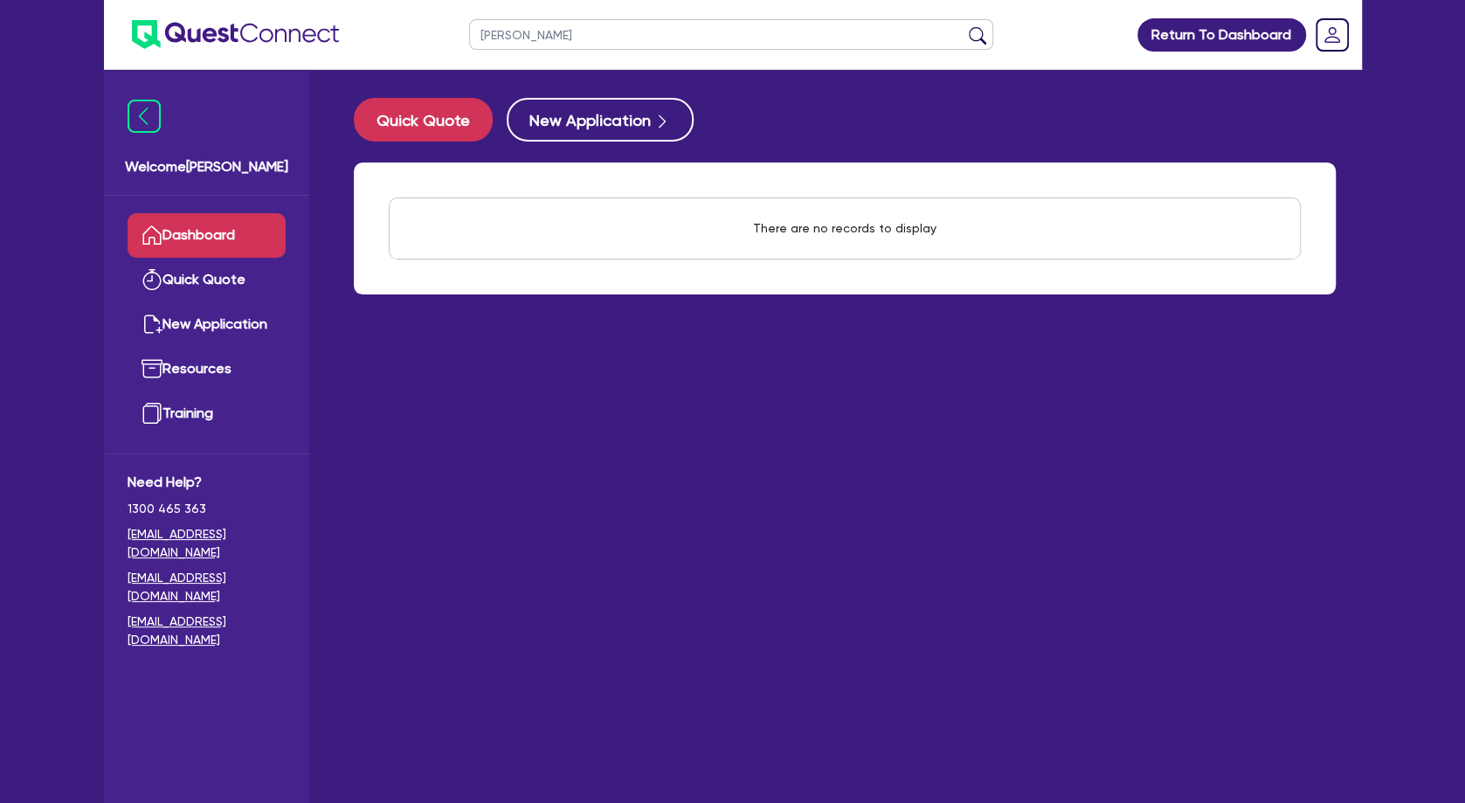
drag, startPoint x: 581, startPoint y: 38, endPoint x: 467, endPoint y: 36, distance: 114.5
click at [469, 36] on input "nyguen" at bounding box center [731, 34] width 524 height 31
click at [522, 38] on input "text" at bounding box center [731, 34] width 524 height 31
paste input "[PERSON_NAME]"
click at [964, 26] on button "submit" at bounding box center [978, 38] width 28 height 24
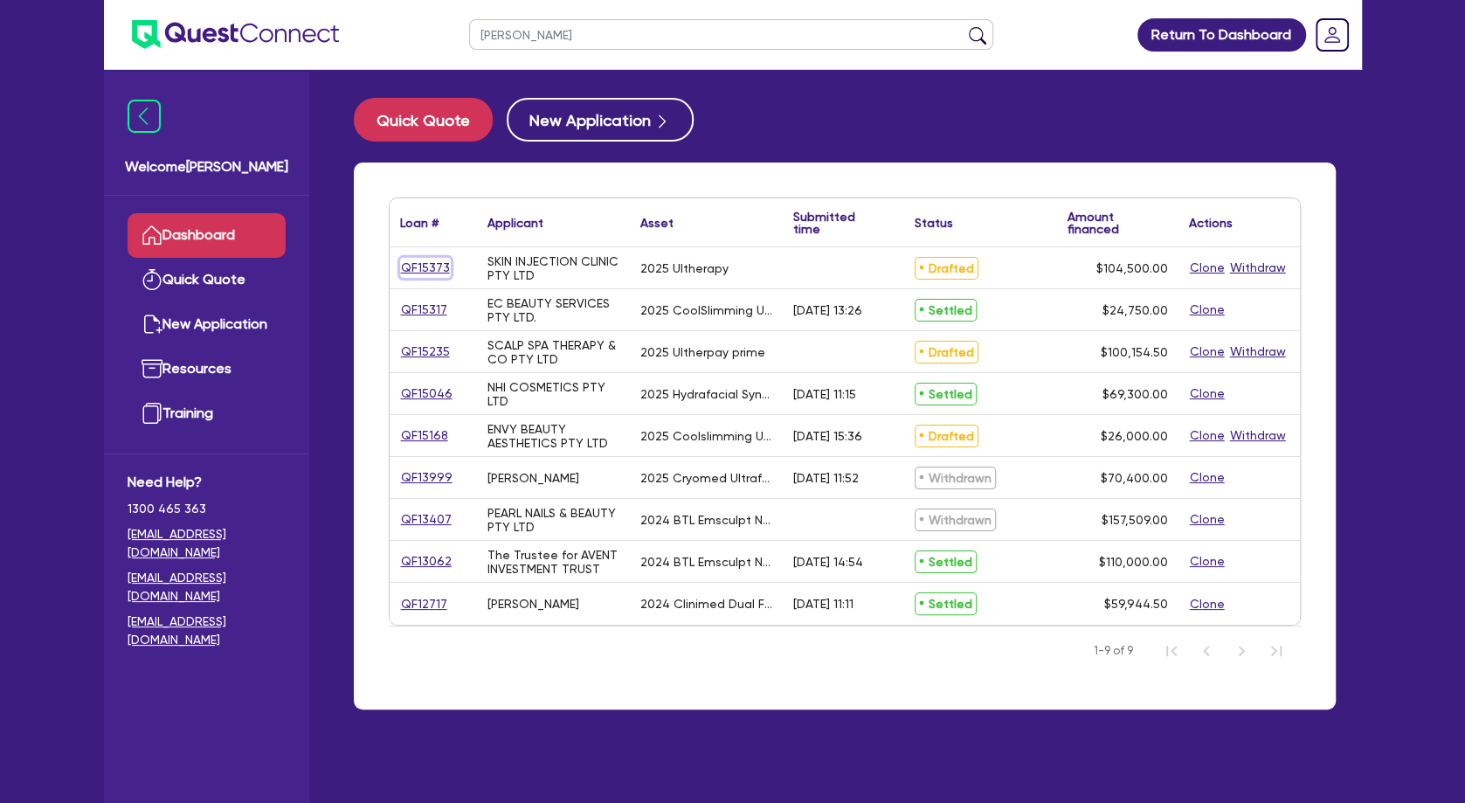
click at [437, 266] on link "QF15373" at bounding box center [425, 268] width 51 height 20
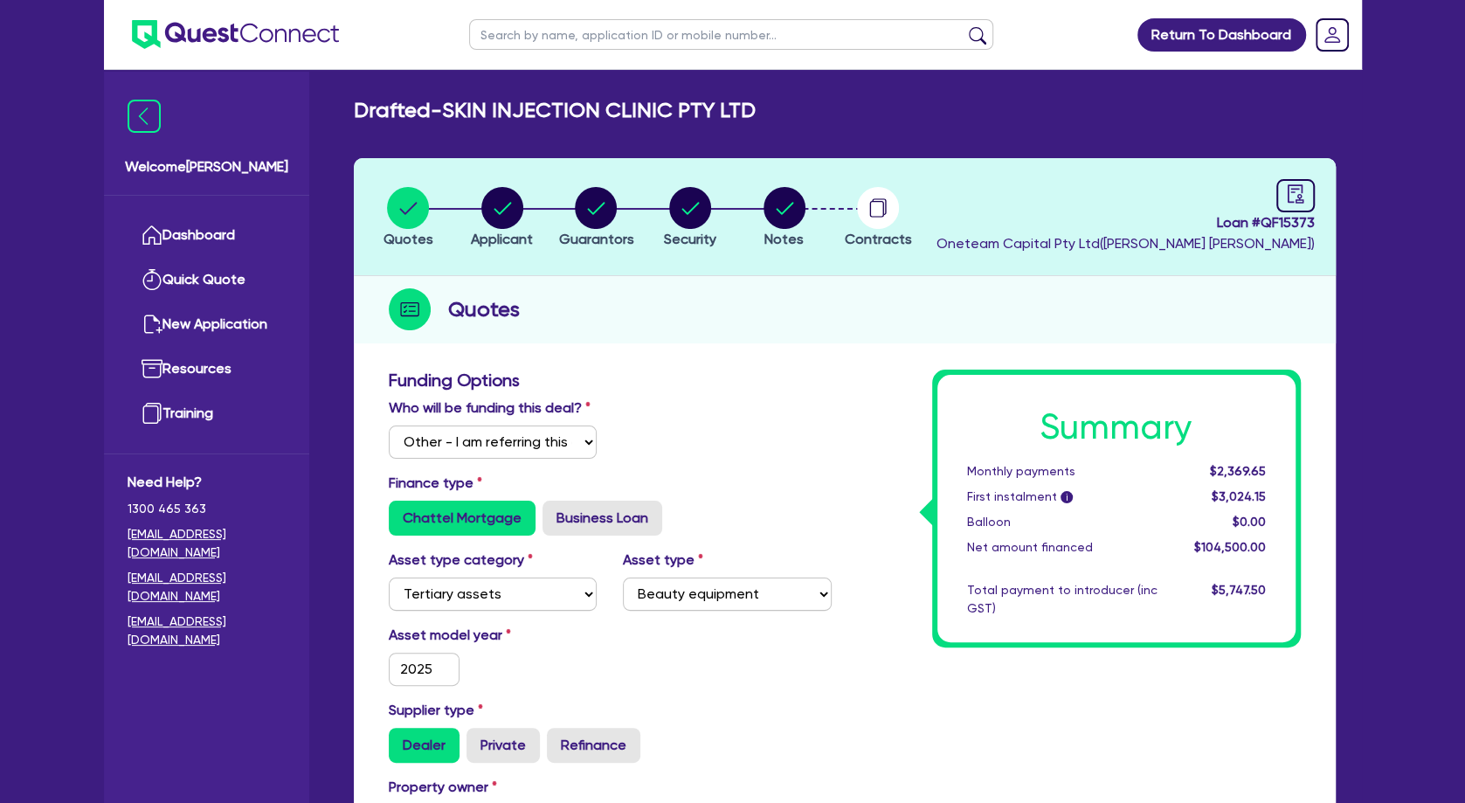
click at [536, 38] on input "text" at bounding box center [731, 34] width 524 height 31
click button "submit" at bounding box center [978, 38] width 28 height 24
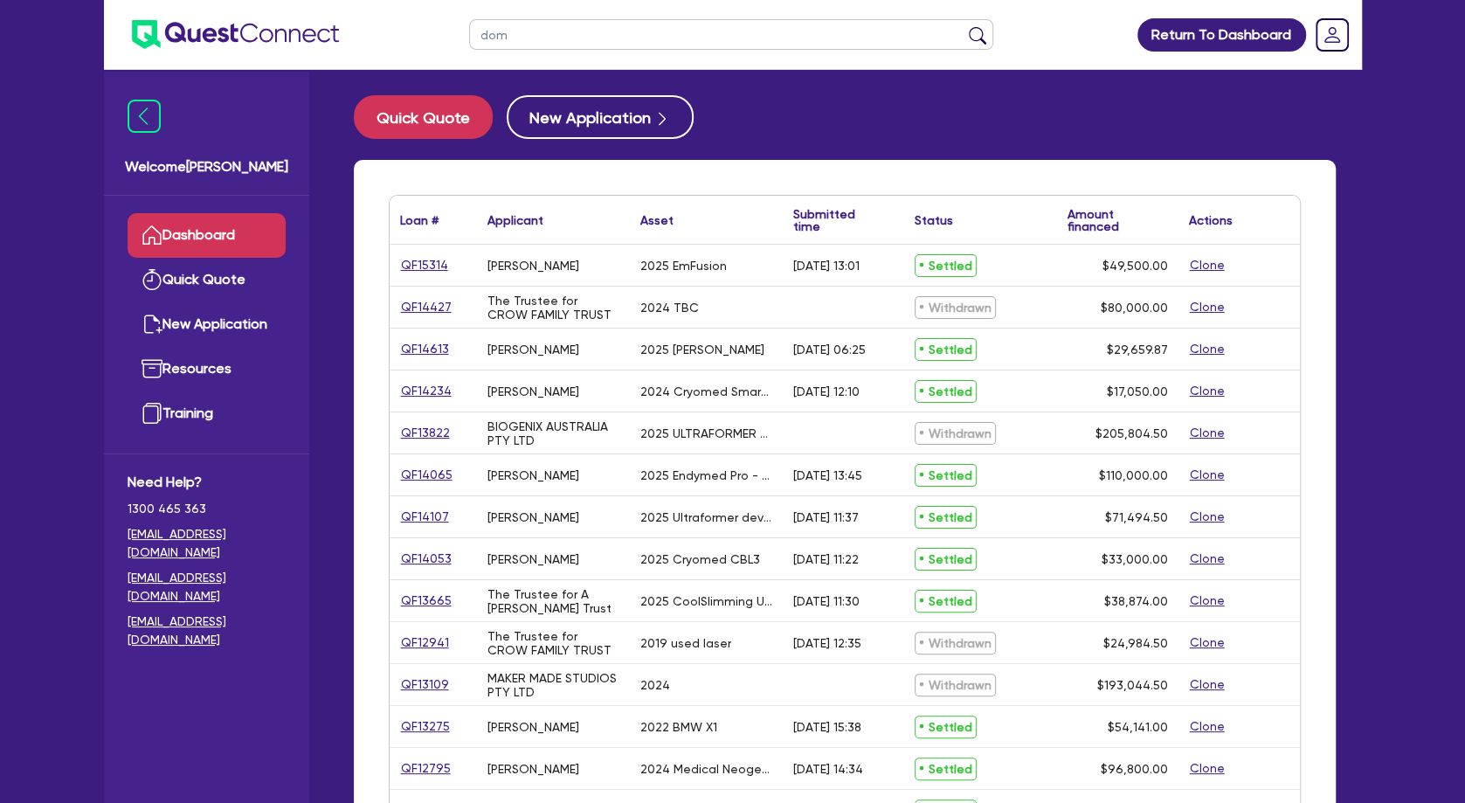
scroll to position [390, 0]
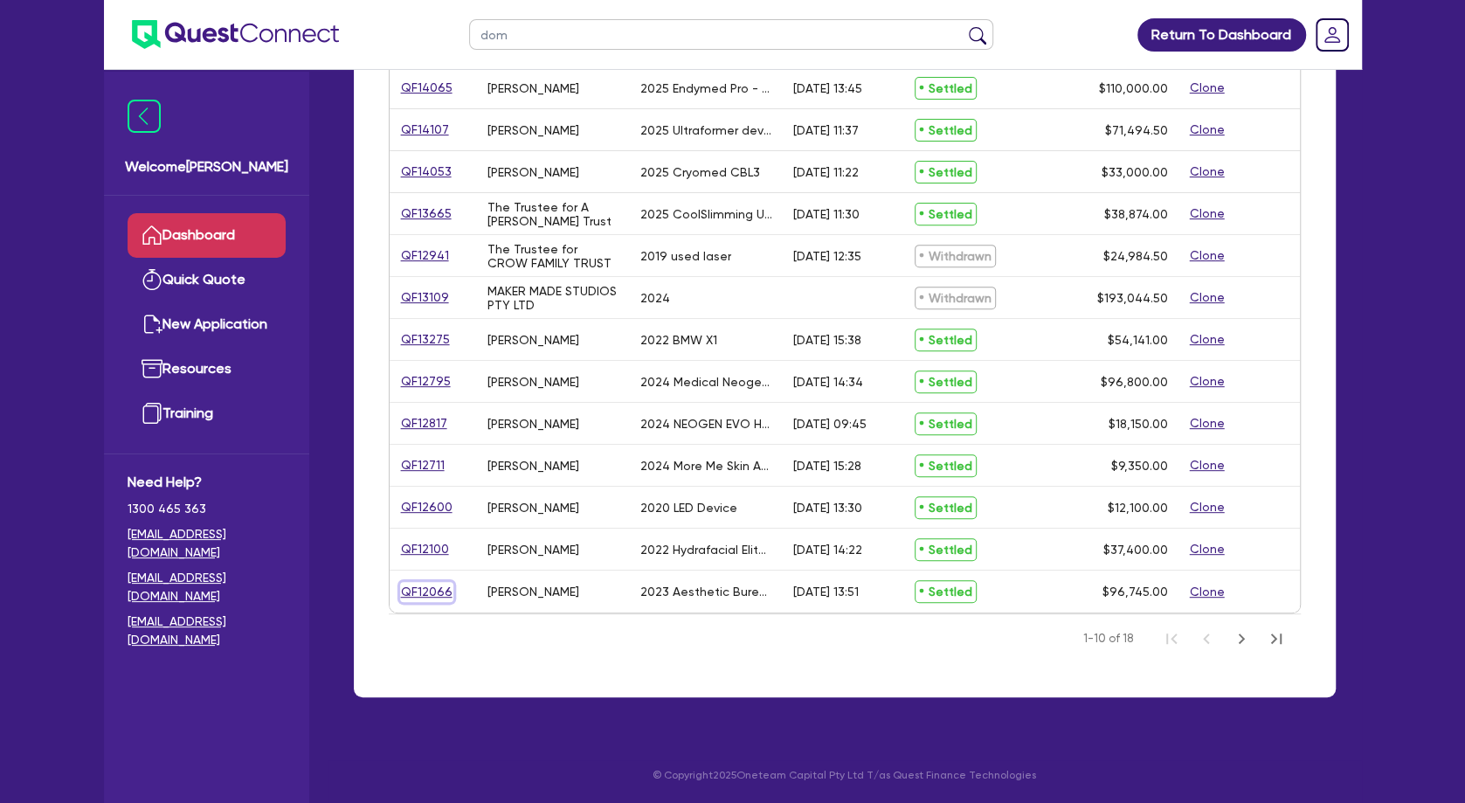
click at [441, 596] on link "QF12066" at bounding box center [426, 592] width 53 height 20
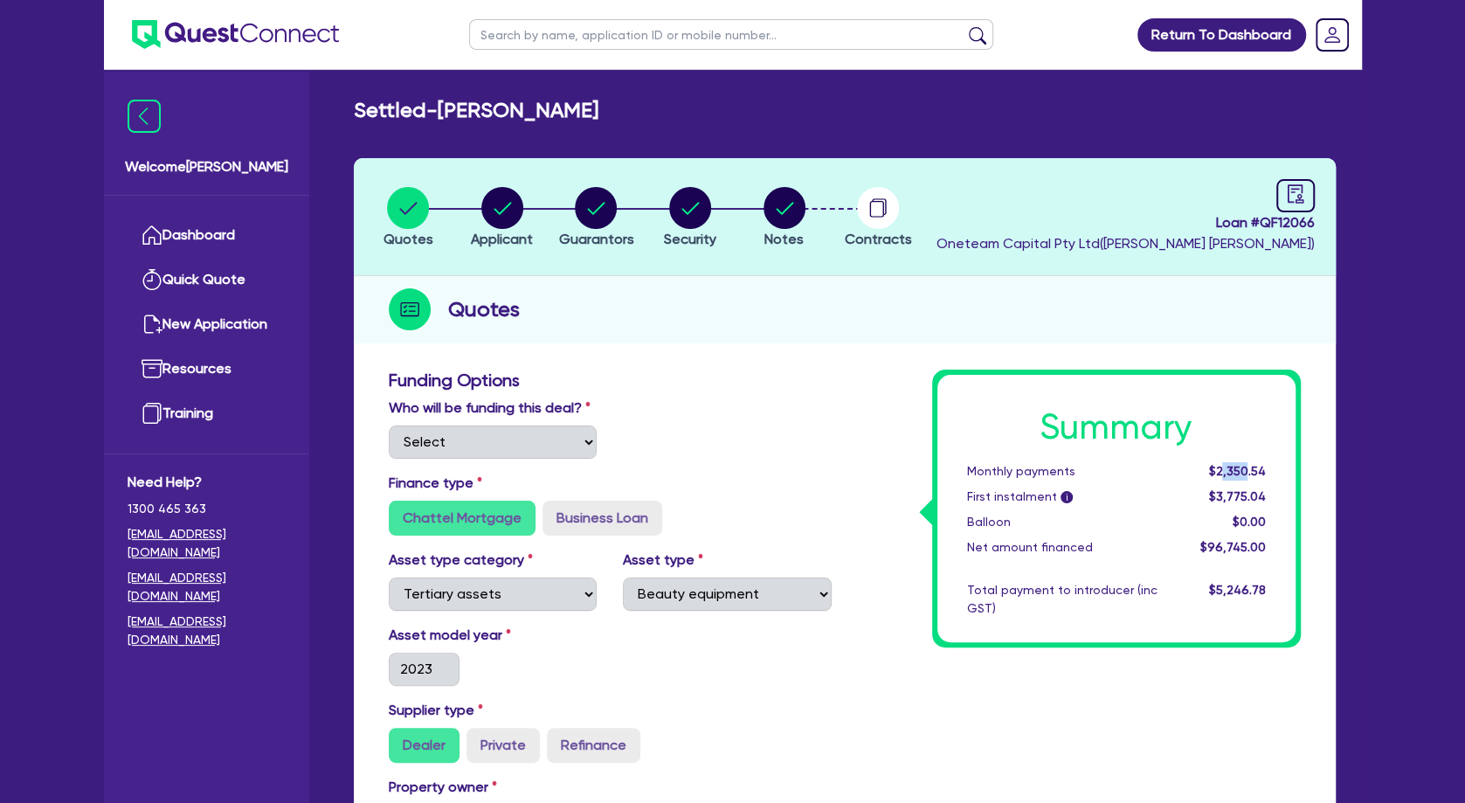
drag, startPoint x: 1220, startPoint y: 469, endPoint x: 1249, endPoint y: 469, distance: 29.7
click at [1249, 469] on span "$2,350.54" at bounding box center [1236, 471] width 57 height 14
click at [1251, 469] on span "$2,350.54" at bounding box center [1236, 471] width 57 height 14
click at [605, 165] on header "Quotes Applicant Guarantors Security Notes Contracts Loan # QF12066 Oneteam Cap…" at bounding box center [845, 217] width 982 height 118
click at [515, 207] on circle "button" at bounding box center [502, 208] width 42 height 42
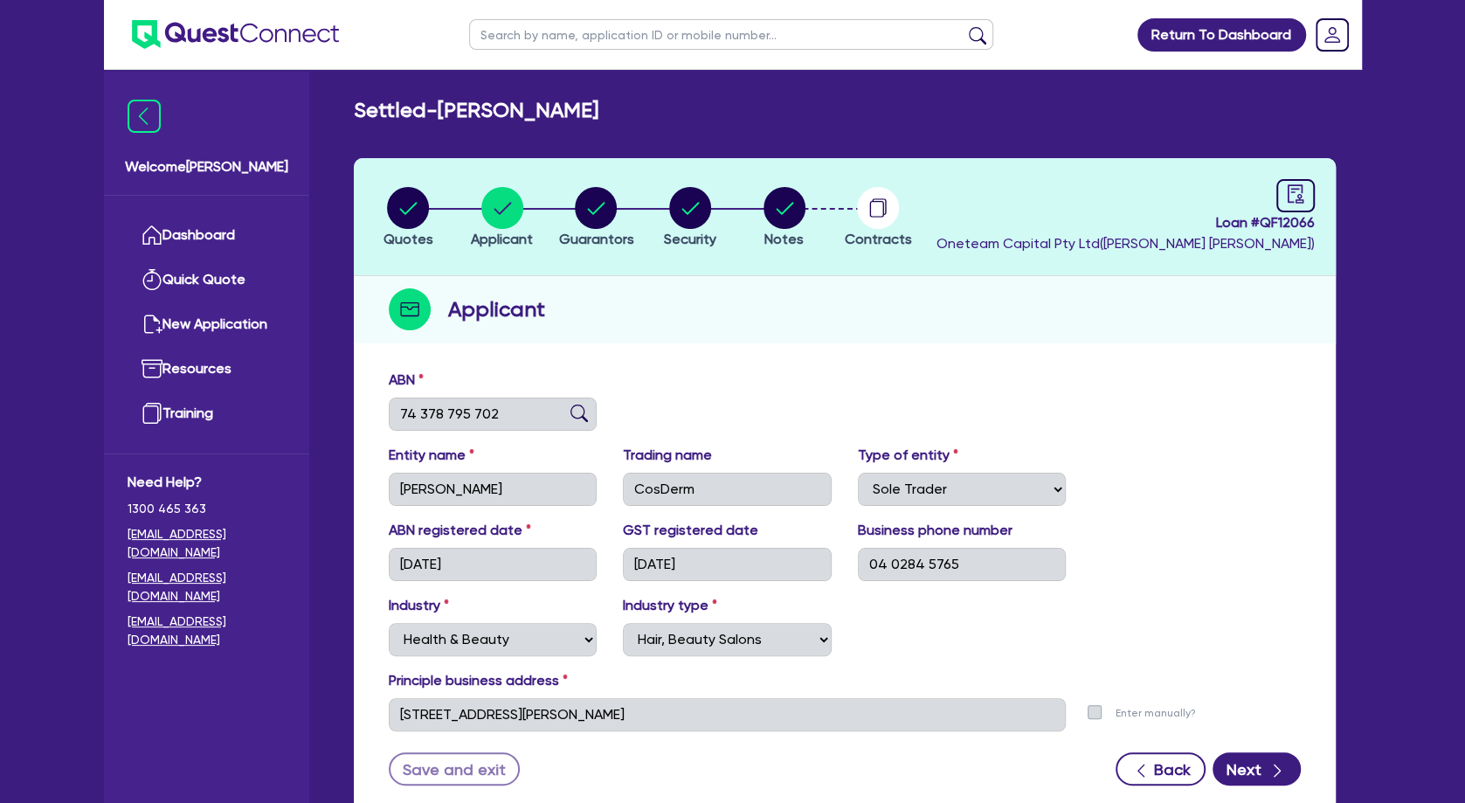
click at [539, 32] on input "text" at bounding box center [731, 34] width 524 height 31
click button "submit" at bounding box center [978, 38] width 28 height 24
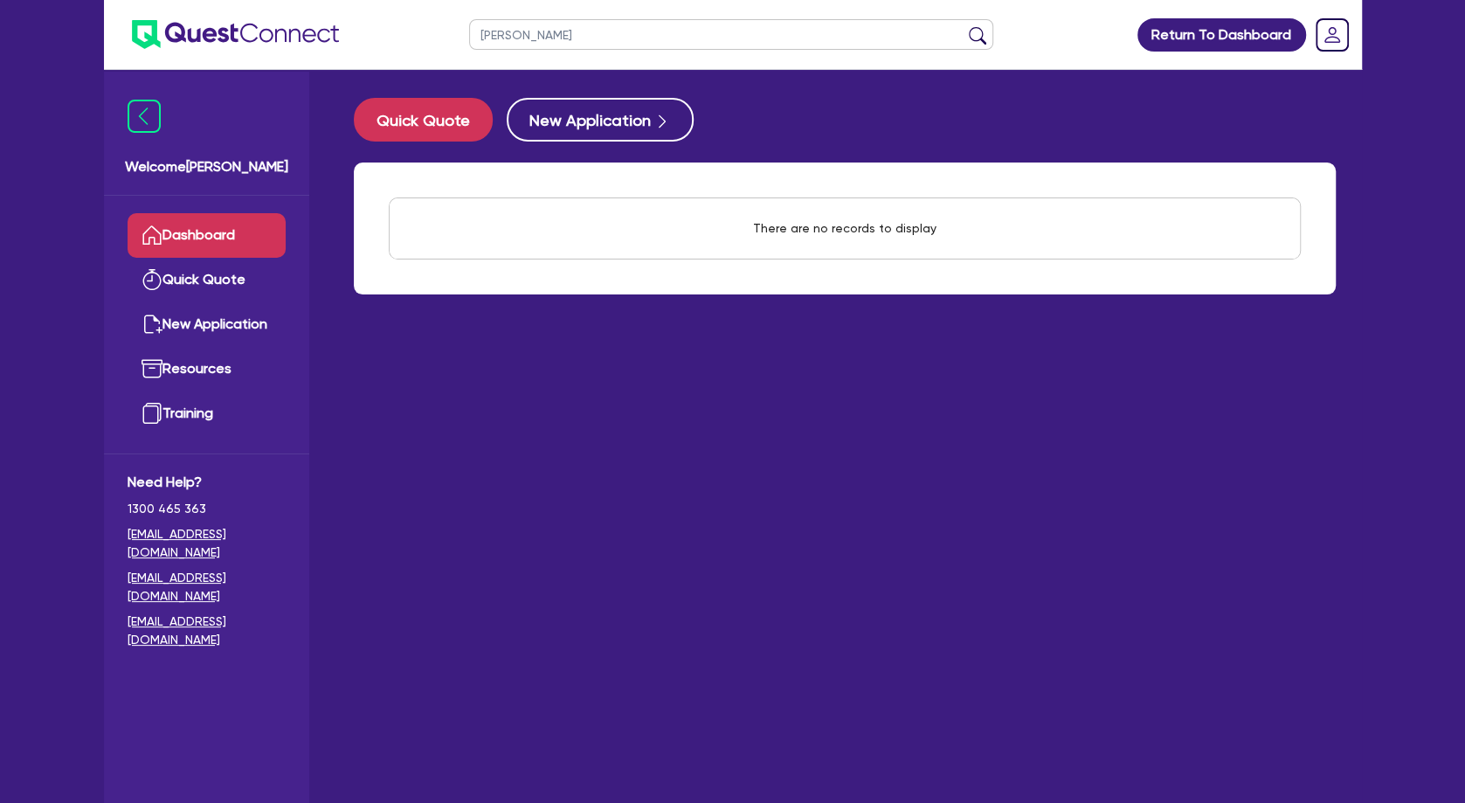
drag, startPoint x: 541, startPoint y: 35, endPoint x: 399, endPoint y: 41, distance: 141.7
click at [469, 40] on input "nyguen" at bounding box center [731, 34] width 524 height 31
paste input "[PERSON_NAME]"
click at [964, 26] on button "submit" at bounding box center [978, 38] width 28 height 24
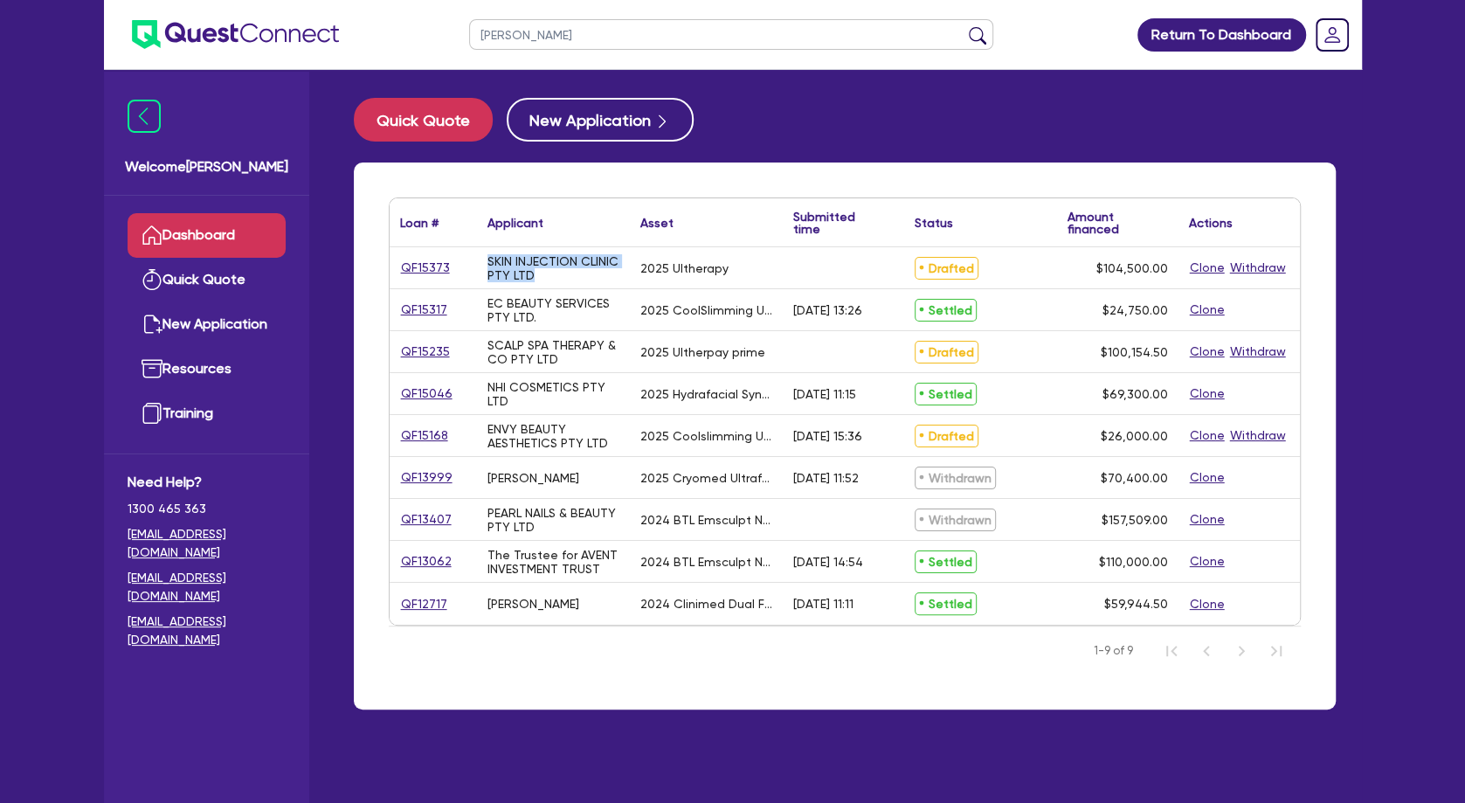
drag, startPoint x: 543, startPoint y: 279, endPoint x: 478, endPoint y: 256, distance: 68.5
click at [478, 256] on div "SKIN INJECTION CLINIC PTY LTD" at bounding box center [553, 267] width 153 height 41
copy div "SKIN INJECTION CLINIC PTY LTD"
click at [405, 271] on link "QF15373" at bounding box center [425, 268] width 51 height 20
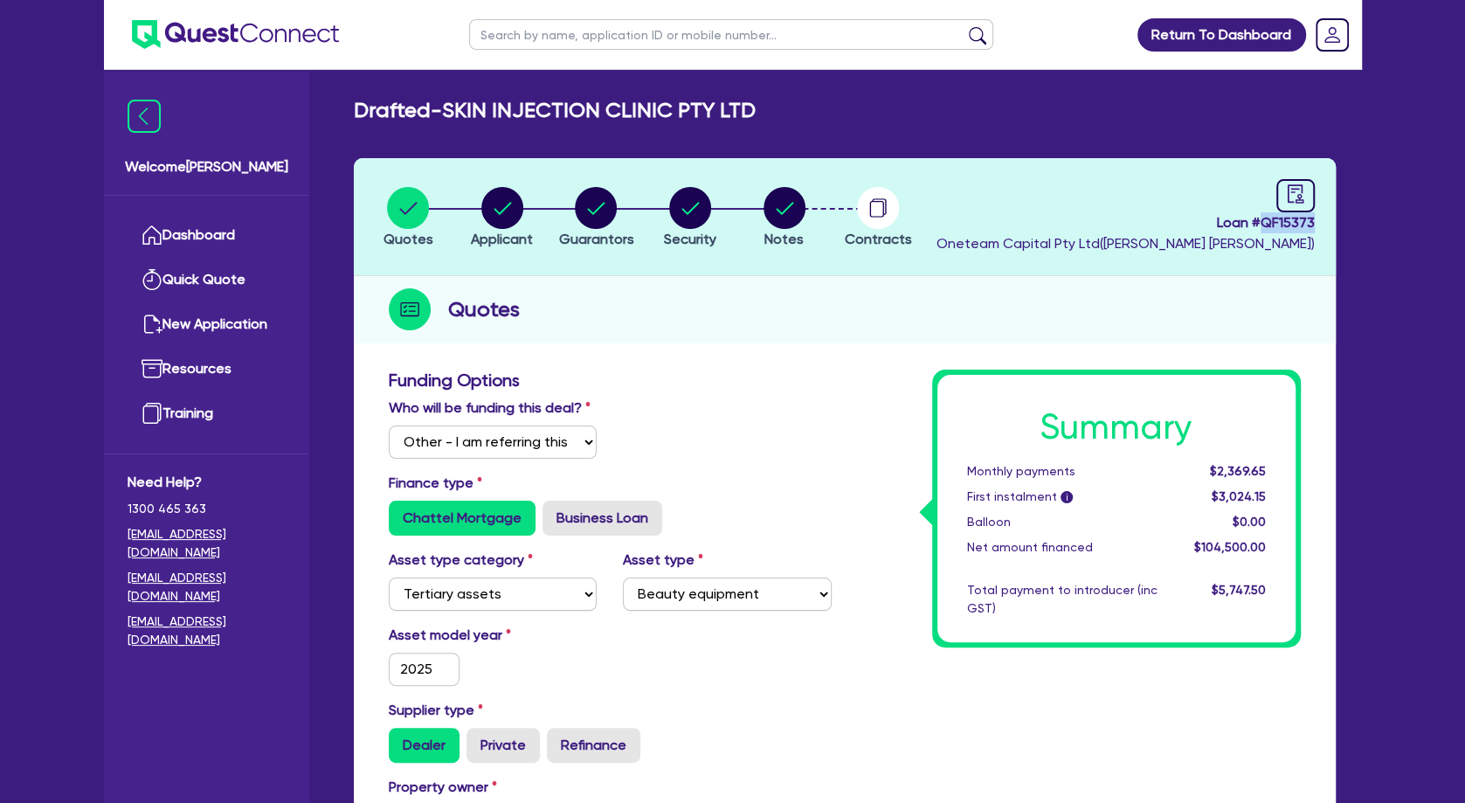
drag, startPoint x: 1318, startPoint y: 224, endPoint x: 1263, endPoint y: 220, distance: 54.3
click at [1263, 220] on header "Quotes Applicant Guarantors Security Notes Contracts Loan # QF15373 Oneteam Cap…" at bounding box center [845, 217] width 982 height 118
copy span "QF15373"
click at [917, 284] on div "Quotes" at bounding box center [845, 309] width 982 height 67
drag, startPoint x: 610, startPoint y: 107, endPoint x: 458, endPoint y: 105, distance: 152.0
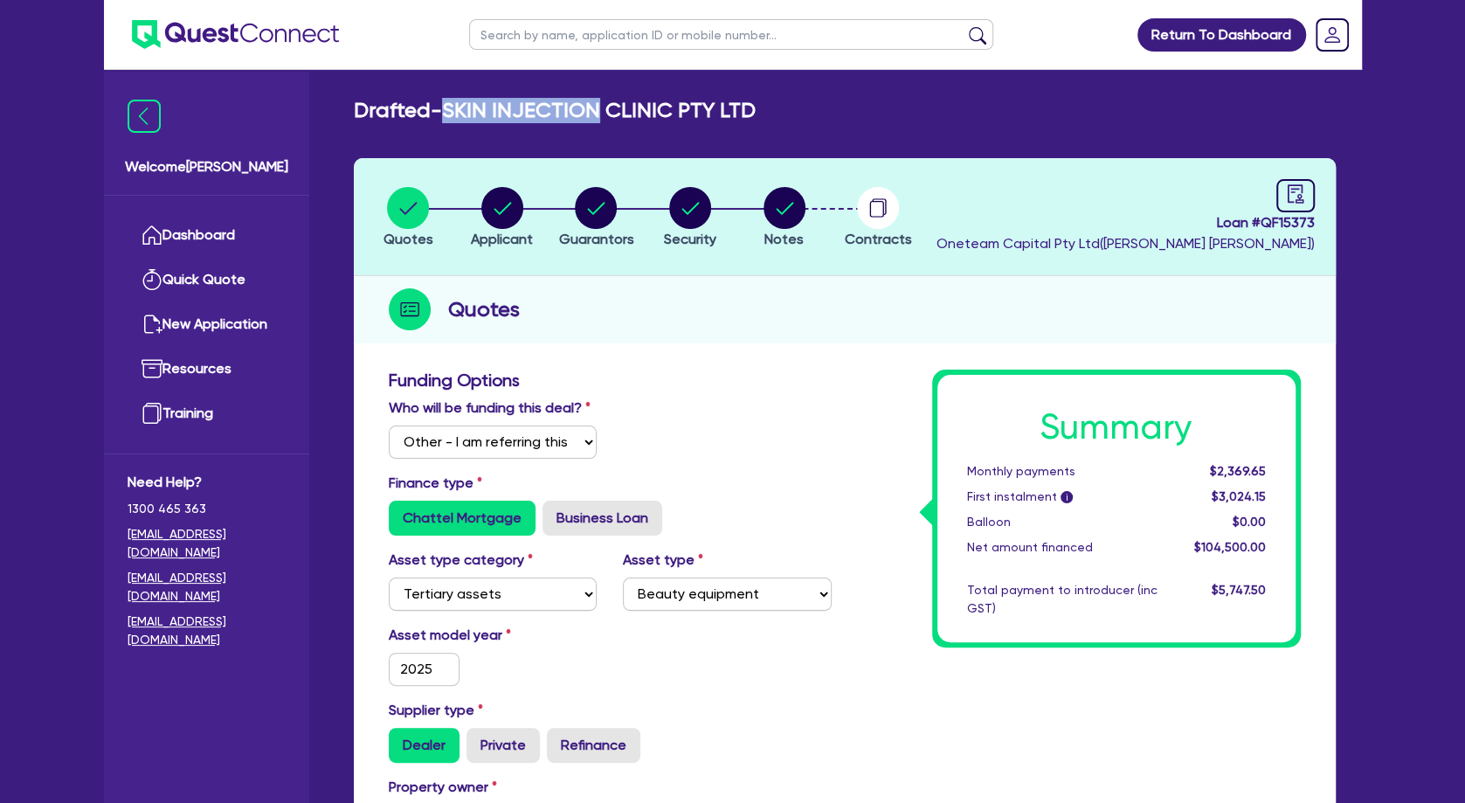
click at [458, 105] on h2 "Drafted - SKIN INJECTION CLINIC PTY LTD" at bounding box center [555, 110] width 402 height 25
copy h2 "SKIN INJECTION"
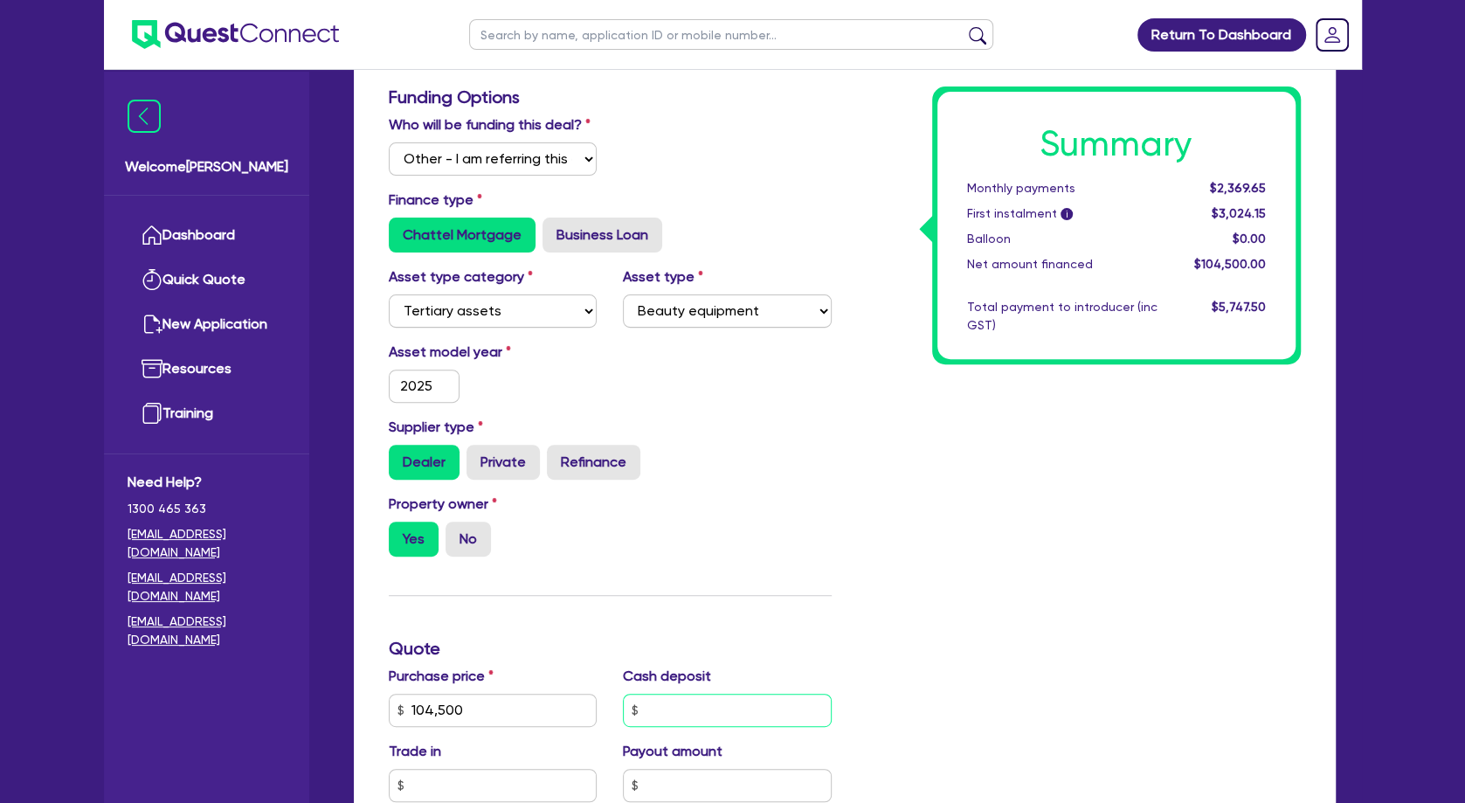
click at [732, 723] on input "text" at bounding box center [727, 710] width 209 height 33
click at [926, 594] on div "Summary Monthly payments $2,369.65 First instalment i $3,024.15 Balloon $0.00 N…" at bounding box center [1079, 648] width 469 height 1124
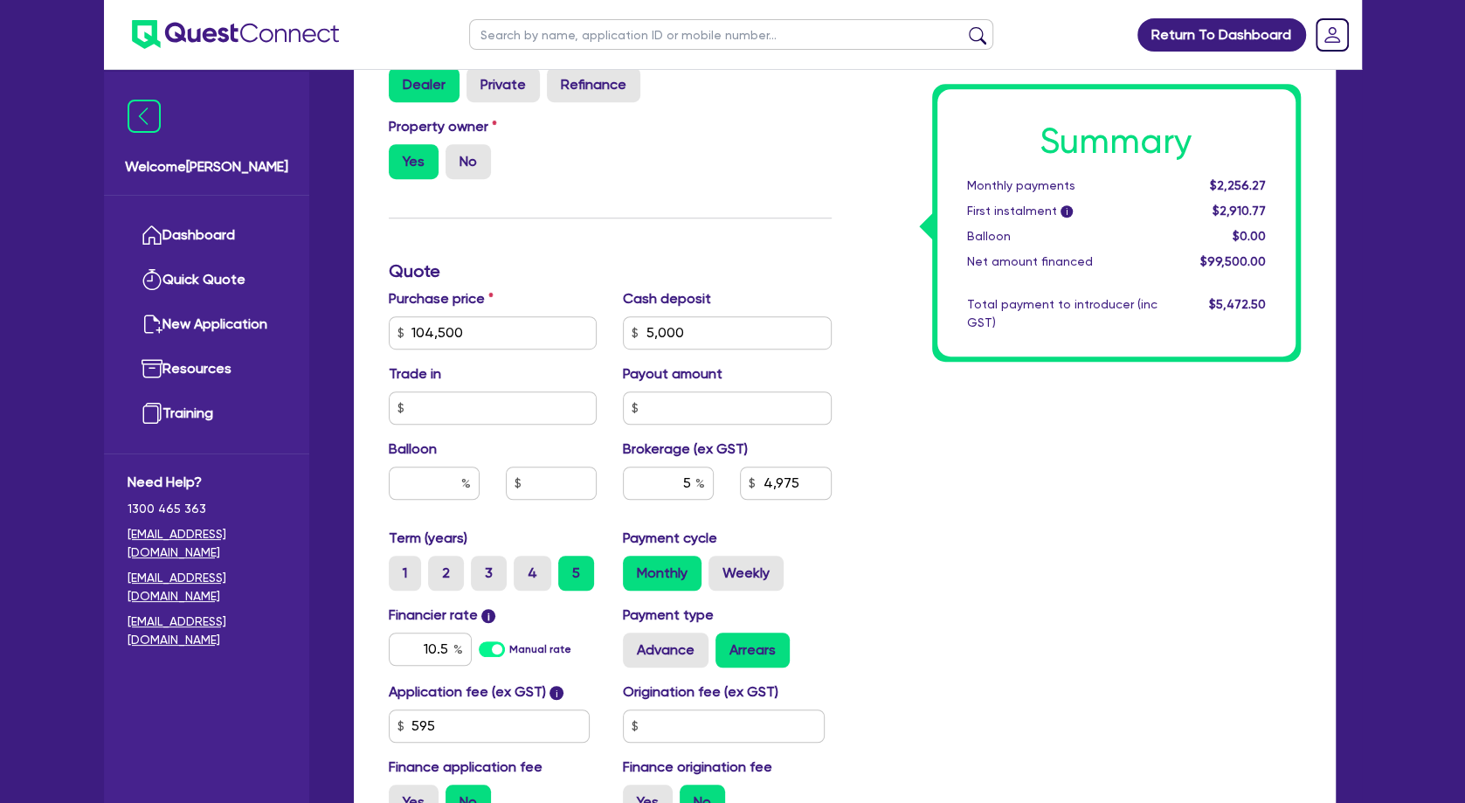
scroll to position [907, 0]
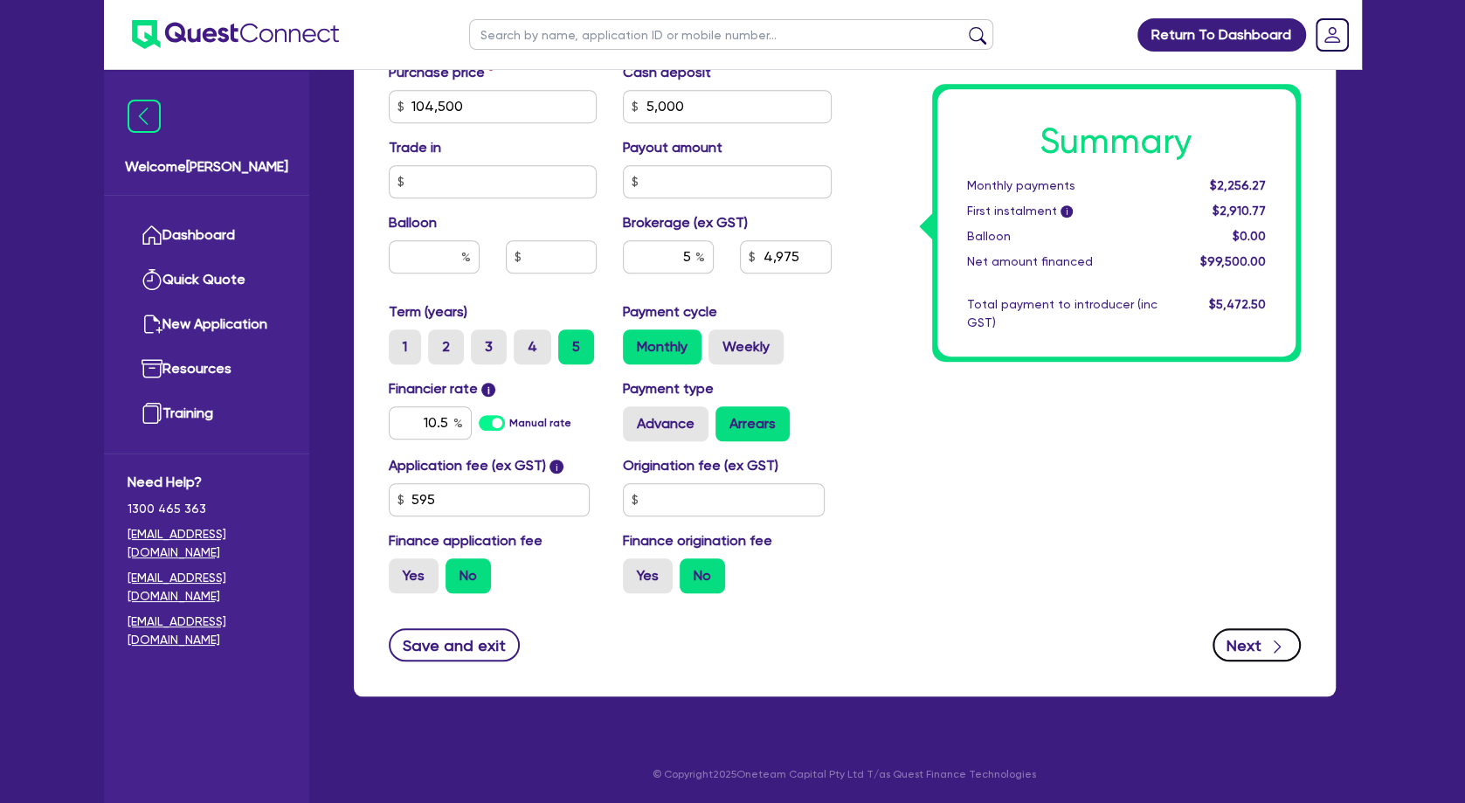
click at [1270, 646] on icon "button" at bounding box center [1277, 646] width 17 height 17
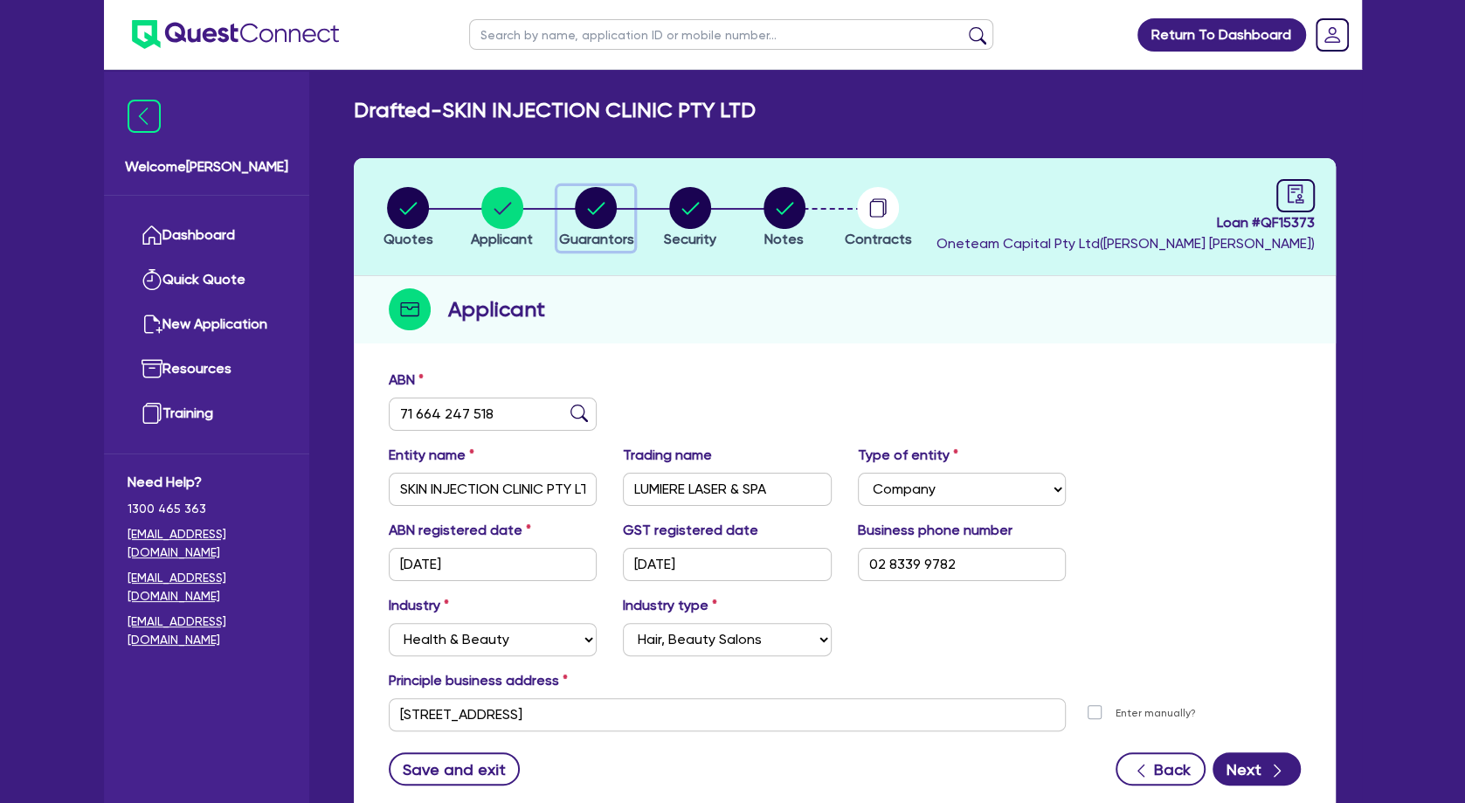
click at [590, 212] on circle "button" at bounding box center [596, 208] width 42 height 42
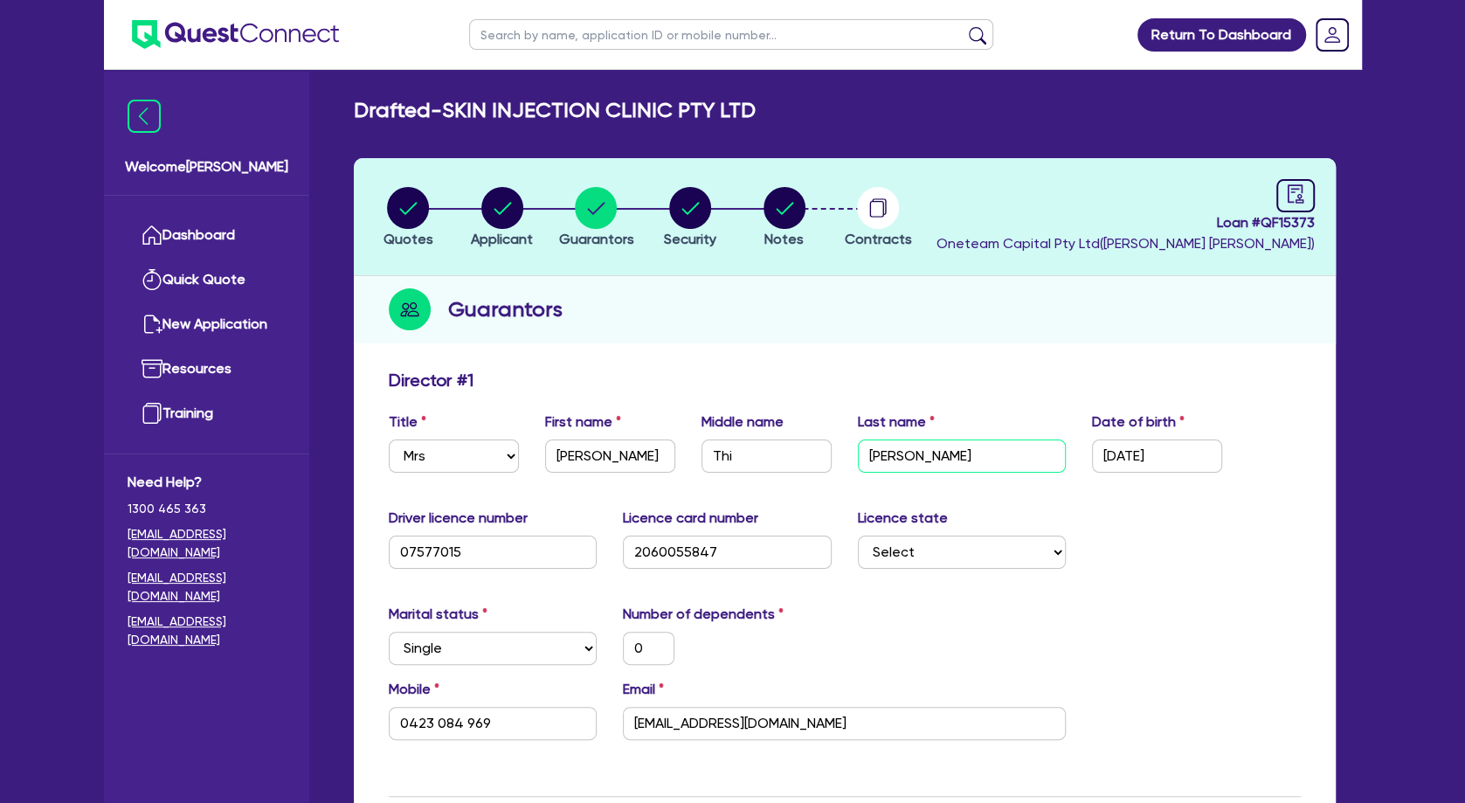
click at [877, 461] on input "[PERSON_NAME]" at bounding box center [962, 455] width 209 height 33
click at [585, 453] on input "[PERSON_NAME]" at bounding box center [610, 455] width 130 height 33
click at [716, 725] on input "[EMAIL_ADDRESS][DOMAIN_NAME]" at bounding box center [844, 723] width 443 height 33
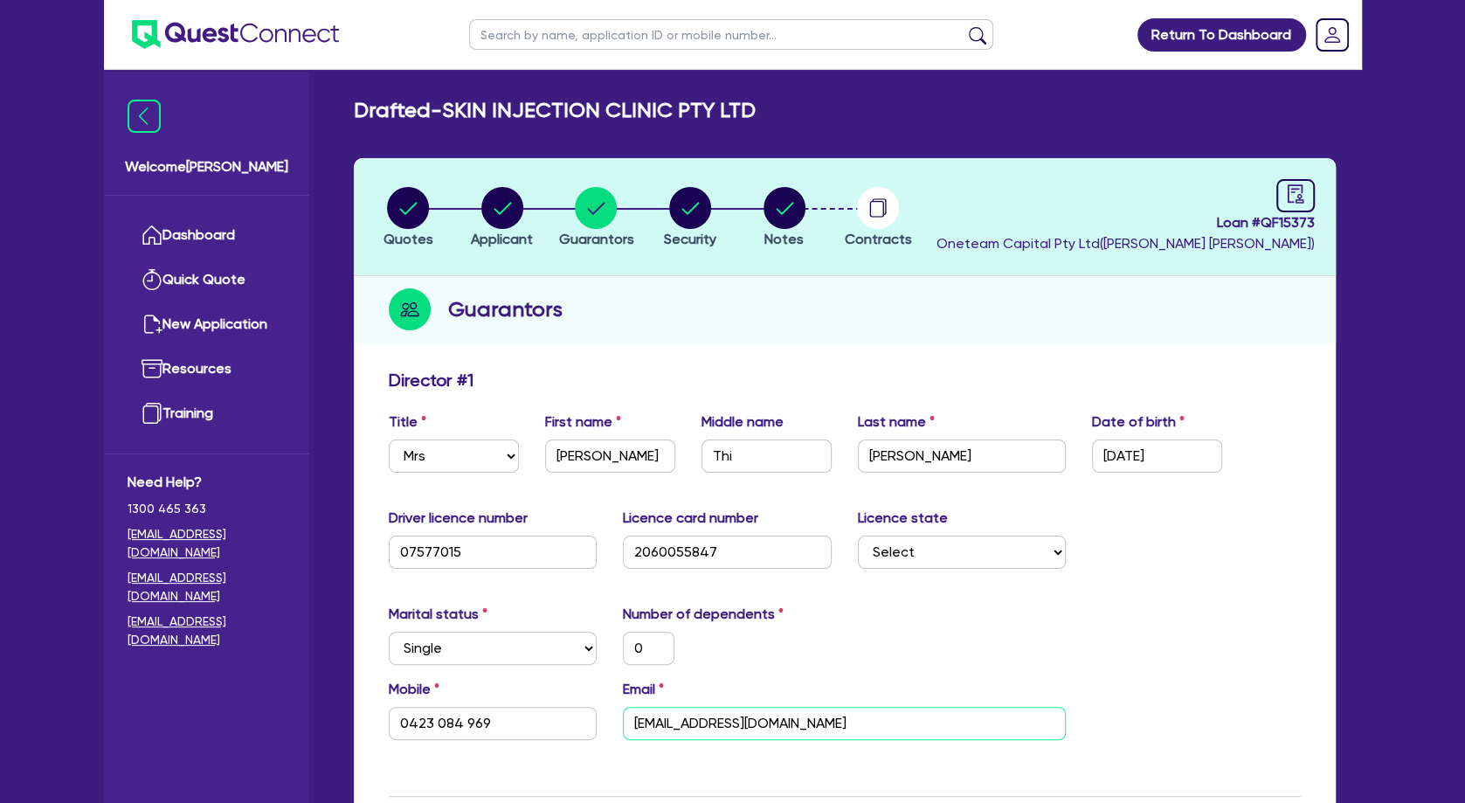
click at [716, 725] on input "[EMAIL_ADDRESS][DOMAIN_NAME]" at bounding box center [844, 723] width 443 height 33
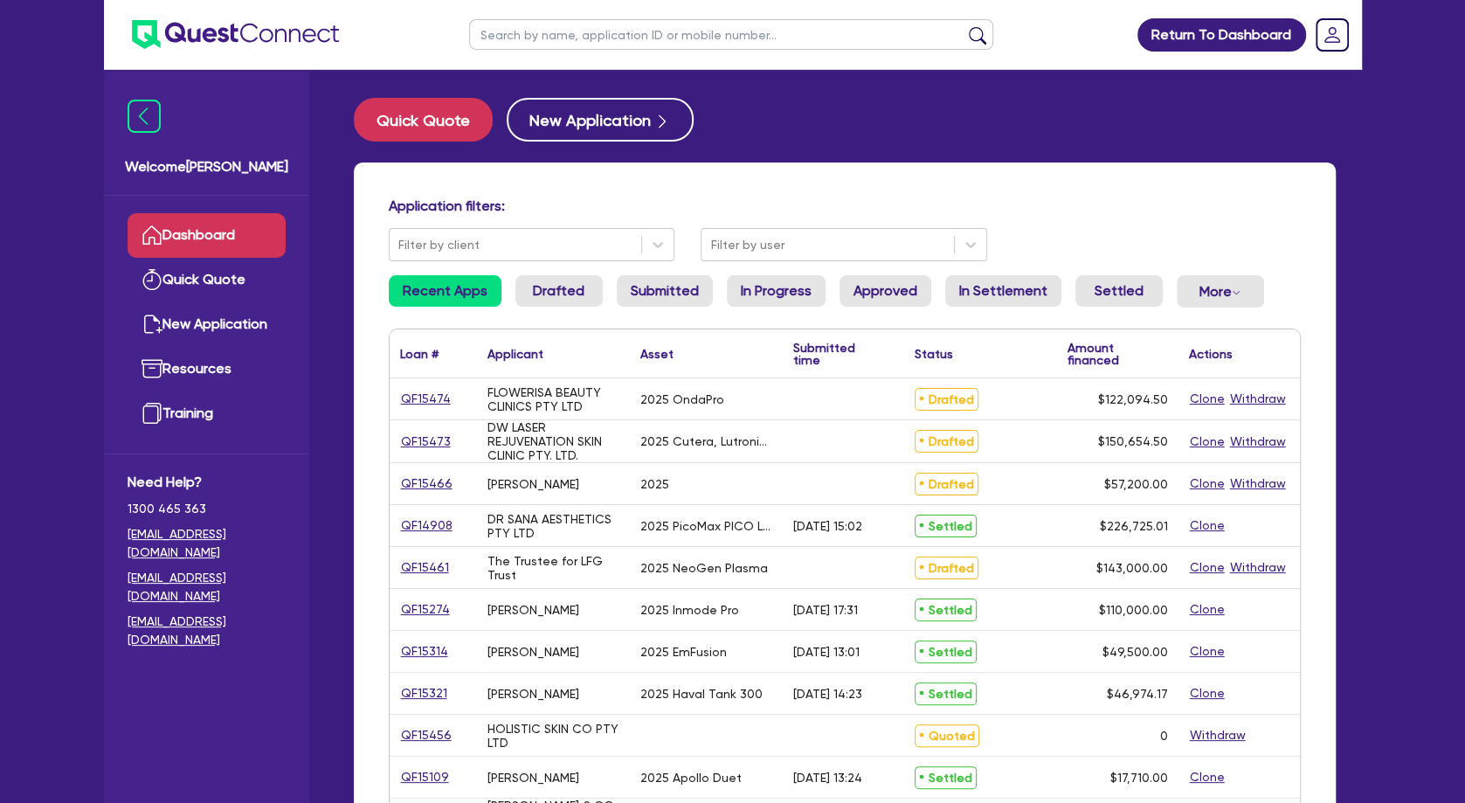
click at [520, 32] on input "text" at bounding box center [731, 34] width 524 height 31
type input "[PERSON_NAME]"
click at [964, 26] on button "submit" at bounding box center [978, 38] width 28 height 24
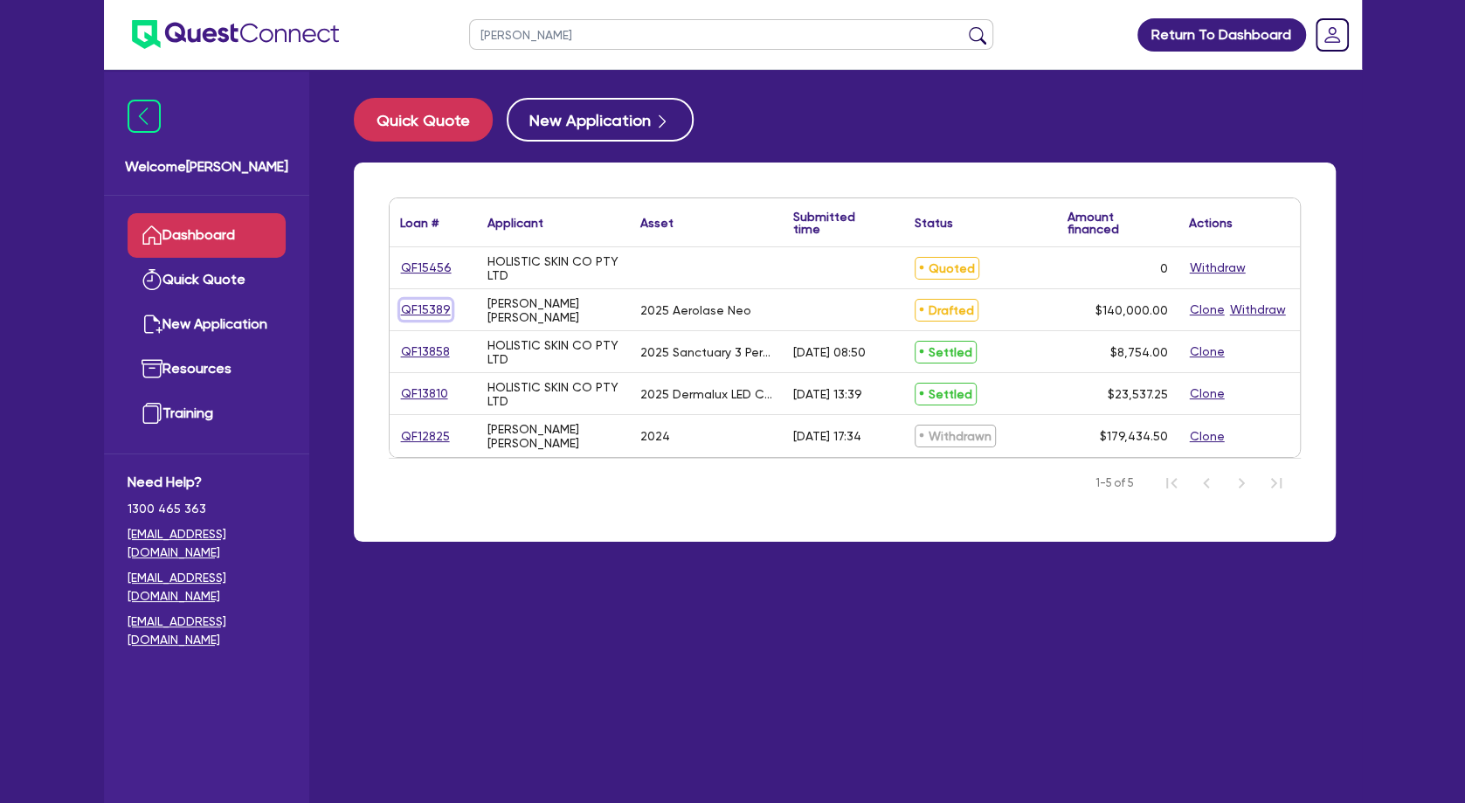
click at [434, 303] on link "QF15389" at bounding box center [426, 310] width 52 height 20
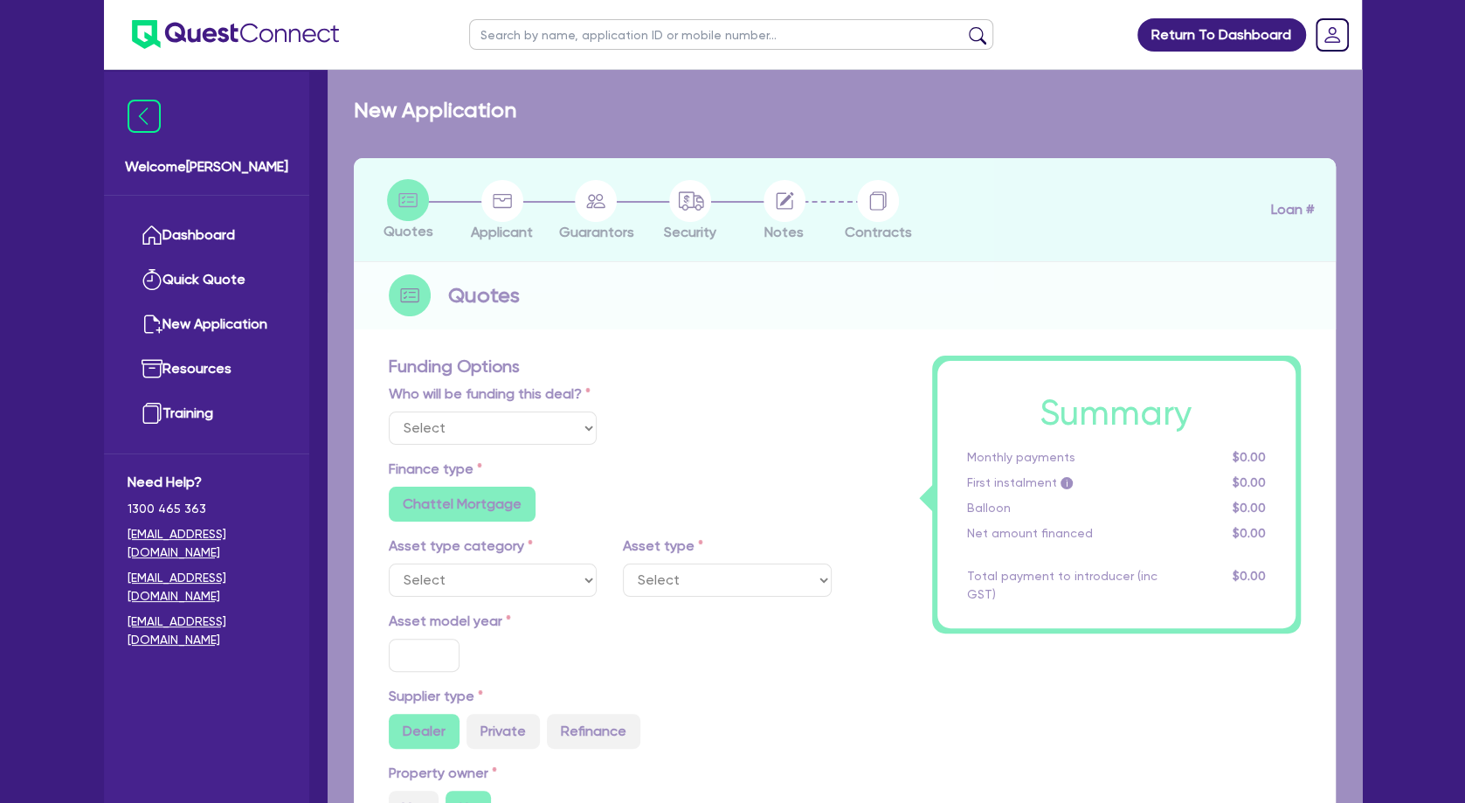
select select "Other"
select select "TERTIARY_ASSETS"
type input "2025"
radio input "true"
type input "207,900"
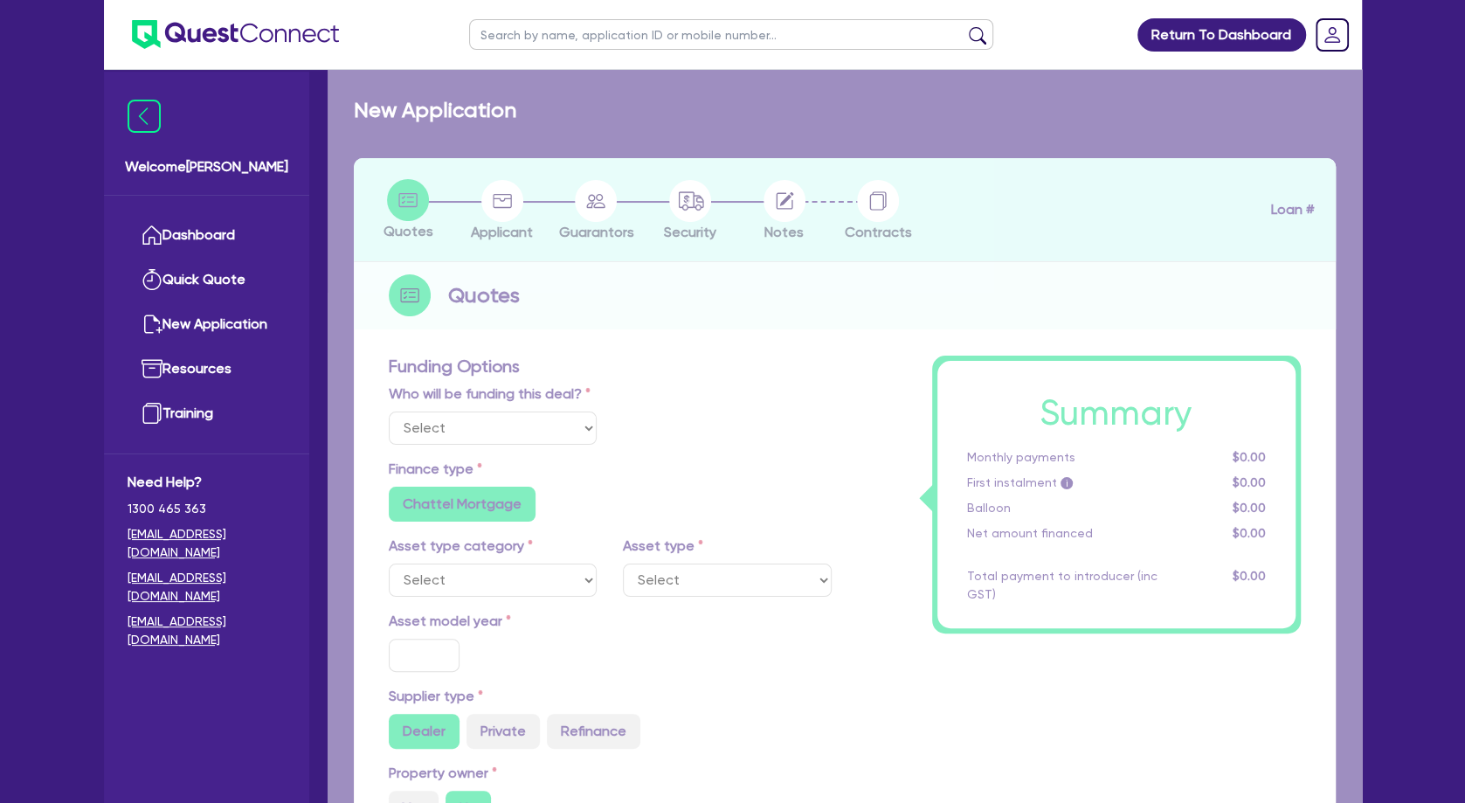
type input "67,900"
type input "30"
type input "62,370"
type input "5"
type input "7,000"
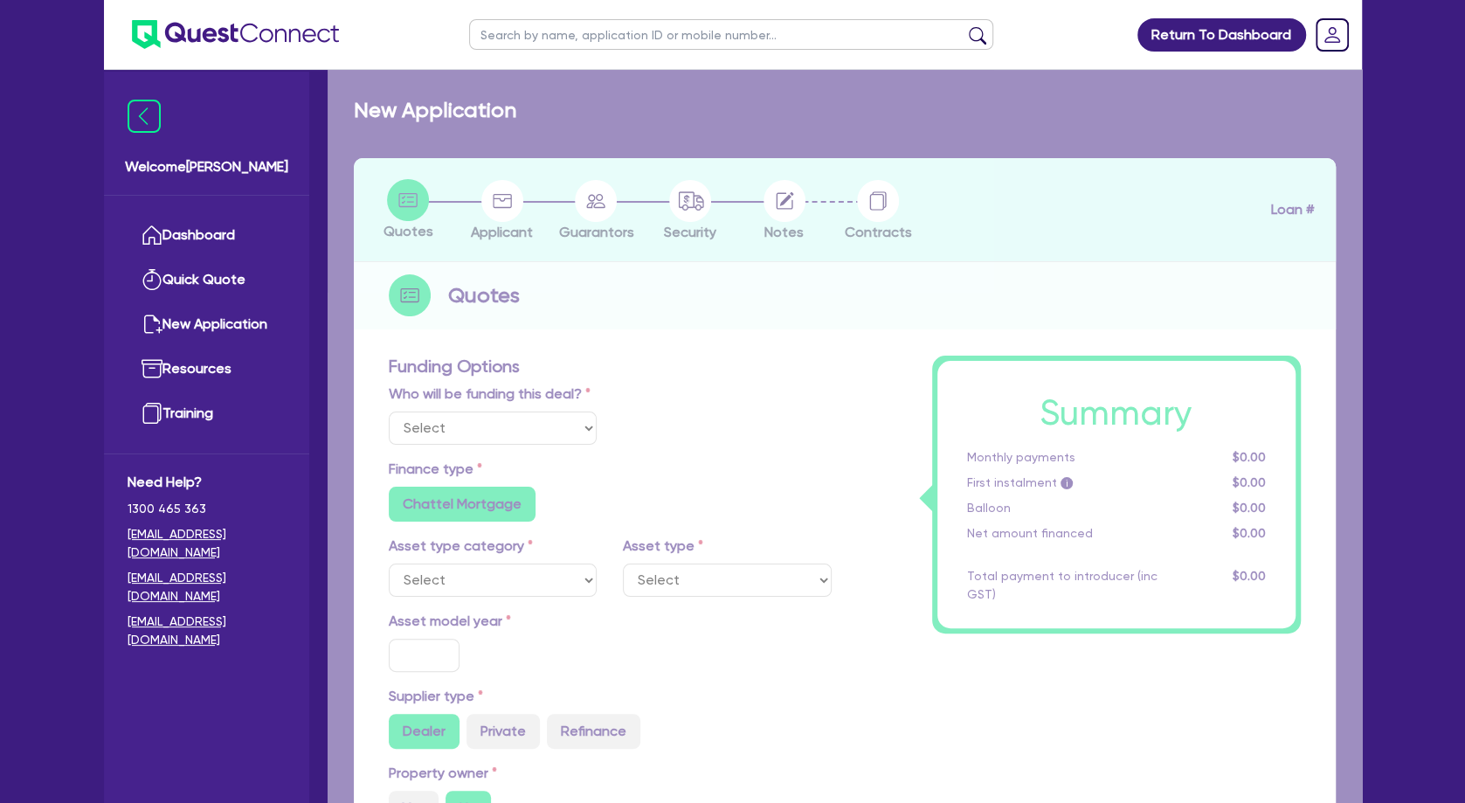
type input "10.49"
radio input "false"
select select "BEAUTY_EQUIPMENT"
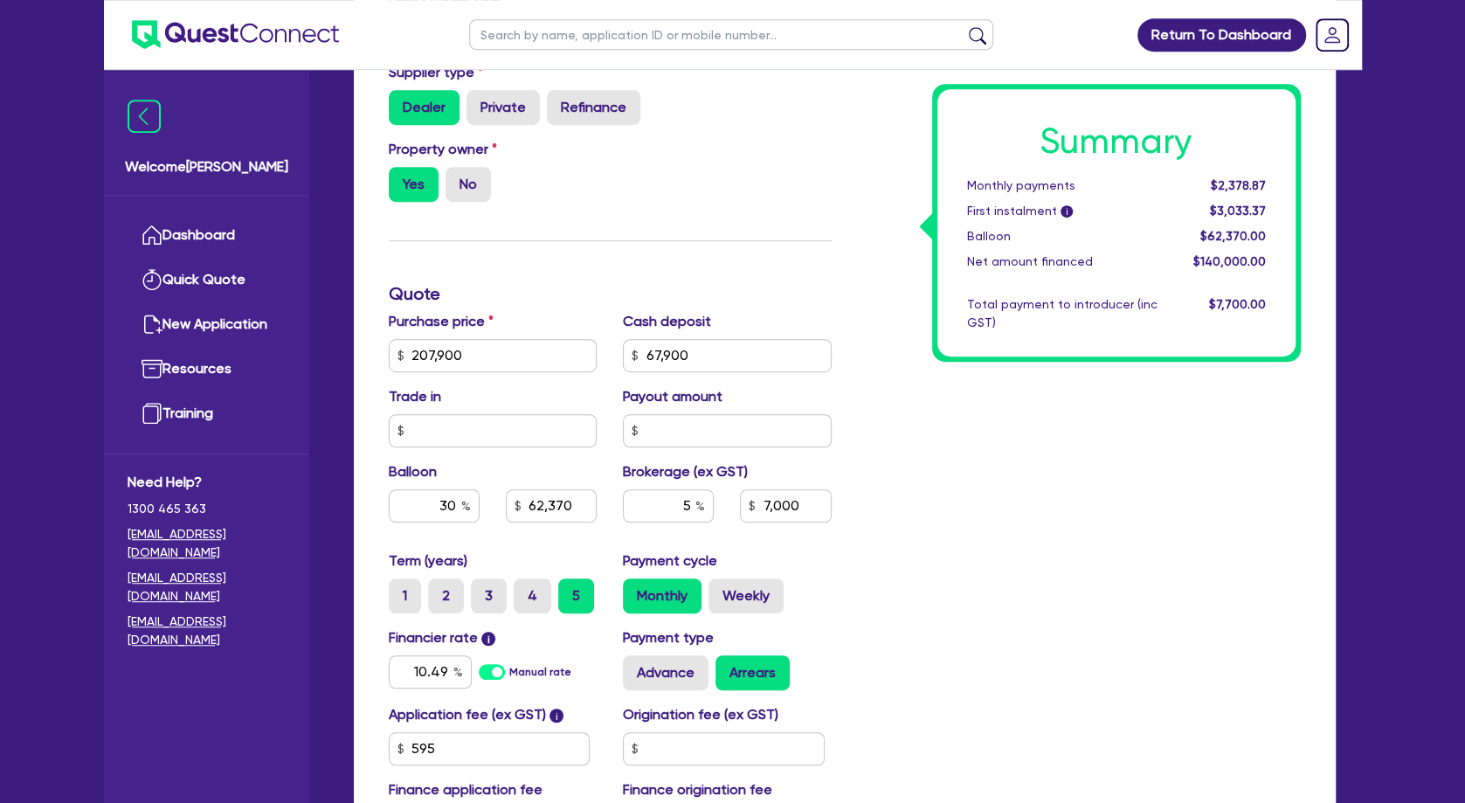
scroll to position [661, 0]
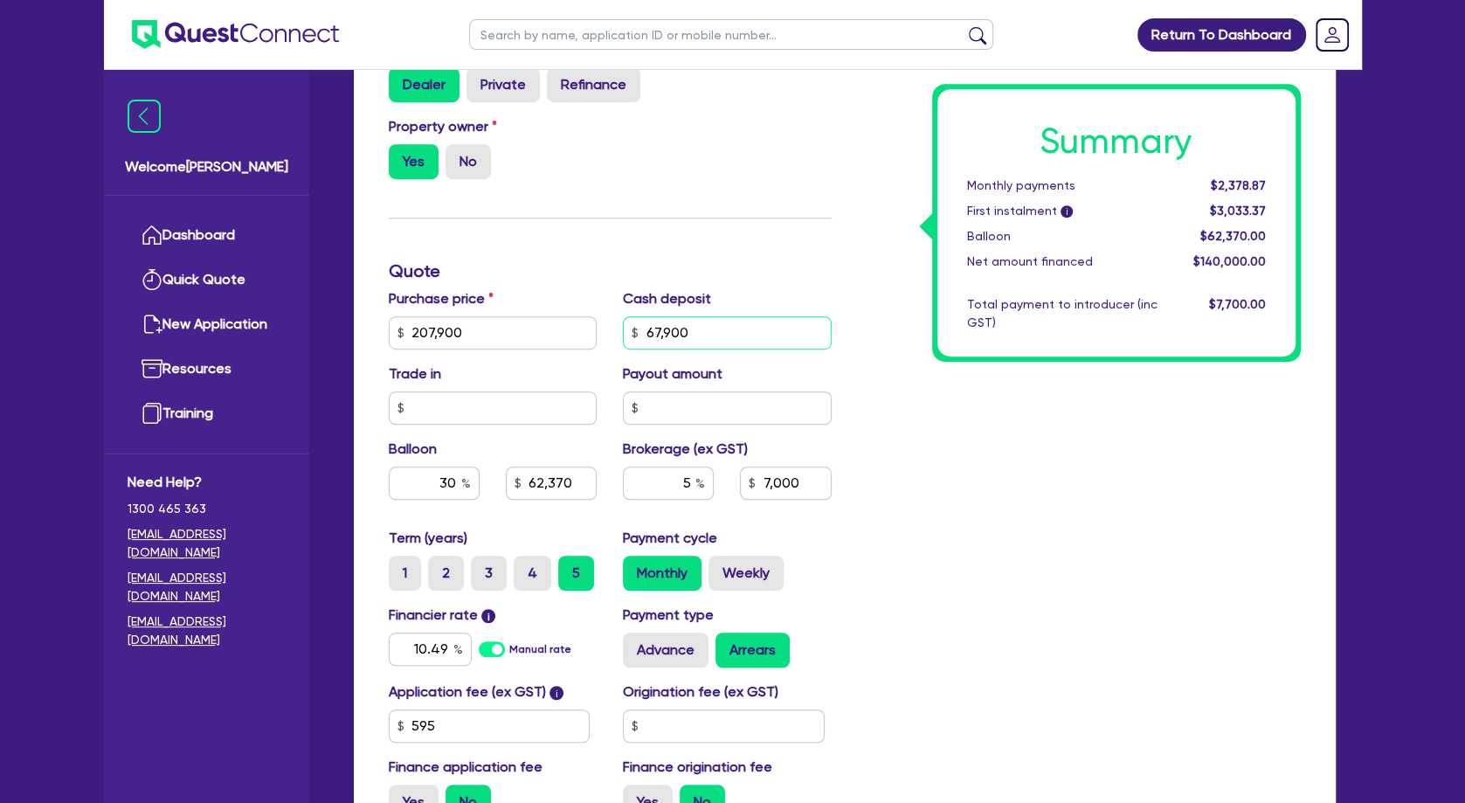
drag, startPoint x: 704, startPoint y: 353, endPoint x: 605, endPoint y: 337, distance: 100.8
click at [623, 337] on input "67,900" at bounding box center [727, 332] width 209 height 33
type input "207,900"
type input "6"
type input "62,370"
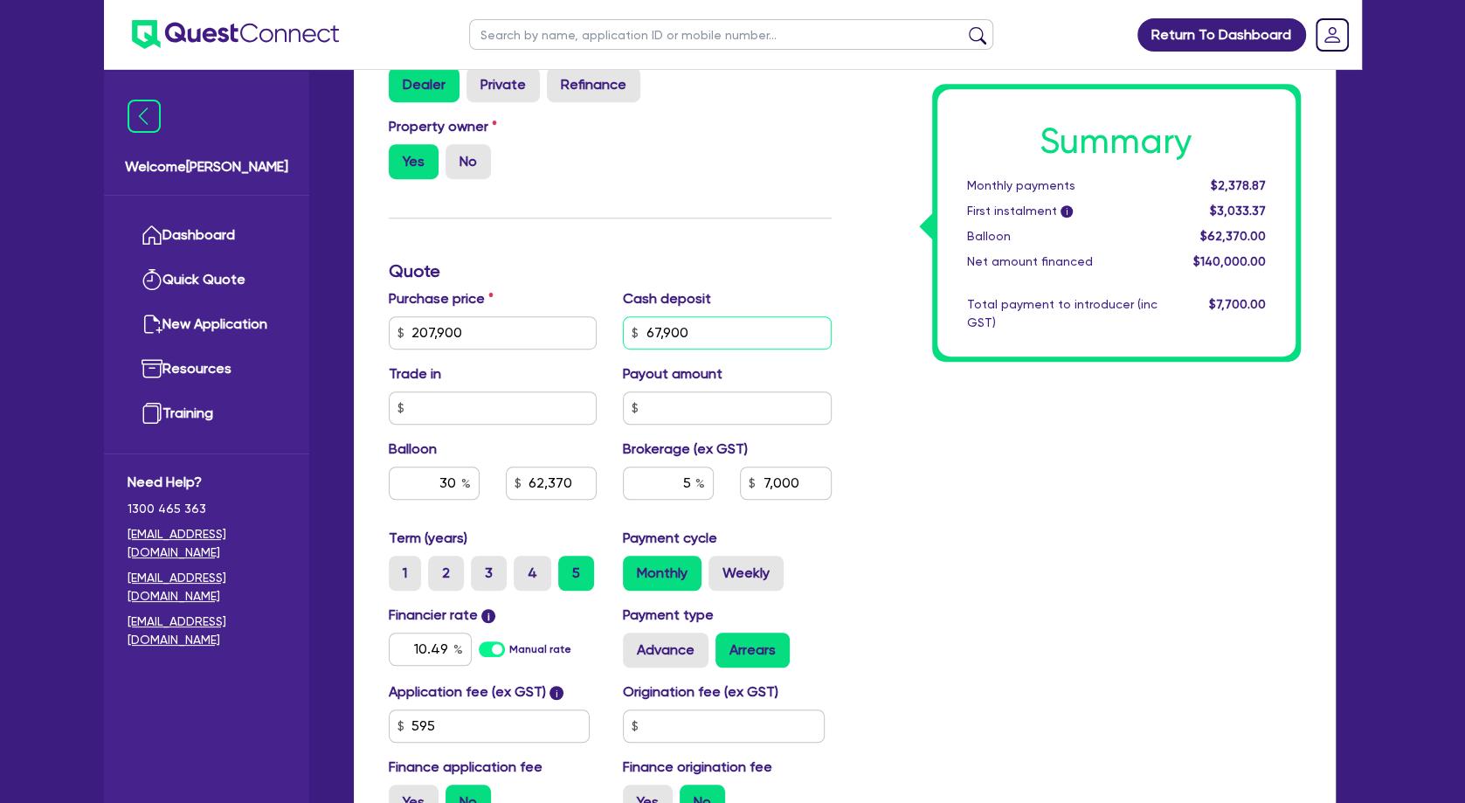
type input "7,000"
type input "207,900"
type input "68"
type input "62,370"
type input "7,000"
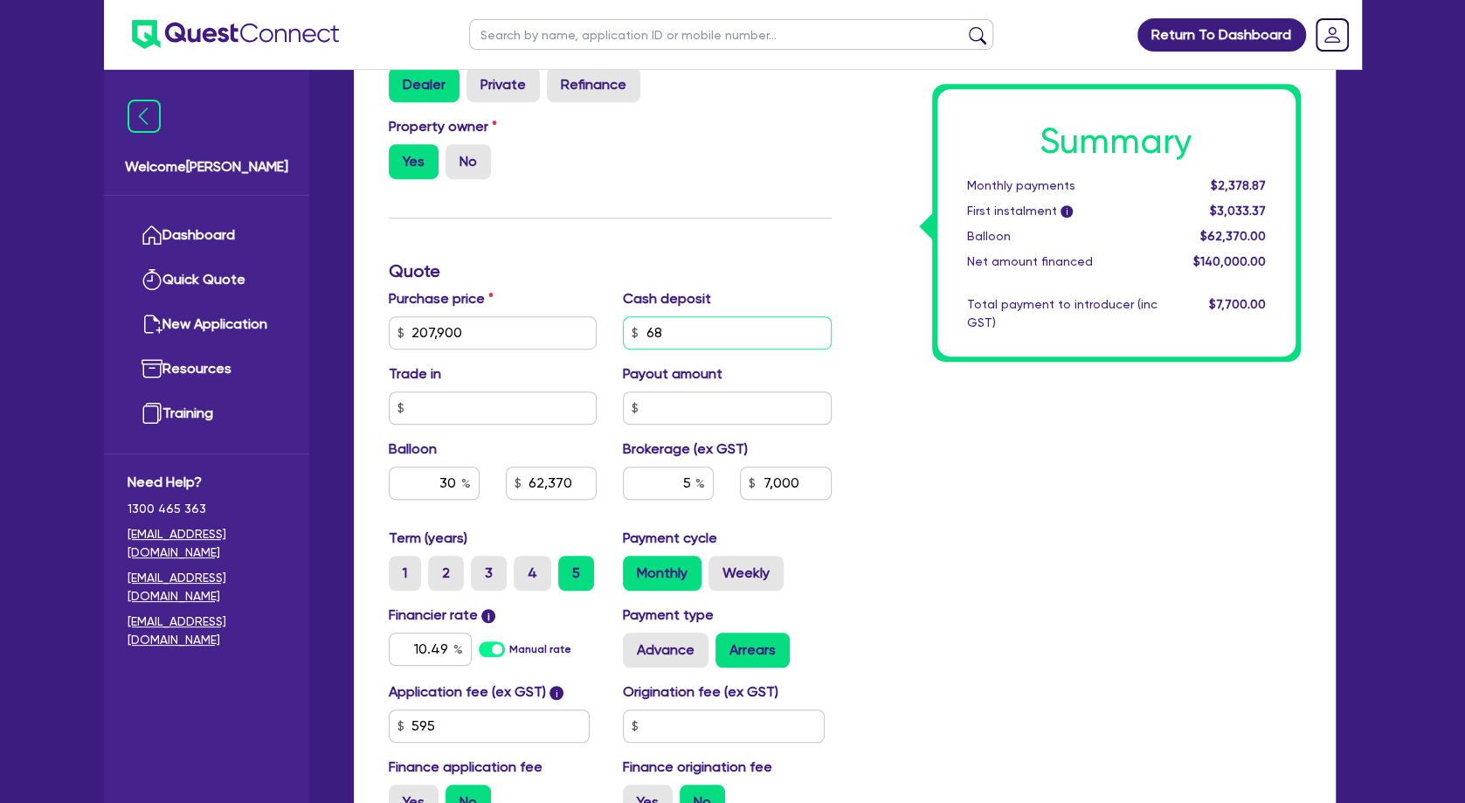
type input "207,900"
type input "689"
type input "62,370"
type input "7,000"
type input "207,900"
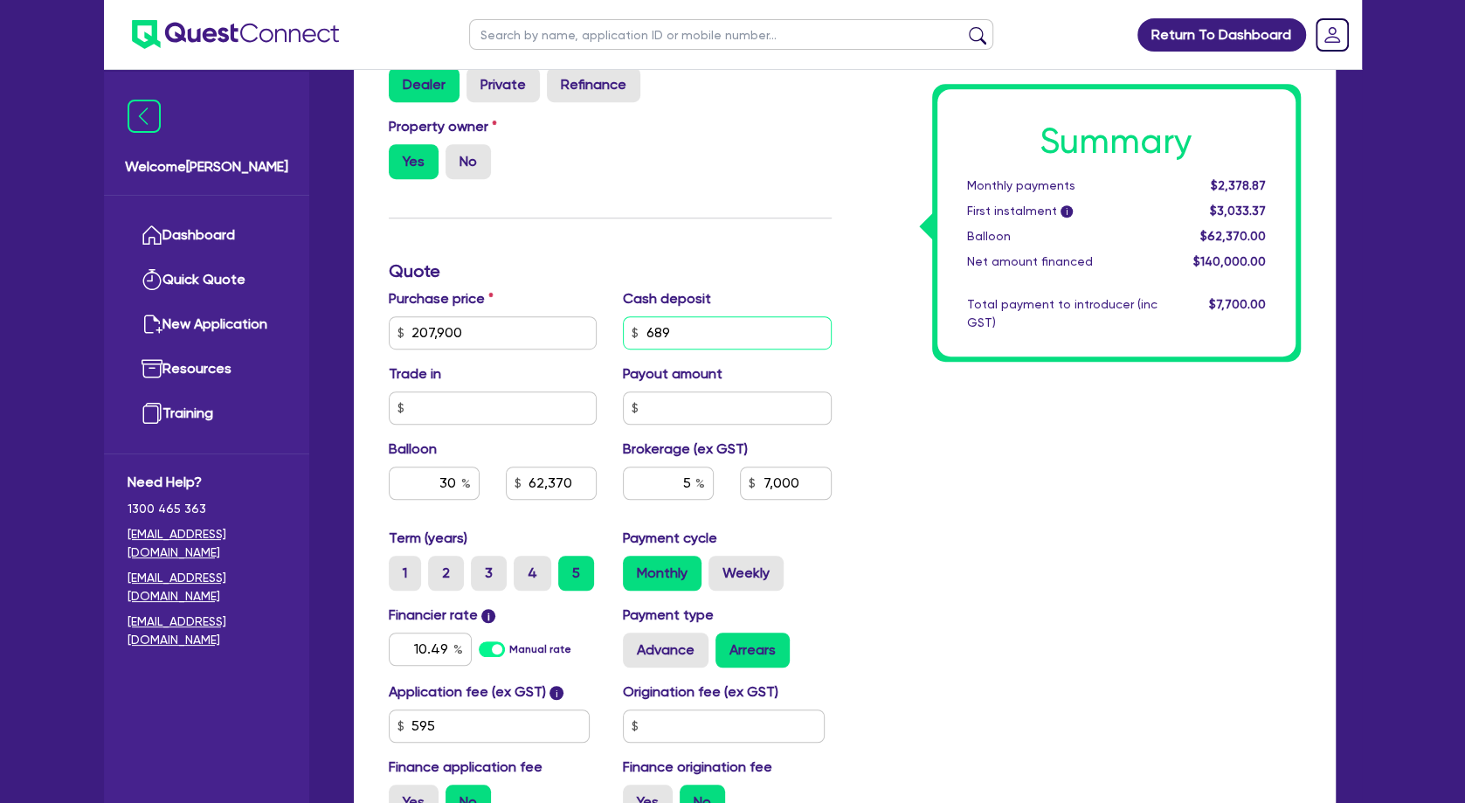
type input "6,890"
type input "62,370"
type input "7,000"
type input "207,900"
type input "68,900"
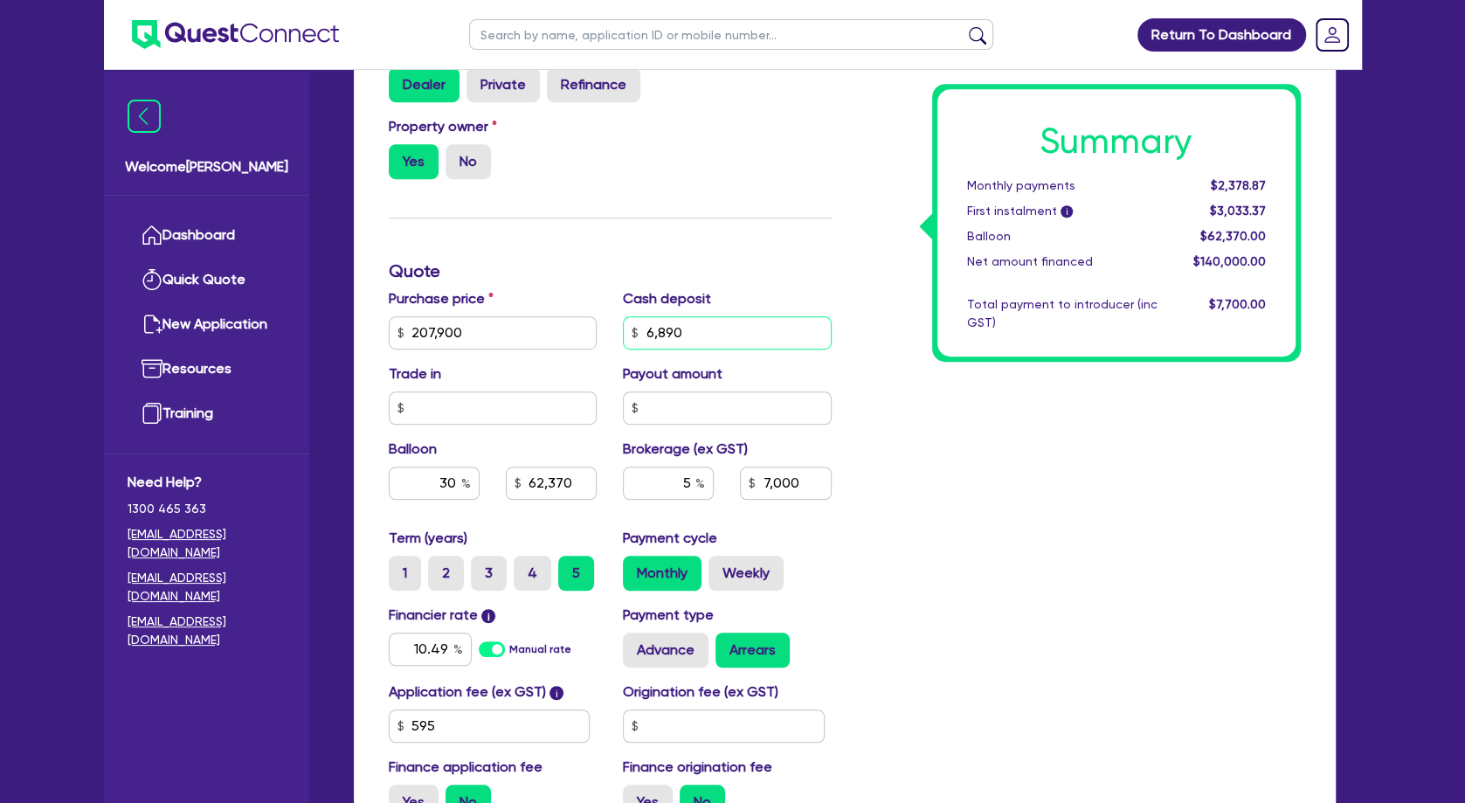
type input "62,370"
type input "7,000"
type input "68,900"
type input "207,900"
type input "62,370"
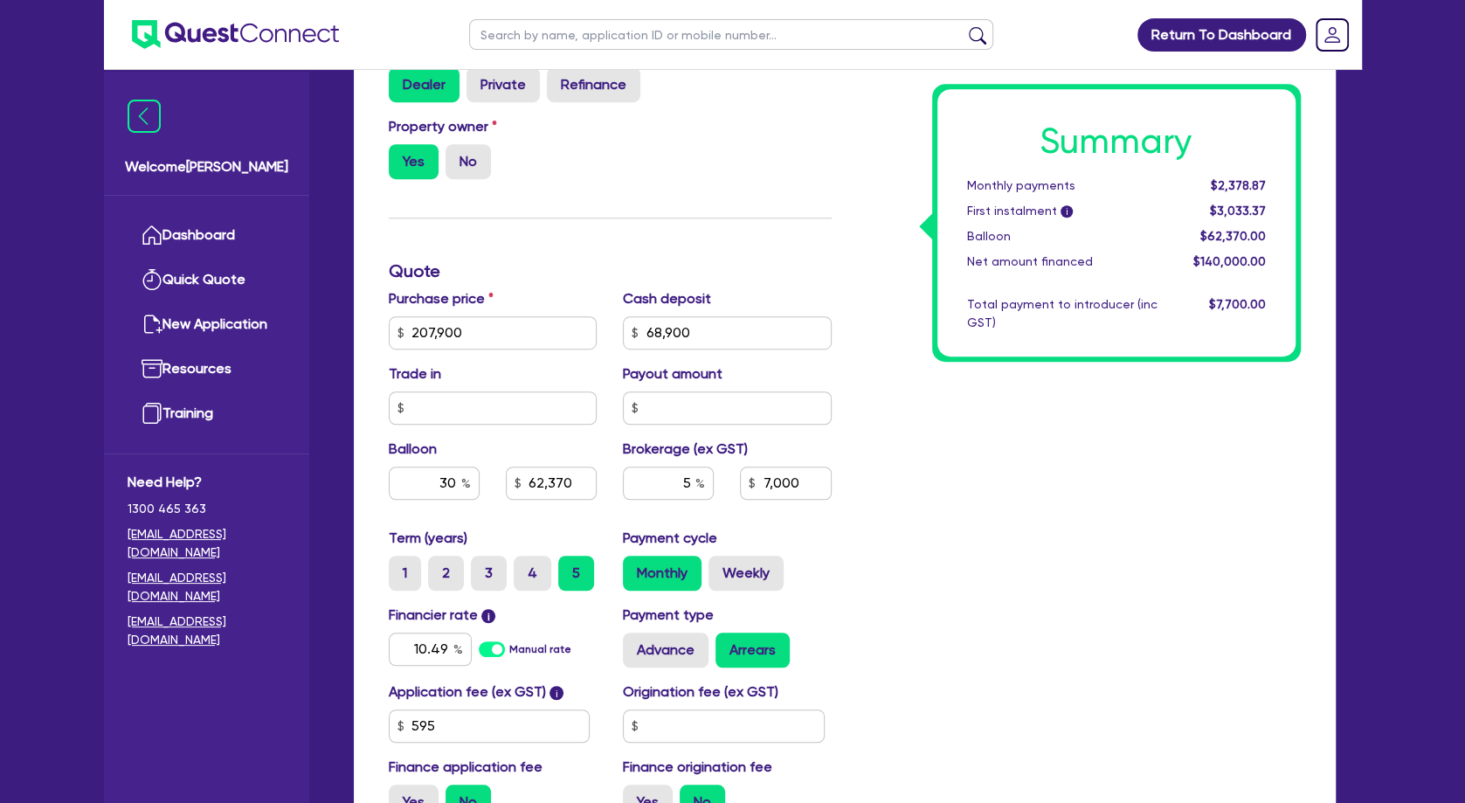
type input "7,000"
click at [958, 421] on div "Summary Monthly payments $2,378.87 First instalment i $3,033.37 Balloon $62,370…" at bounding box center [1079, 271] width 469 height 1124
type input "207,900"
type input "62,370"
type input "6,950"
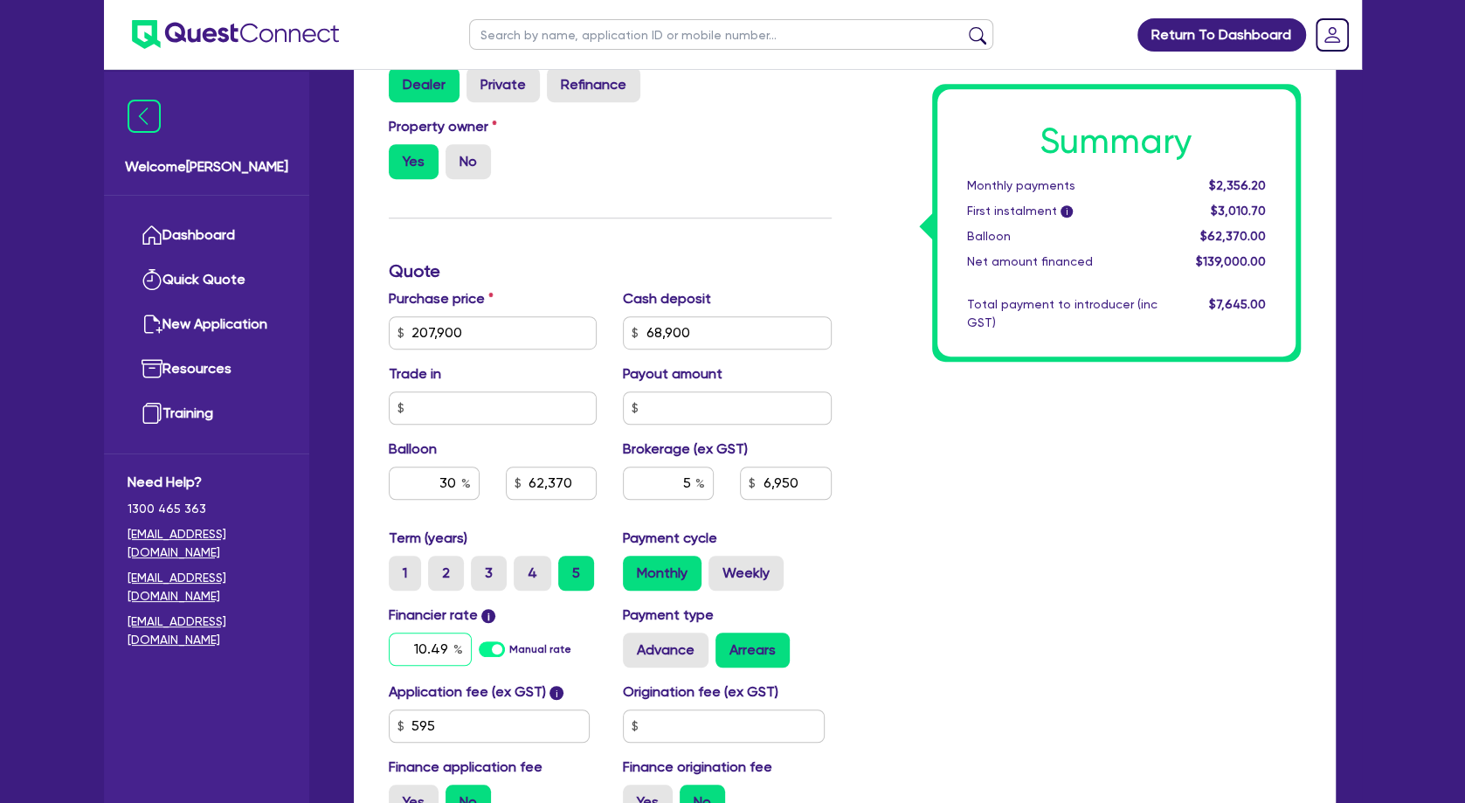
drag, startPoint x: 412, startPoint y: 669, endPoint x: 539, endPoint y: 682, distance: 127.3
click at [472, 666] on input "10.49" at bounding box center [430, 649] width 83 height 33
type input "207,900"
type input "62,370"
type input "6,950"
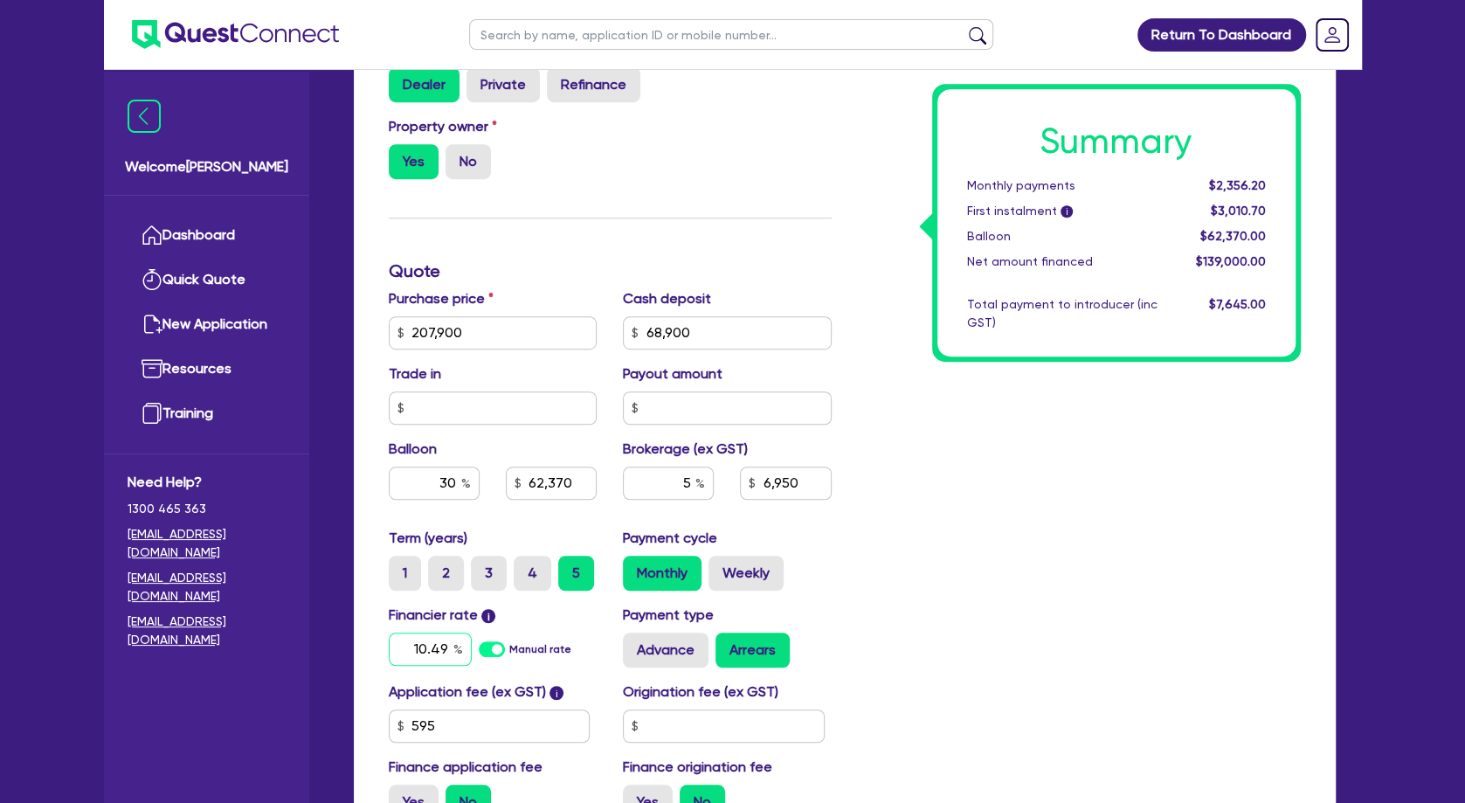
type input "1"
type input "207,900"
type input "62,370"
type input "6,950"
type input "10"
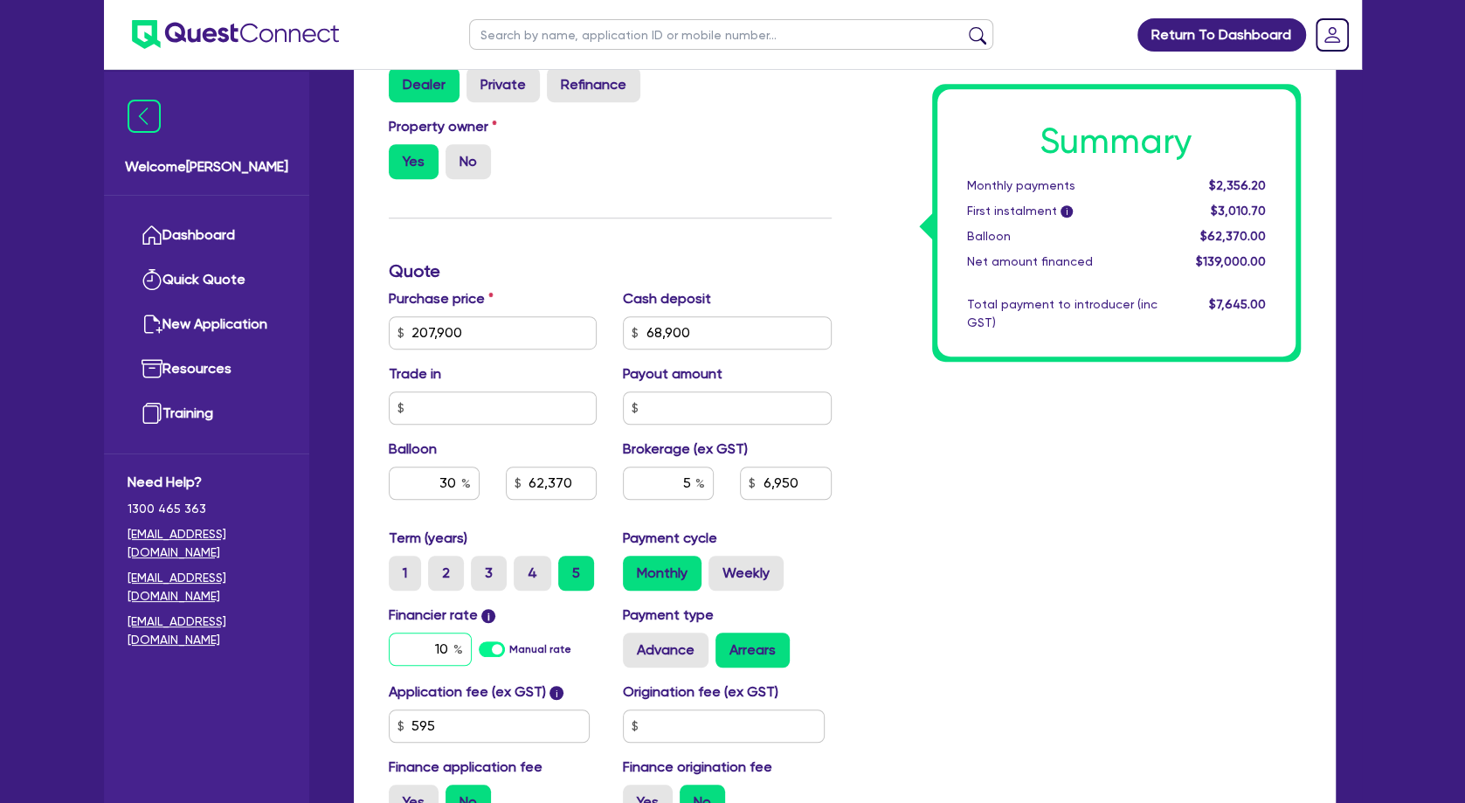
type input "207,900"
type input "62,370"
type input "6,950"
type input "10."
type input "207,900"
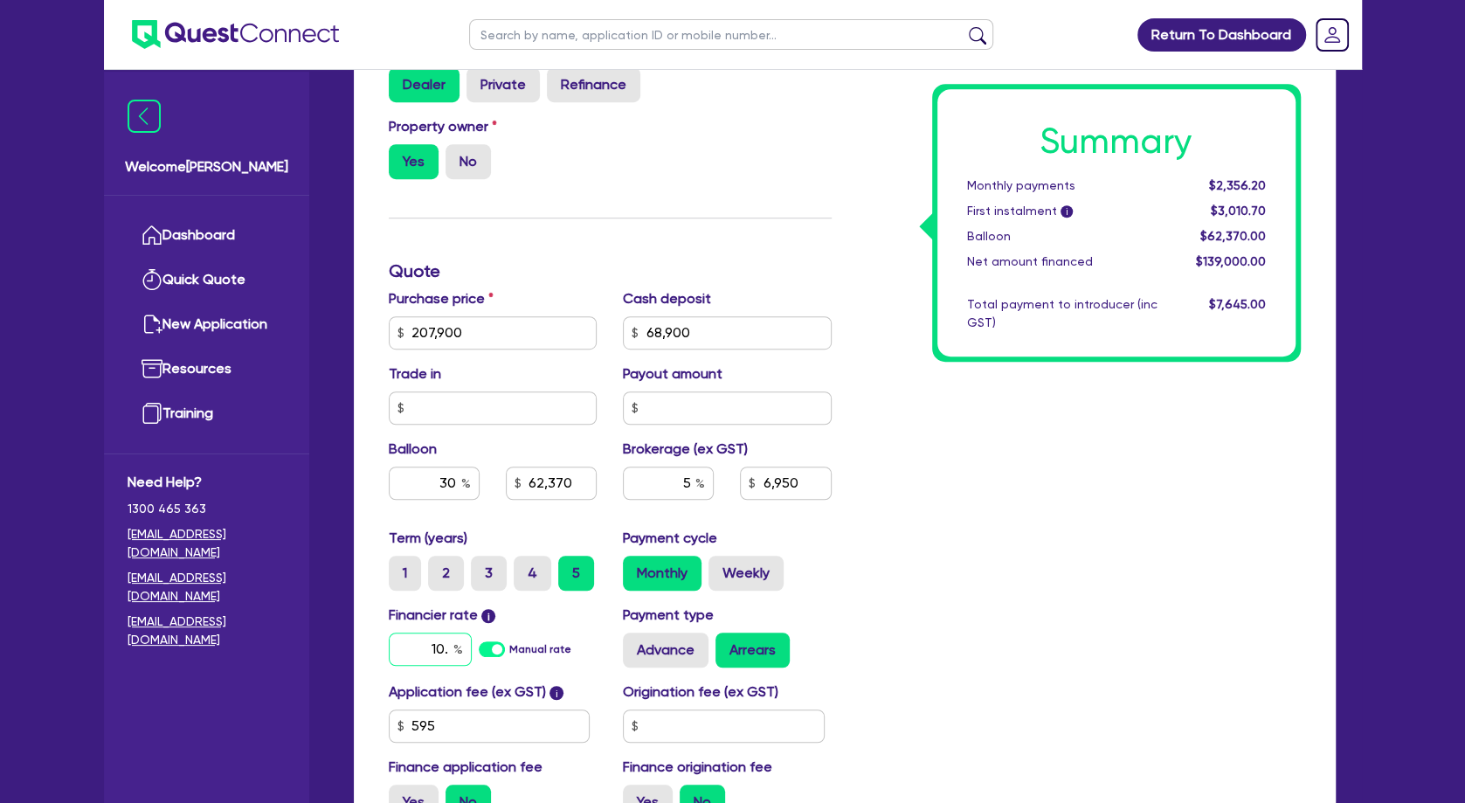
type input "62,370"
type input "6,950"
type input "10.9"
type input "207,900"
type input "62,370"
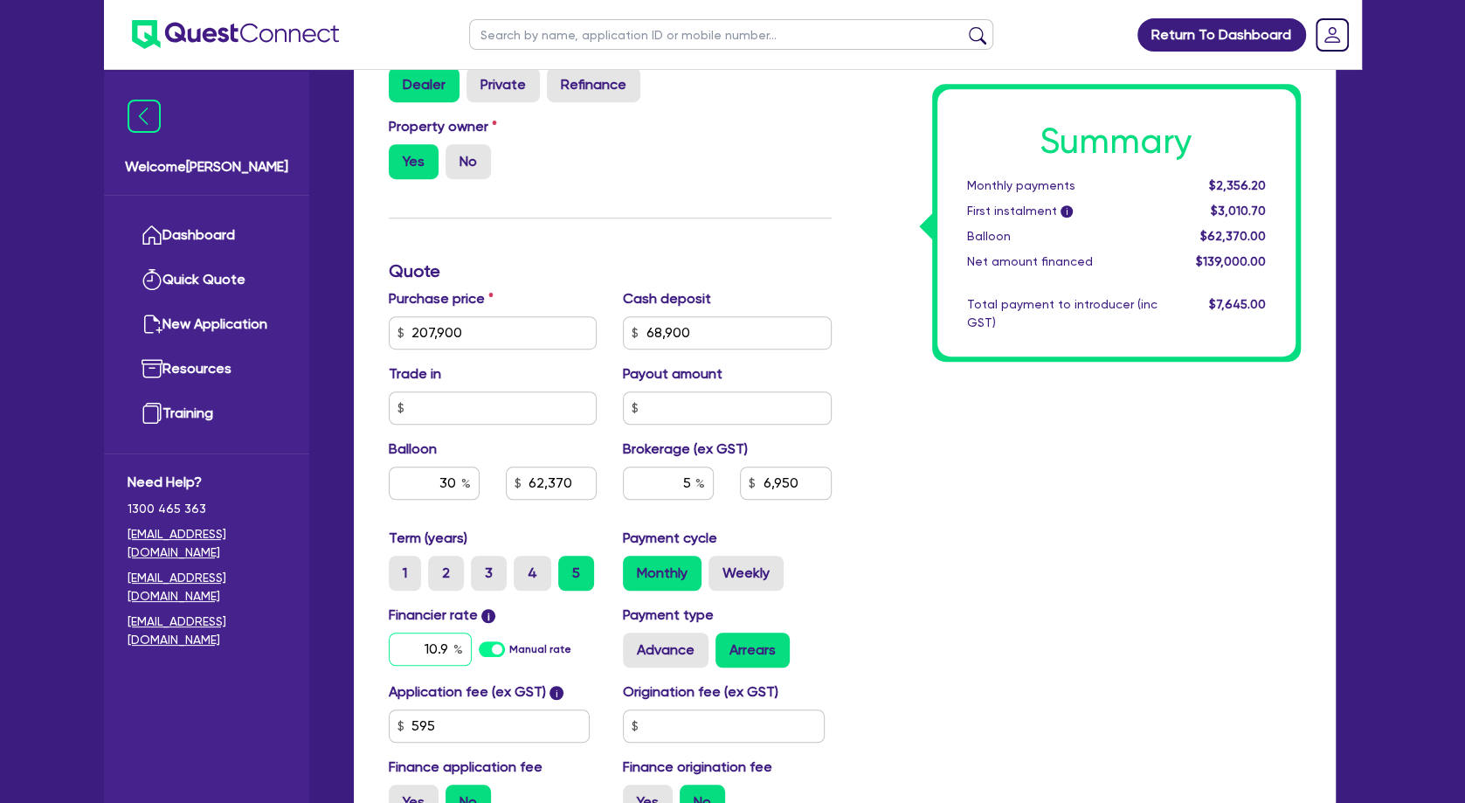
type input "6,950"
type input "10.99"
type input "207,900"
type input "62,370"
type input "6,950"
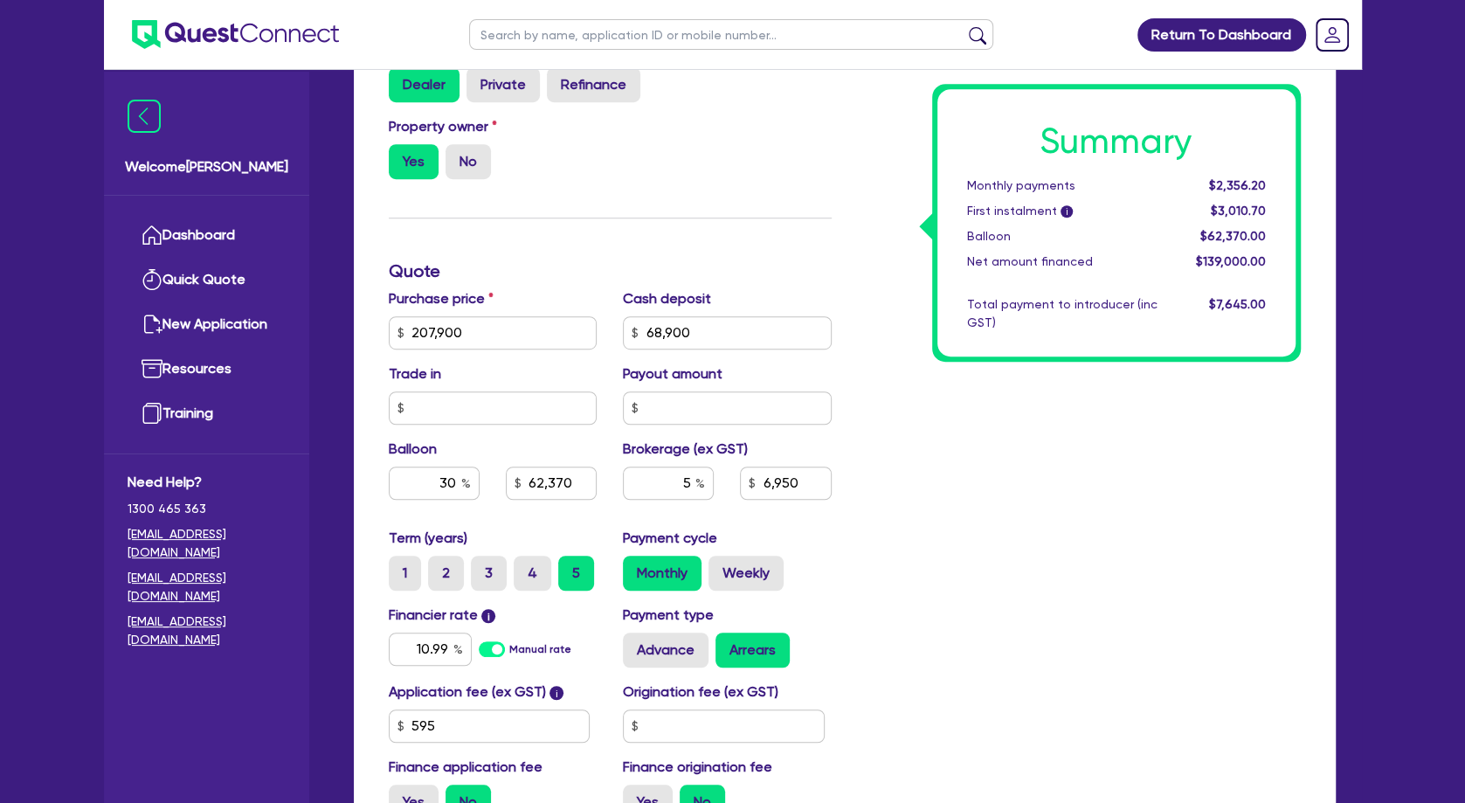
type input "207,900"
type input "62,370"
type input "6,950"
click at [978, 598] on div "Summary Monthly payments $2,403.13 First instalment i $3,057.63 Balloon $62,370…" at bounding box center [1079, 271] width 469 height 1124
click at [1230, 197] on div "Summary Monthly payments $2,403.13 First instalment i $3,057.63 Balloon $62,370…" at bounding box center [1117, 222] width 358 height 267
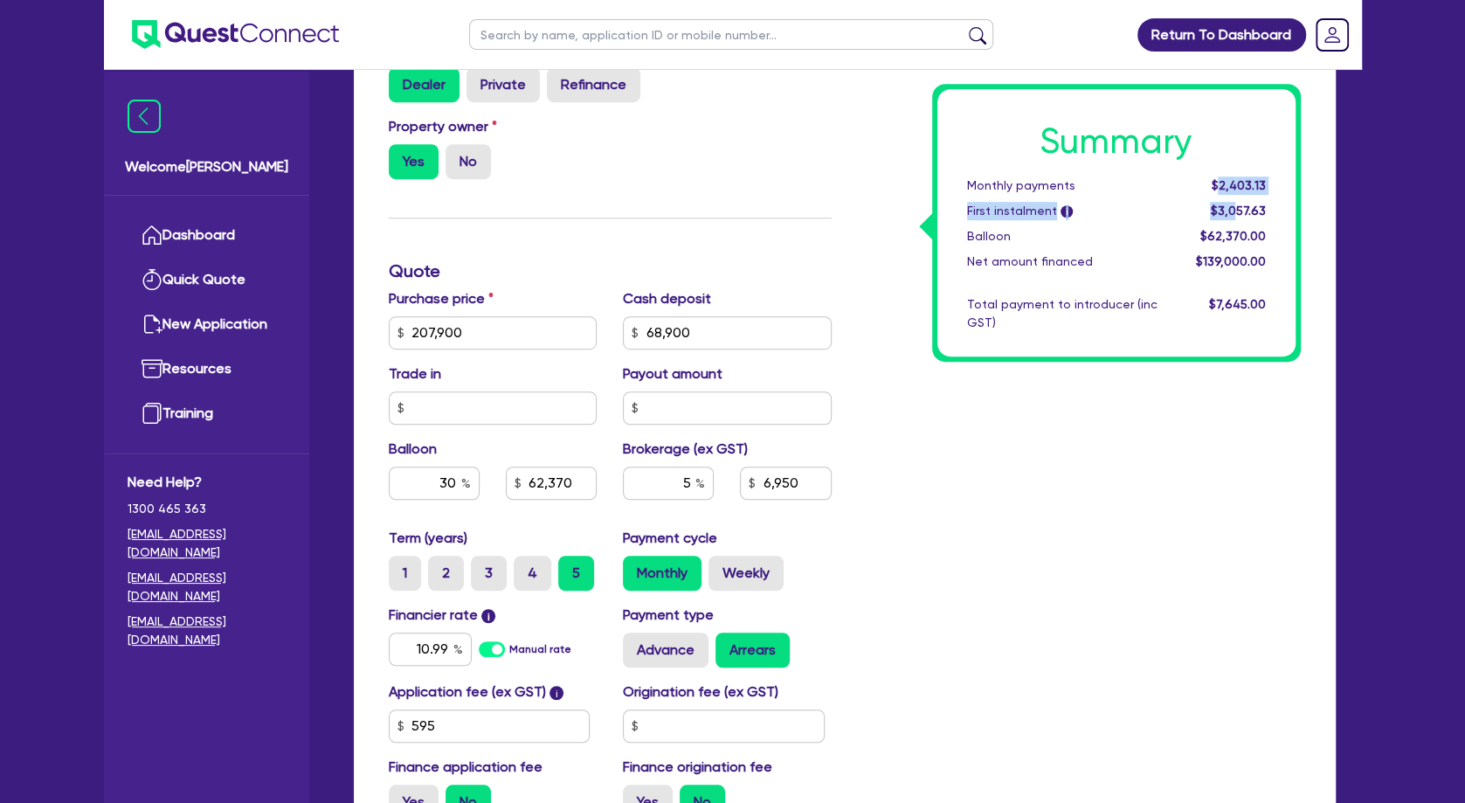
drag, startPoint x: 1220, startPoint y: 189, endPoint x: 1241, endPoint y: 211, distance: 30.3
click at [1241, 210] on div "Summary Monthly payments $2,403.13 First instalment i $3,057.63 Balloon $62,370…" at bounding box center [1117, 222] width 358 height 267
click at [1241, 214] on span "$3,057.63" at bounding box center [1237, 211] width 55 height 14
click at [1088, 455] on div "Summary Monthly payments $2,403.13 First instalment i $3,057.63 Balloon $62,370…" at bounding box center [1079, 271] width 469 height 1124
drag, startPoint x: 432, startPoint y: 502, endPoint x: 503, endPoint y: 496, distance: 71.8
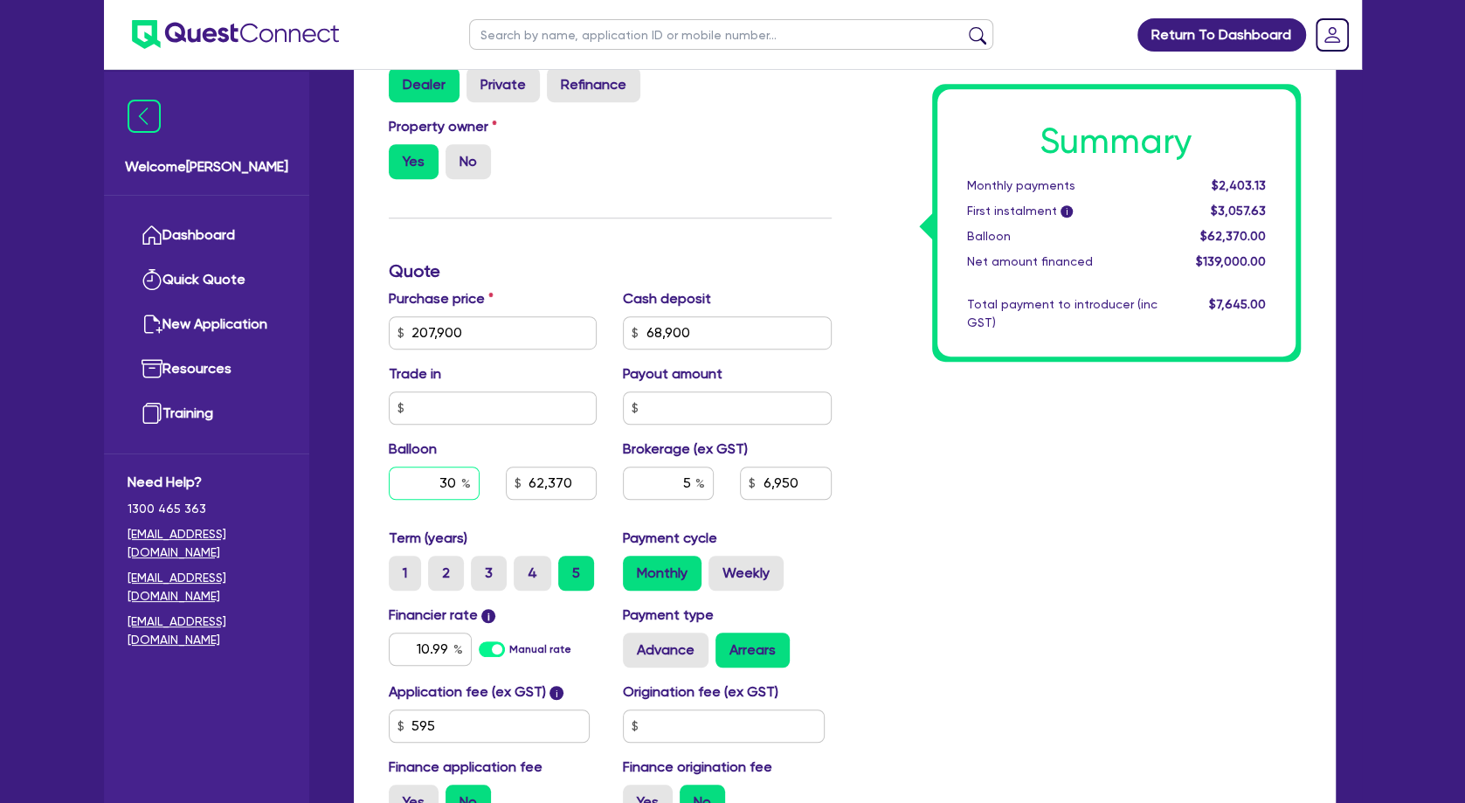
click at [480, 497] on input "30" at bounding box center [434, 483] width 91 height 33
type input "207,900"
type input "0"
type input "62,370"
type input "6,950"
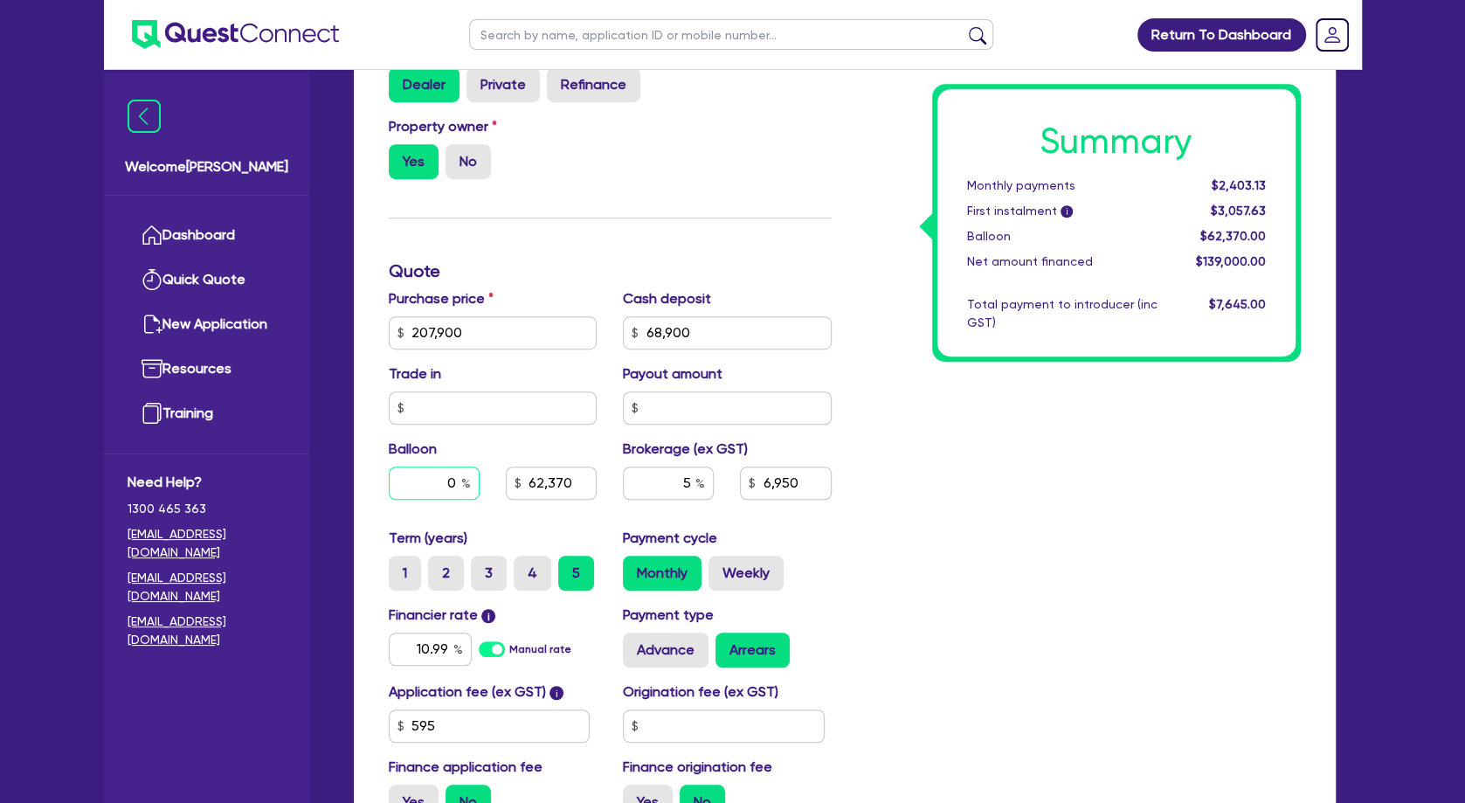
type input "0"
type input "207,900"
type input "62,370"
type input "6,950"
type input "207,900"
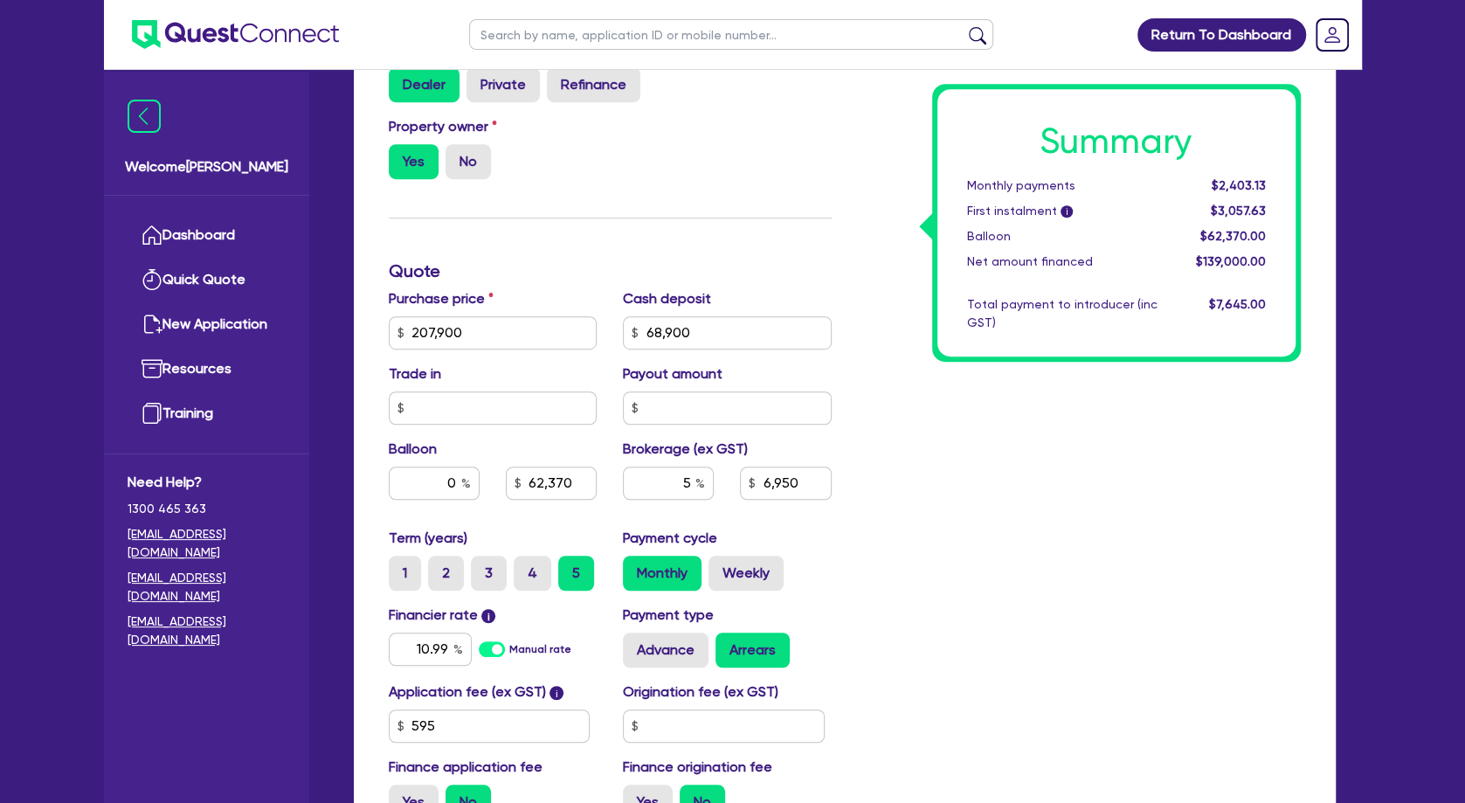
type input "6,950"
click at [972, 438] on div "Summary Monthly payments $2,403.13 First instalment i $3,057.63 Balloon $62,370…" at bounding box center [1079, 271] width 469 height 1124
drag, startPoint x: 418, startPoint y: 504, endPoint x: 481, endPoint y: 503, distance: 62.9
click at [480, 500] on input "0" at bounding box center [434, 483] width 91 height 33
type input "207,900"
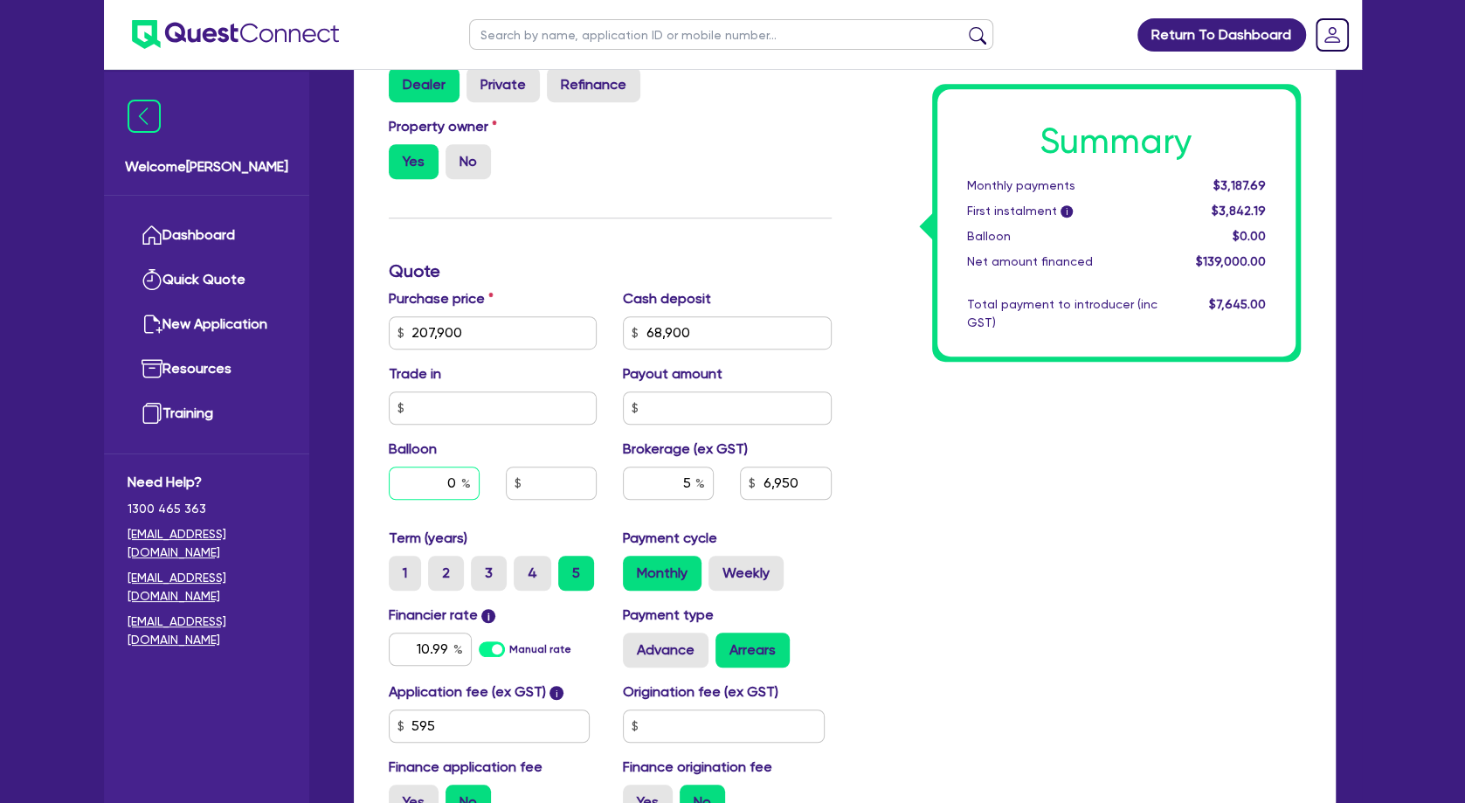
type input "3"
type input "6,950"
type input "207,900"
type input "30"
type input "6,950"
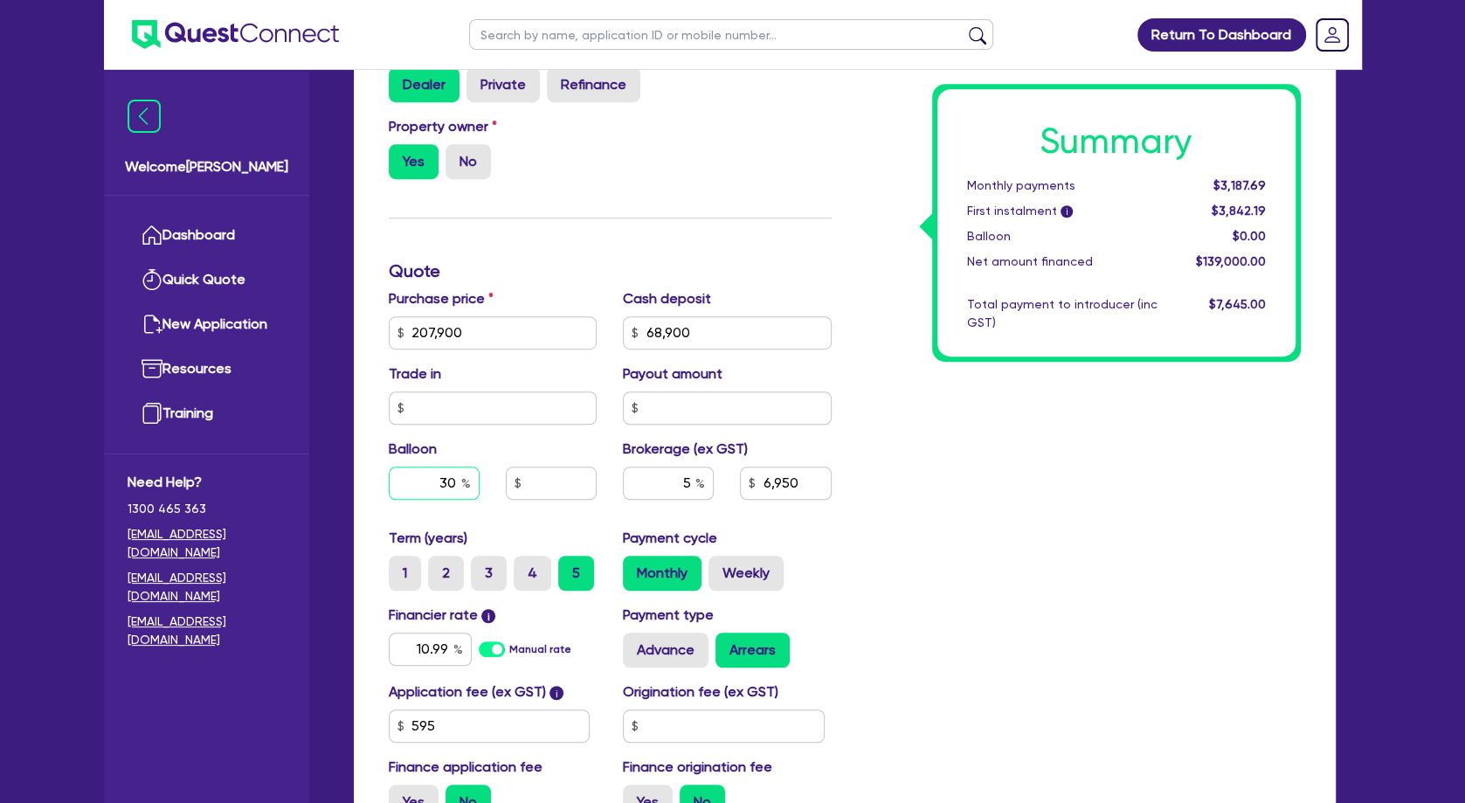
scroll to position [0, 0]
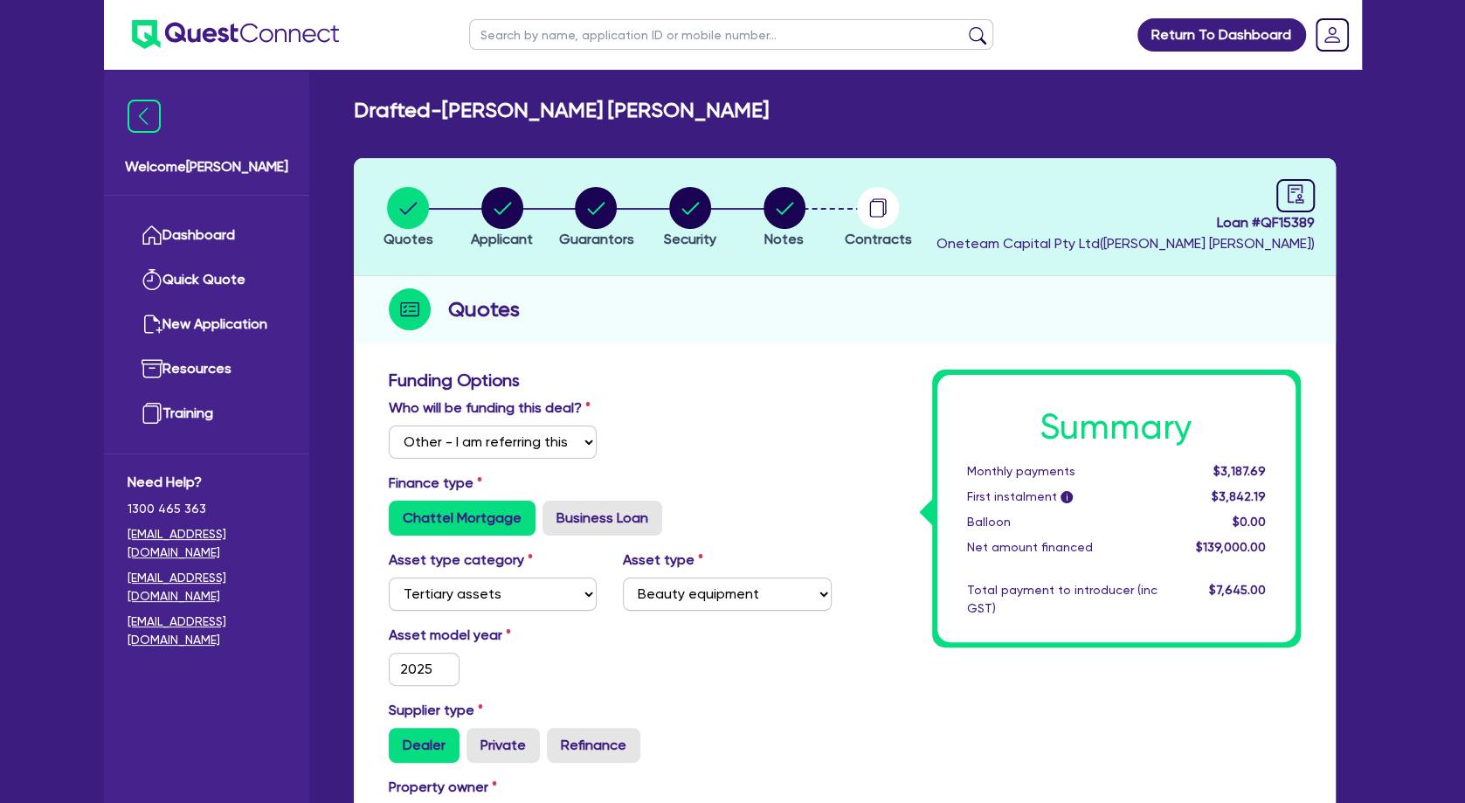
type input "30"
type input "207,900"
type input "6,950"
type input "207,900"
type input "62,370"
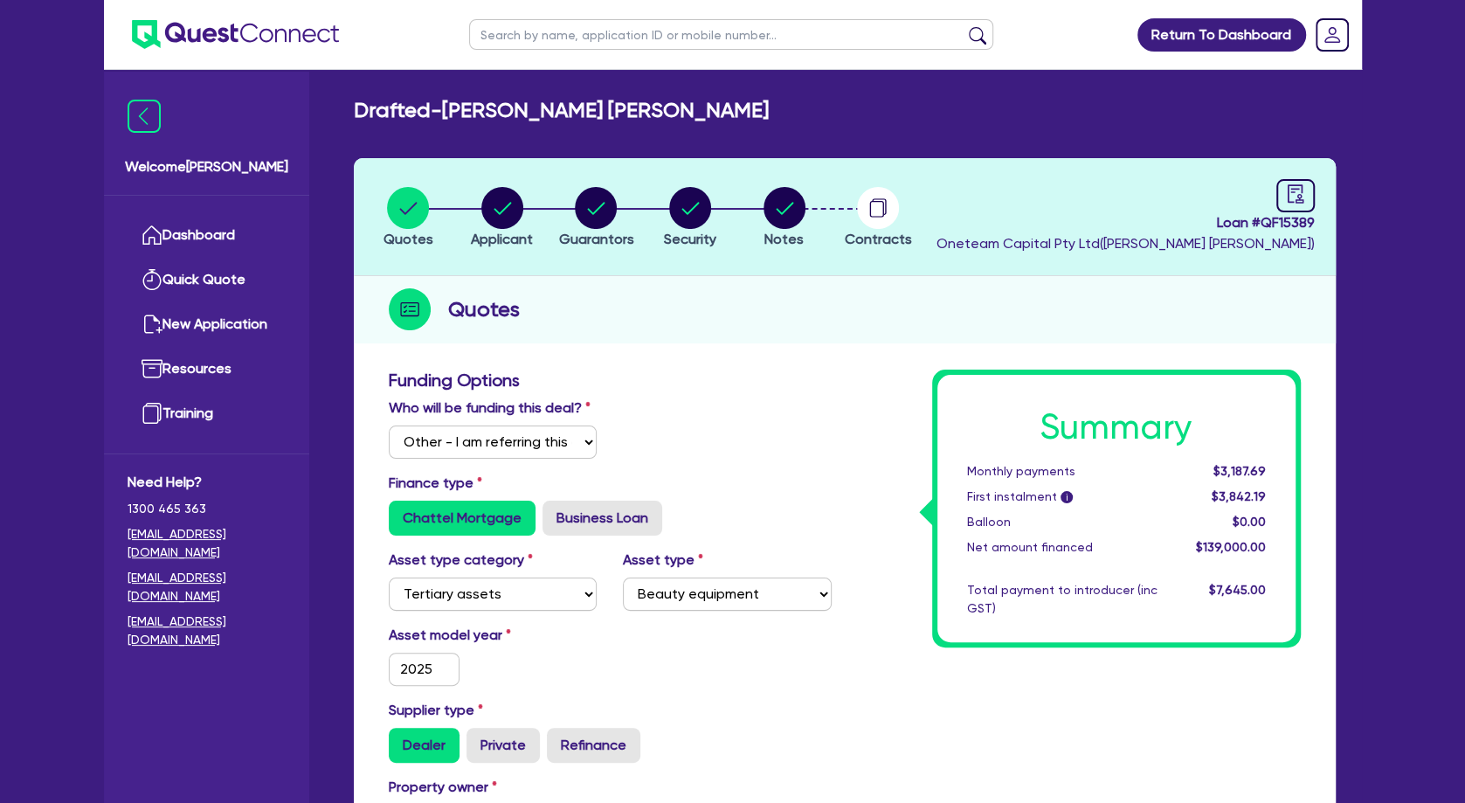
type input "6,950"
click at [580, 37] on input "text" at bounding box center [731, 34] width 524 height 31
type input "207,900"
type input "62,370"
type input "6,950"
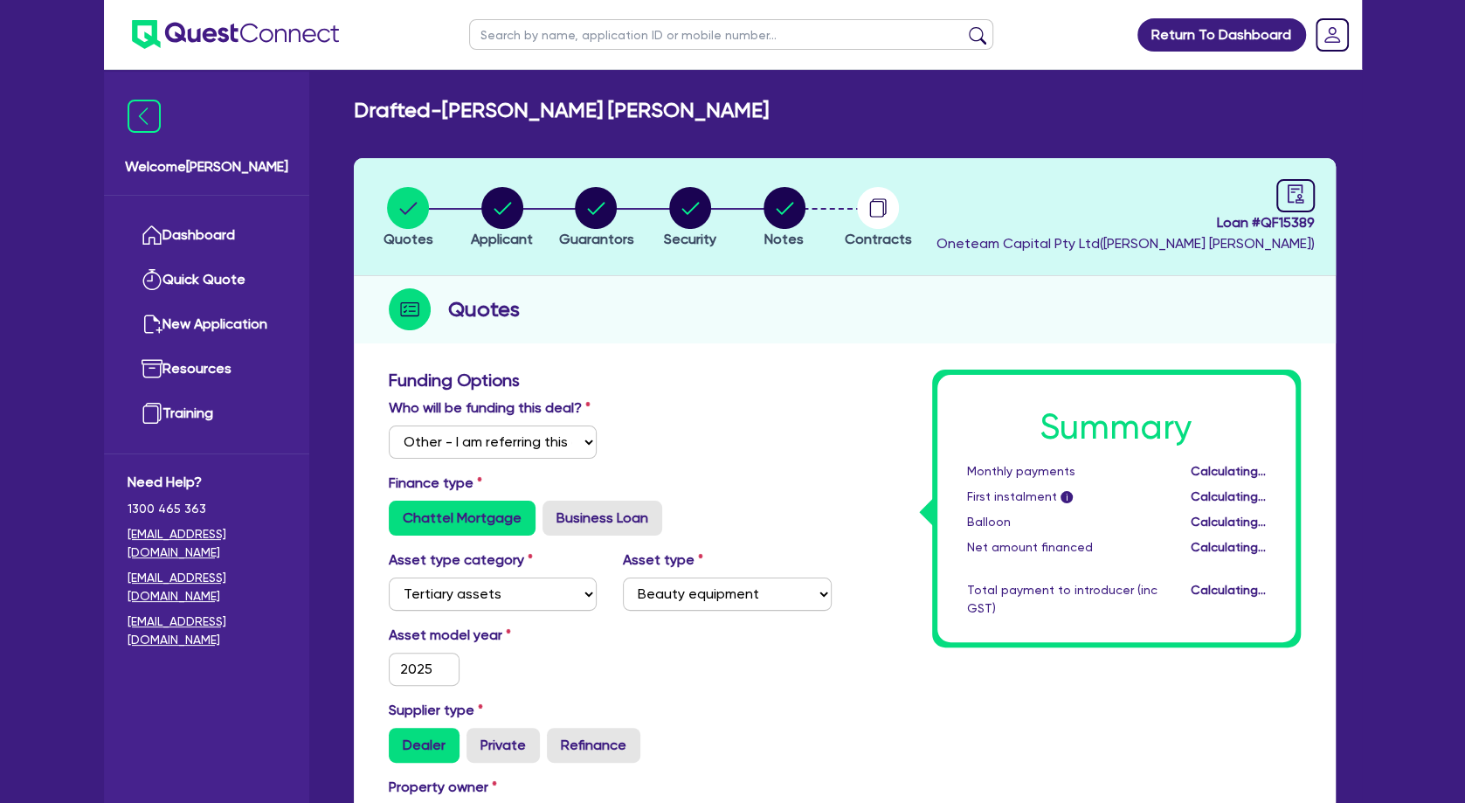
type input "207,900"
type input "62,370"
type input "6,950"
type input "cosima"
click button "submit" at bounding box center [978, 38] width 28 height 24
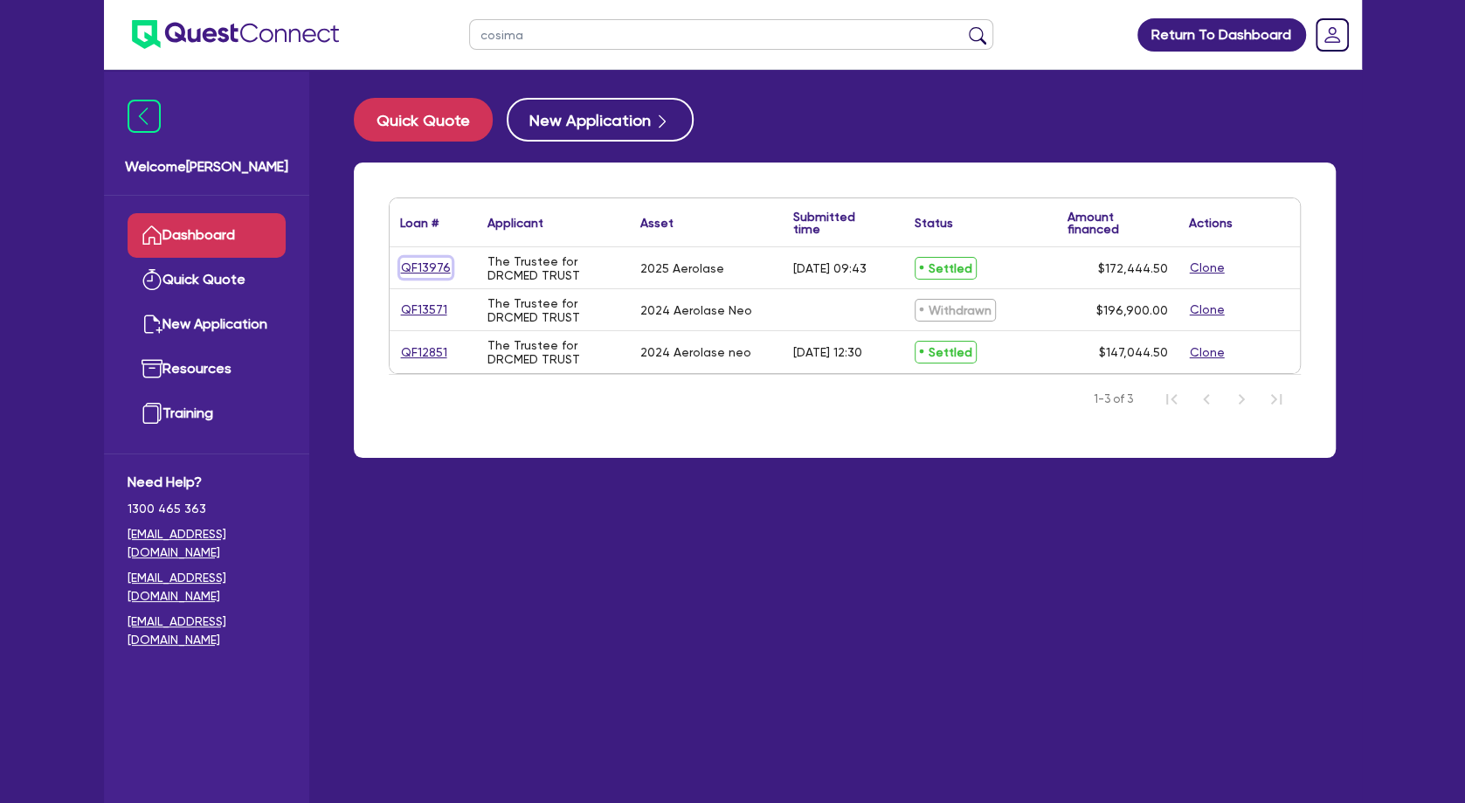
click at [423, 271] on link "QF13976" at bounding box center [426, 268] width 52 height 20
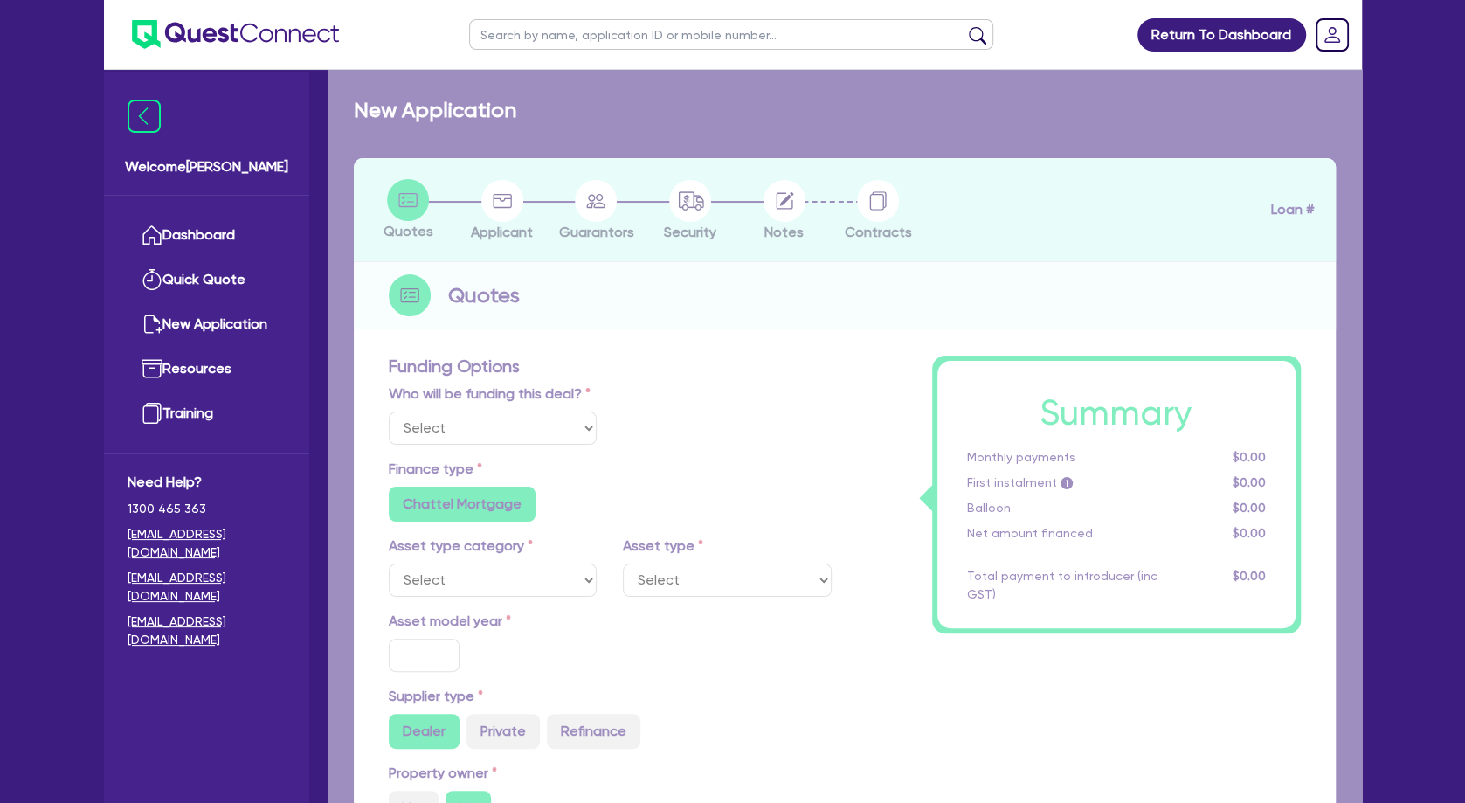
select select "Other"
select select "SECONDARY_ASSETS"
type input "2025"
radio input "true"
type input "196,900"
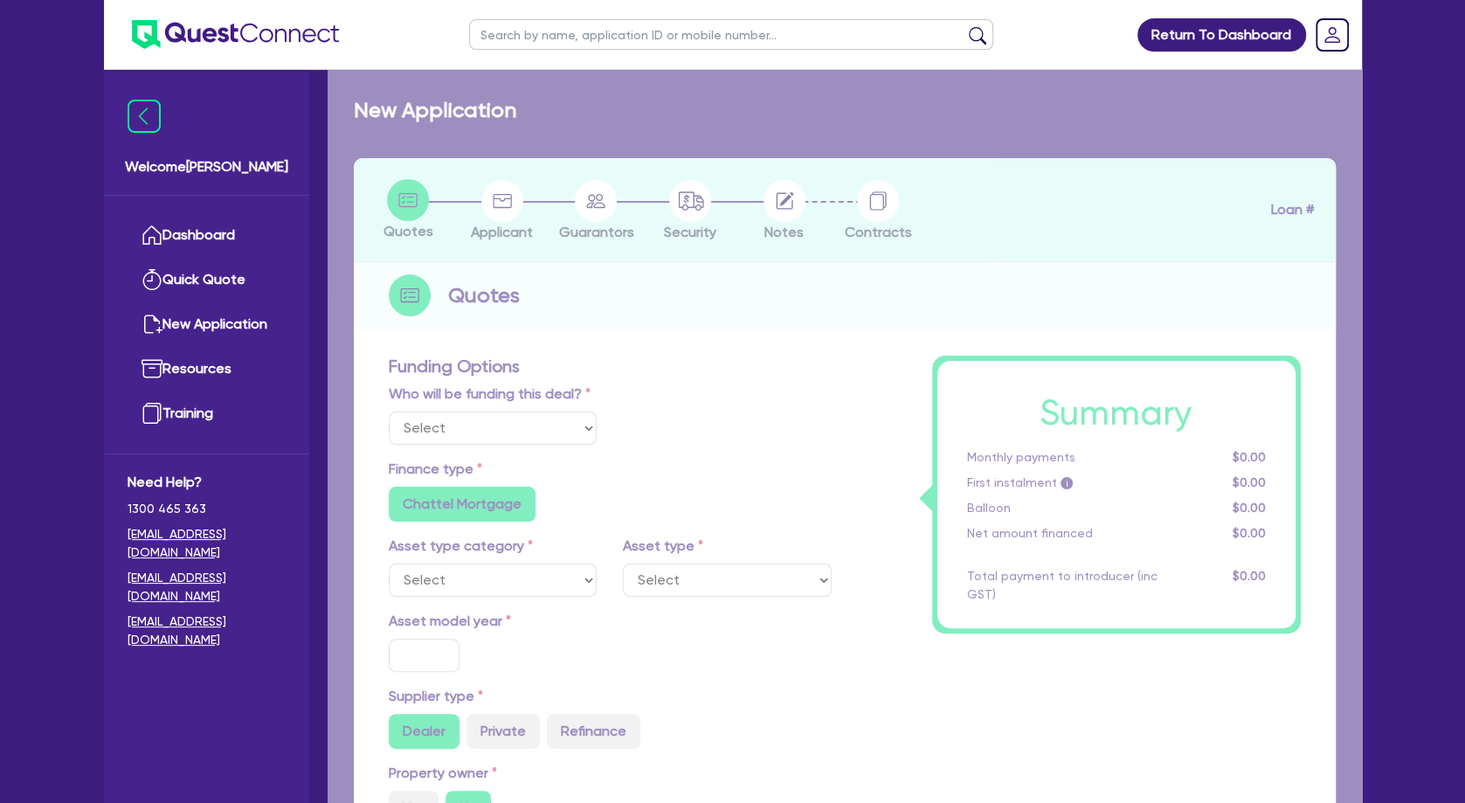
type input "25,000"
type input "30"
type input "59,070"
type input "2.28"
type input "3,938"
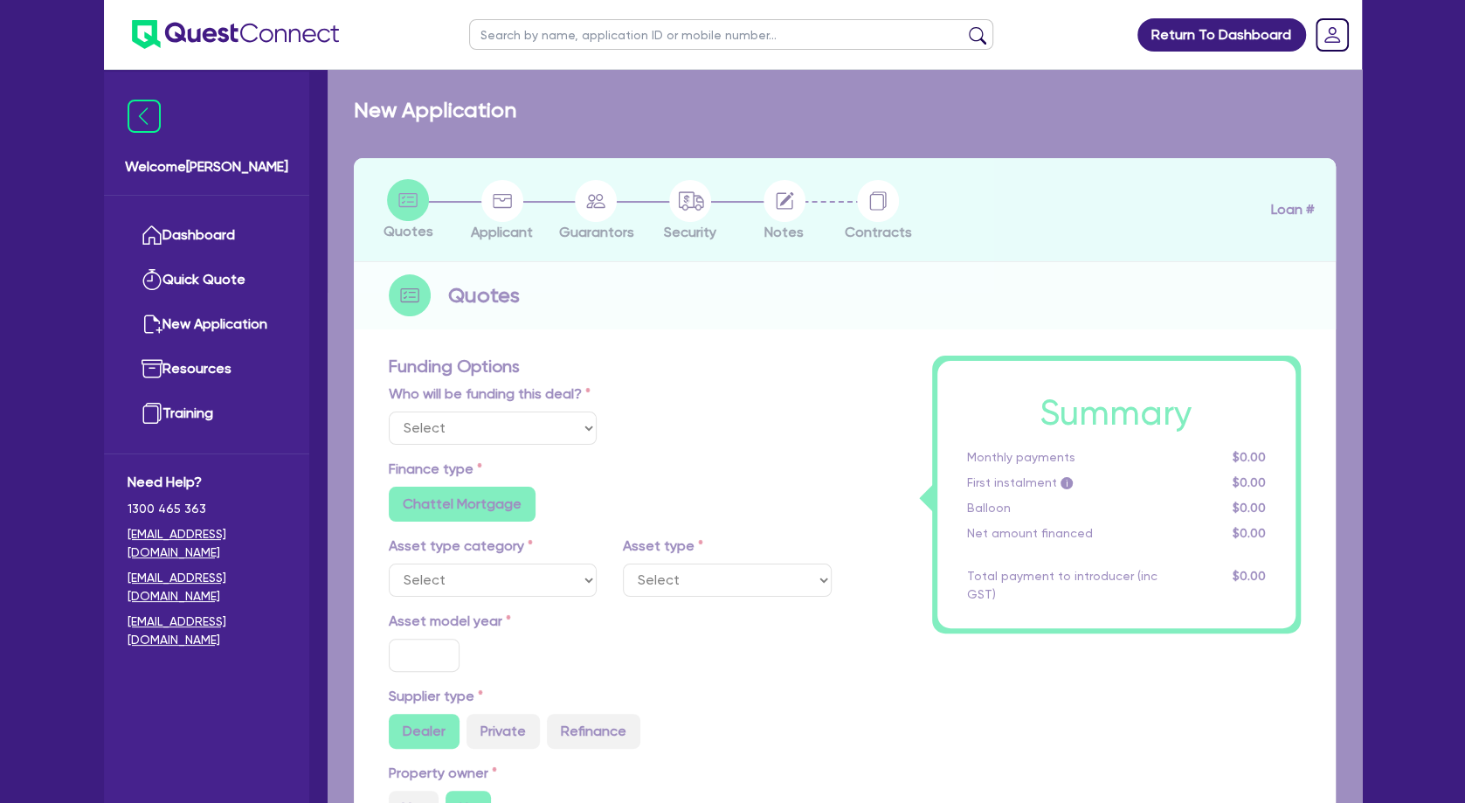
type input "6.9"
radio input "false"
type input "495"
radio input "true"
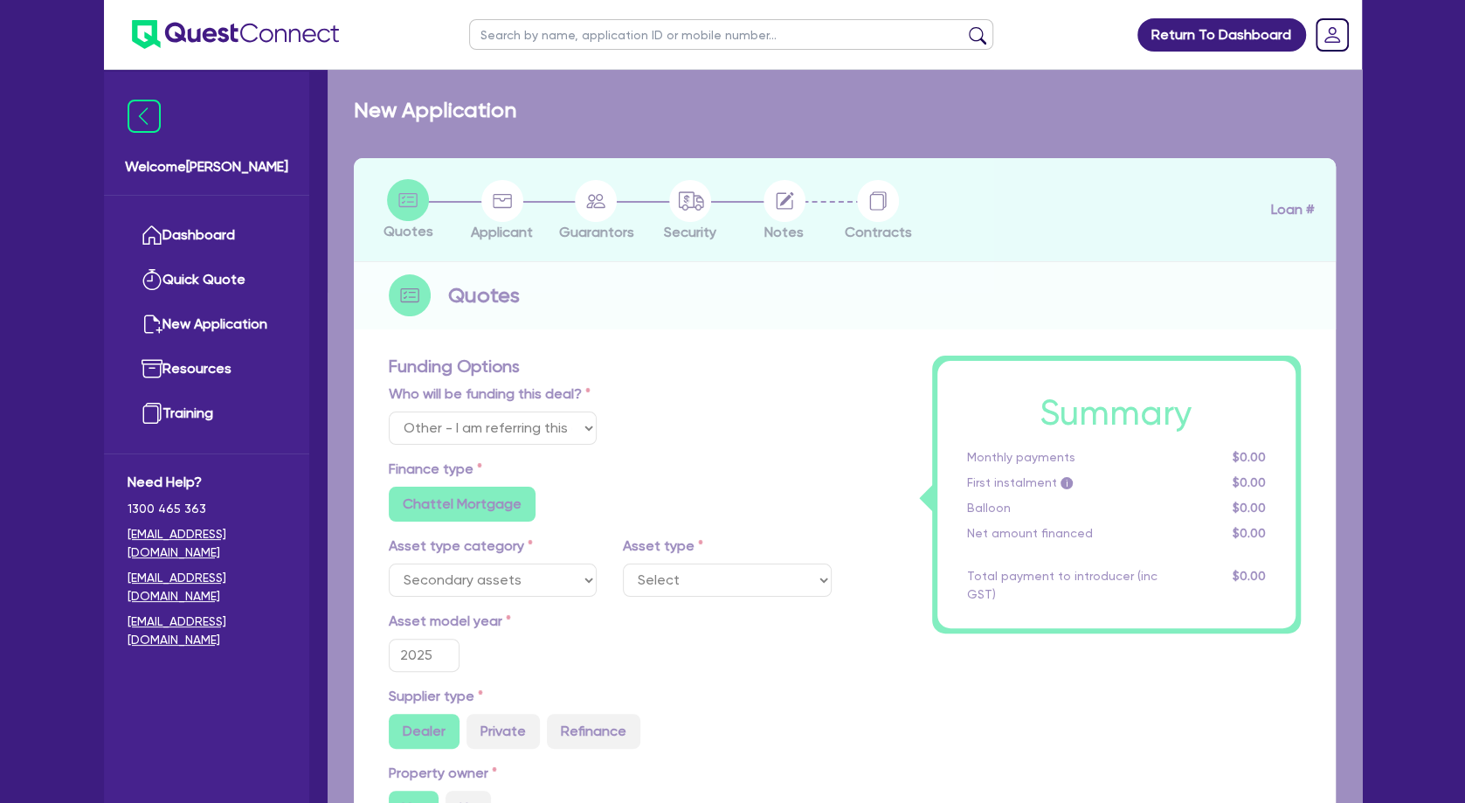
select select "MEDICAL_DENTAL_LABORATORY_EQUIPMENT"
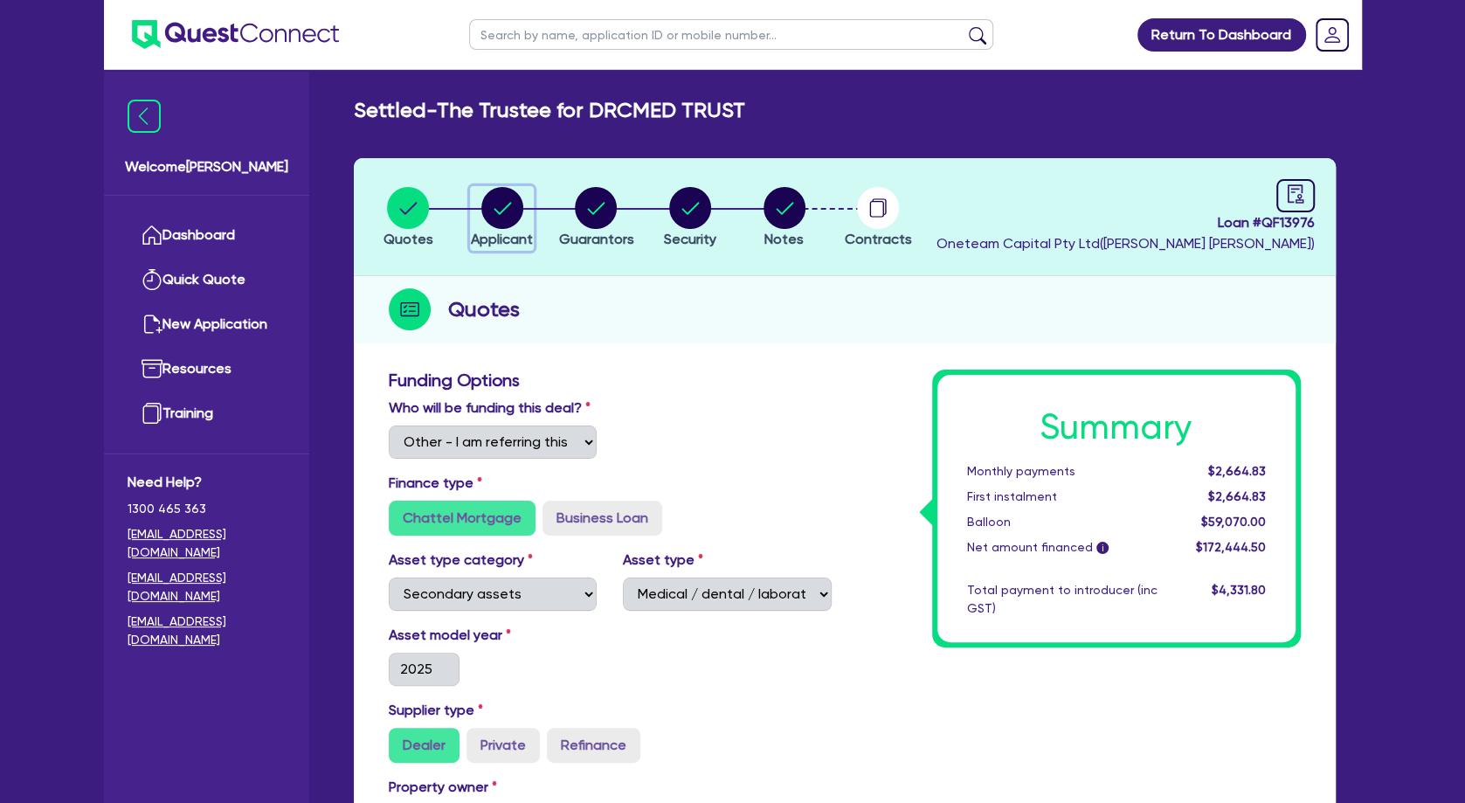
click at [517, 203] on circle "button" at bounding box center [502, 208] width 42 height 42
select select "TRUST"
select select "COMPANY"
select select "HEALTH_BEAUTY"
select select "GENERAL_PRACTICE_MEDICAL_SERVICES"
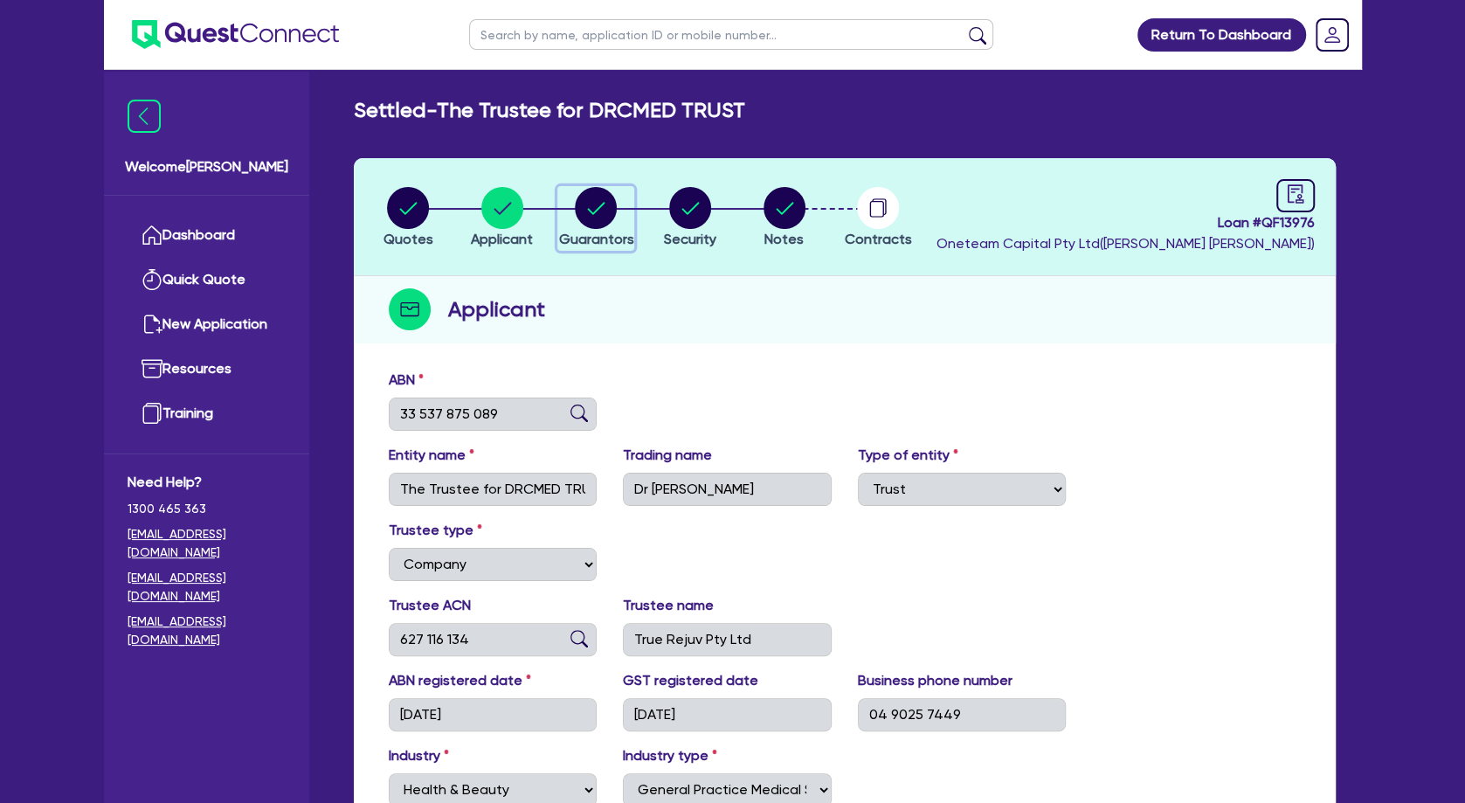
click at [585, 220] on circle "button" at bounding box center [596, 208] width 42 height 42
select select "DR"
select select "[GEOGRAPHIC_DATA]"
select select "MARRIED"
select select "PROPERTY"
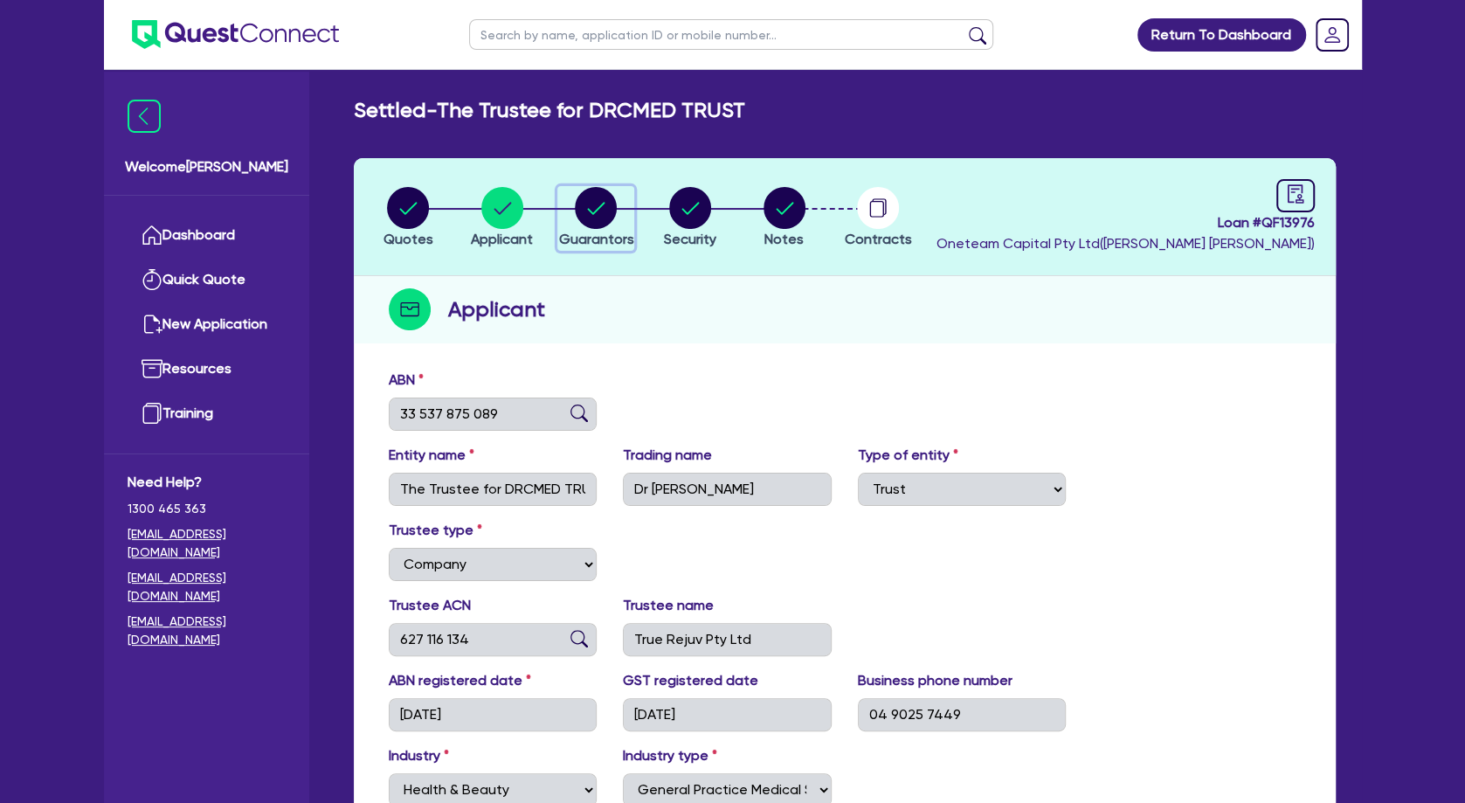
select select "PROPERTY"
select select "INVESTMENT_PROPERTY"
select select "CASH"
select select "VEHICLE"
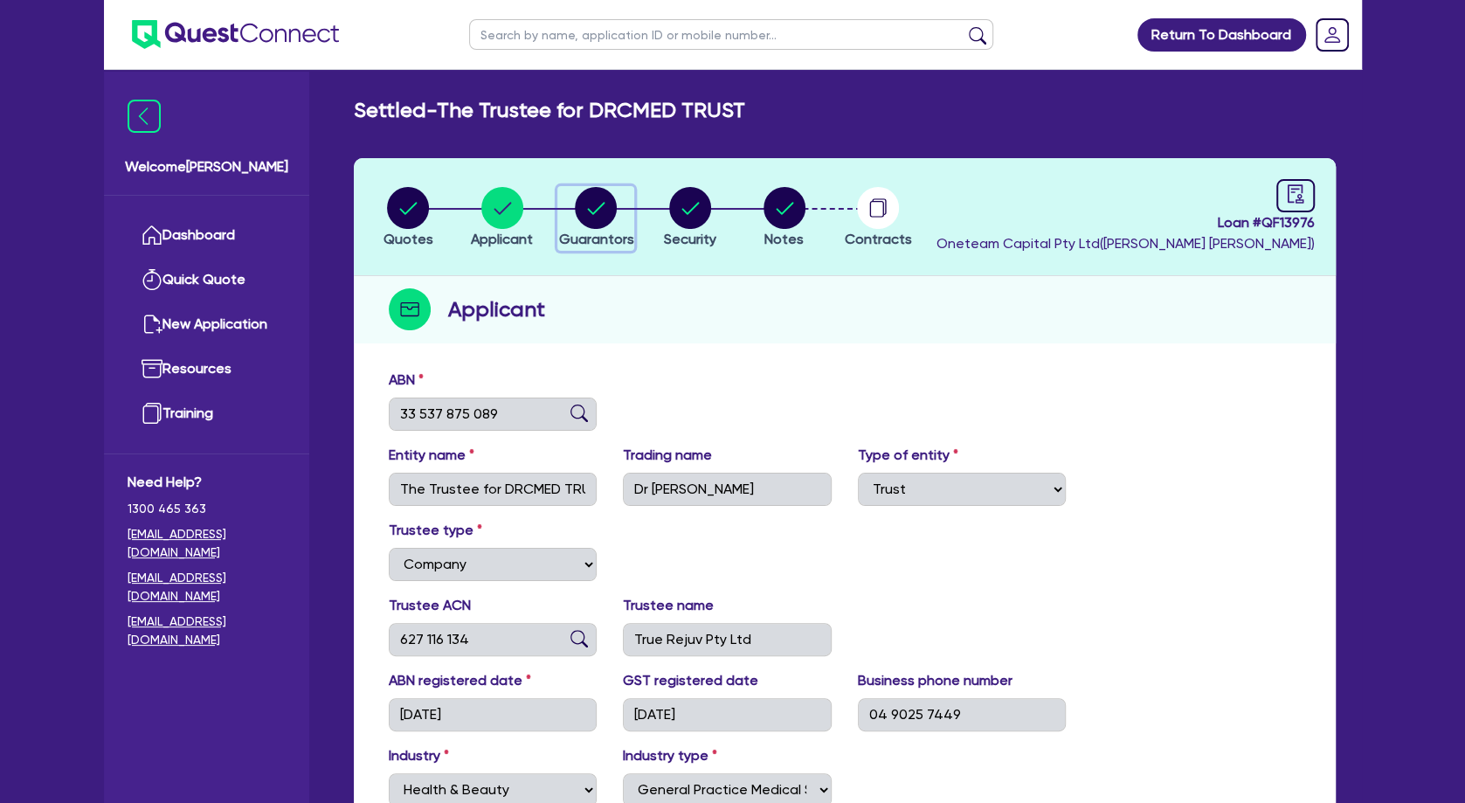
select select "MORTGAGE"
select select "INVESTMENT_PROPERTY_LOAN"
select select "EQUIPMENT_LOAN"
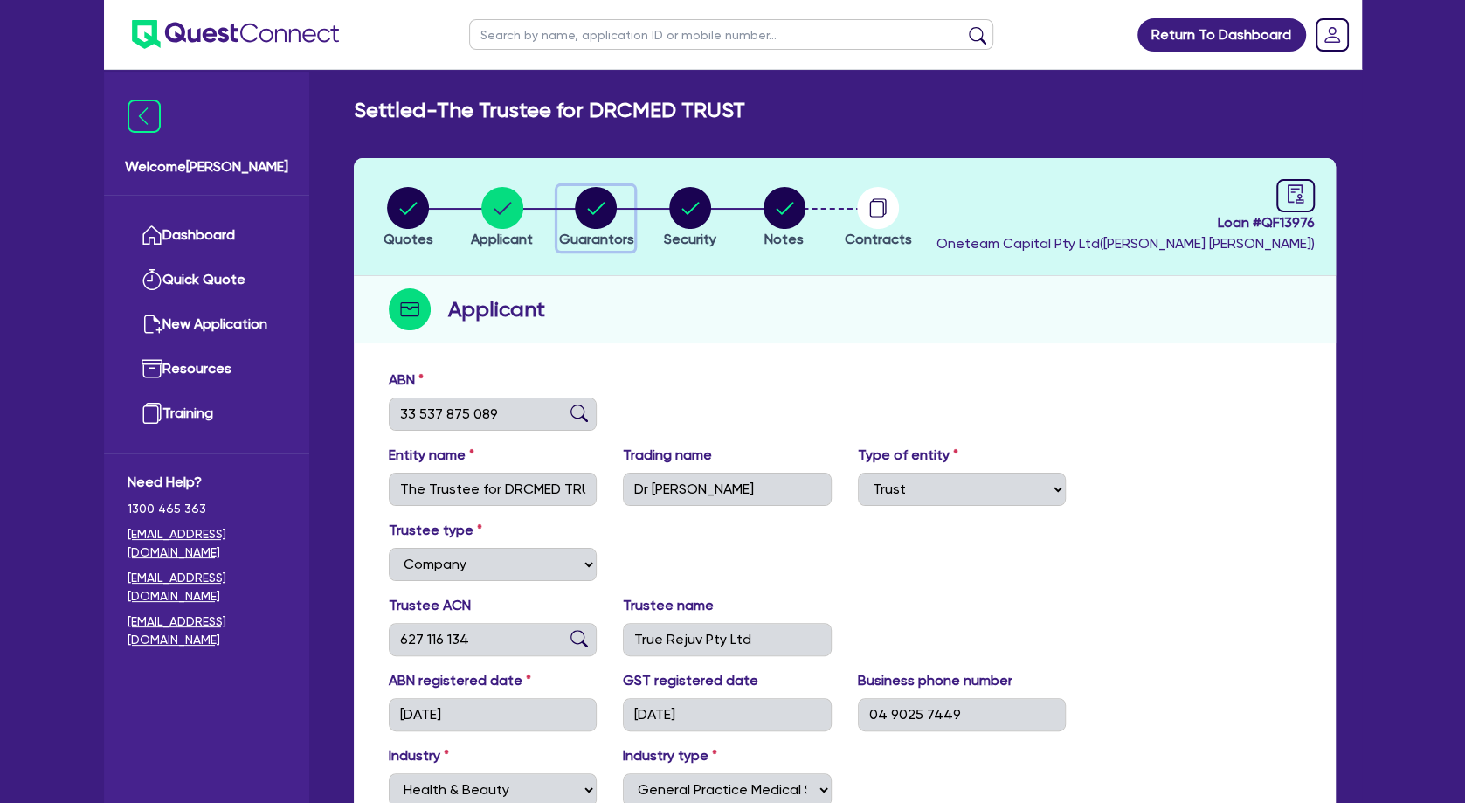
select select "VEHICLE_LOAN"
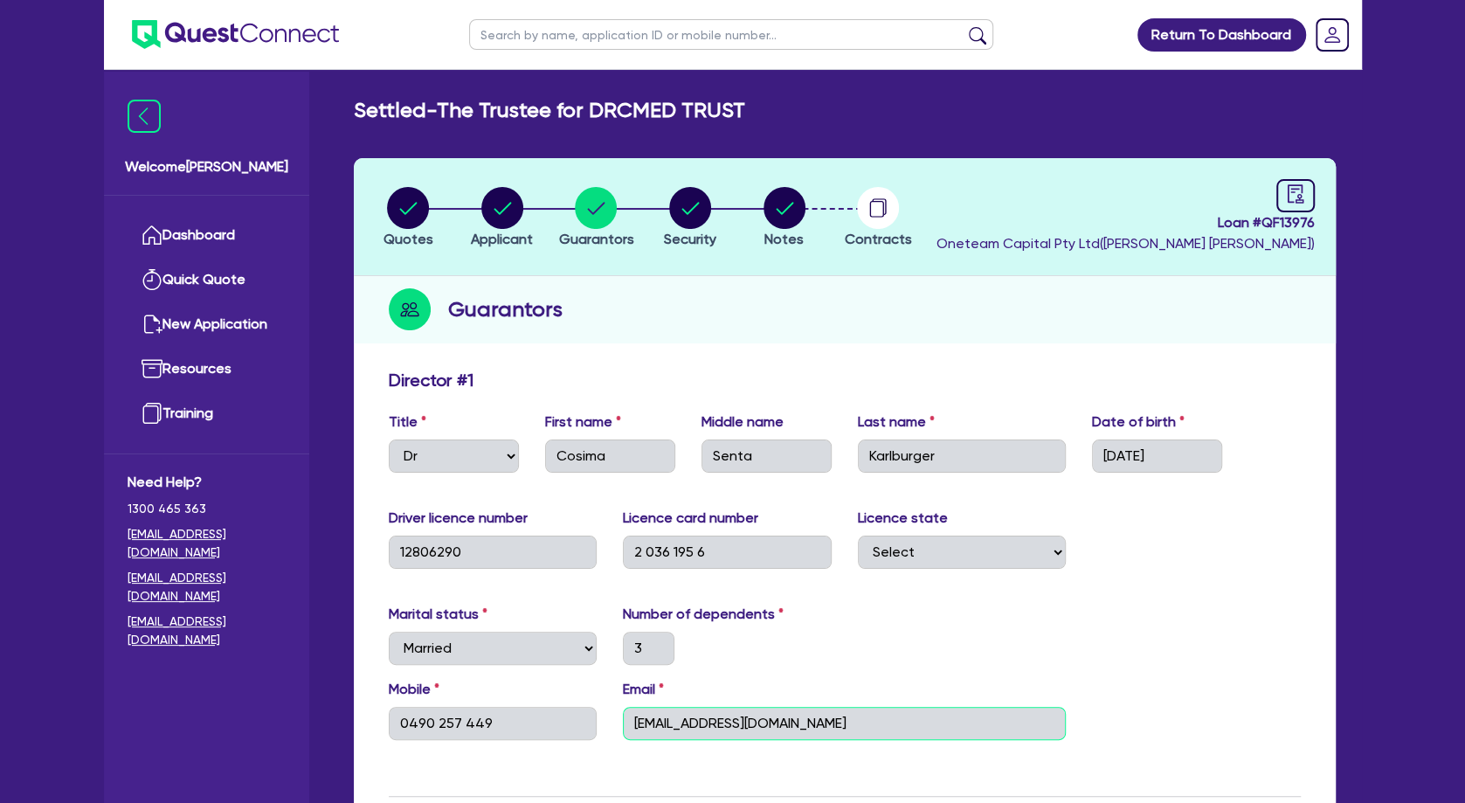
click at [717, 728] on input "[EMAIL_ADDRESS][DOMAIN_NAME]" at bounding box center [844, 723] width 443 height 33
click at [659, 278] on div "Guarantors" at bounding box center [845, 309] width 982 height 67
click at [504, 201] on circle "button" at bounding box center [502, 208] width 42 height 42
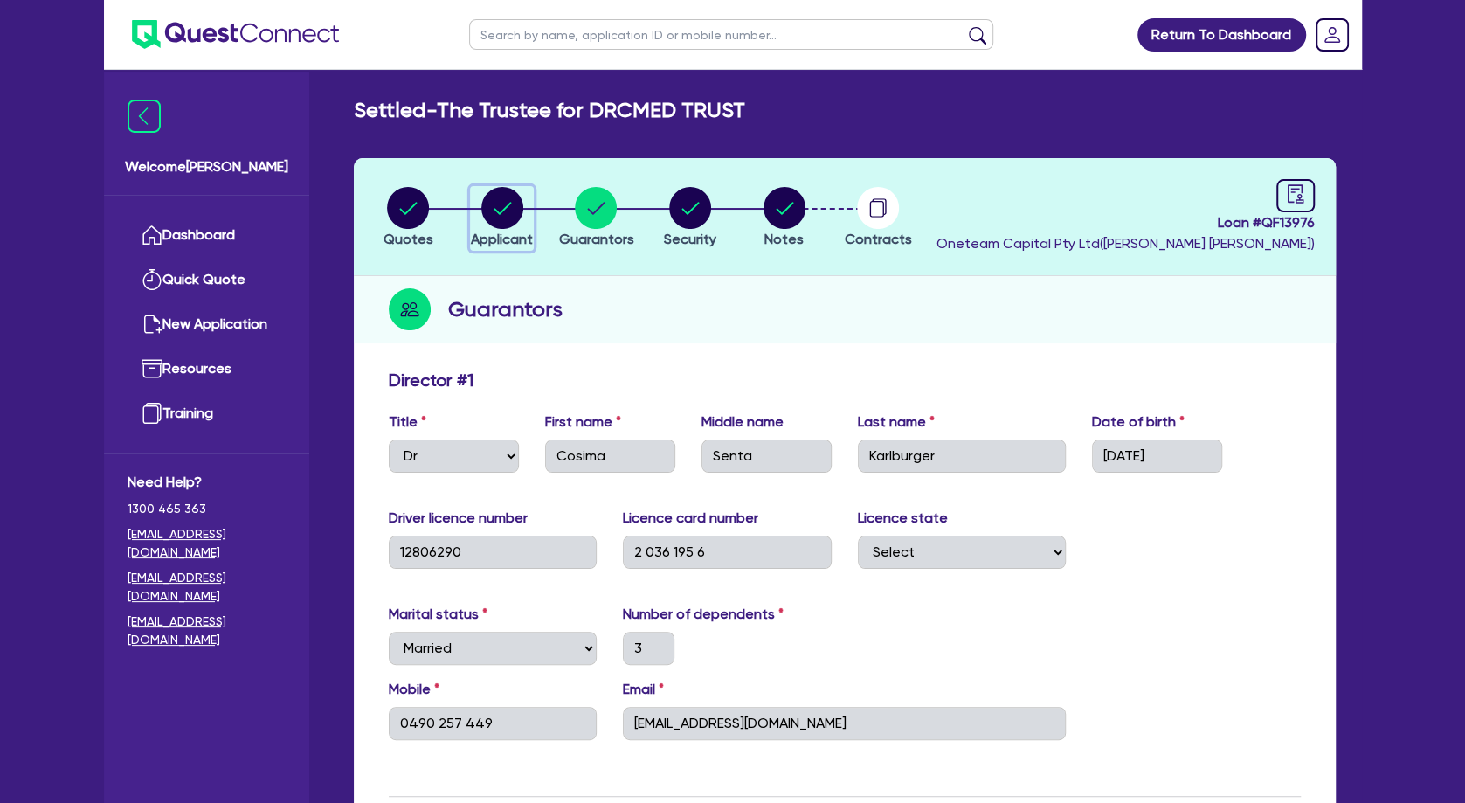
select select "TRUST"
select select "COMPANY"
select select "HEALTH_BEAUTY"
select select "GENERAL_PRACTICE_MEDICAL_SERVICES"
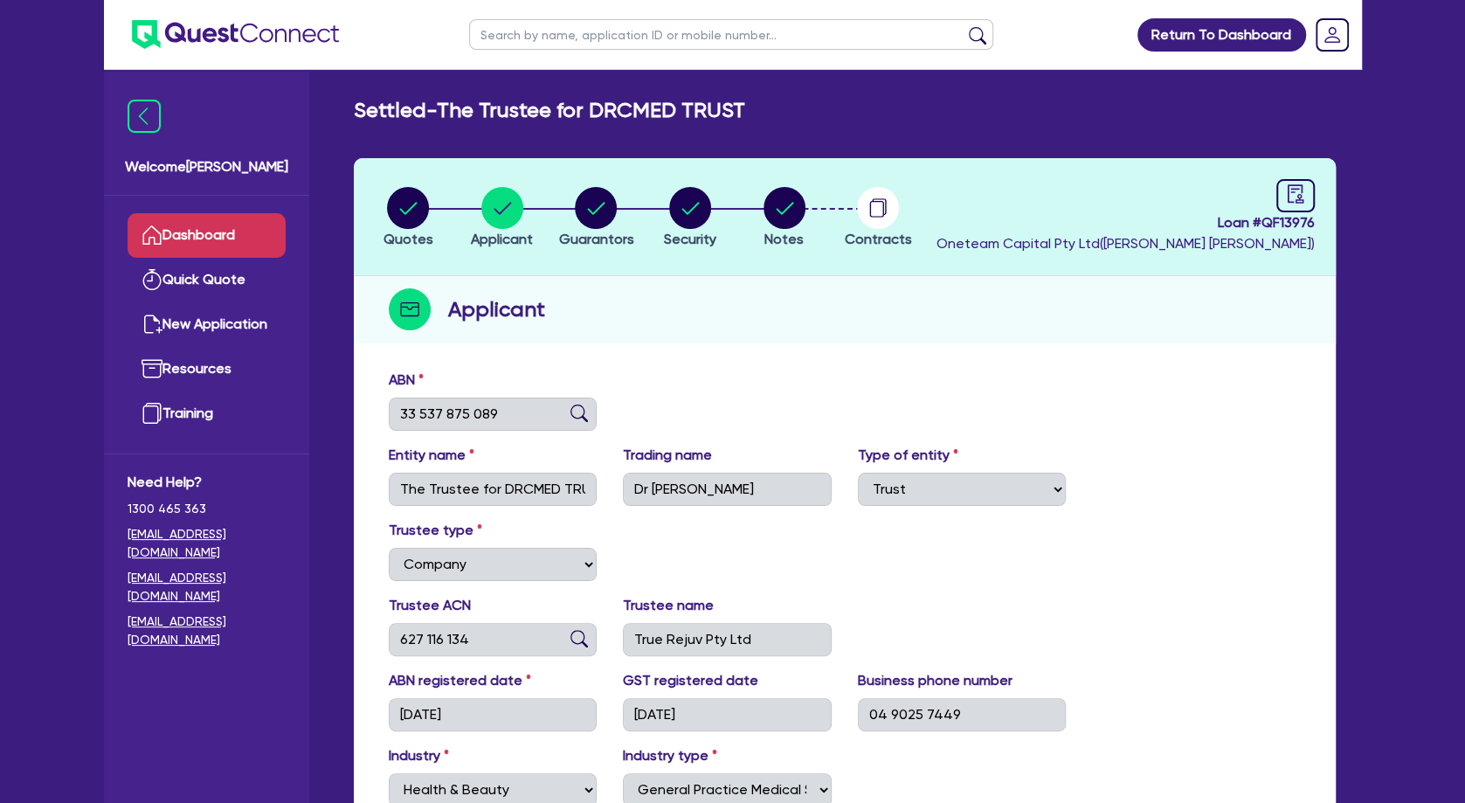
click at [203, 239] on link "Dashboard" at bounding box center [207, 235] width 158 height 45
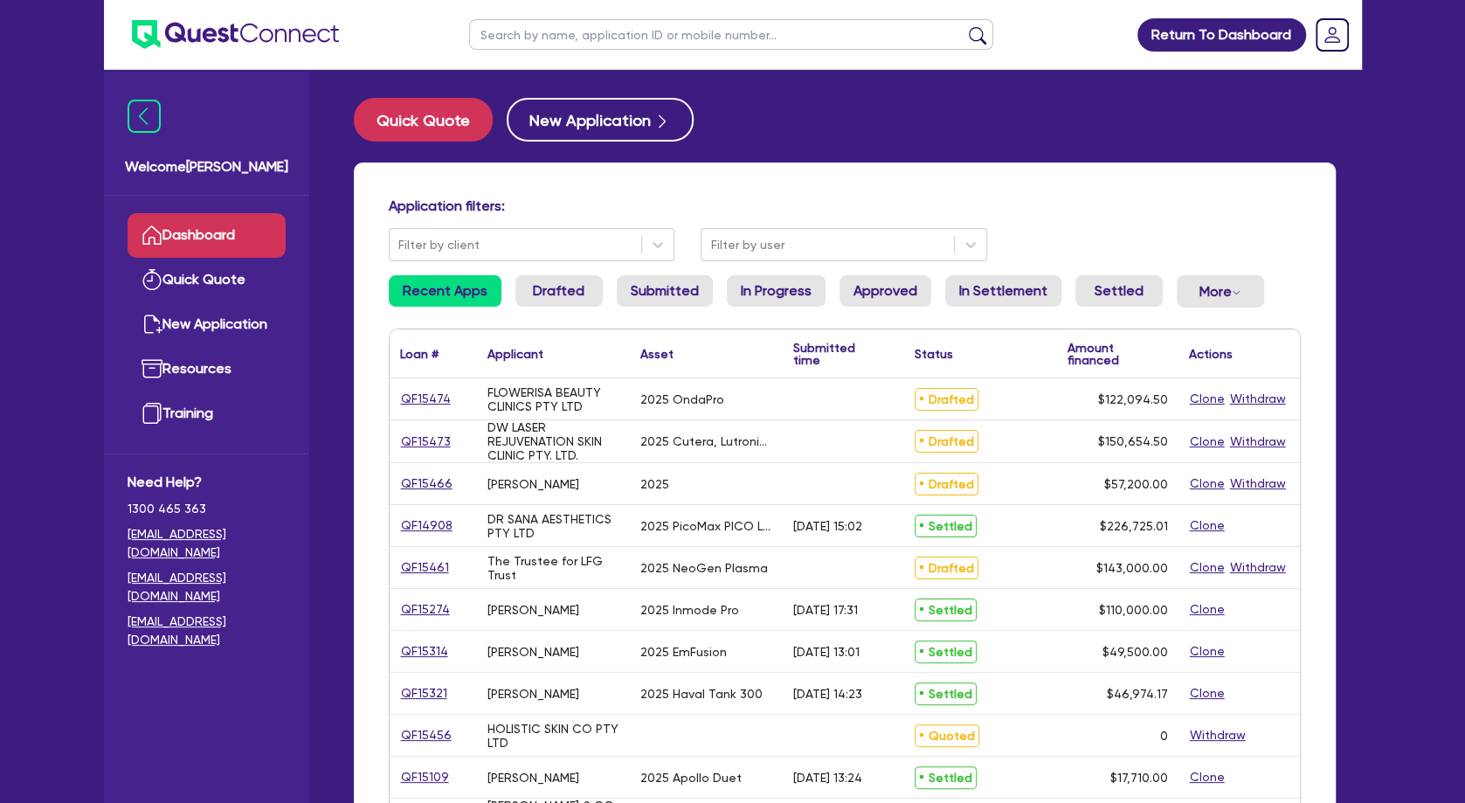
click at [531, 37] on input "text" at bounding box center [731, 34] width 524 height 31
type input "injection"
click at [964, 26] on button "submit" at bounding box center [978, 38] width 28 height 24
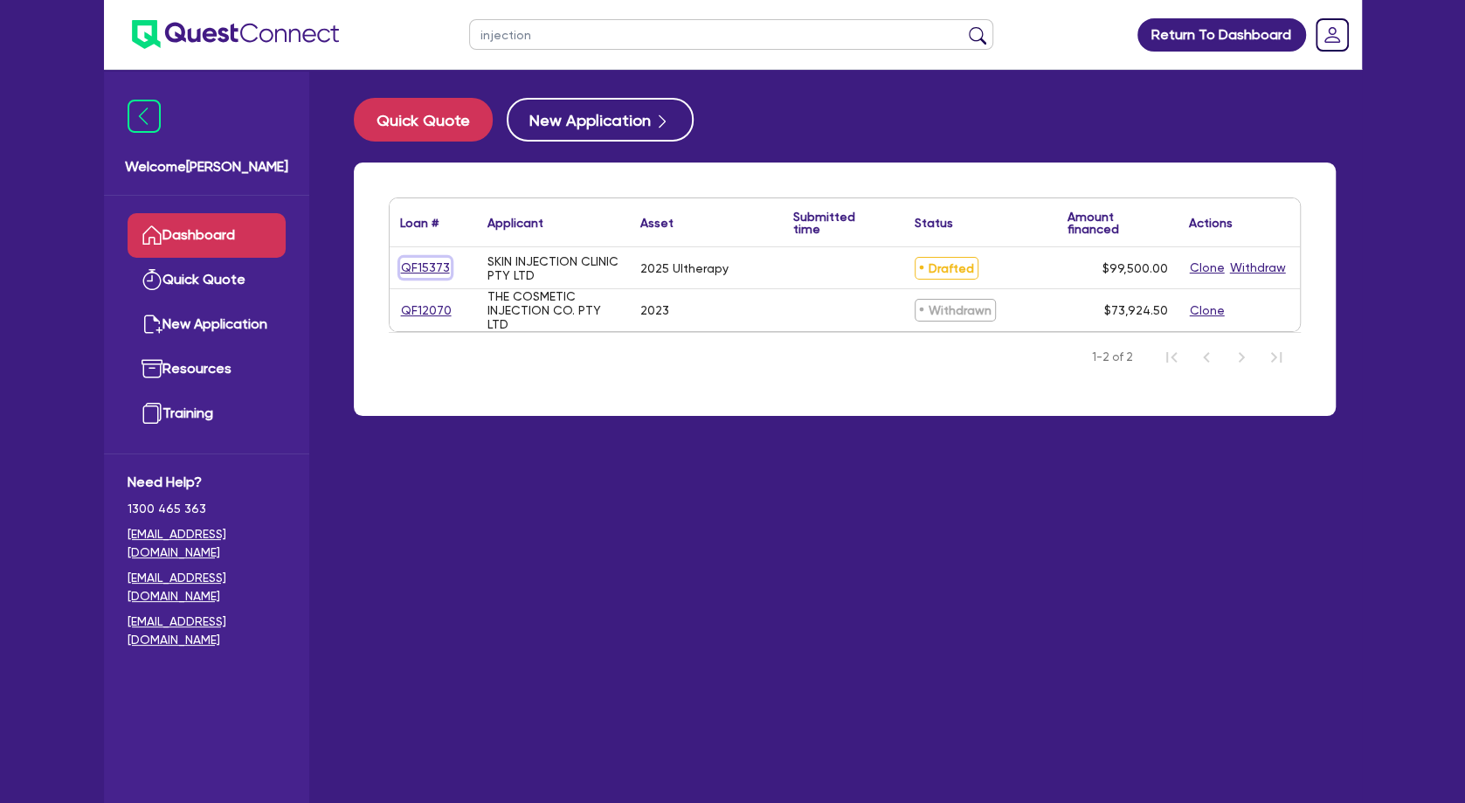
click at [427, 263] on link "QF15373" at bounding box center [425, 268] width 51 height 20
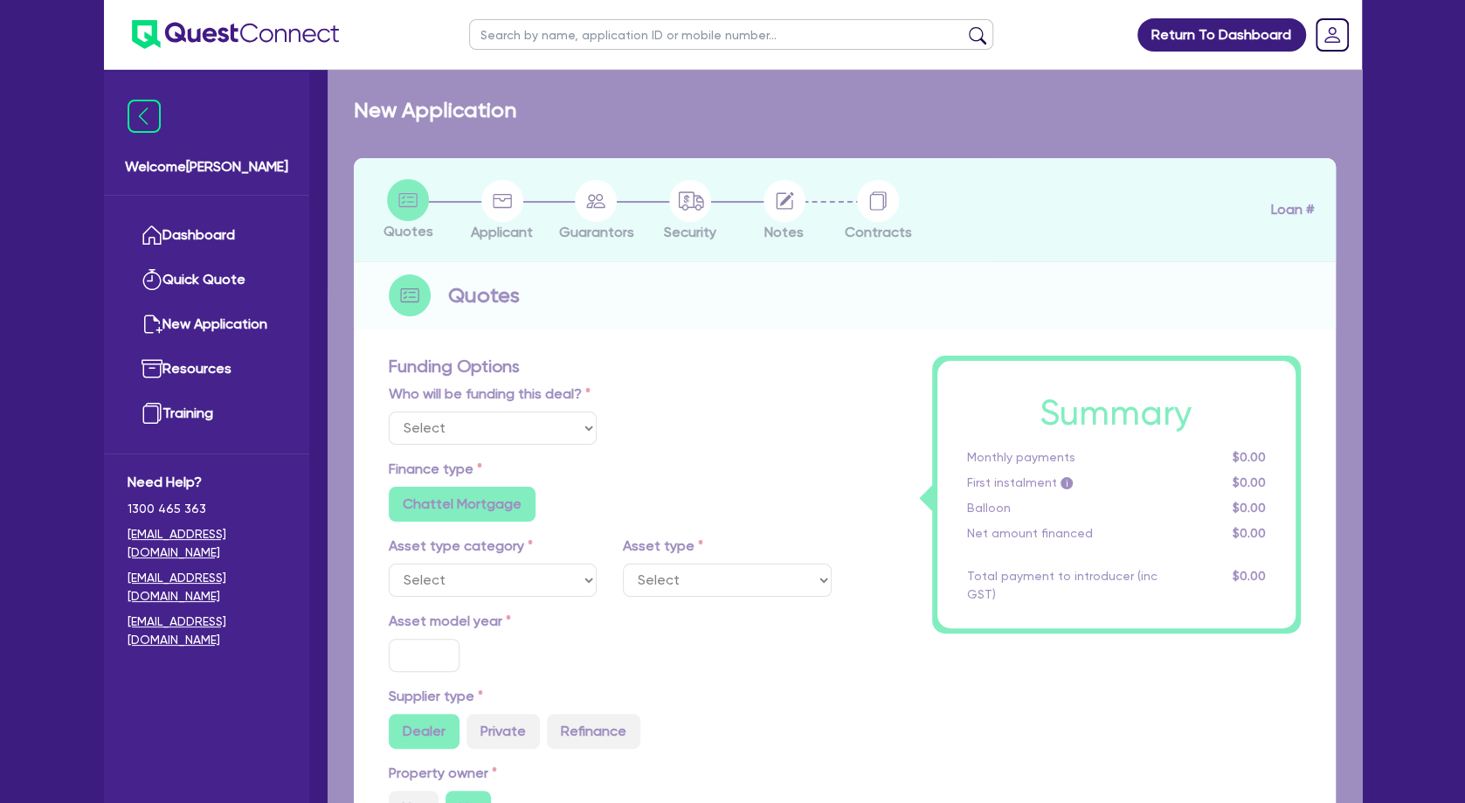
select select "Other"
select select "TERTIARY_ASSETS"
type input "2025"
radio input "true"
type input "104,500"
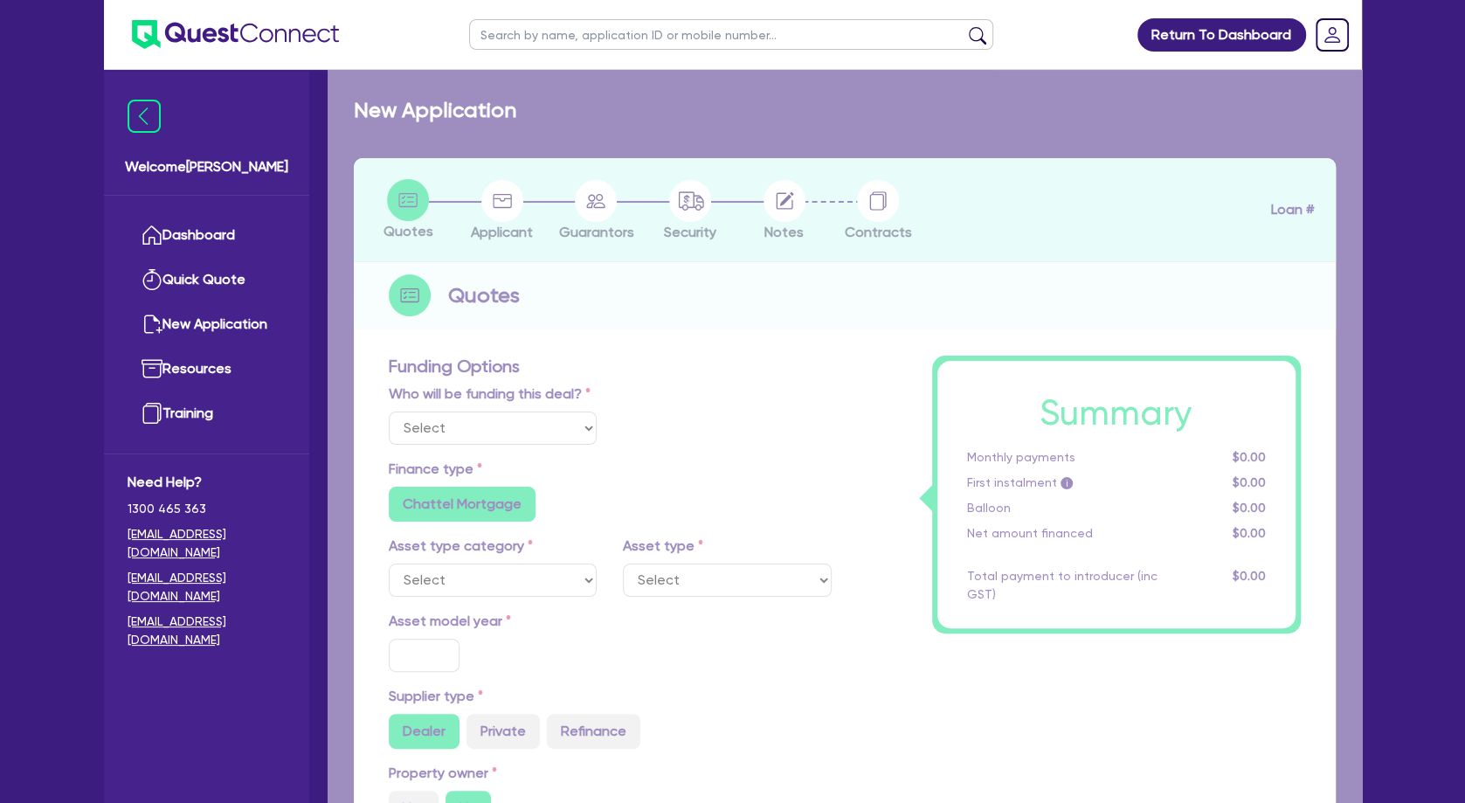
type input "5,000"
type input "5"
type input "4,975"
type input "10.5"
radio input "false"
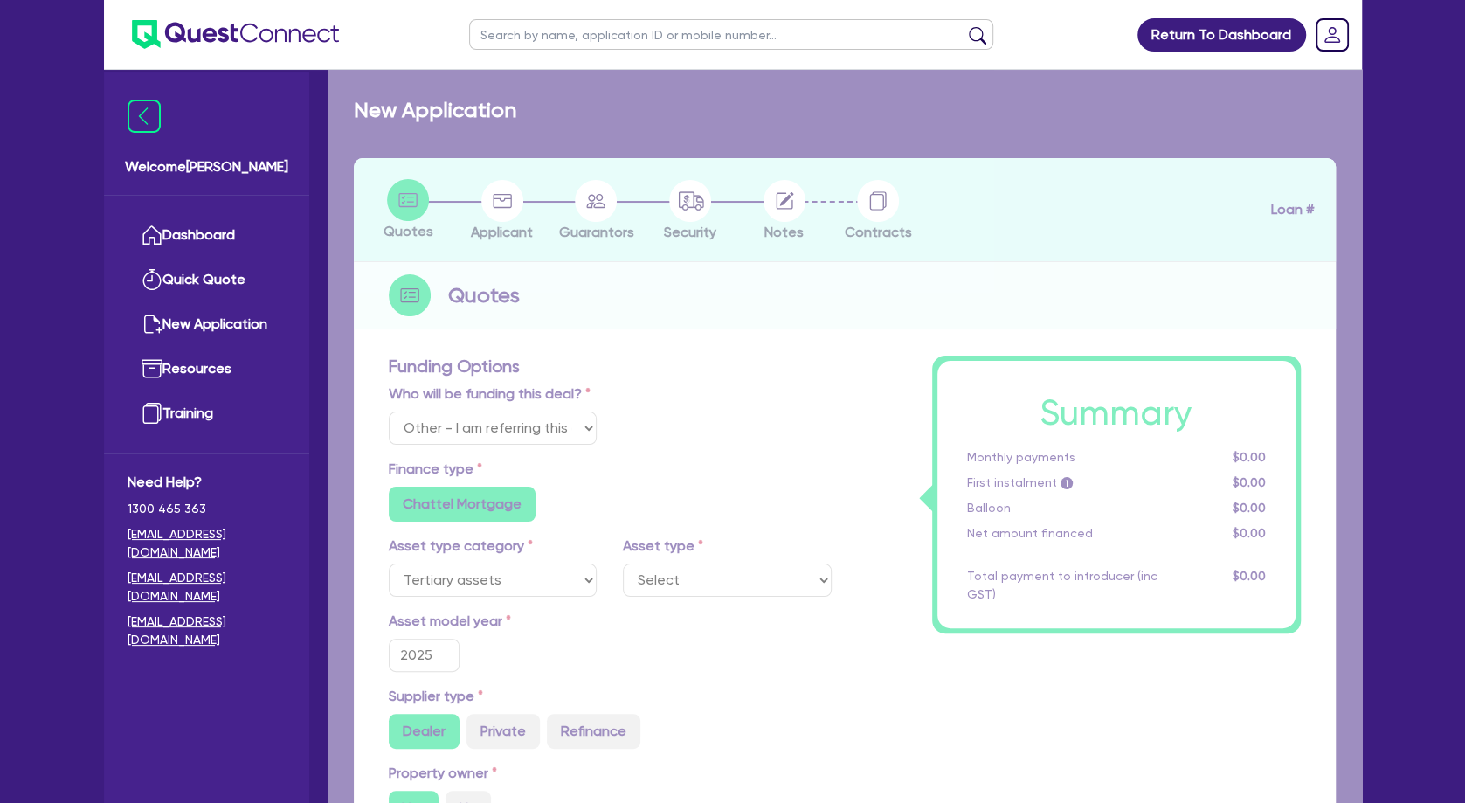
radio input "false"
select select "BEAUTY_EQUIPMENT"
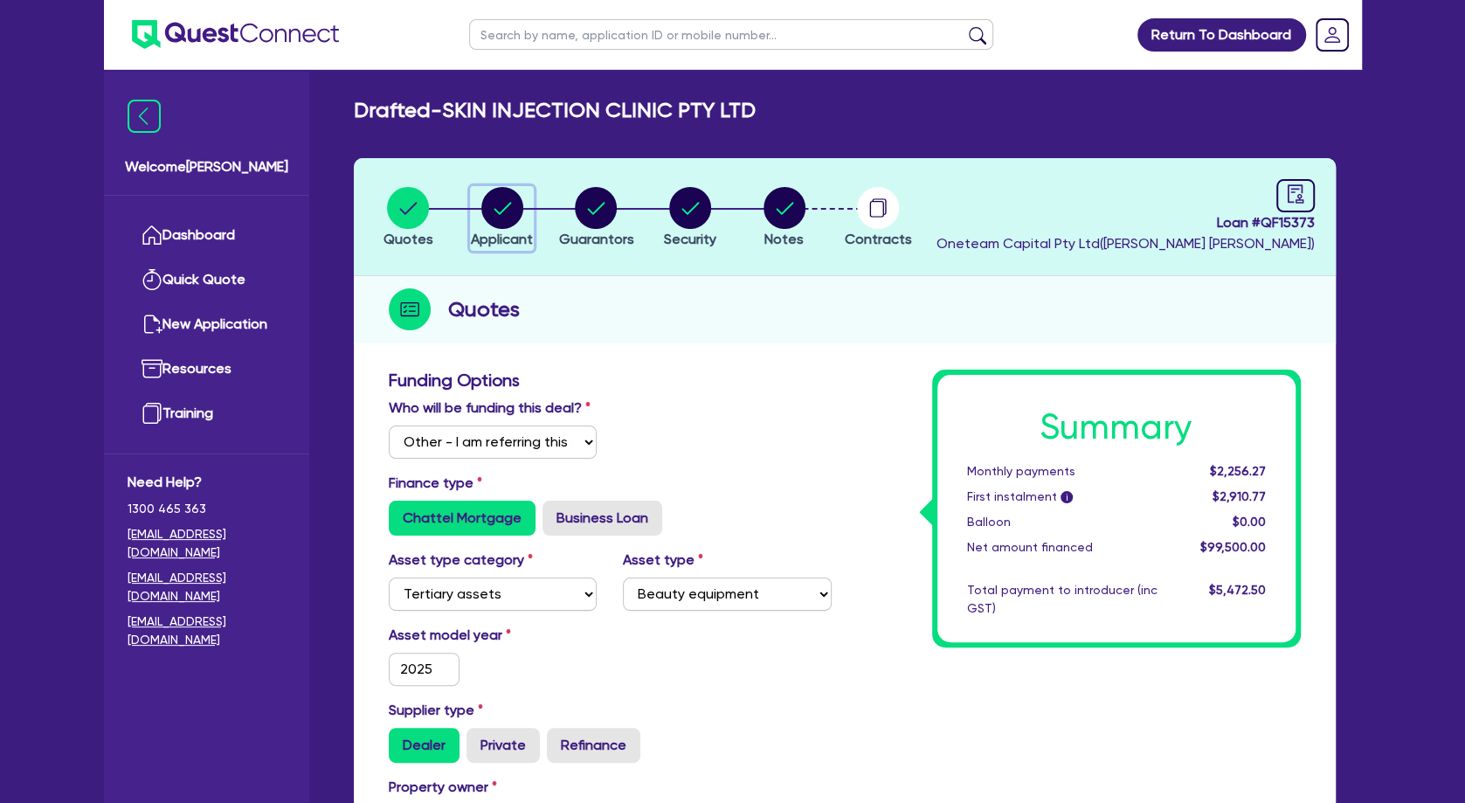
click at [511, 205] on circle "button" at bounding box center [502, 208] width 42 height 42
select select "COMPANY"
select select "HEALTH_BEAUTY"
select select "HAIR_BEAUTY_SALONS"
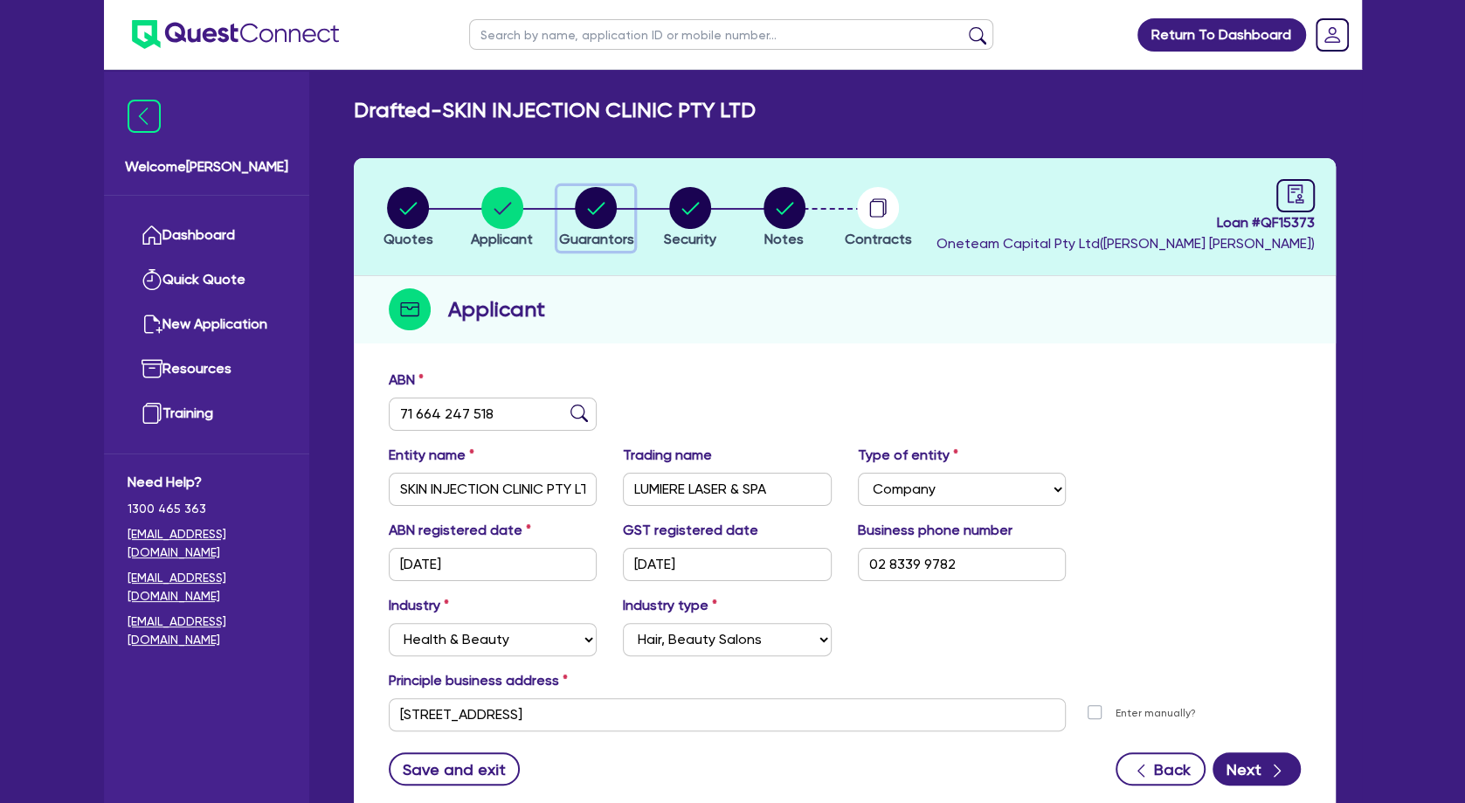
click at [589, 215] on circle "button" at bounding box center [596, 208] width 42 height 42
select select "MRS"
select select "[GEOGRAPHIC_DATA]"
select select "SINGLE"
select select "PROPERTY"
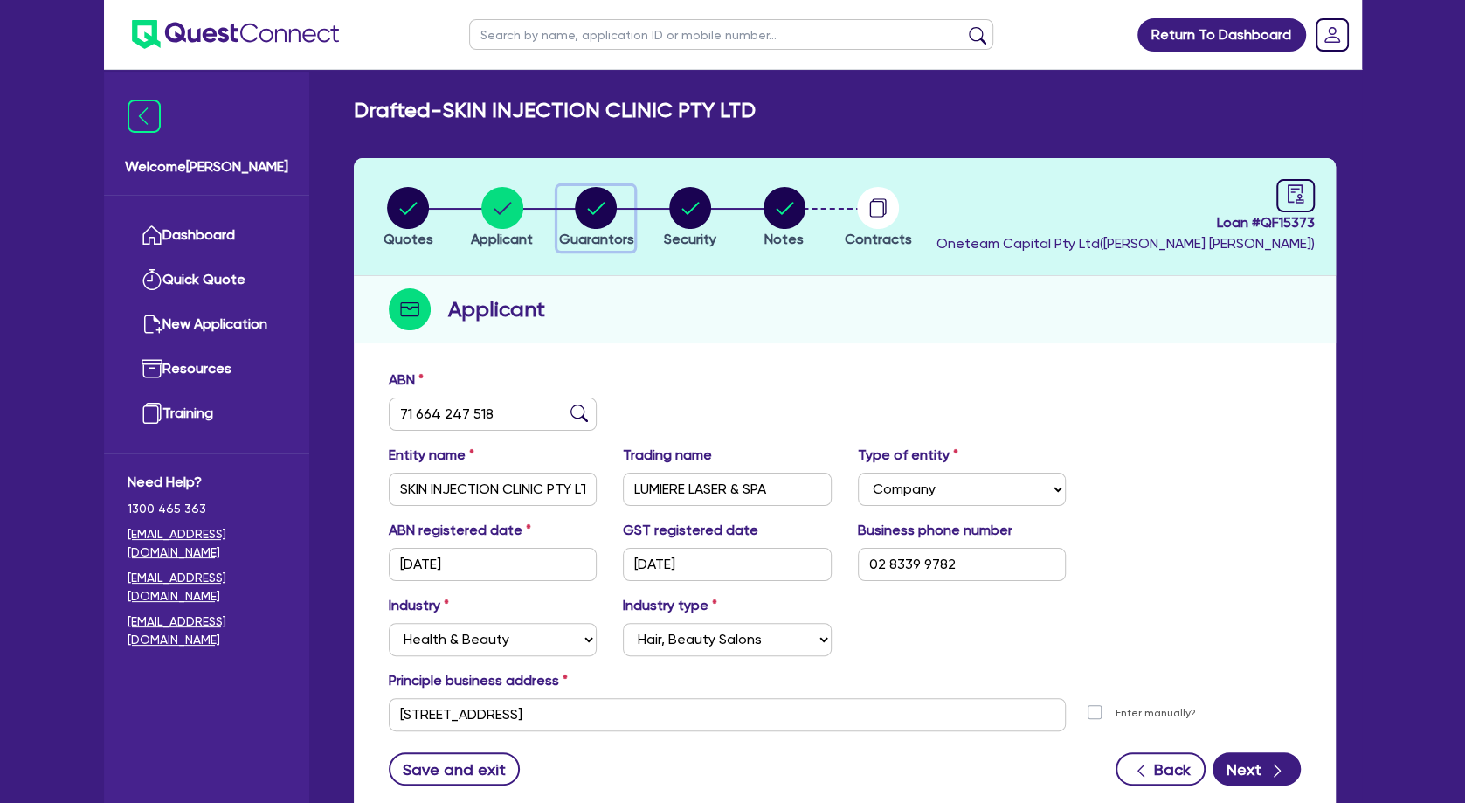
select select "CASH"
select select "VEHICLE"
select select "HOUSEHOLD_PERSONAL"
select select "MORTGAGE"
select select "VEHICLE_LOAN"
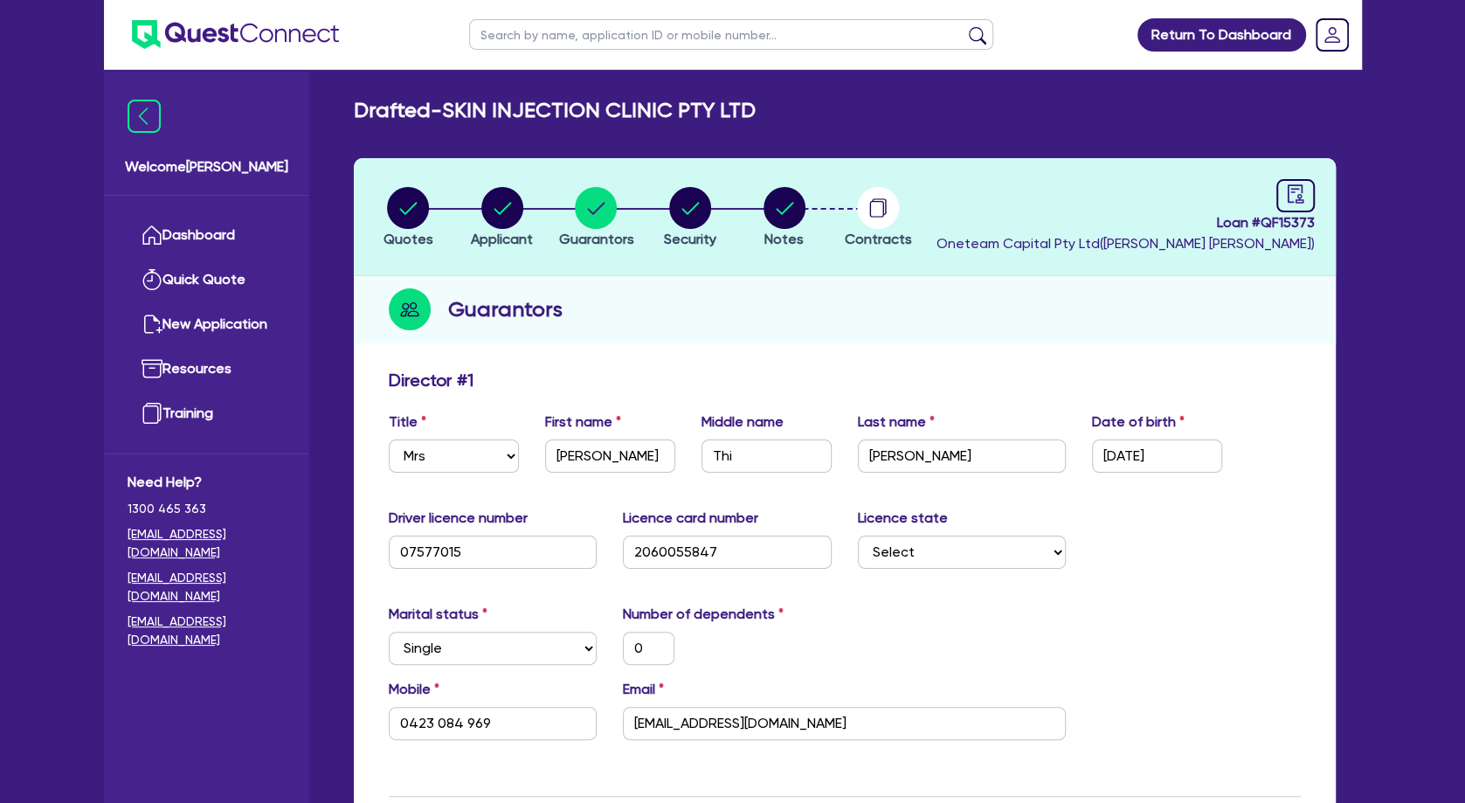
click at [690, 700] on div "Email [EMAIL_ADDRESS][DOMAIN_NAME]" at bounding box center [844, 709] width 469 height 61
click at [700, 716] on input "[EMAIL_ADDRESS][DOMAIN_NAME]" at bounding box center [844, 723] width 443 height 33
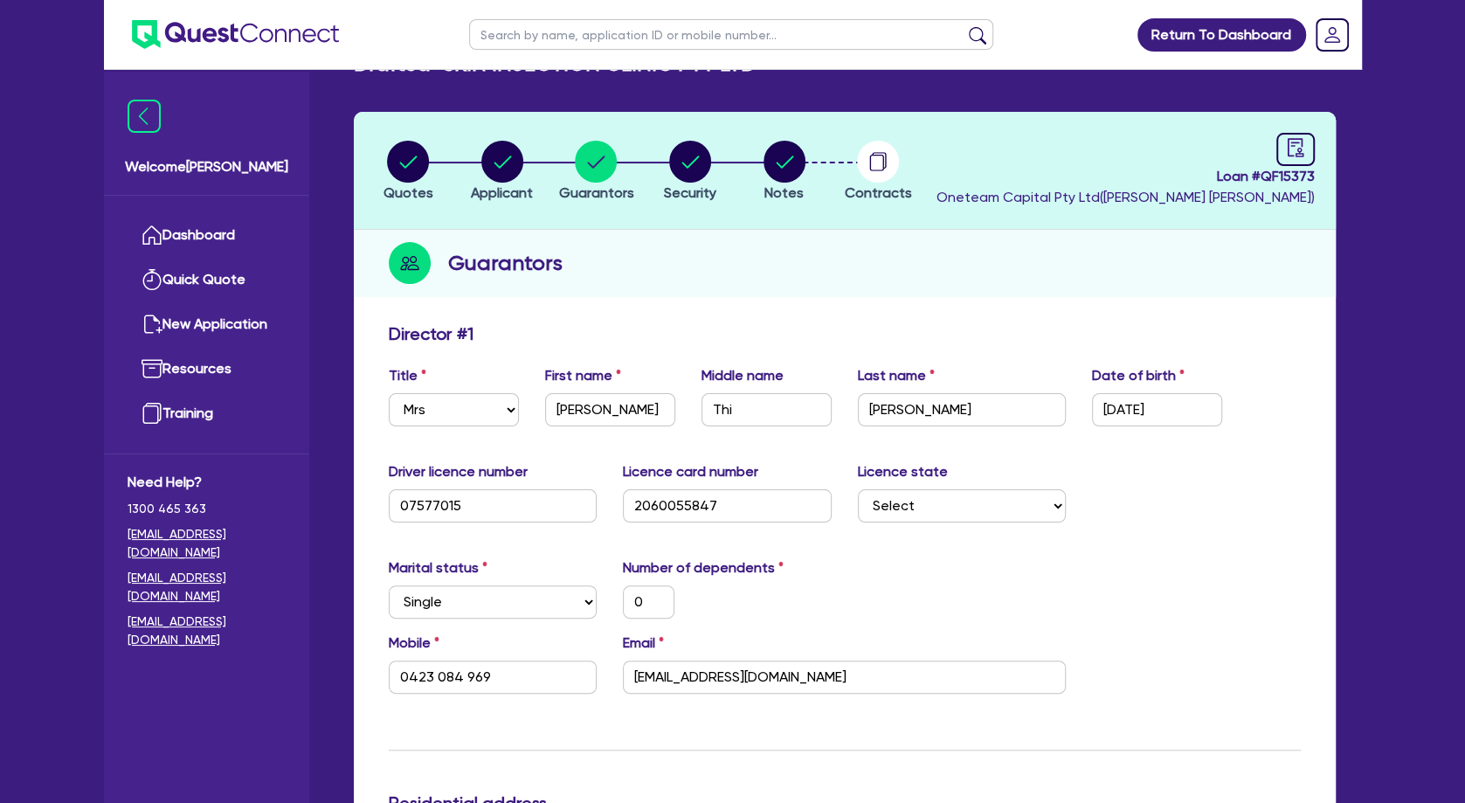
scroll to position [94, 0]
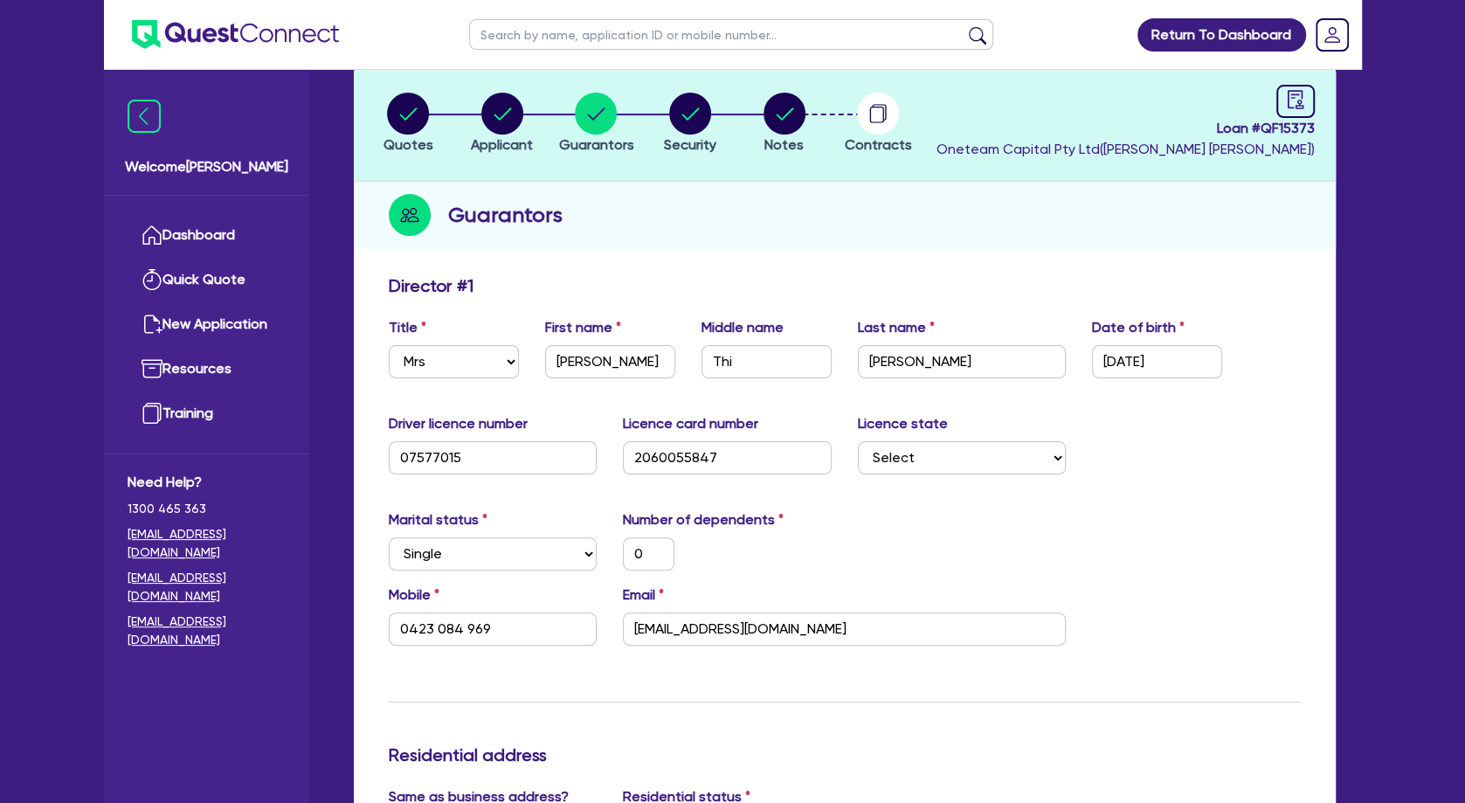
click at [832, 533] on div "Number of dependents 0" at bounding box center [727, 539] width 235 height 61
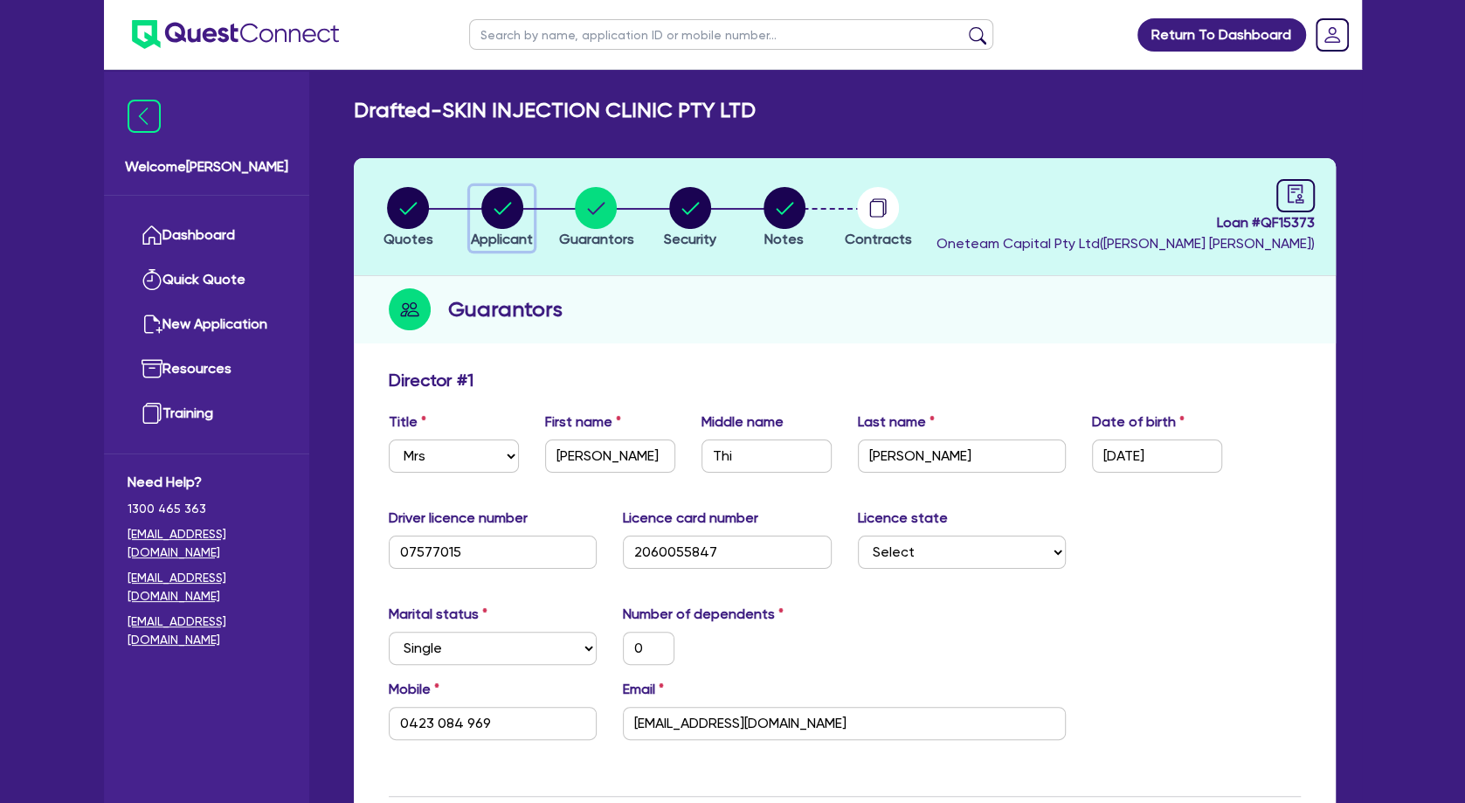
click at [509, 203] on circle "button" at bounding box center [502, 208] width 42 height 42
select select "COMPANY"
select select "HEALTH_BEAUTY"
select select "HAIR_BEAUTY_SALONS"
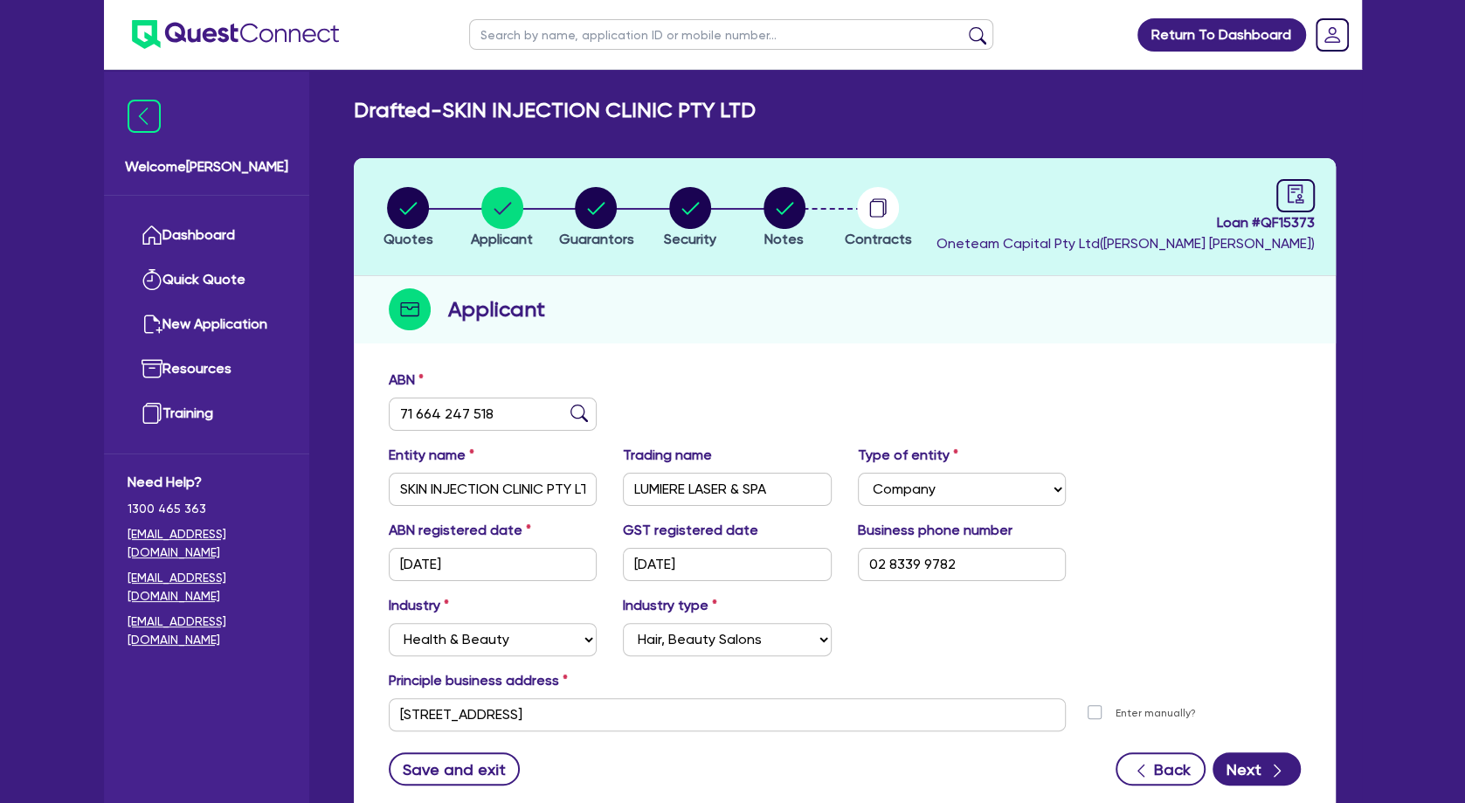
click at [572, 28] on input "text" at bounding box center [731, 34] width 524 height 31
type input "gen"
click button "submit" at bounding box center [978, 38] width 28 height 24
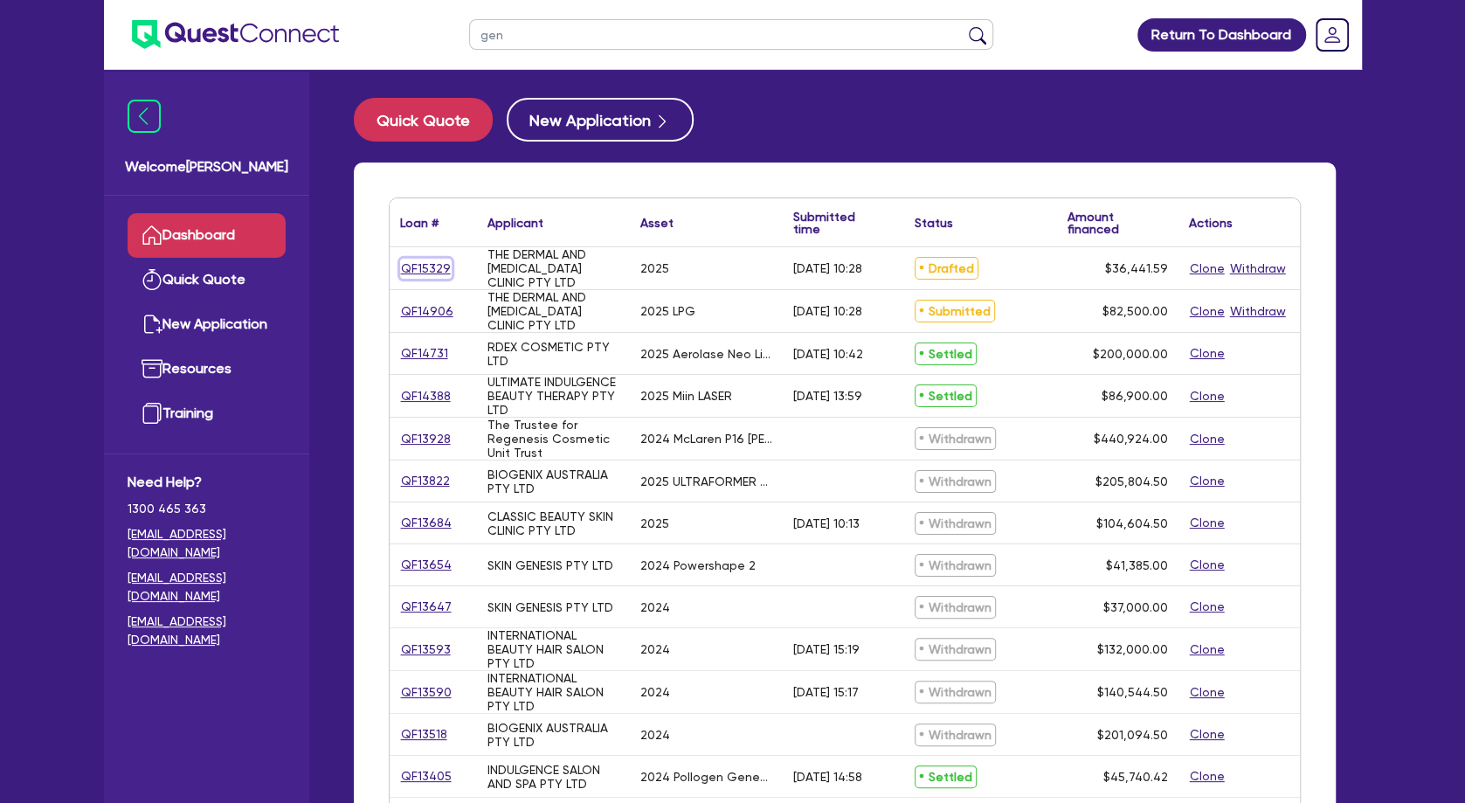
click at [431, 266] on link "QF15329" at bounding box center [426, 269] width 52 height 20
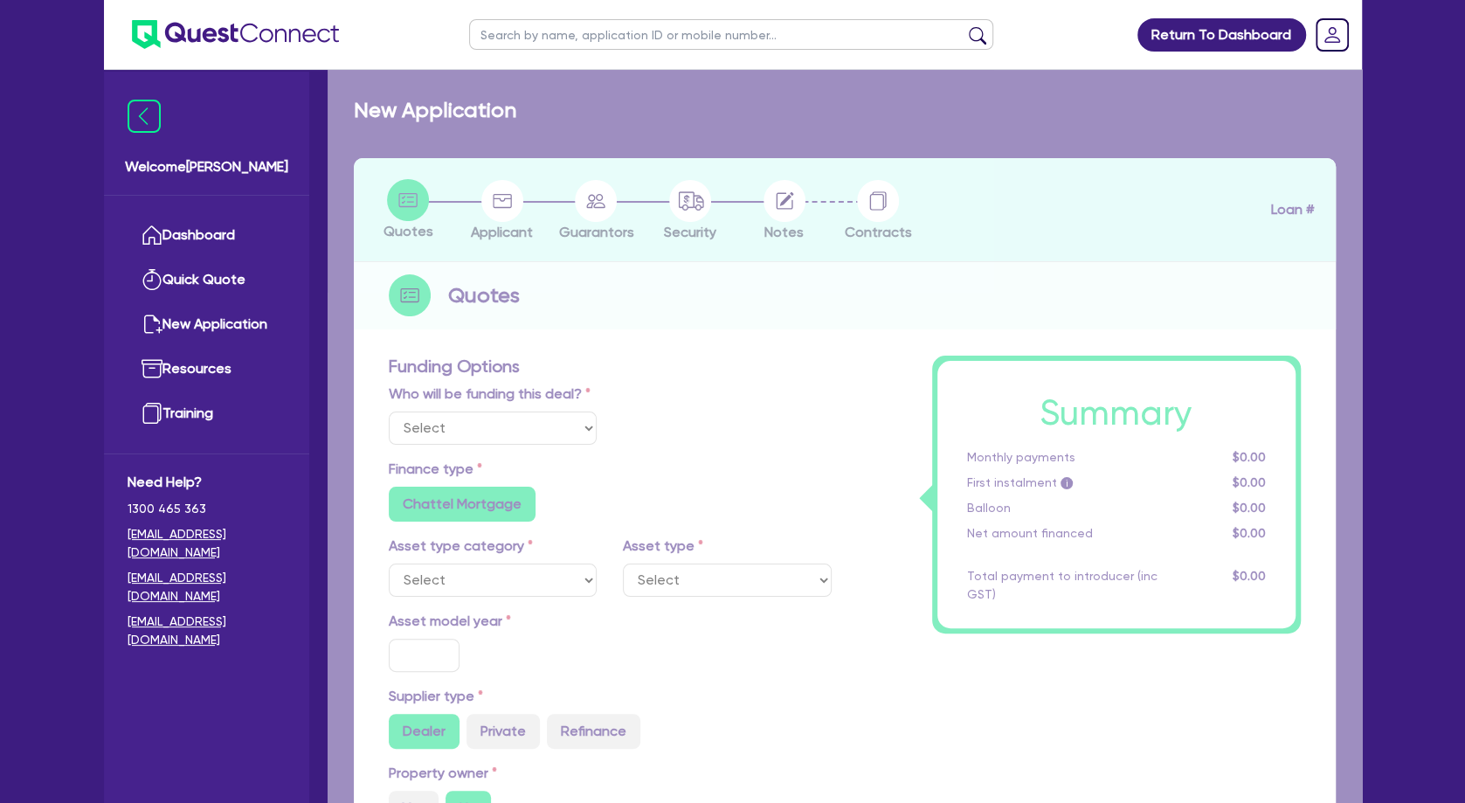
select select "Other"
select select "TERTIARY_ASSETS"
type input "2025"
type input "45,551.99"
type input "9,110.4"
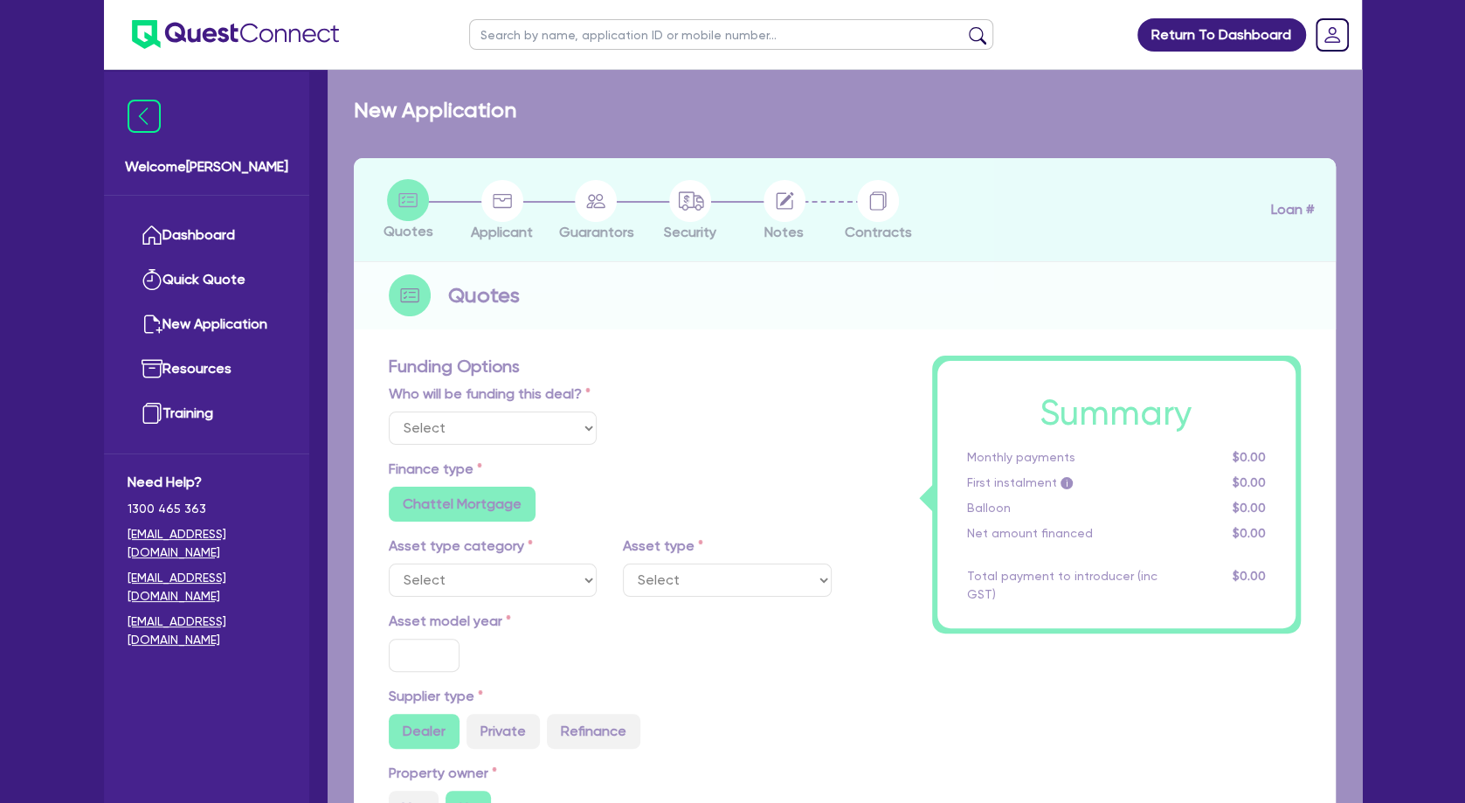
type input "5"
type input "1,822.08"
type input "11.59"
radio input "false"
type input "500"
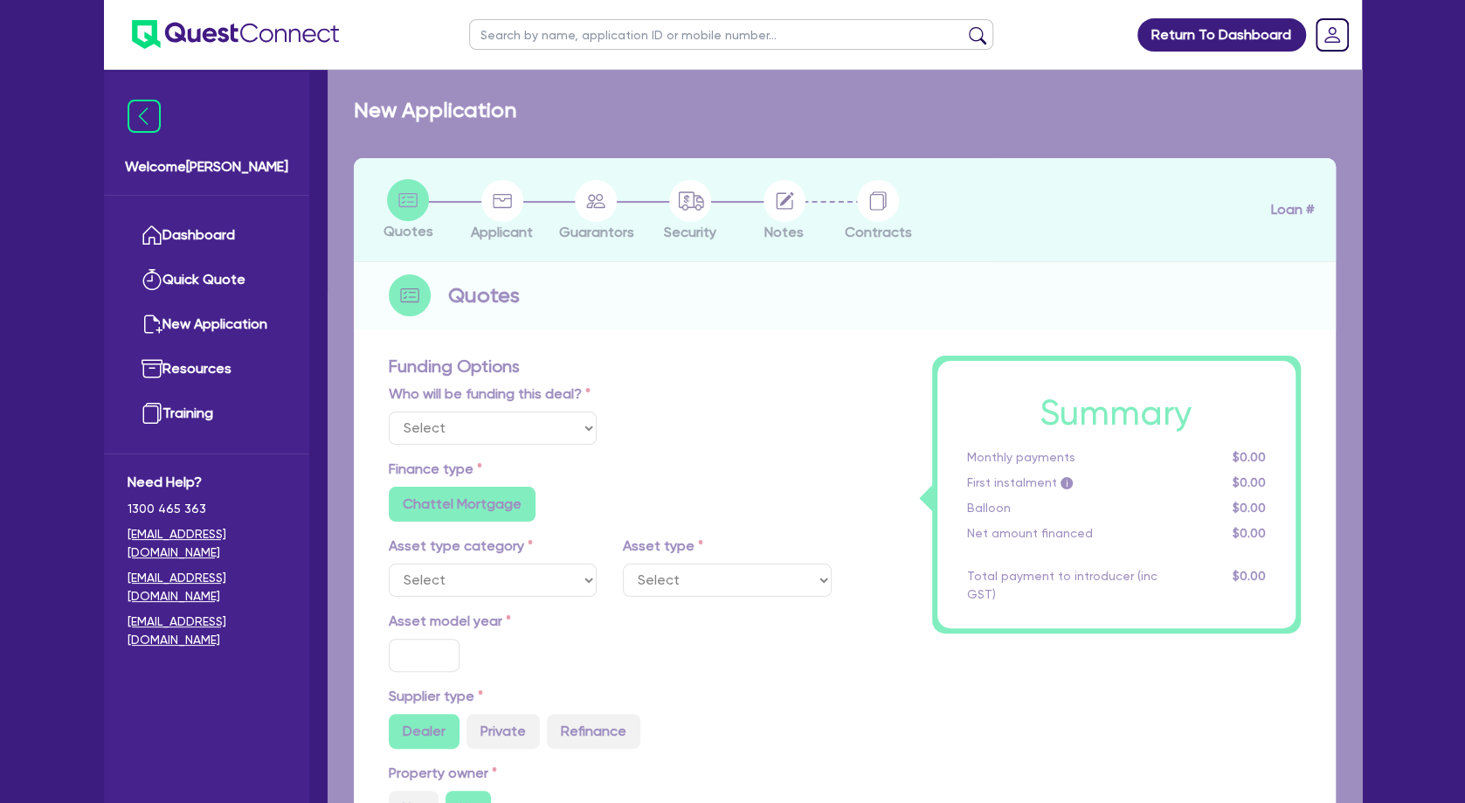
radio input "false"
select select "BEAUTY_EQUIPMENT"
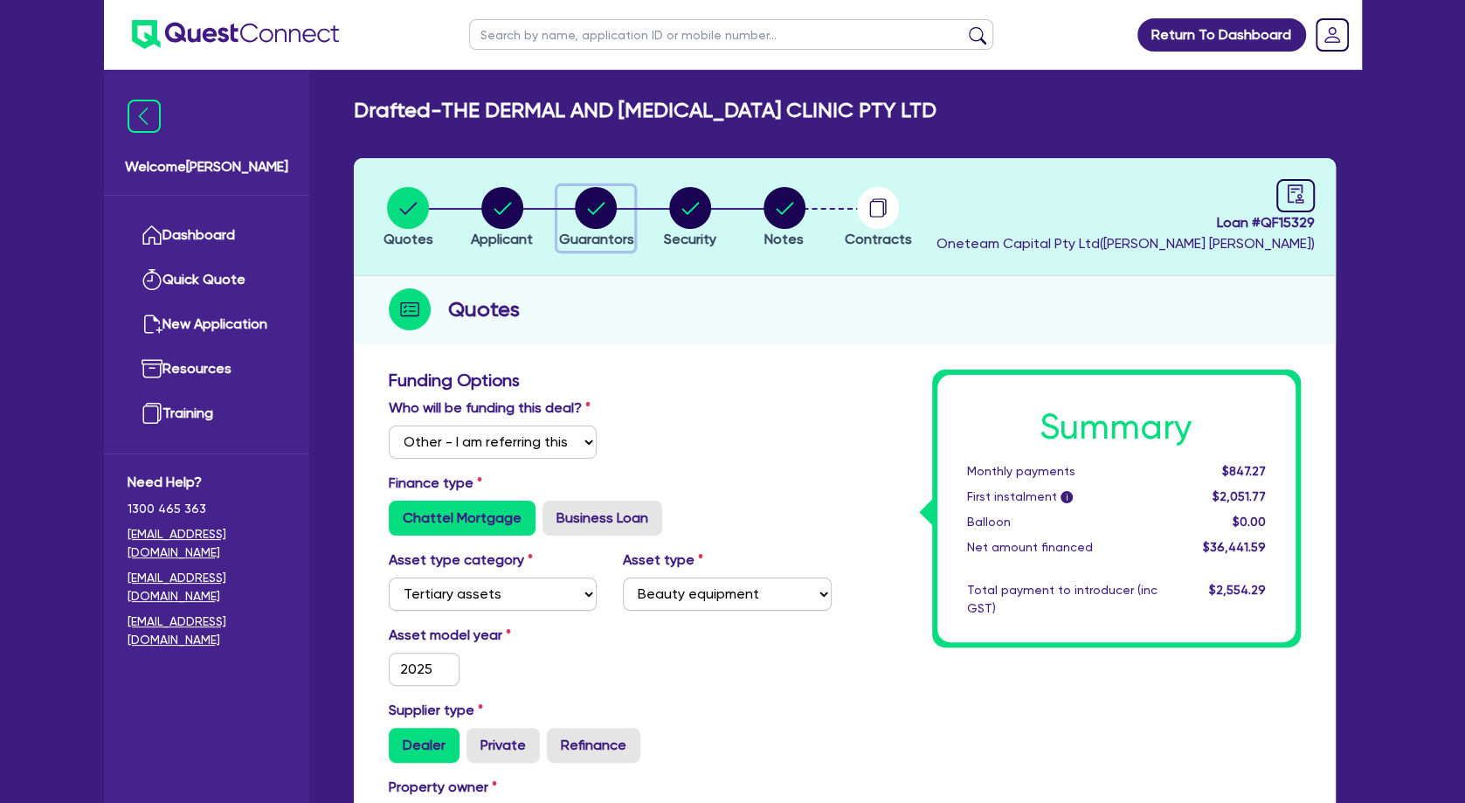
click at [607, 218] on circle "button" at bounding box center [596, 208] width 42 height 42
select select "MR"
select select "QLD"
select select "SINGLE"
select select "VEHICLE"
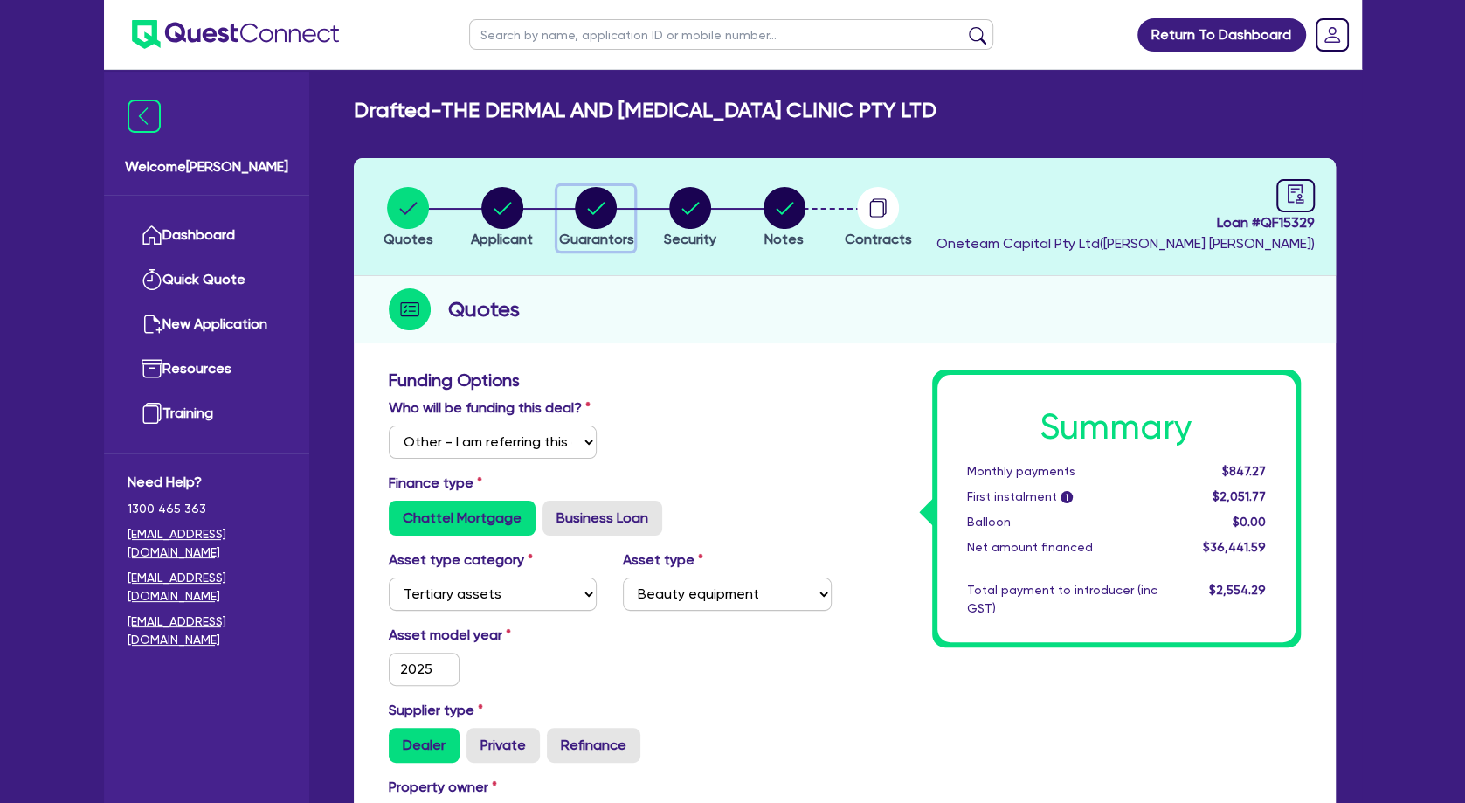
select select "CASH"
select select "EQUIPMENT"
select select "HOUSEHOLD_PERSONAL"
select select "OTHER"
select select "VEHICLE_LOAN"
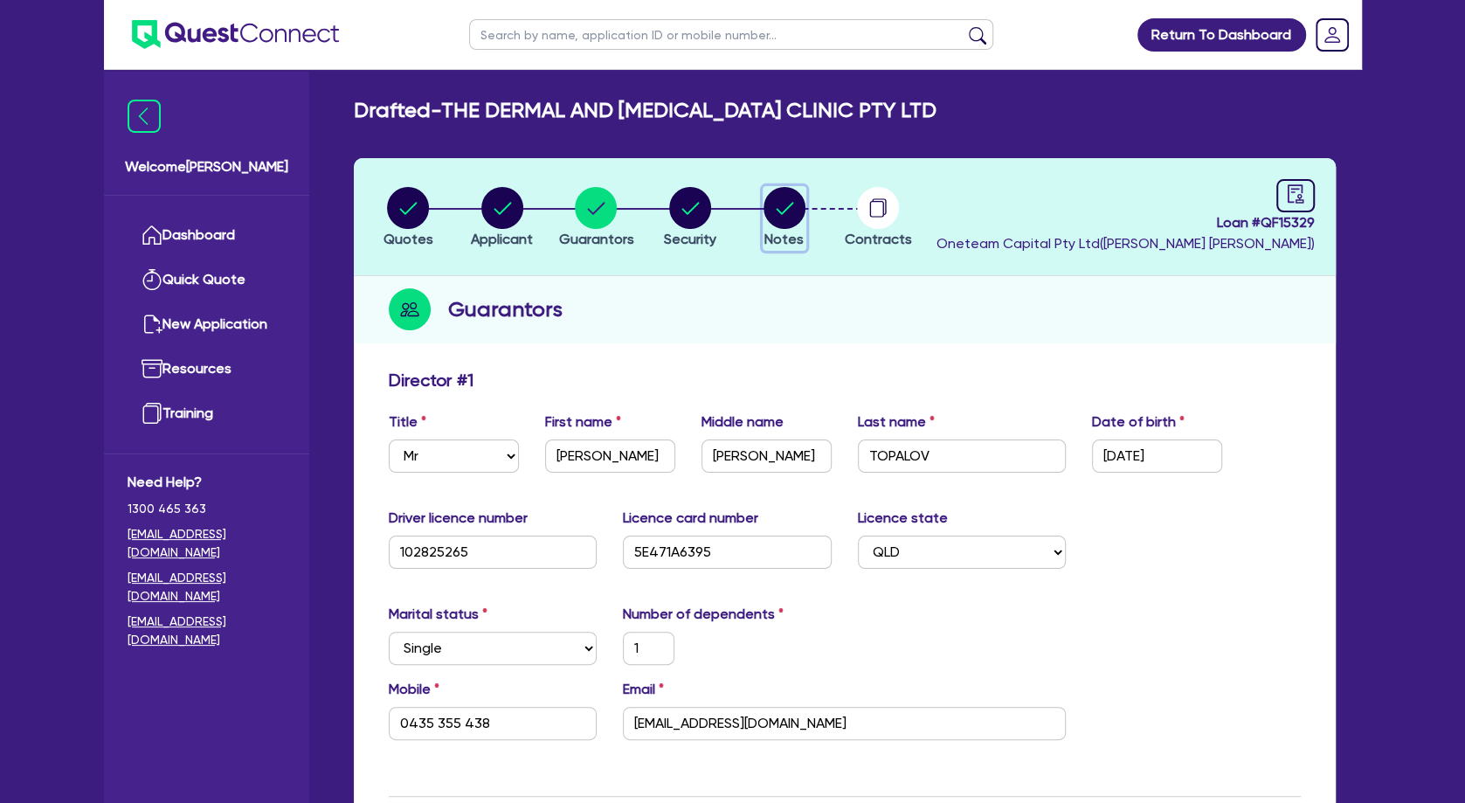
click at [777, 212] on circle "button" at bounding box center [785, 208] width 42 height 42
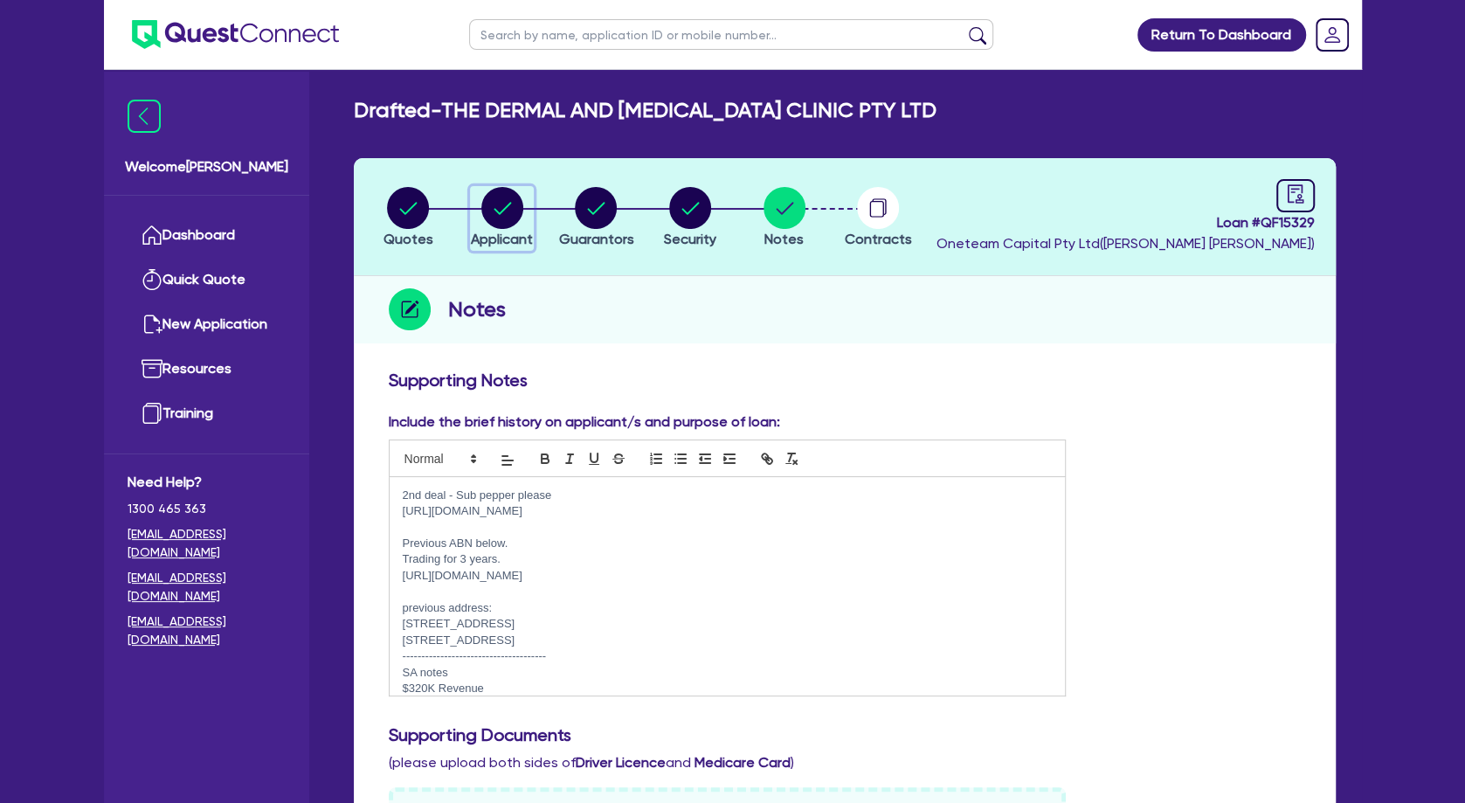
click at [515, 216] on circle "button" at bounding box center [502, 208] width 42 height 42
select select "COMPANY"
select select "HEALTH_BEAUTY"
select select "HAIR_BEAUTY_SALONS"
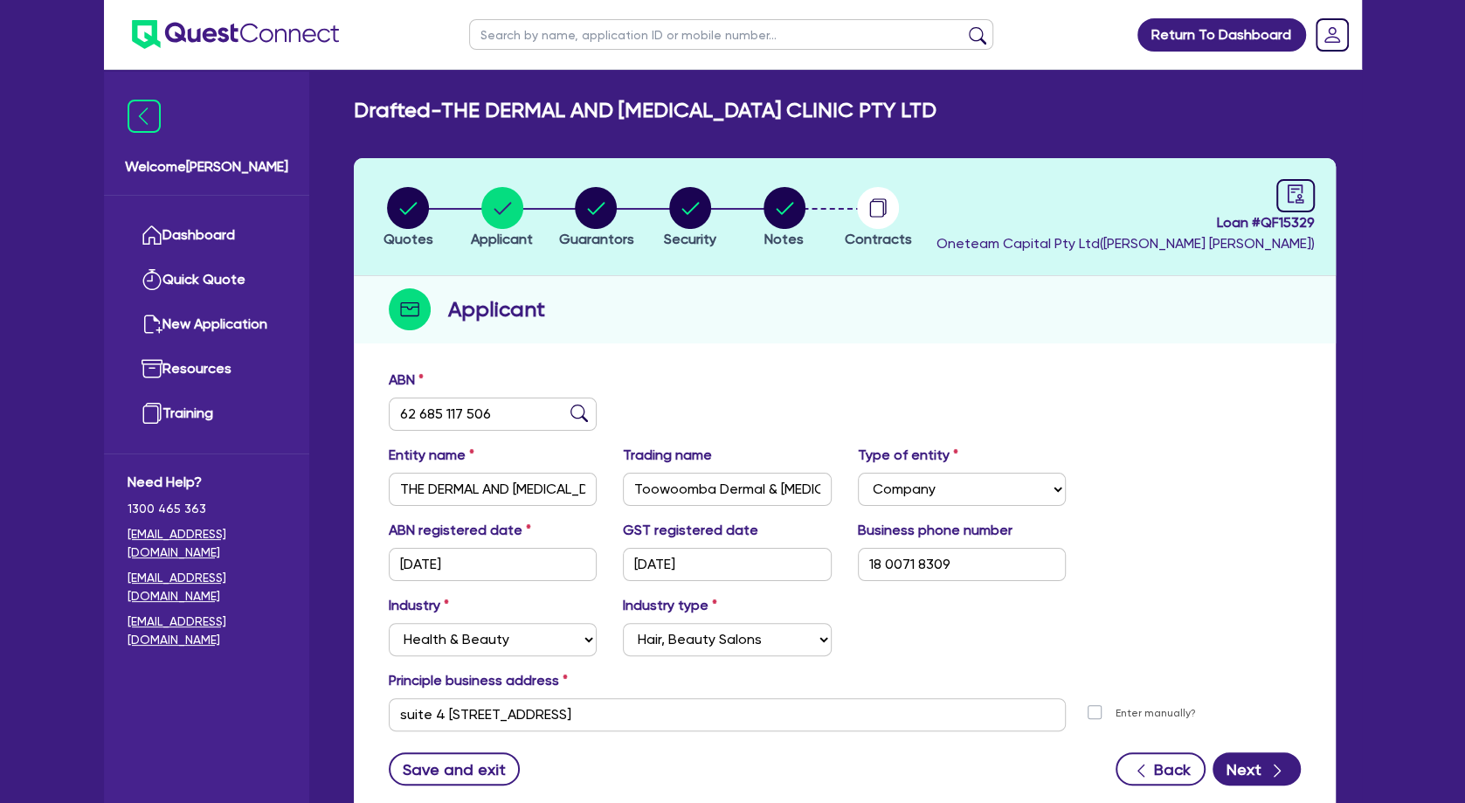
click at [527, 33] on input "text" at bounding box center [731, 34] width 524 height 31
type input "[PERSON_NAME]"
click at [602, 207] on circle "button" at bounding box center [596, 208] width 42 height 42
select select "MR"
select select "QLD"
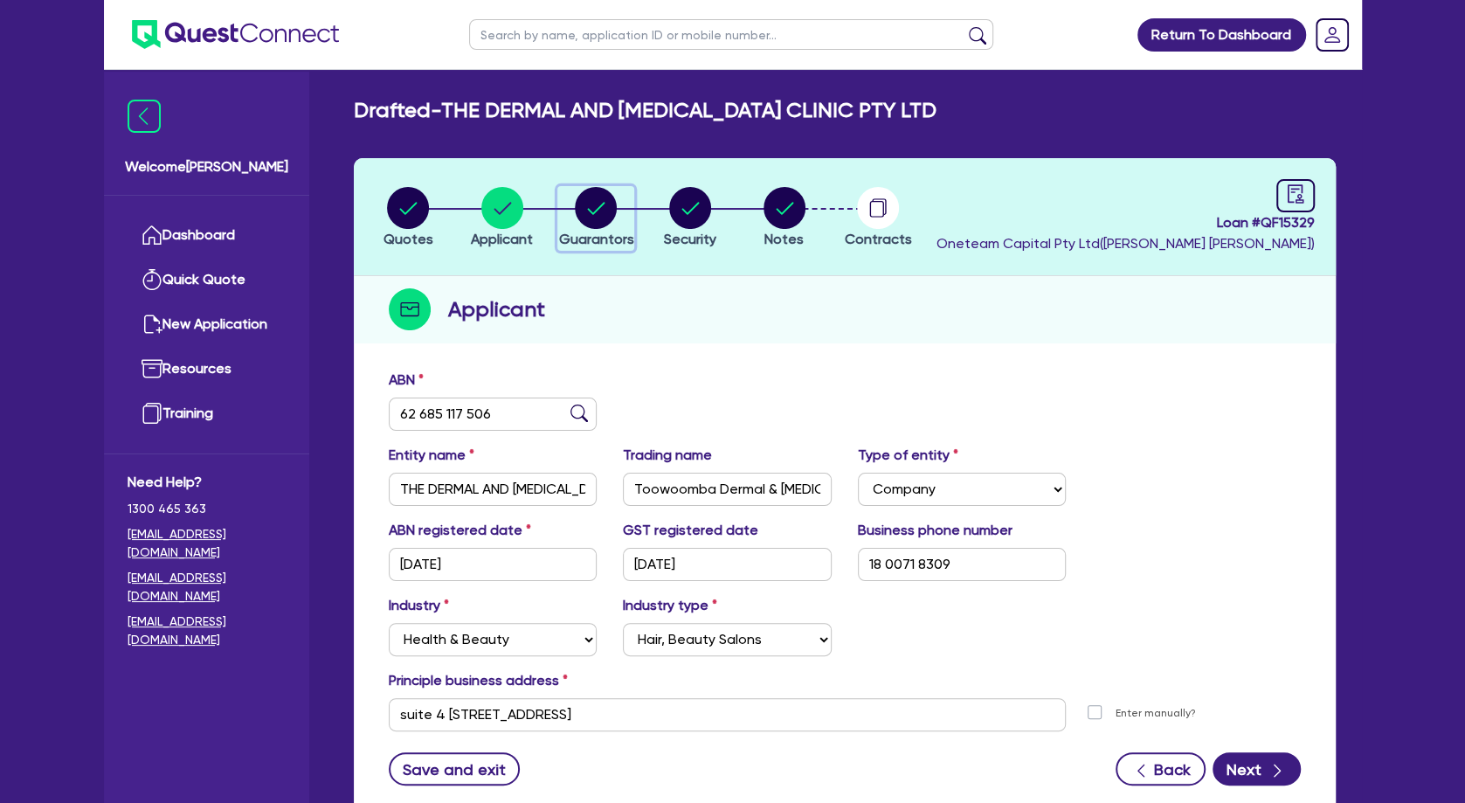
select select "SINGLE"
select select "VEHICLE"
select select "CASH"
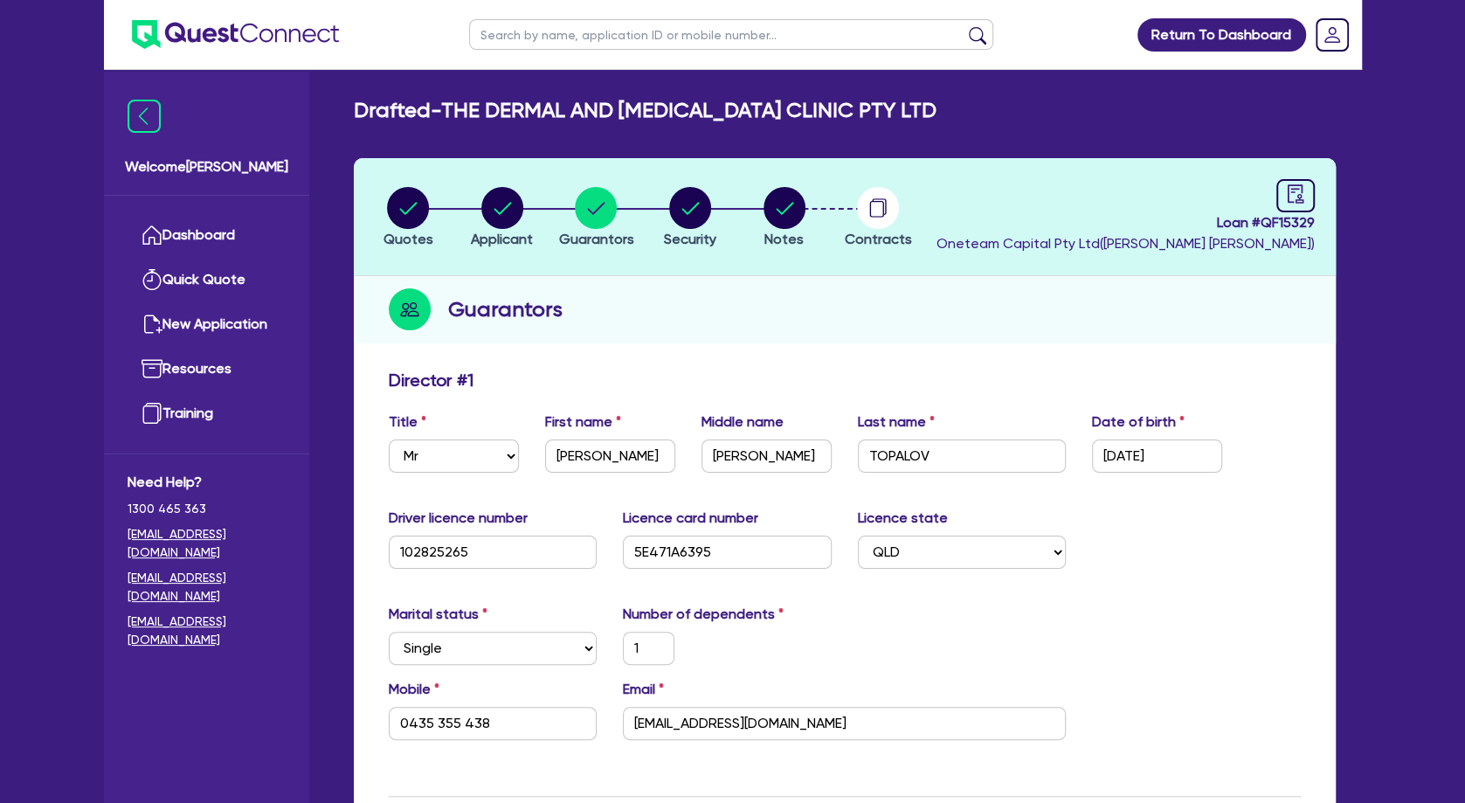
click at [519, 35] on input "text" at bounding box center [731, 34] width 524 height 31
click button "submit" at bounding box center [978, 38] width 28 height 24
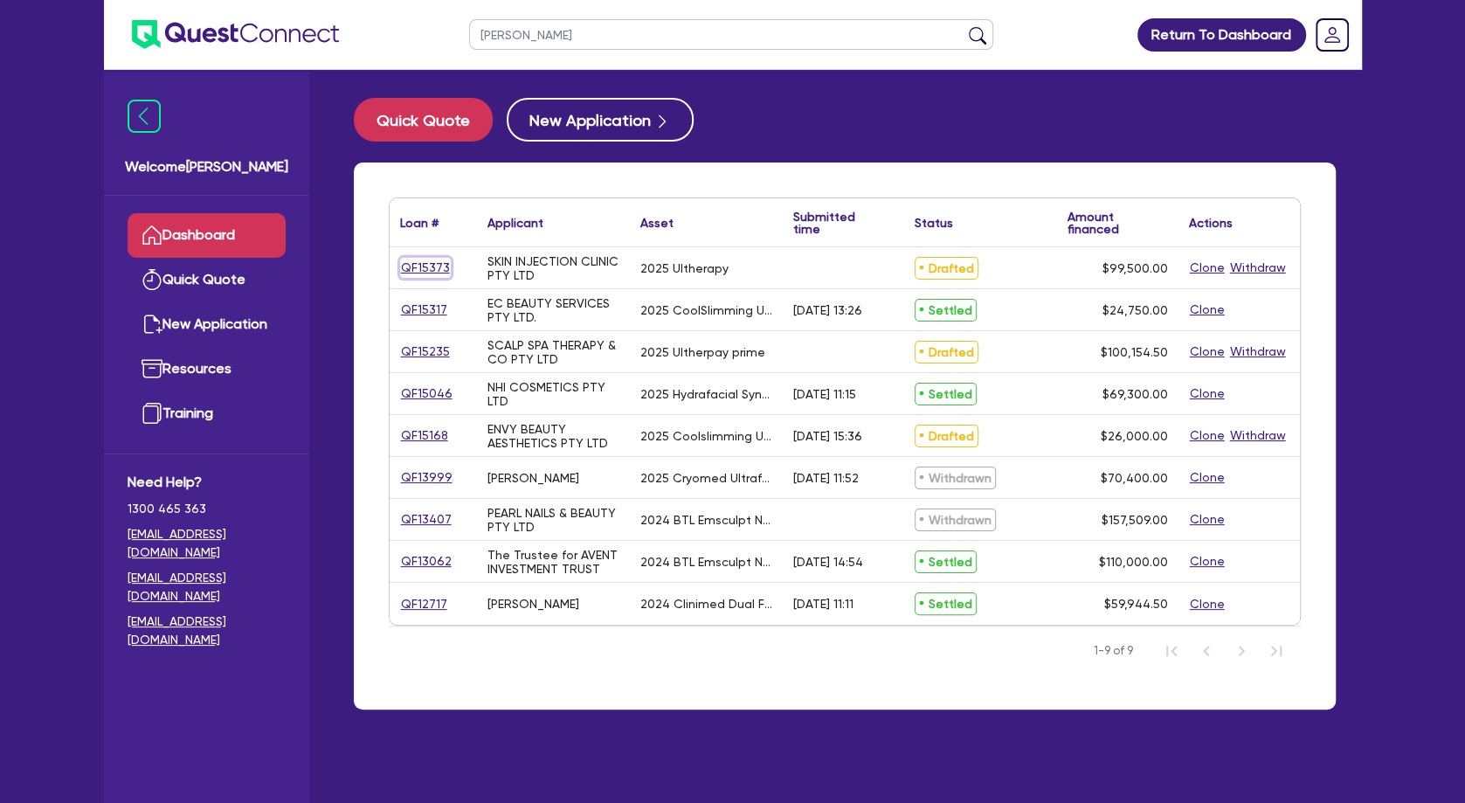
click at [446, 264] on link "QF15373" at bounding box center [425, 268] width 51 height 20
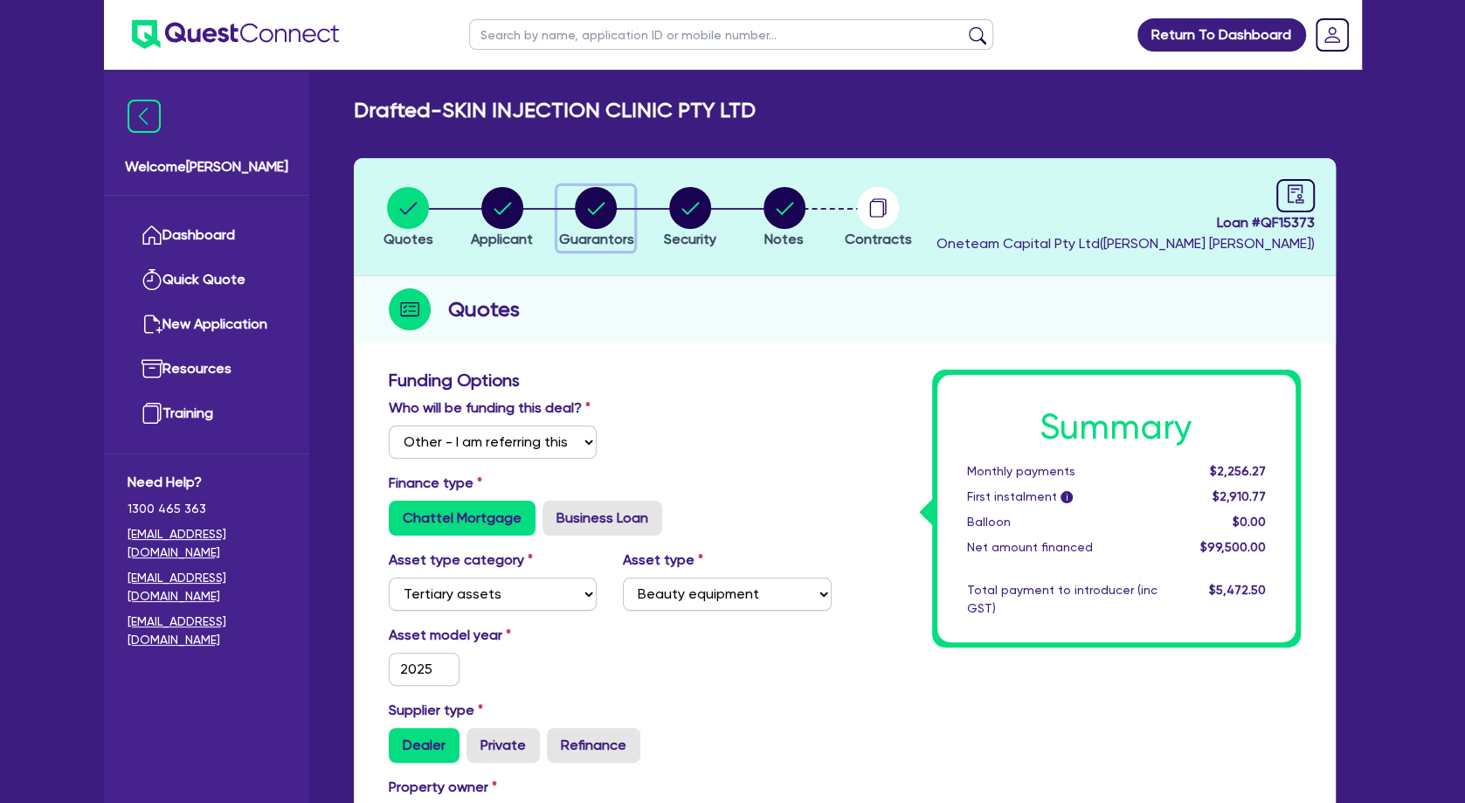
click at [600, 207] on icon "button" at bounding box center [596, 208] width 17 height 12
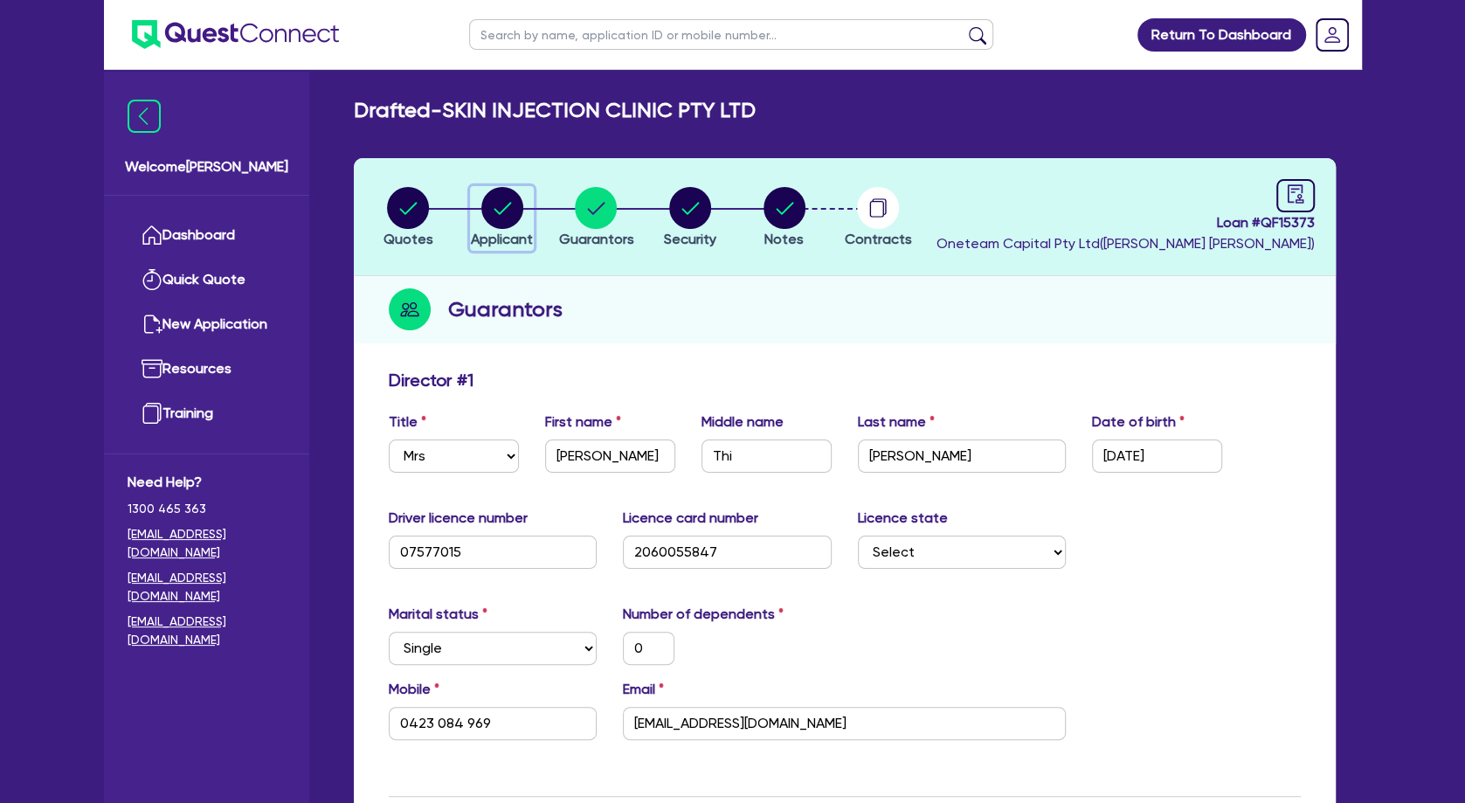
click at [511, 213] on circle "button" at bounding box center [502, 208] width 42 height 42
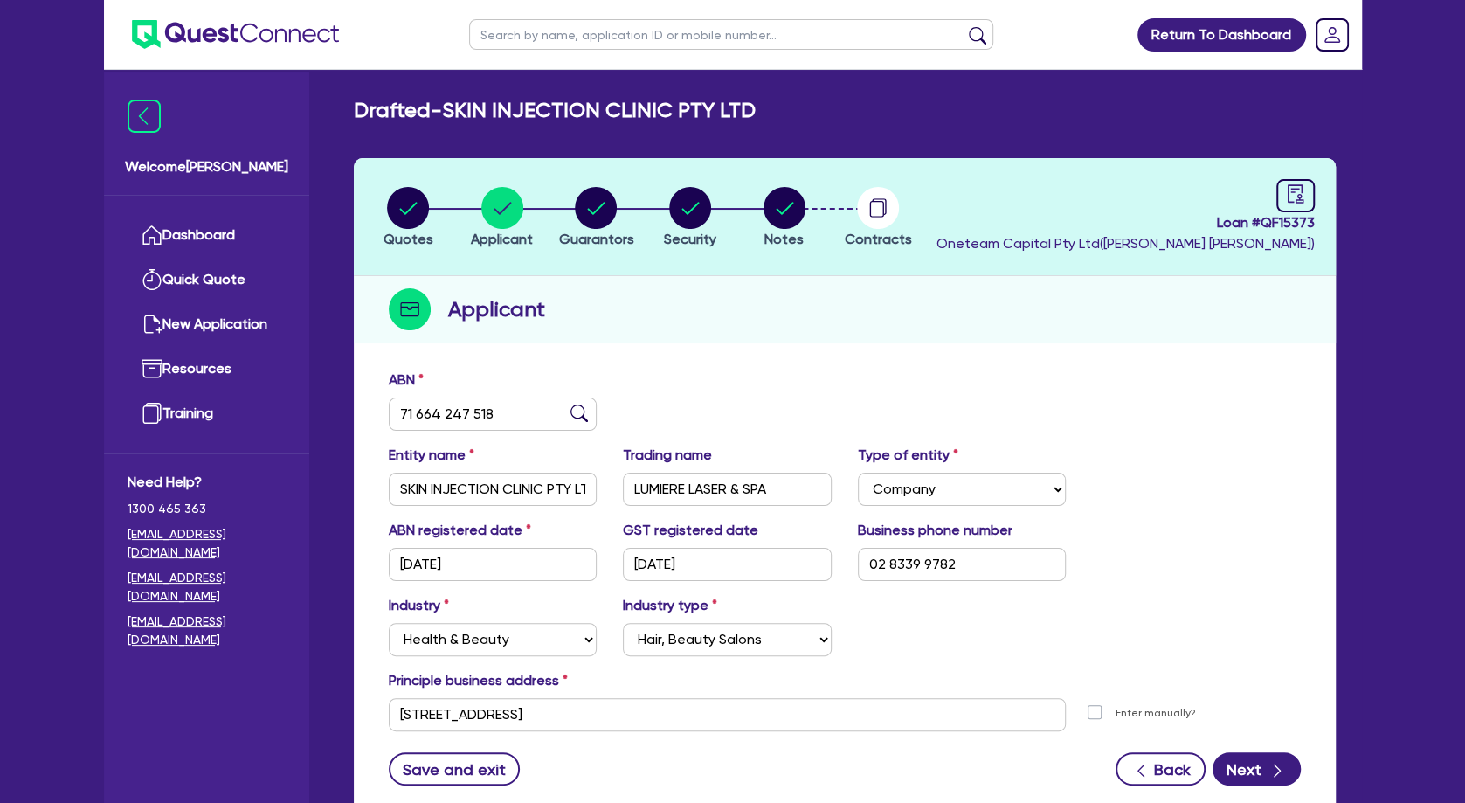
click at [564, 38] on input "text" at bounding box center [731, 34] width 524 height 31
click button "submit" at bounding box center [978, 38] width 28 height 24
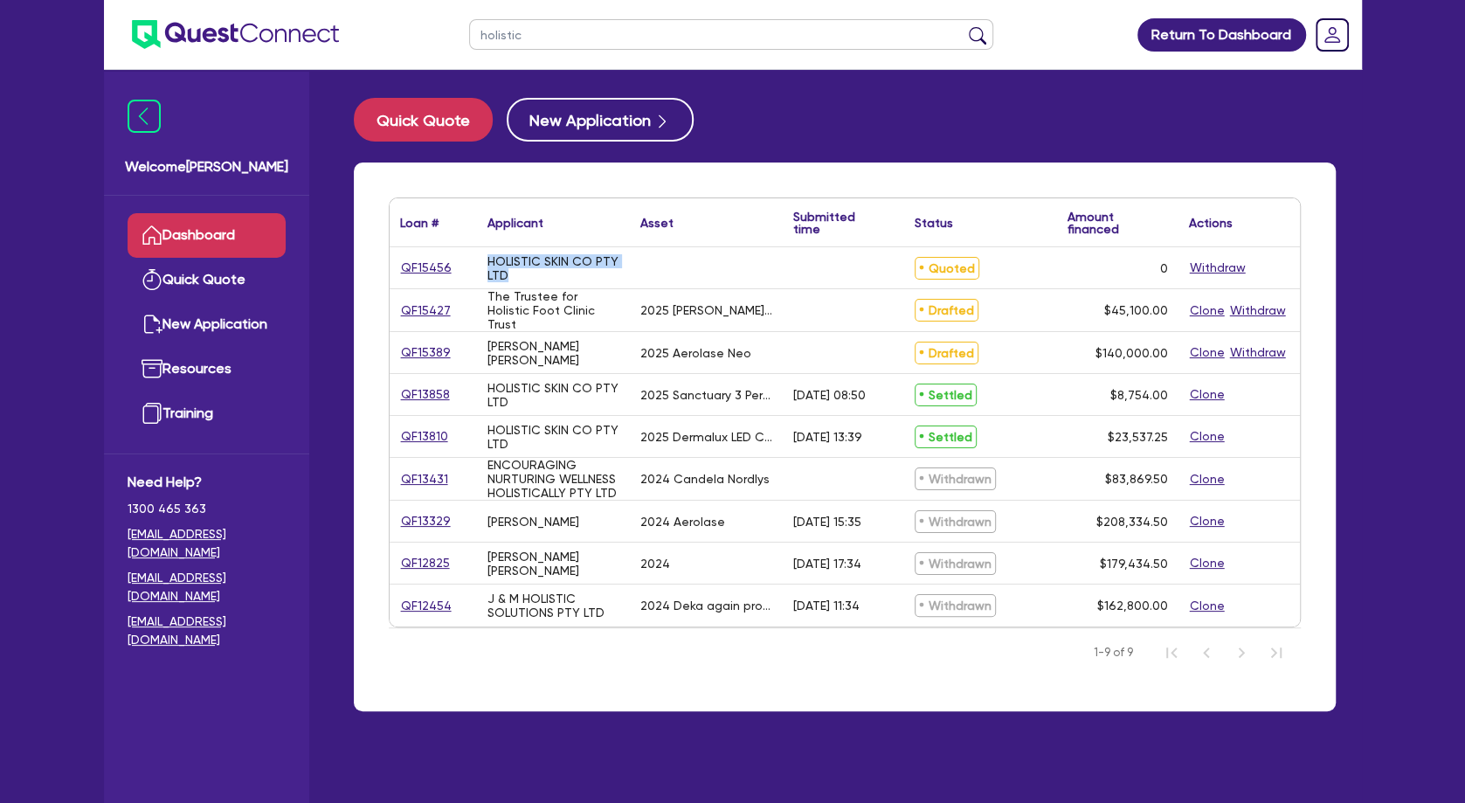
drag, startPoint x: 518, startPoint y: 279, endPoint x: 494, endPoint y: 260, distance: 30.6
click at [488, 262] on div "HOLISTIC SKIN CO PTY LTD" at bounding box center [554, 268] width 132 height 28
copy div "HOLISTIC SKIN CO PTY LTD"
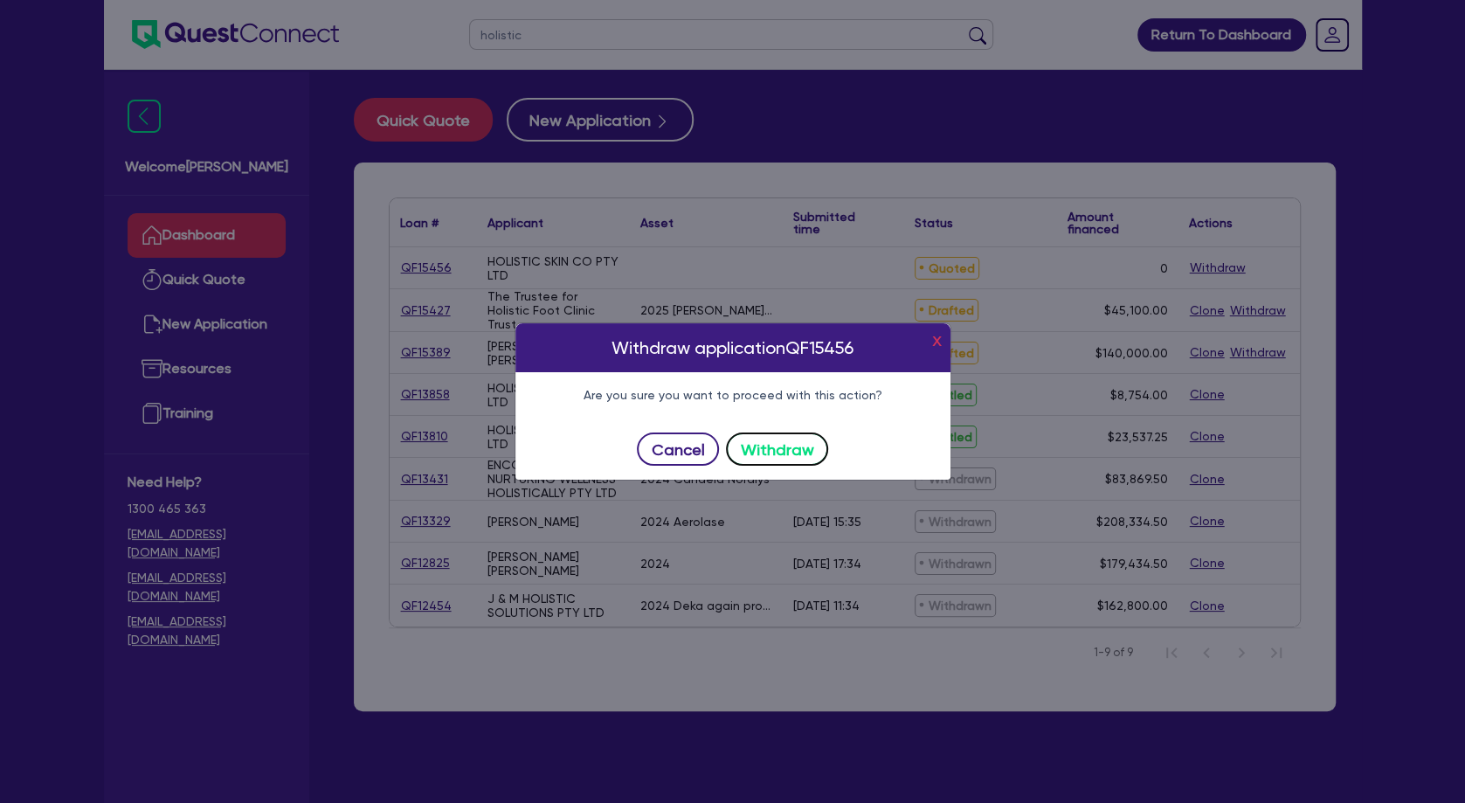
click at [778, 448] on button "Withdraw" at bounding box center [777, 448] width 102 height 33
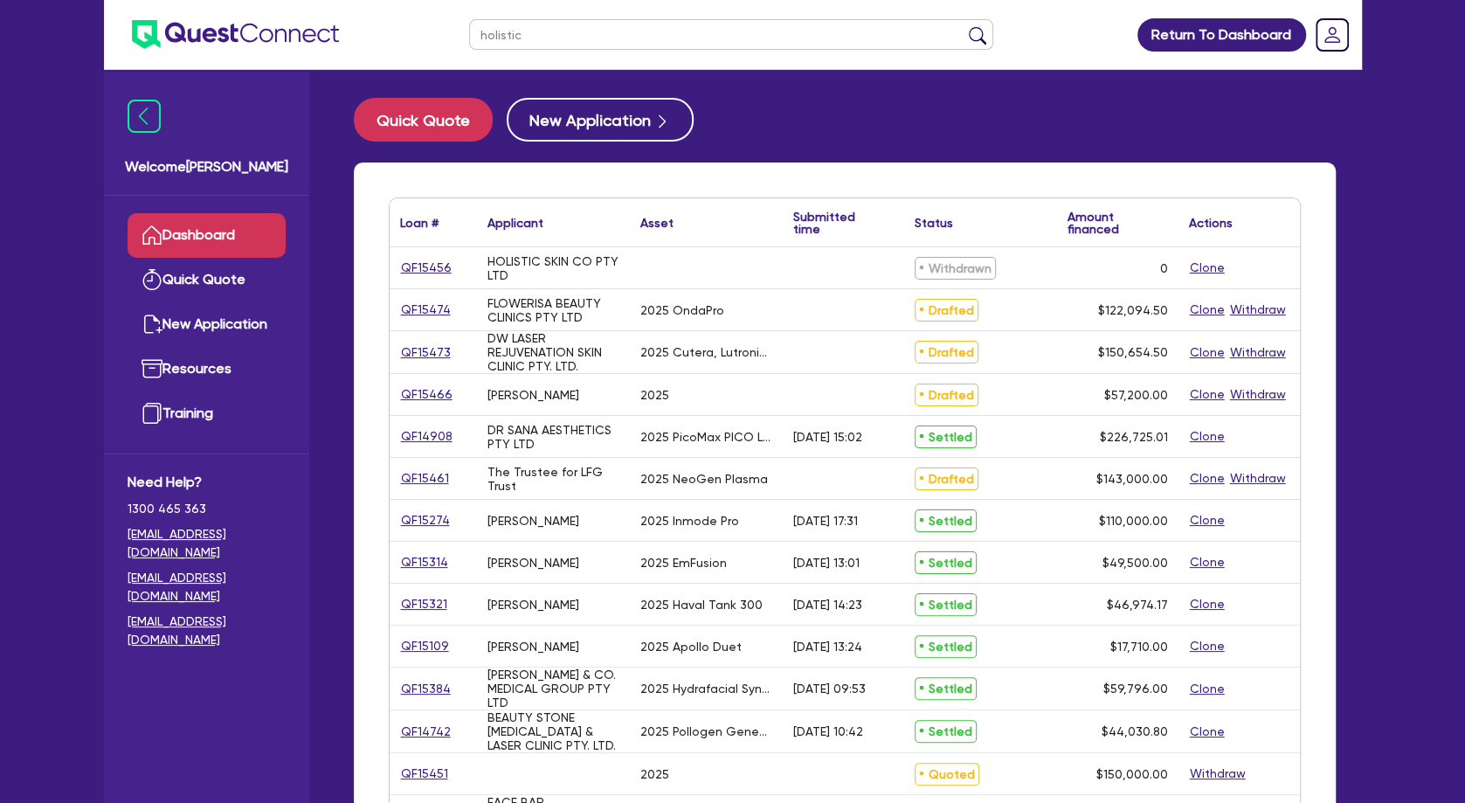
click at [543, 37] on input "holistic" at bounding box center [731, 34] width 524 height 31
click at [964, 26] on button "submit" at bounding box center [978, 38] width 28 height 24
drag, startPoint x: 543, startPoint y: 30, endPoint x: 349, endPoint y: 25, distance: 193.1
click at [469, 25] on input "holistic" at bounding box center [731, 34] width 524 height 31
click at [964, 26] on button "submit" at bounding box center [978, 38] width 28 height 24
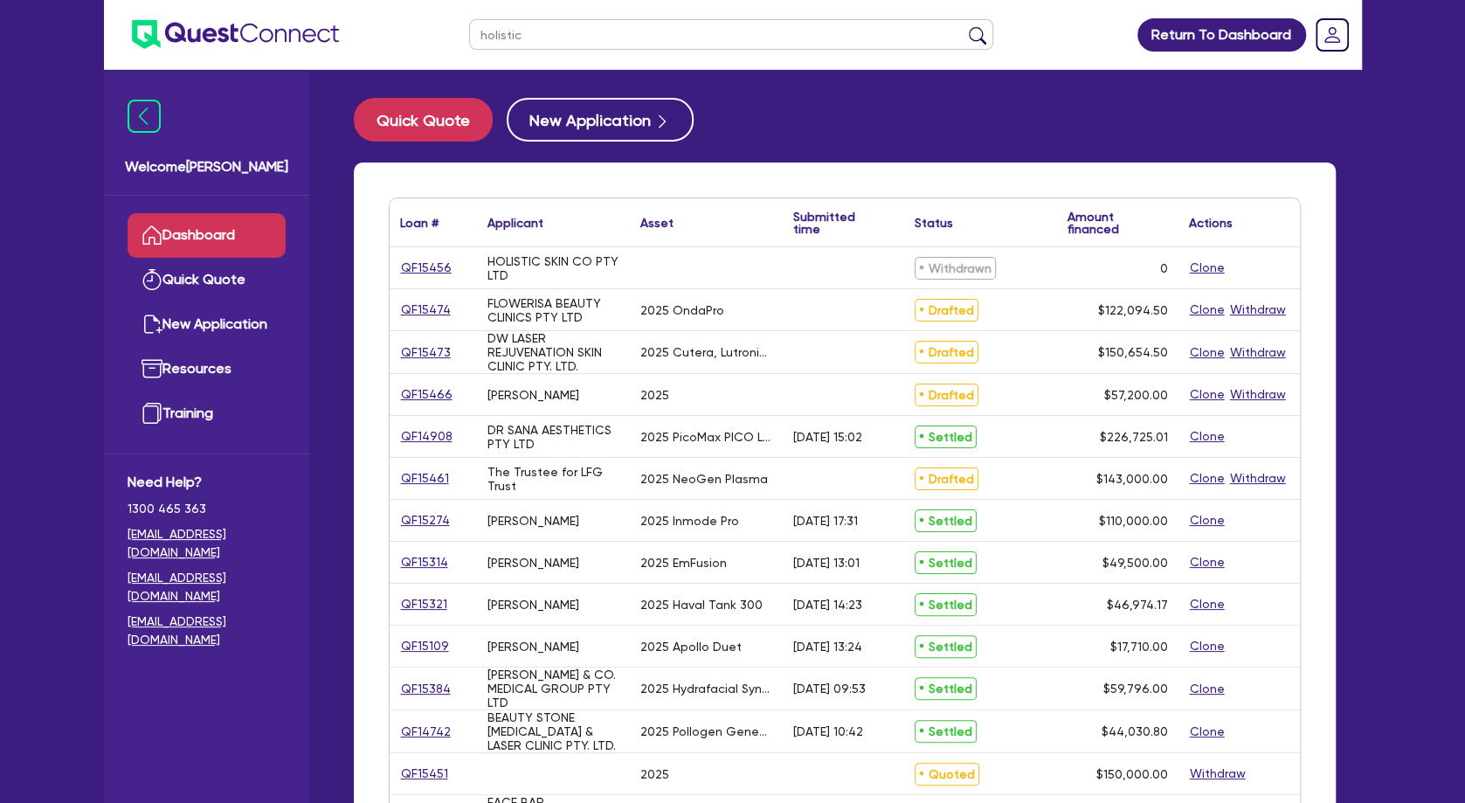
drag, startPoint x: 529, startPoint y: 28, endPoint x: 389, endPoint y: 36, distance: 140.0
click at [469, 36] on input "holistic" at bounding box center [731, 34] width 524 height 31
click at [964, 26] on button "submit" at bounding box center [978, 38] width 28 height 24
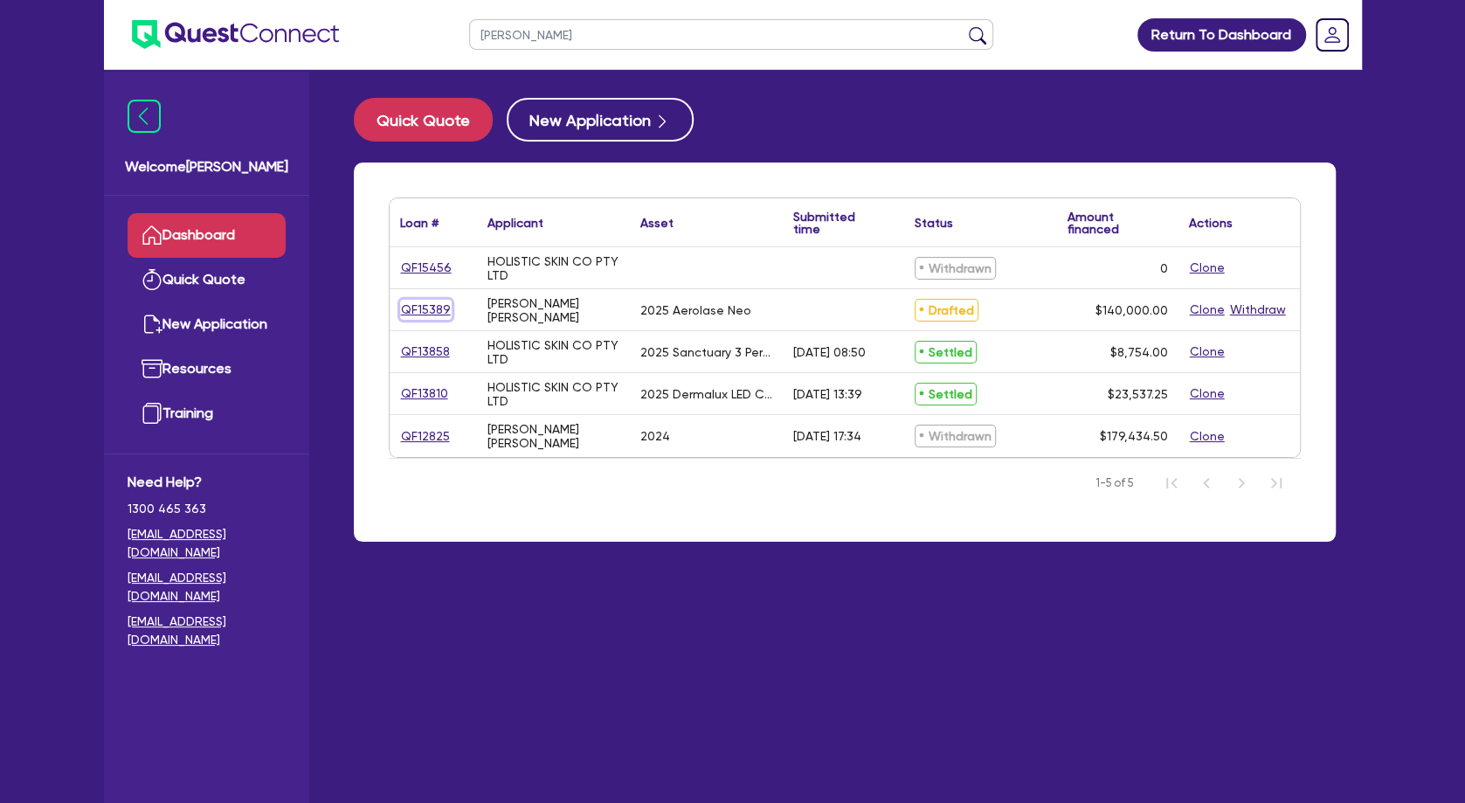
click at [437, 308] on link "QF15389" at bounding box center [426, 310] width 52 height 20
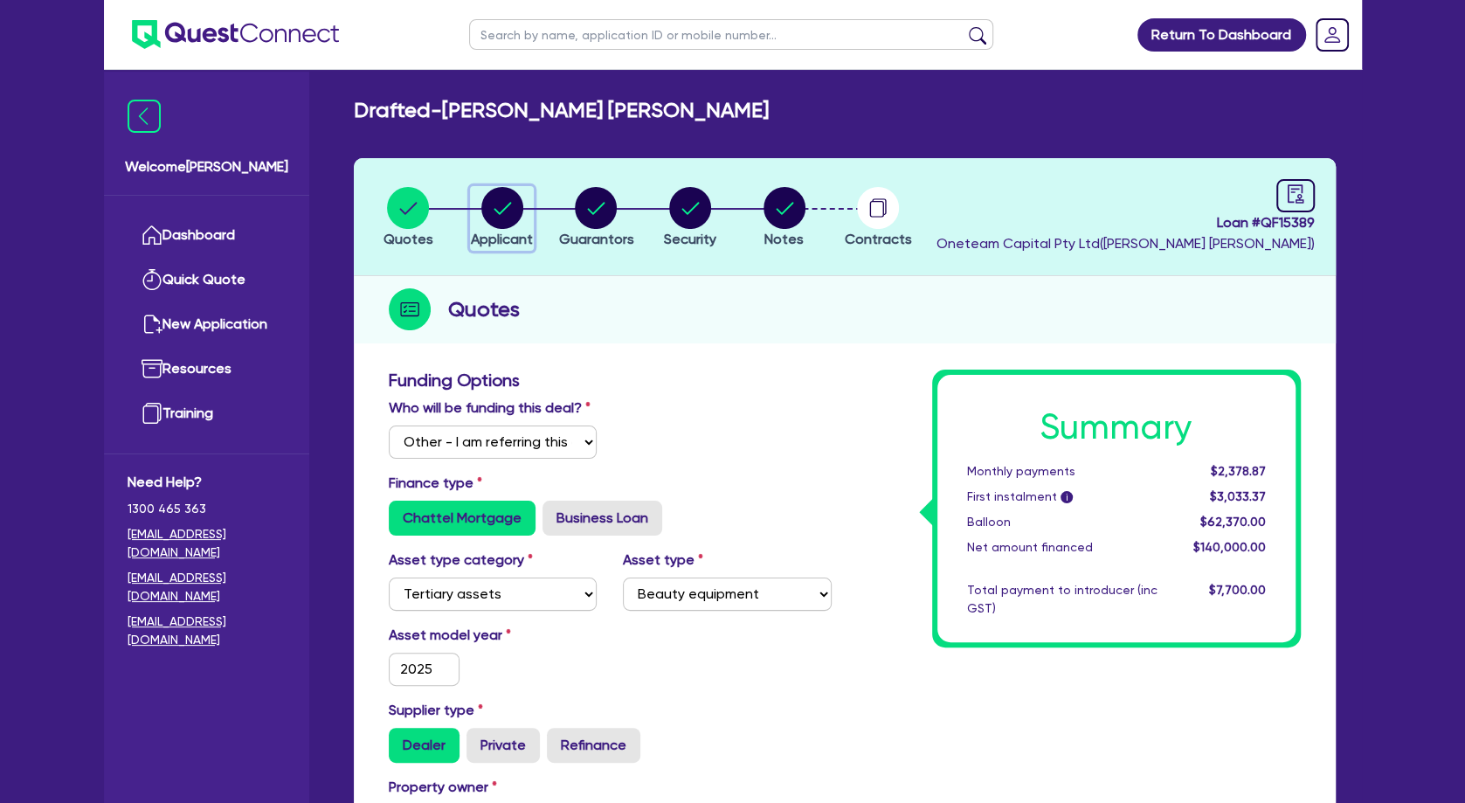
click at [502, 223] on circle "button" at bounding box center [502, 208] width 42 height 42
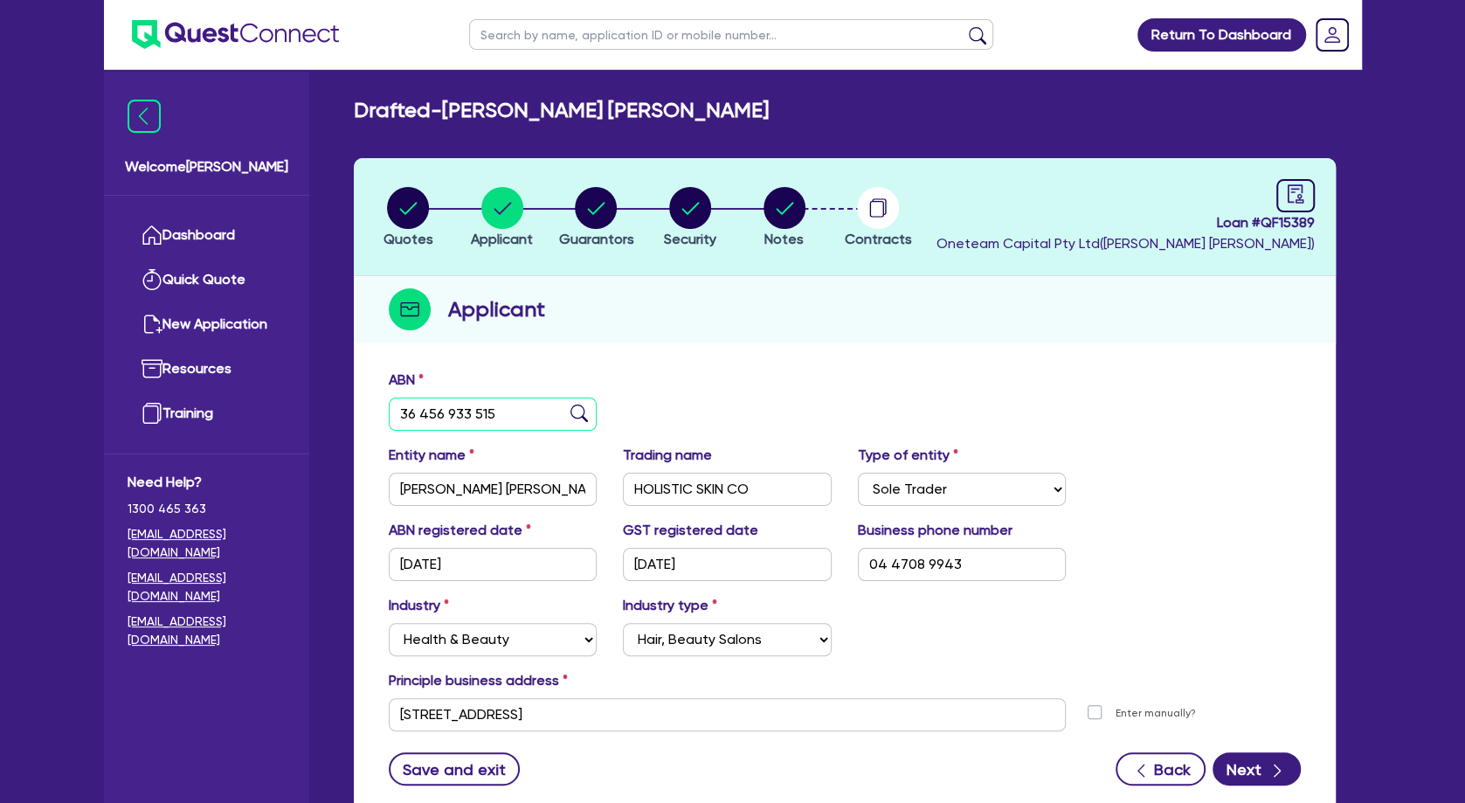
drag, startPoint x: 530, startPoint y: 409, endPoint x: 345, endPoint y: 411, distance: 185.2
click at [389, 411] on input "36 456 933 515" at bounding box center [493, 414] width 209 height 33
paste input "11 683 291 116"
click at [578, 409] on img at bounding box center [579, 413] width 17 height 17
drag, startPoint x: 522, startPoint y: 485, endPoint x: 370, endPoint y: 485, distance: 152.9
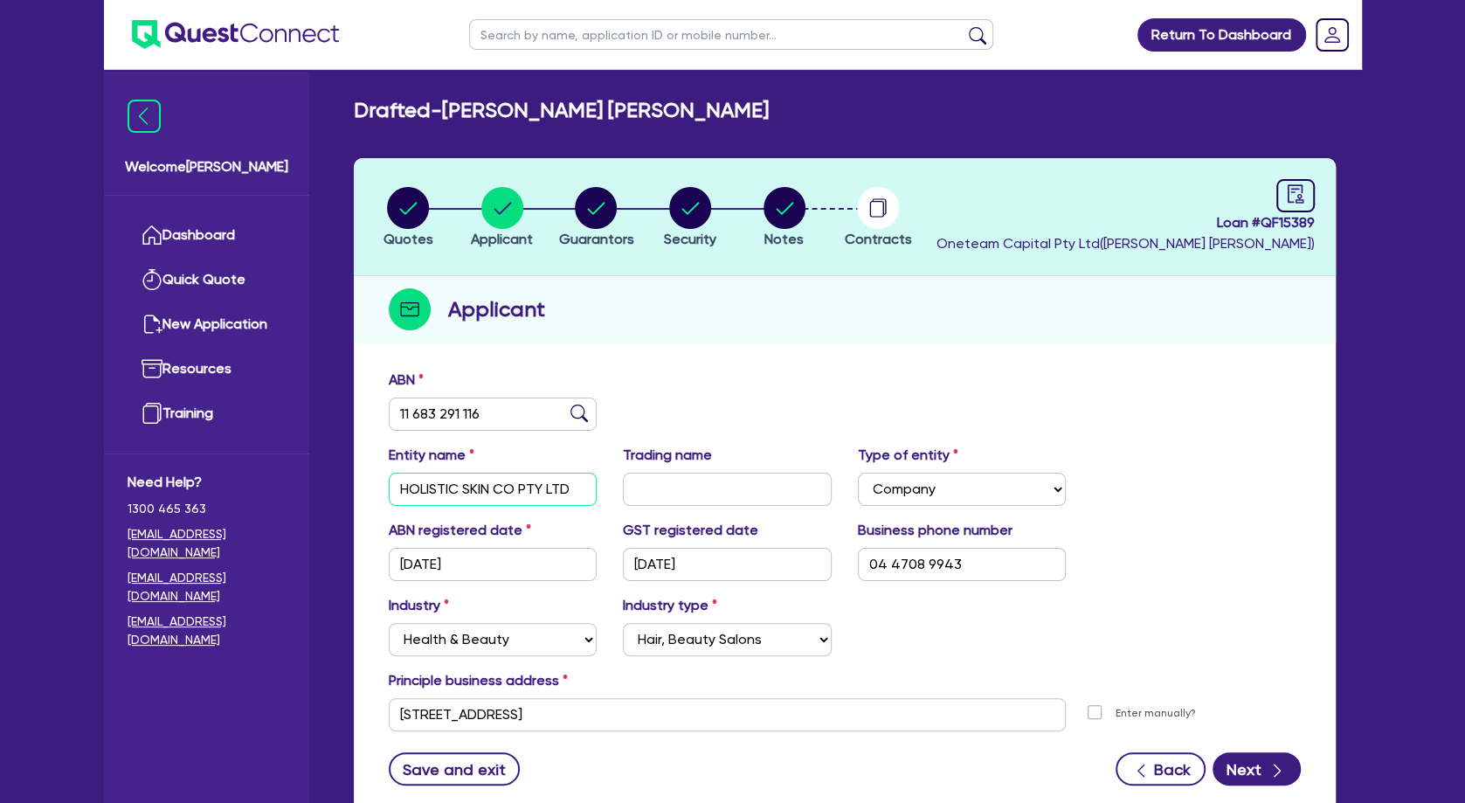
click at [389, 485] on input "HOLISTIC SKIN CO PTY LTD" at bounding box center [493, 489] width 209 height 33
click at [536, 506] on div "Entity name HOLISTIC SKIN CO PTY LTD Trading name Type of entity Select Sole Tr…" at bounding box center [845, 482] width 938 height 75
click at [537, 486] on input "HOLISTIC SKIN CO PTY LTD" at bounding box center [493, 489] width 209 height 33
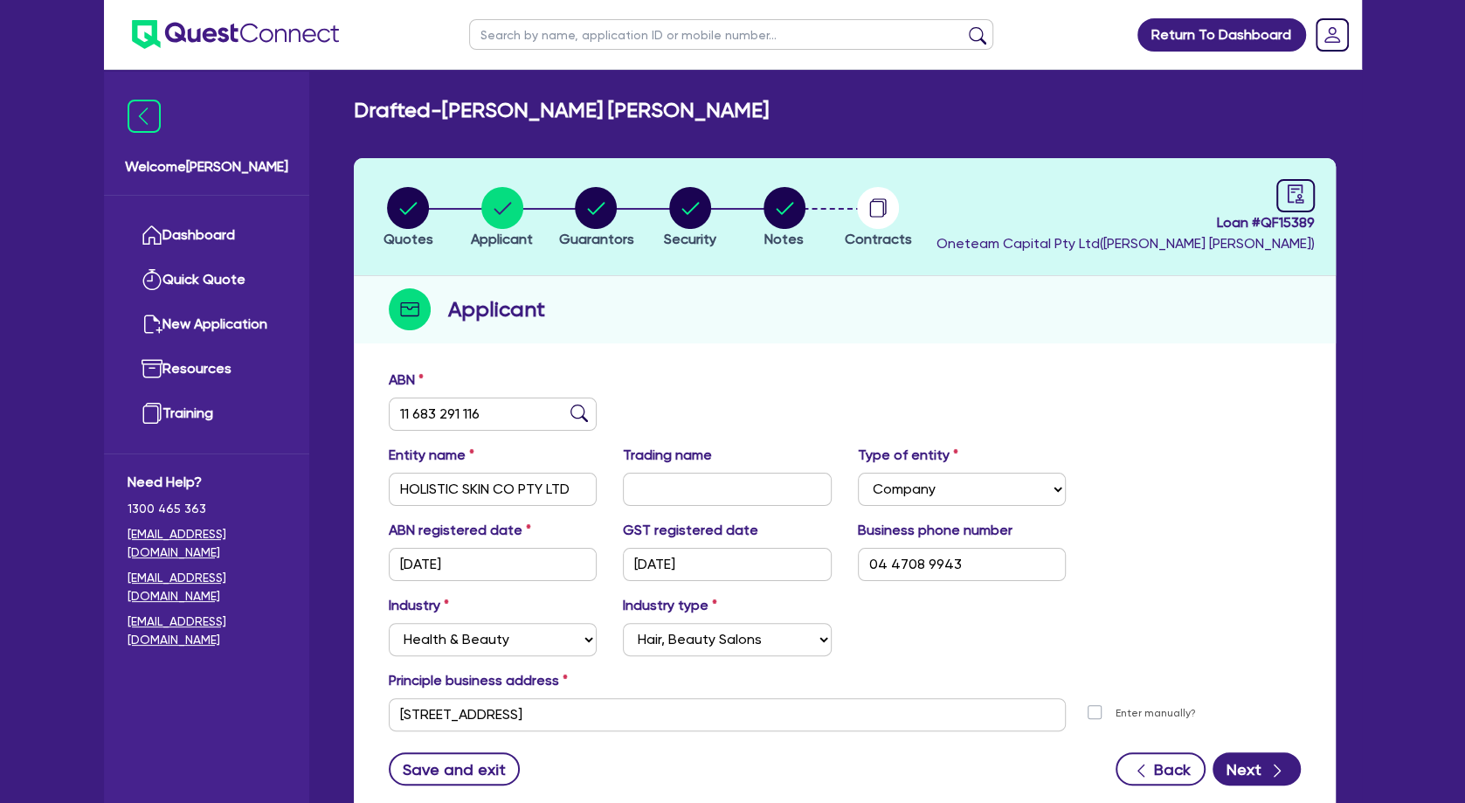
click at [1194, 593] on div "ABN registered date [DATE] GST registered date [DATE] Business phone number [PH…" at bounding box center [845, 557] width 938 height 75
click at [1252, 775] on button "Next" at bounding box center [1257, 768] width 88 height 33
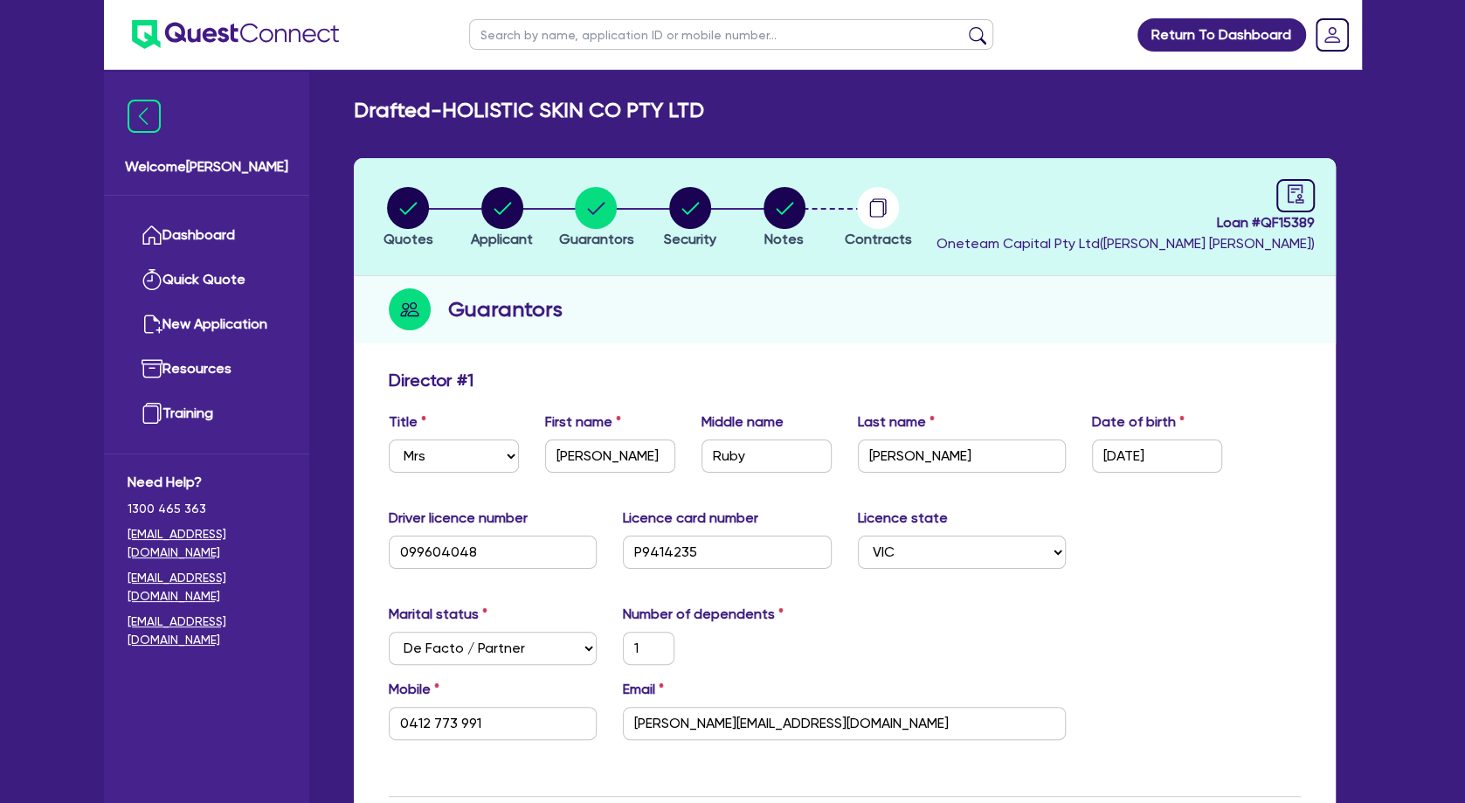
click at [554, 36] on input "text" at bounding box center [731, 34] width 524 height 31
click button "submit" at bounding box center [978, 38] width 28 height 24
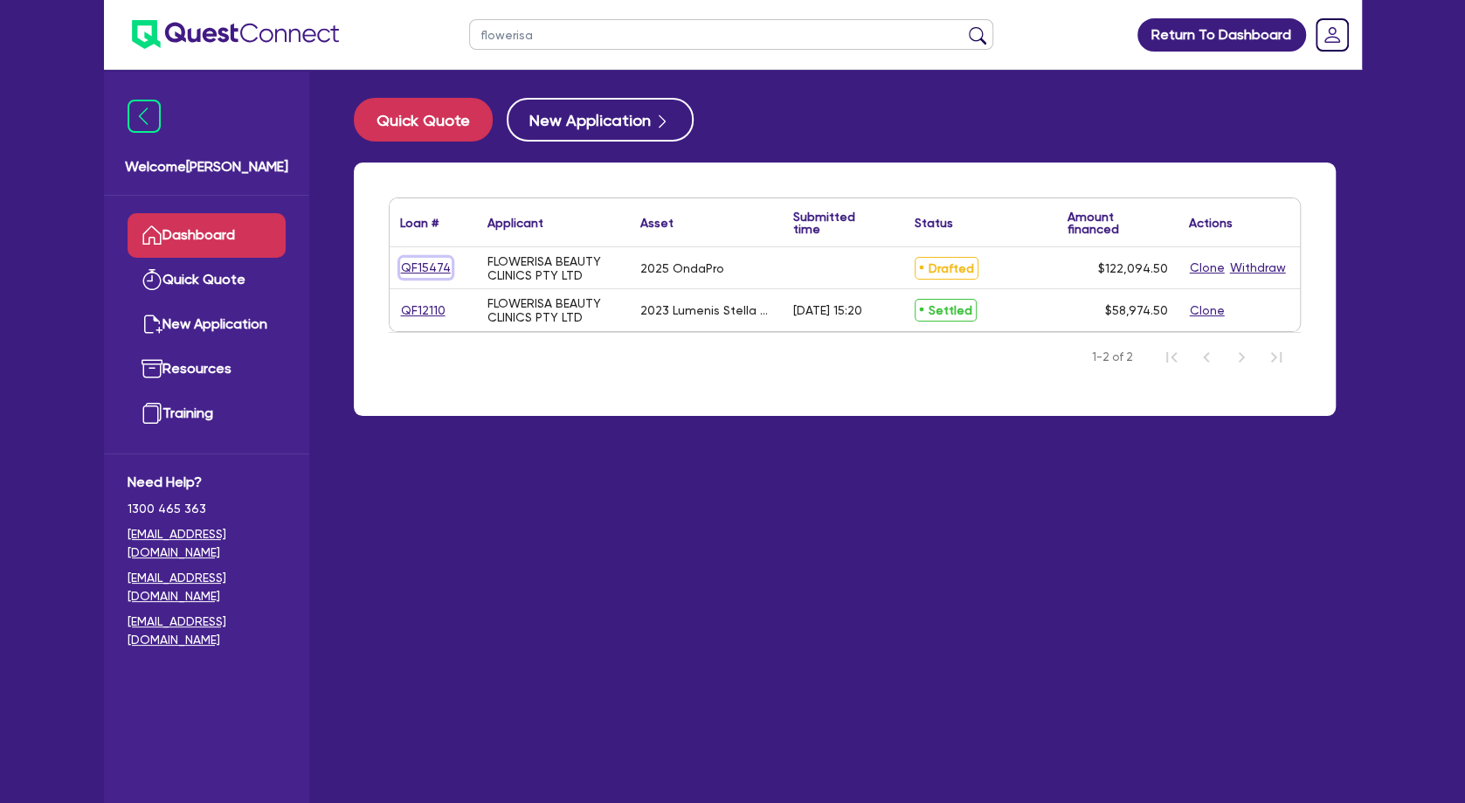
click at [432, 266] on link "QF15474" at bounding box center [426, 268] width 52 height 20
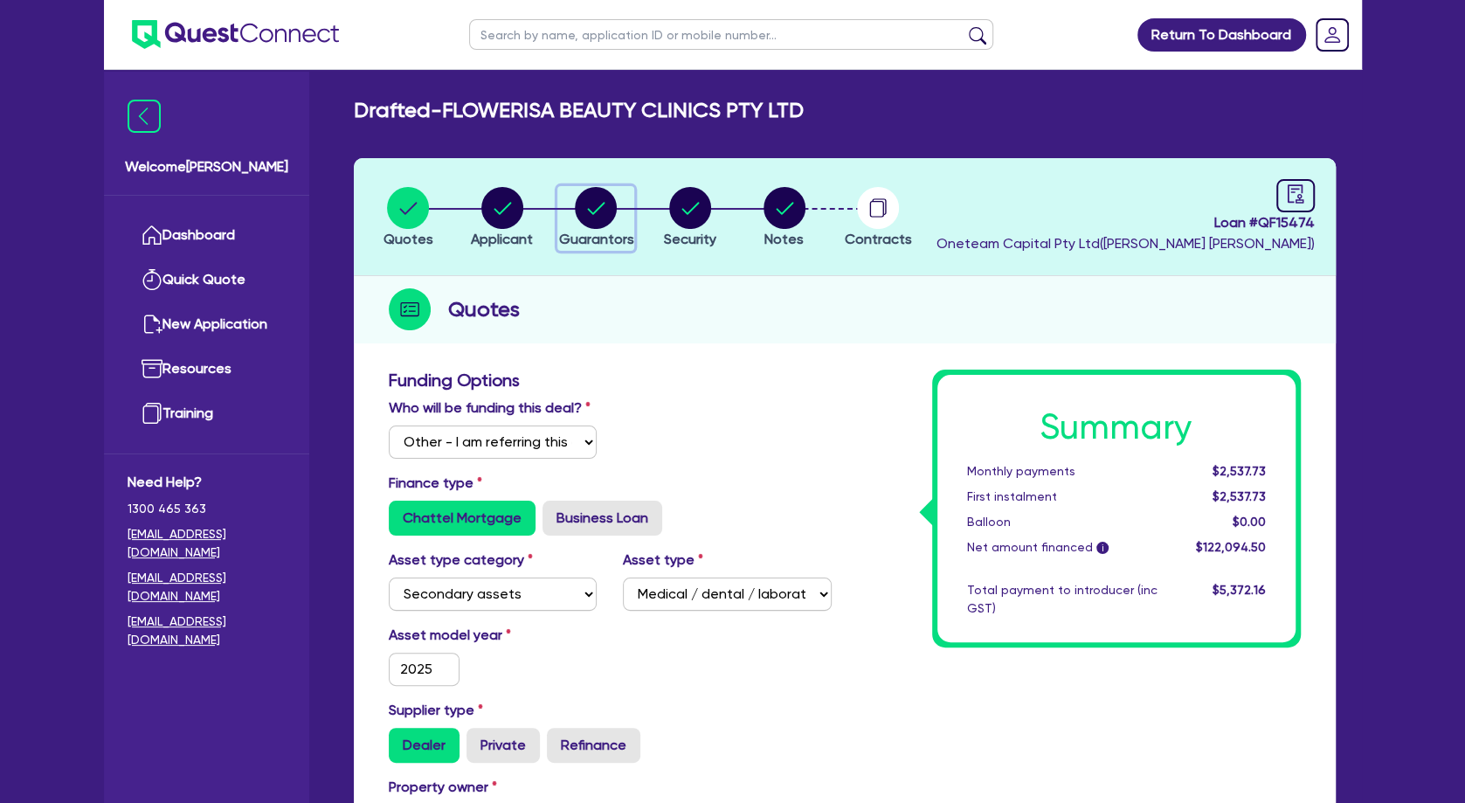
click at [578, 208] on circle "button" at bounding box center [596, 208] width 42 height 42
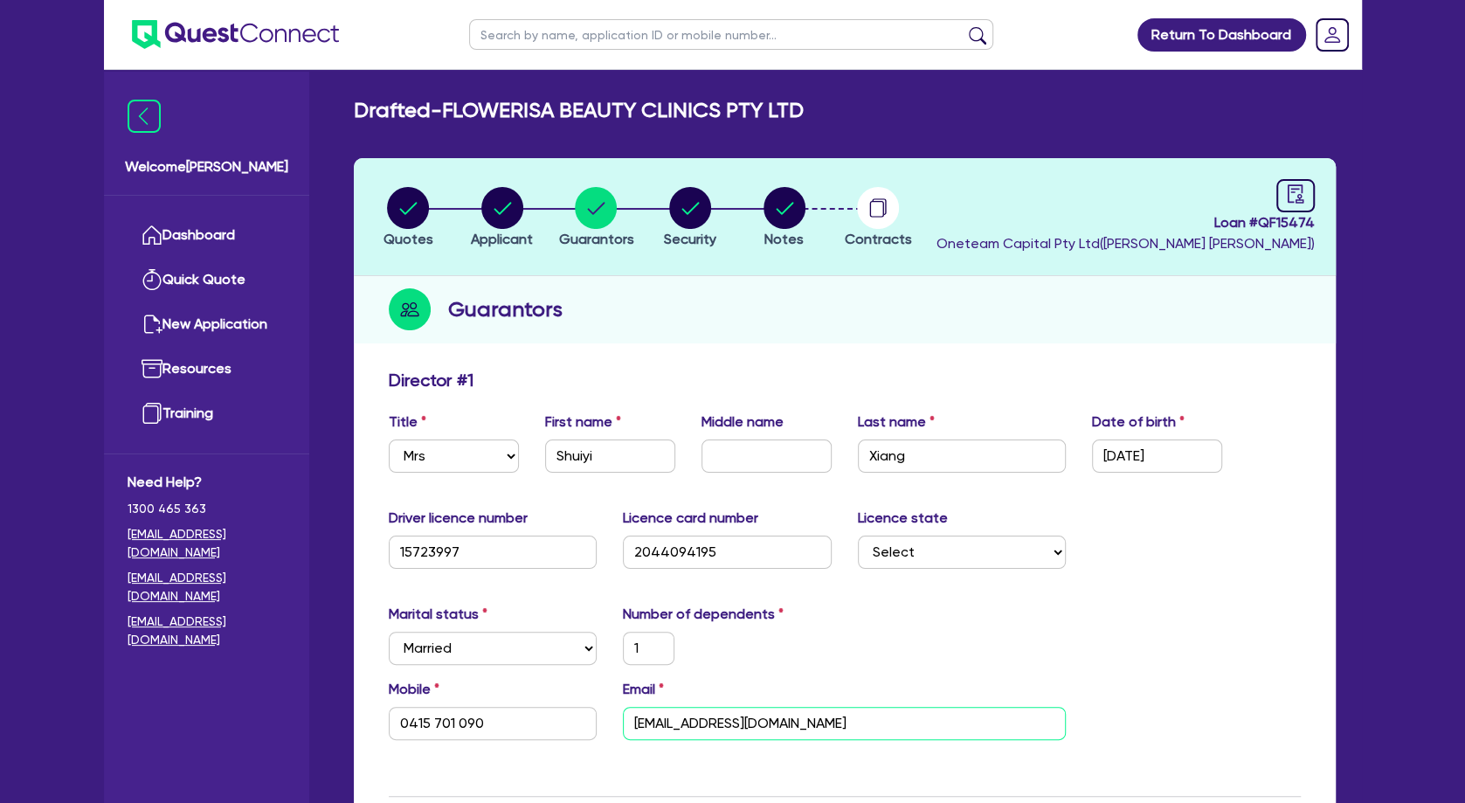
click at [742, 719] on input "[EMAIL_ADDRESS][DOMAIN_NAME]" at bounding box center [844, 723] width 443 height 33
click at [741, 718] on input "[EMAIL_ADDRESS][DOMAIN_NAME]" at bounding box center [844, 723] width 443 height 33
click at [515, 217] on circle "button" at bounding box center [502, 208] width 42 height 42
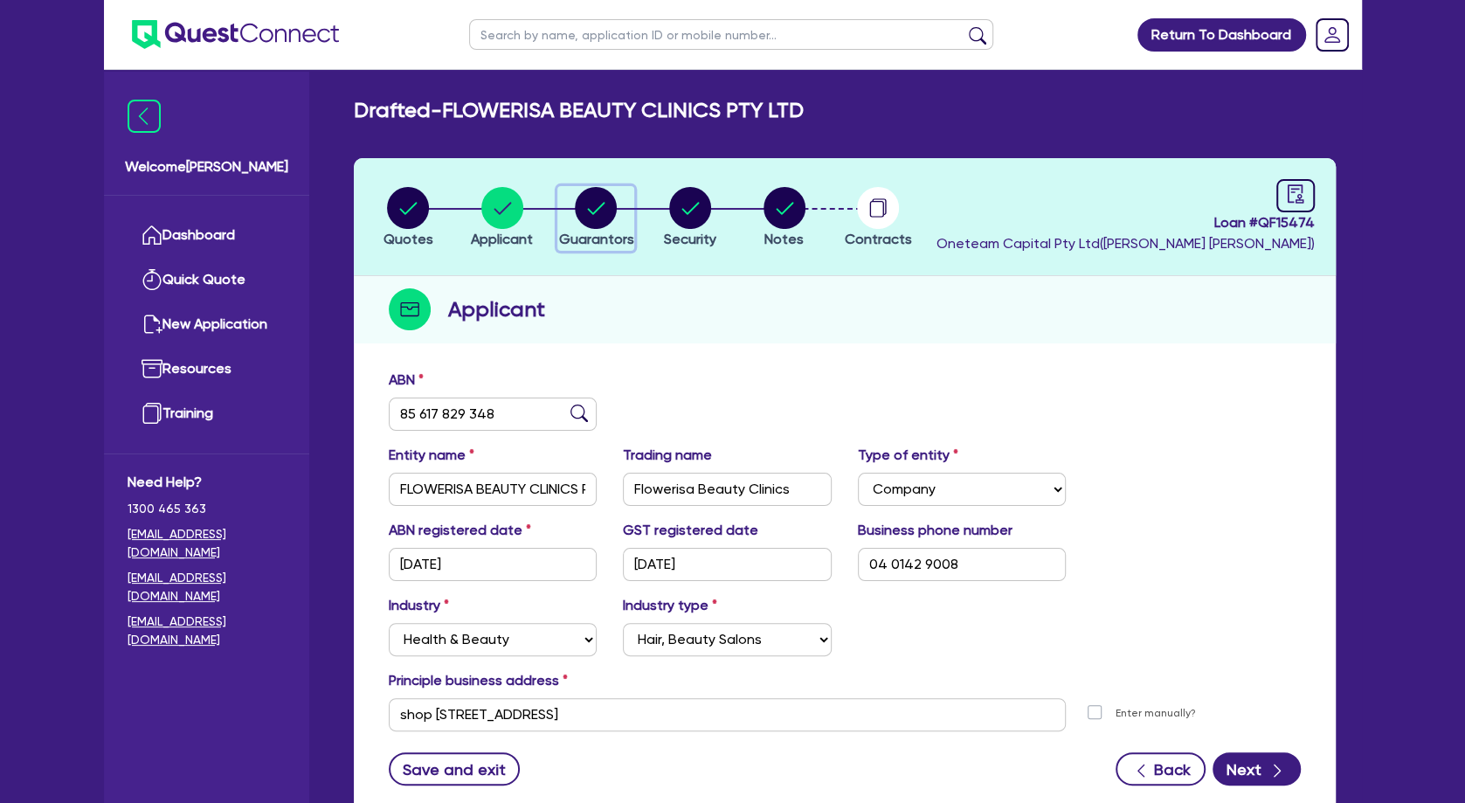
click at [599, 209] on circle "button" at bounding box center [596, 208] width 42 height 42
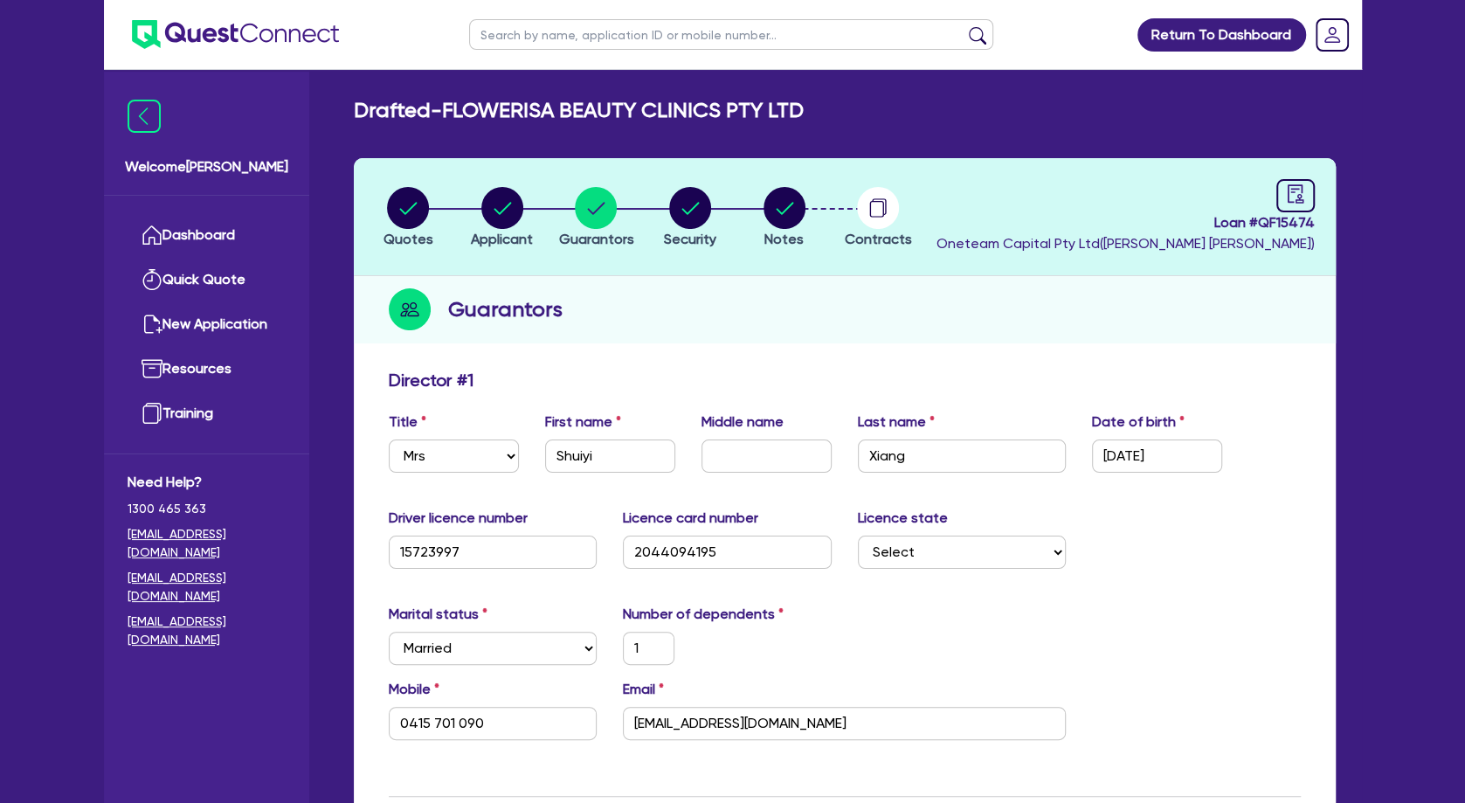
click at [417, 213] on circle "button" at bounding box center [408, 208] width 42 height 42
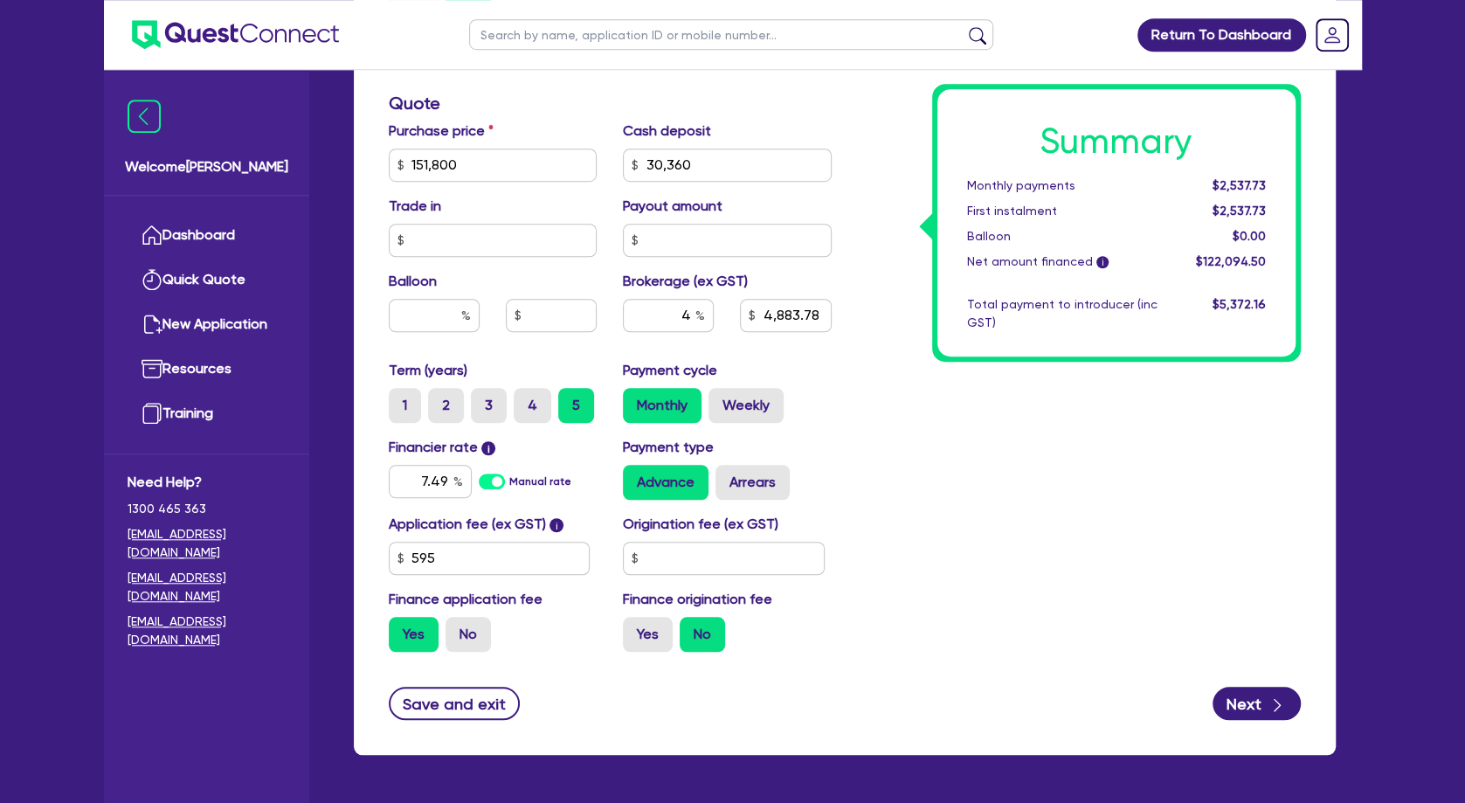
scroll to position [849, 0]
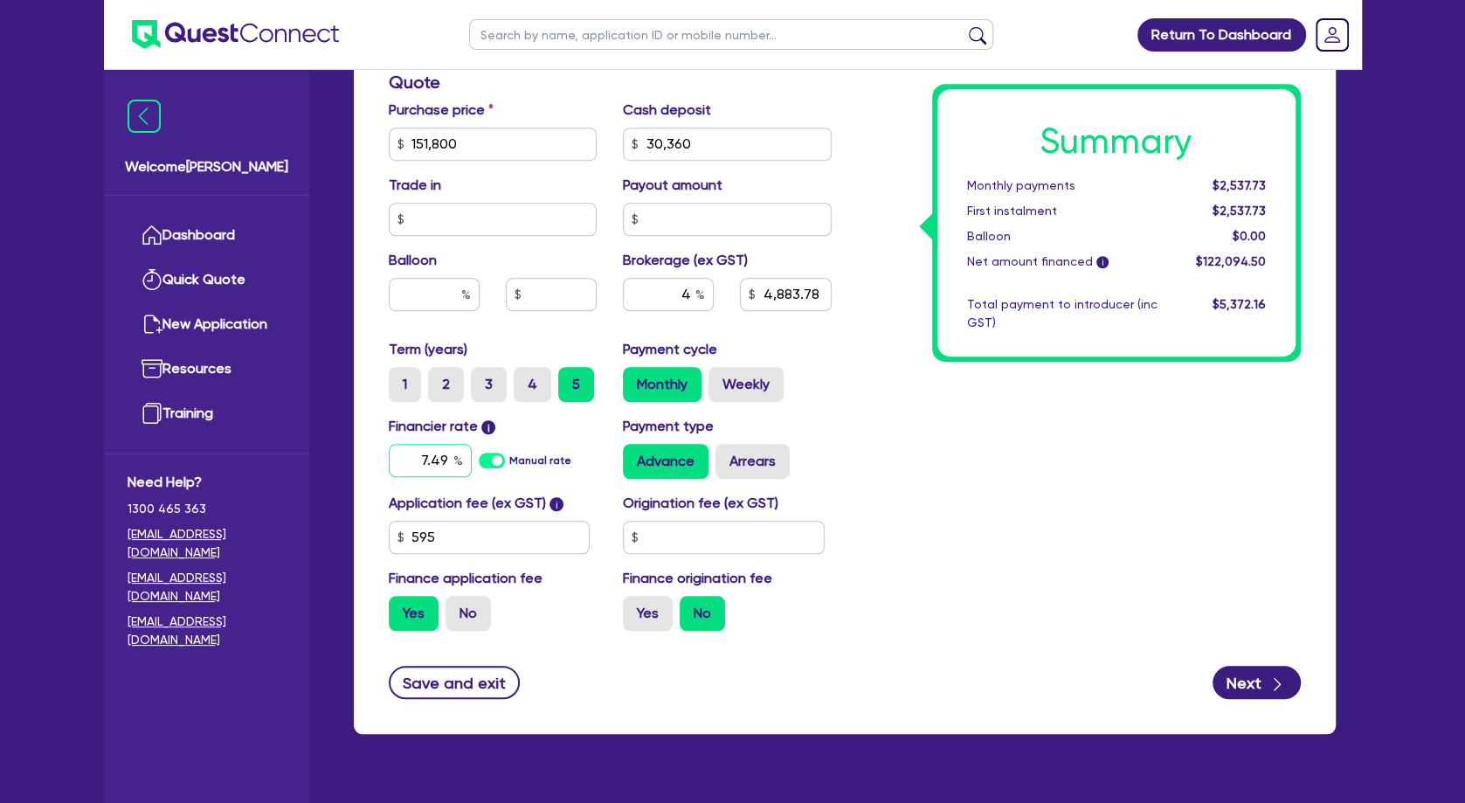
drag, startPoint x: 424, startPoint y: 474, endPoint x: 484, endPoint y: 475, distance: 60.3
click at [472, 475] on input "7.49" at bounding box center [430, 460] width 83 height 33
click at [1180, 440] on div "Summary Monthly payments $2,537.73 First instalment $2,537.73 Balloon $0.00 Net…" at bounding box center [1079, 82] width 469 height 1124
click at [476, 631] on label "No" at bounding box center [468, 613] width 45 height 35
click at [457, 607] on input "No" at bounding box center [451, 601] width 11 height 11
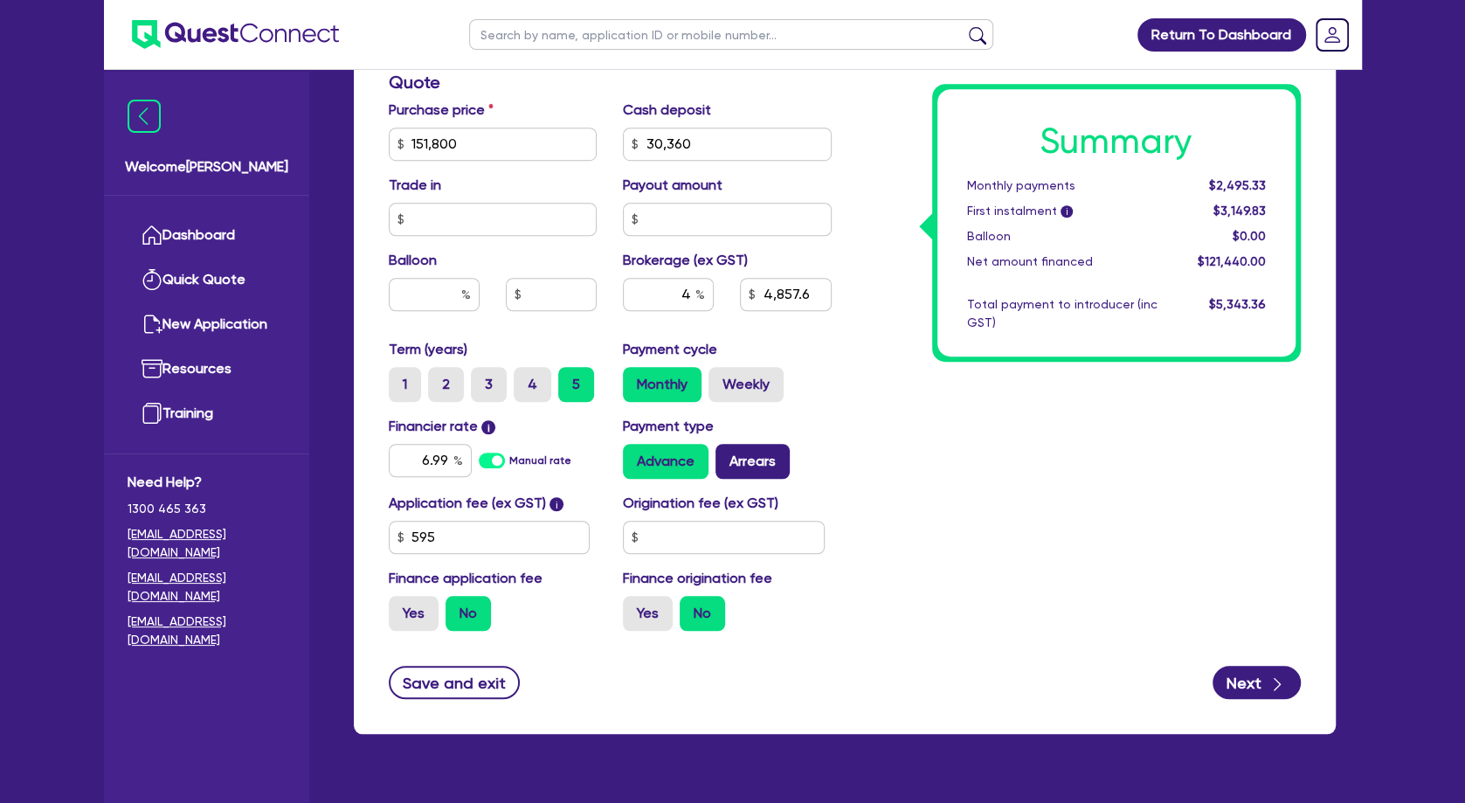
click at [751, 479] on label "Arrears" at bounding box center [753, 461] width 74 height 35
click at [727, 455] on input "Arrears" at bounding box center [721, 449] width 11 height 11
click at [977, 461] on div "Summary Monthly payments $2,509.87 First instalment i $3,164.37 Balloon $0.00 N…" at bounding box center [1079, 82] width 469 height 1124
click at [537, 29] on input "text" at bounding box center [731, 34] width 524 height 31
click button "submit" at bounding box center [978, 38] width 28 height 24
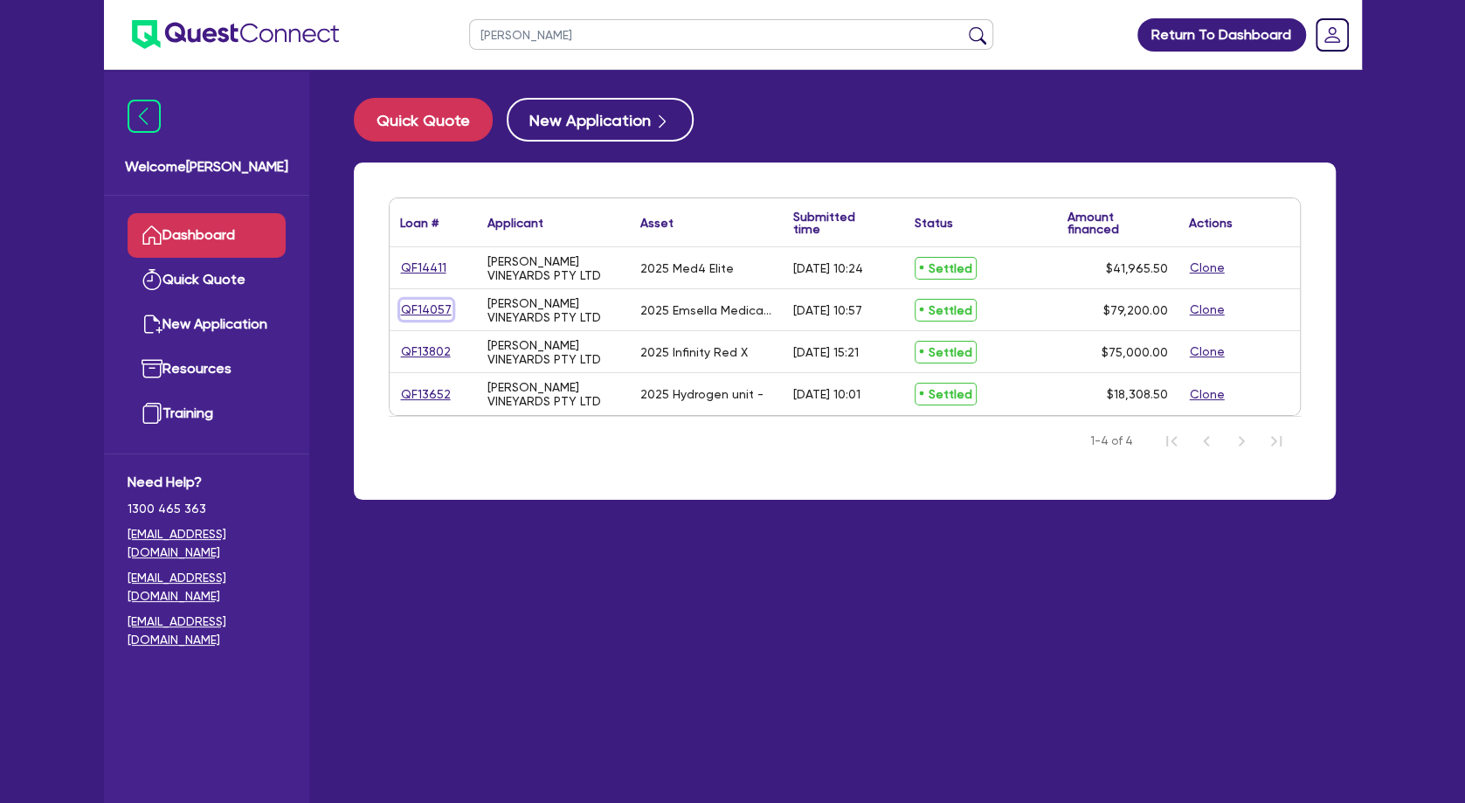
click at [419, 305] on link "QF14057" at bounding box center [426, 310] width 52 height 20
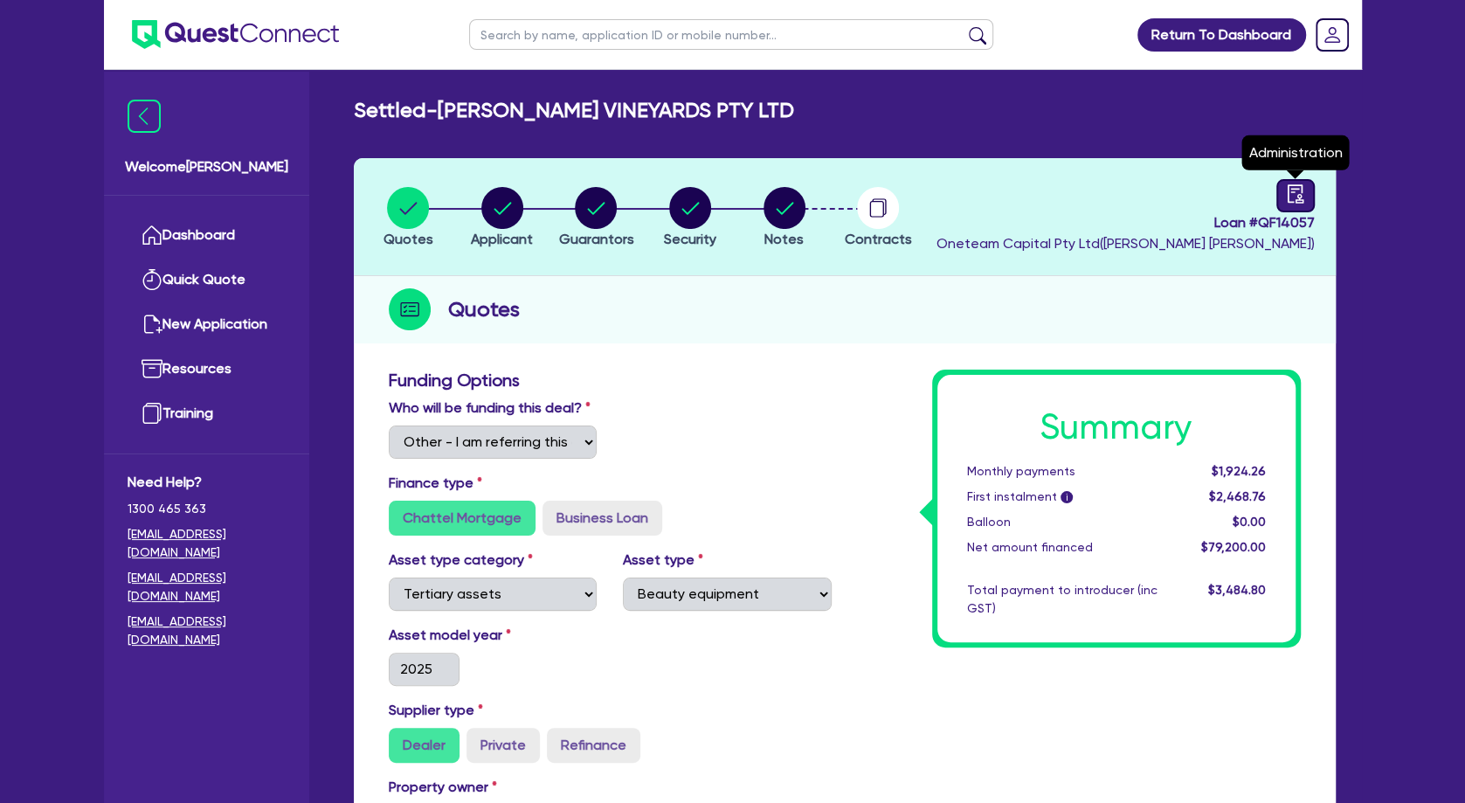
click at [1291, 198] on icon "audit" at bounding box center [1295, 193] width 19 height 19
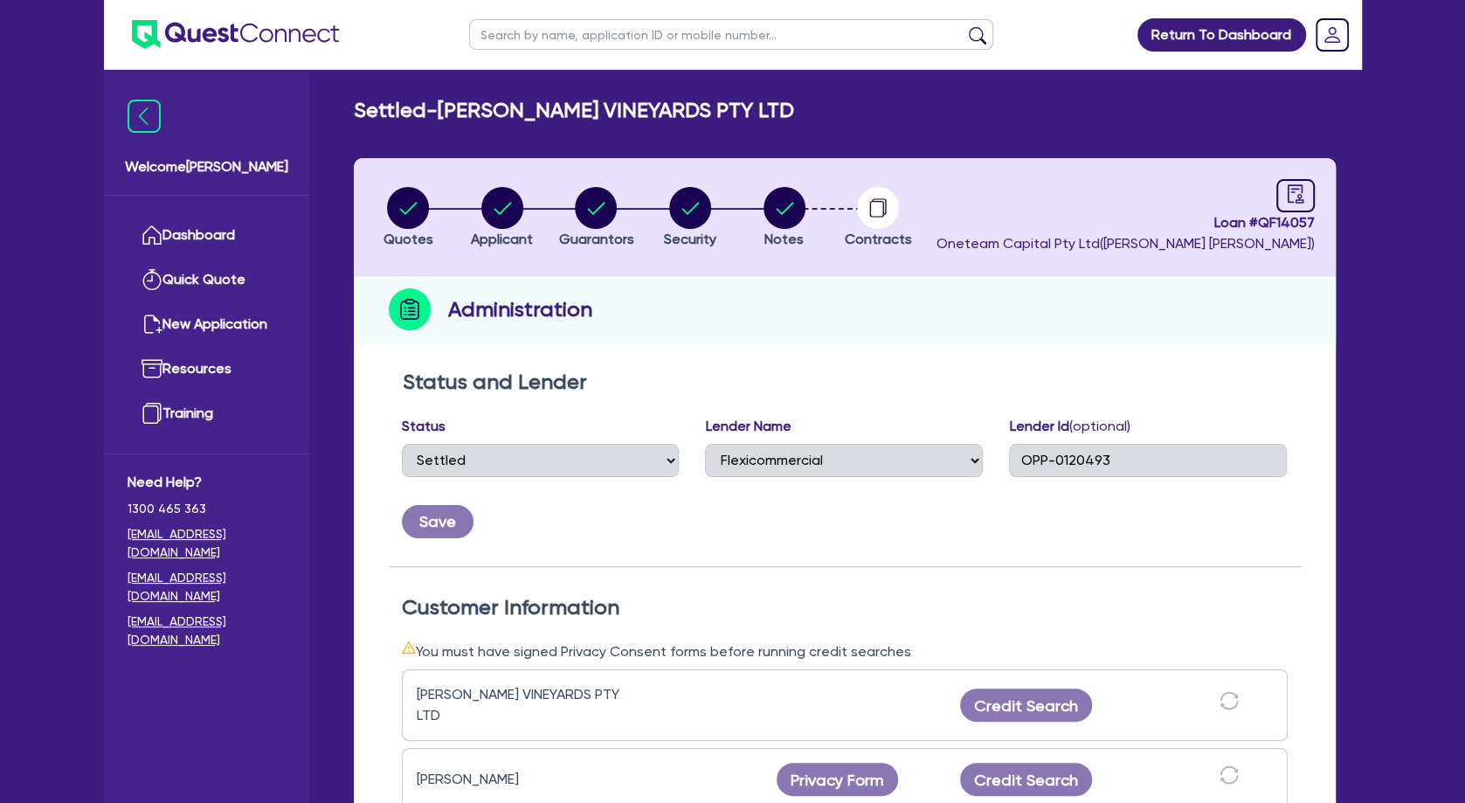
click at [528, 34] on input "text" at bounding box center [731, 34] width 524 height 31
click button "submit" at bounding box center [978, 38] width 28 height 24
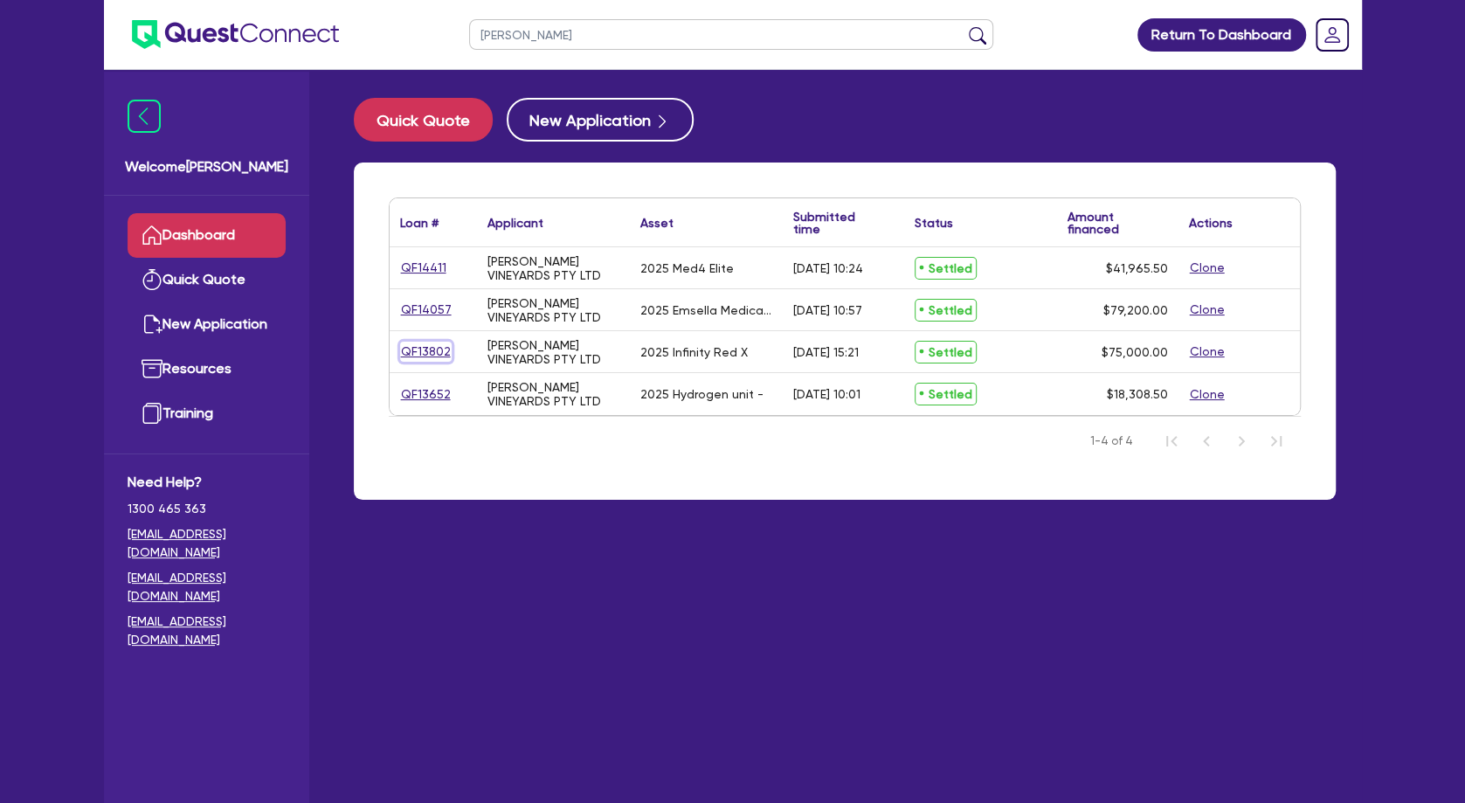
click at [442, 354] on link "QF13802" at bounding box center [426, 352] width 52 height 20
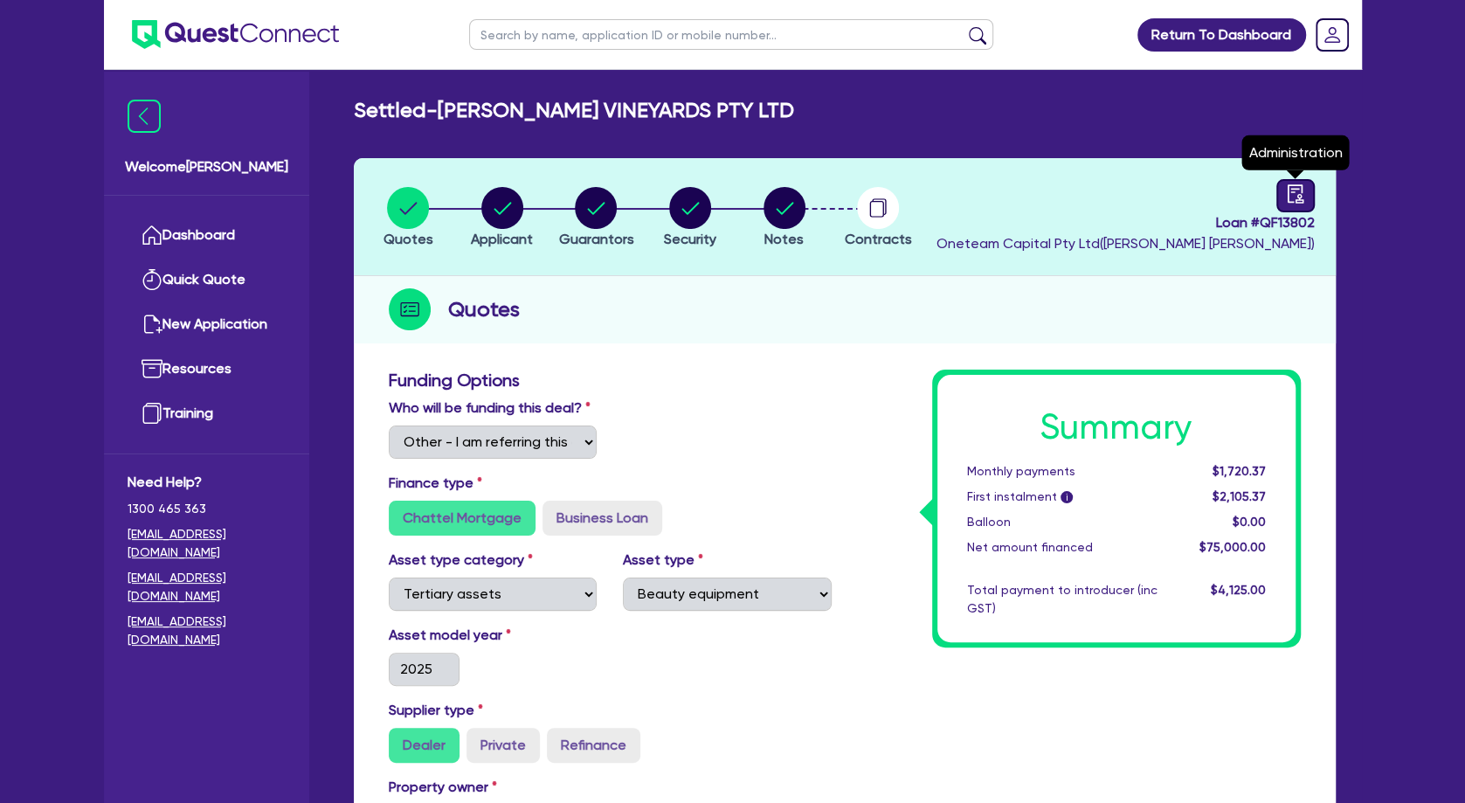
click at [1296, 191] on icon "audit" at bounding box center [1295, 193] width 19 height 19
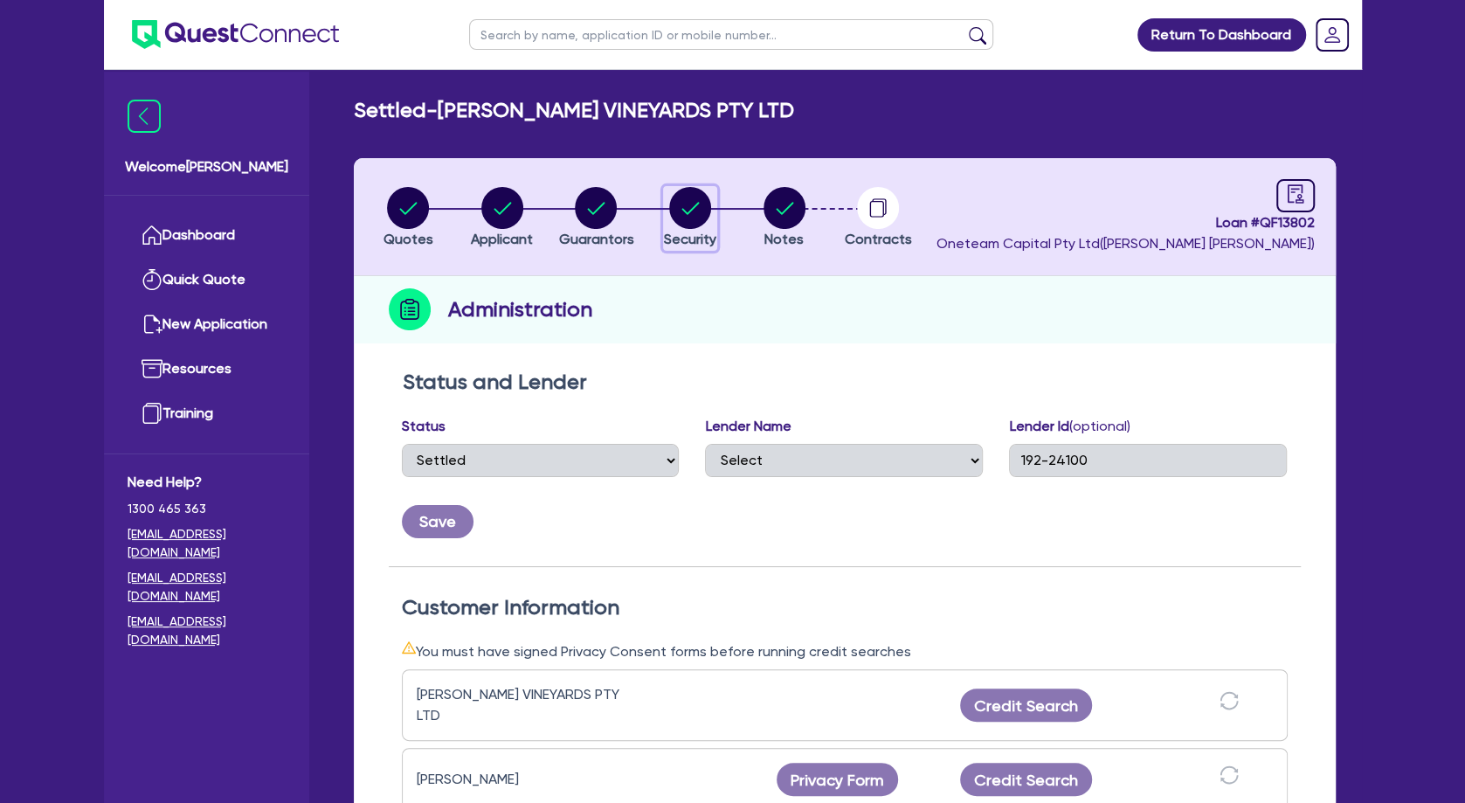
click at [684, 212] on circle "button" at bounding box center [690, 208] width 42 height 42
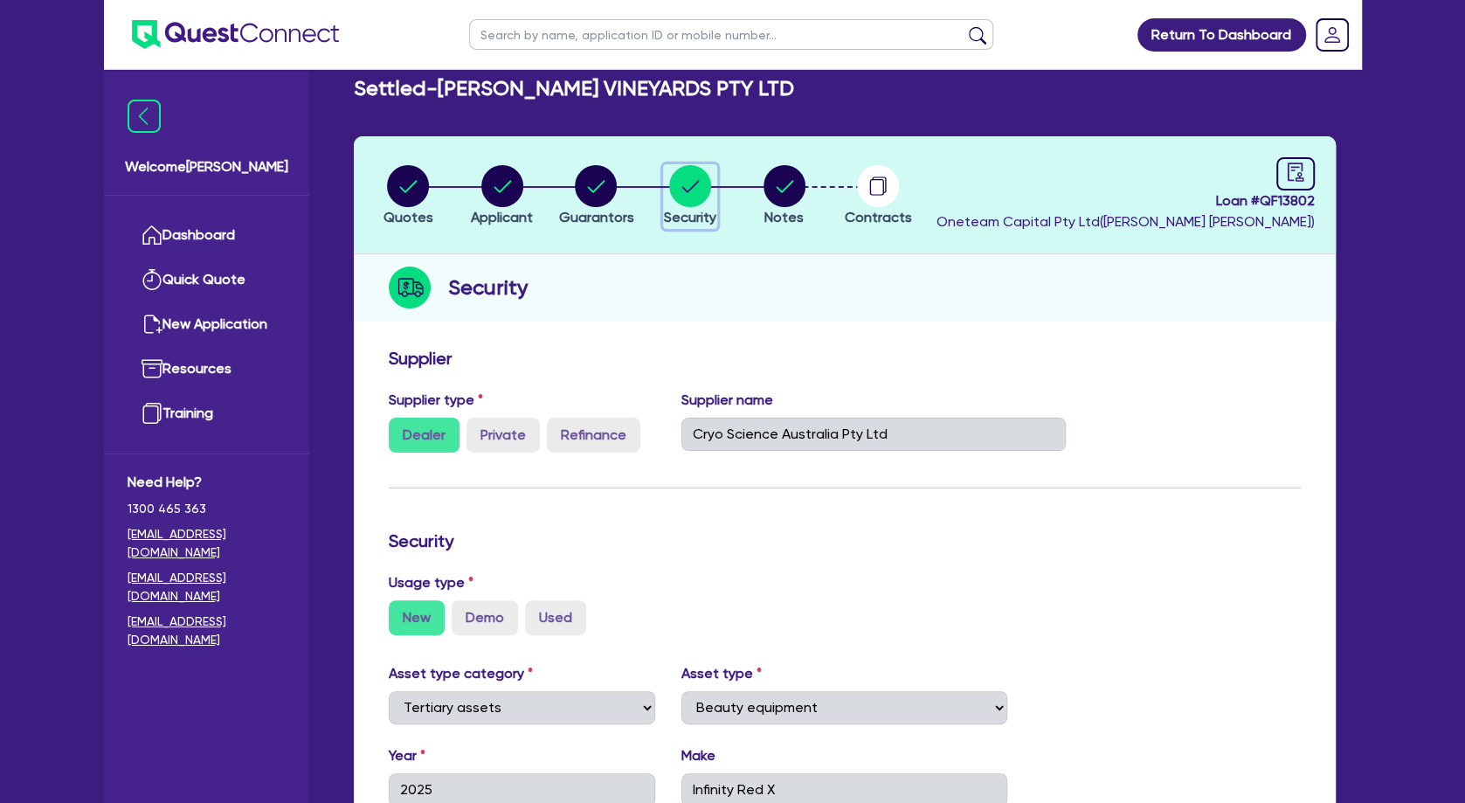
scroll to position [189, 0]
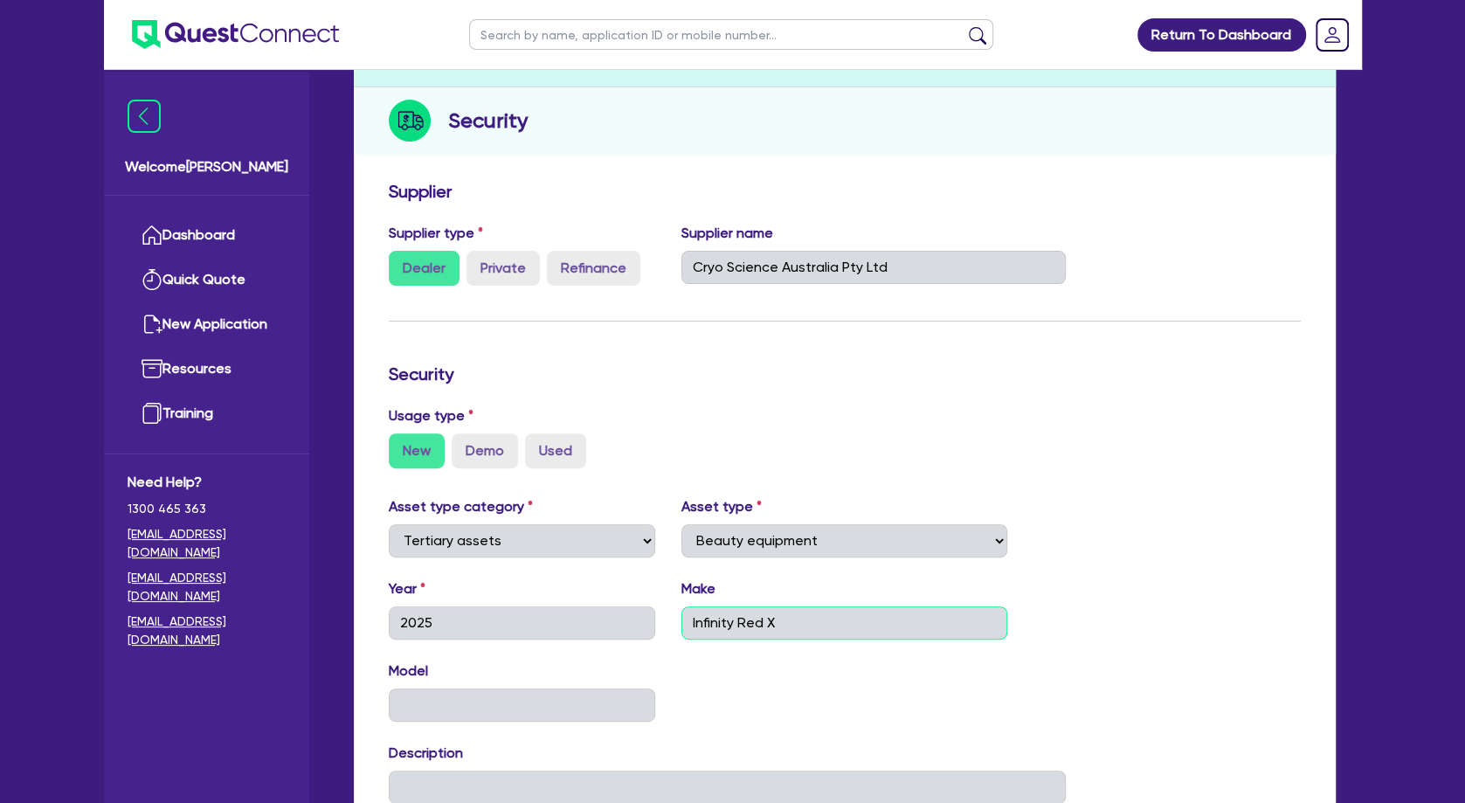
click at [759, 618] on input "Infinity Red X" at bounding box center [845, 622] width 326 height 33
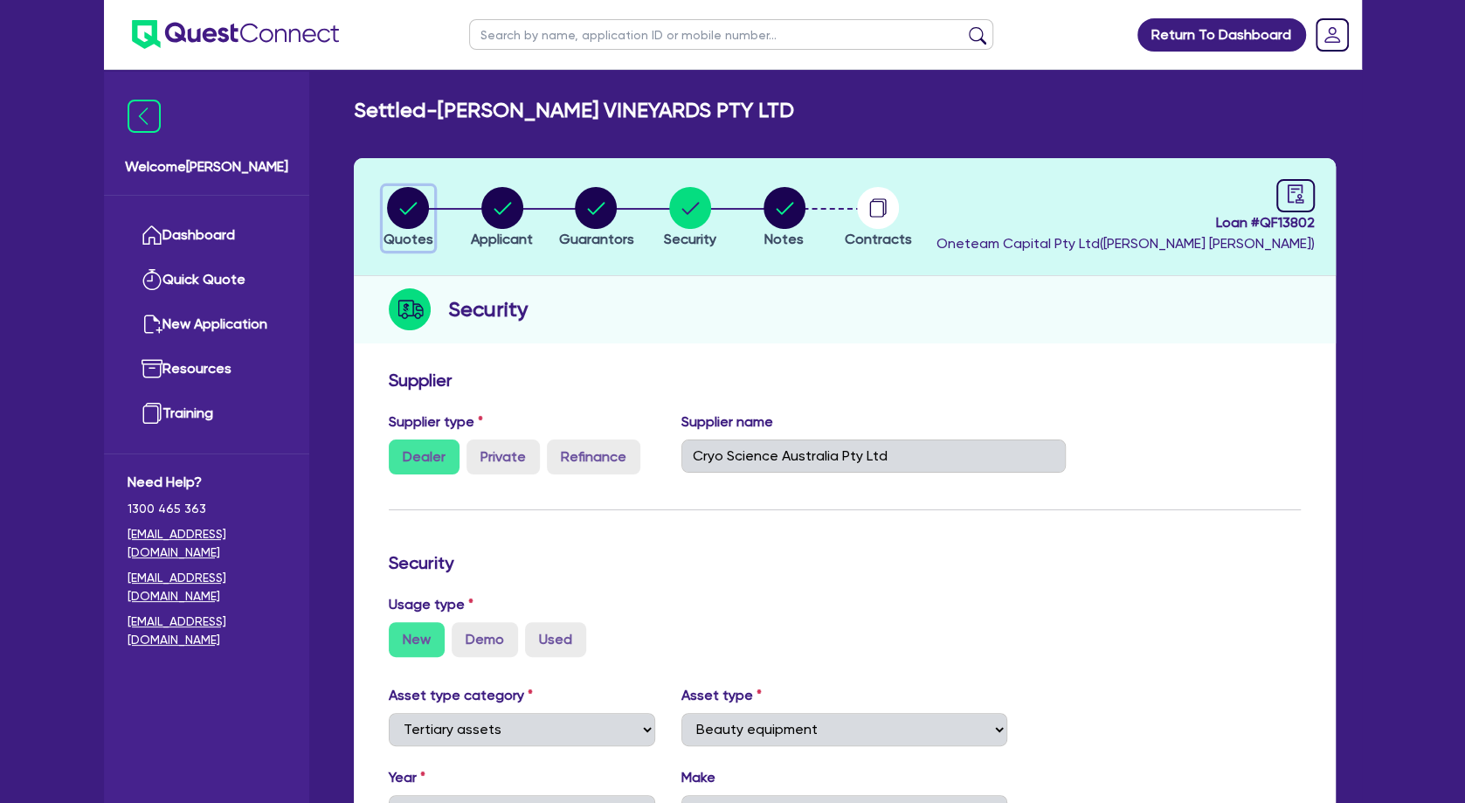
click at [409, 210] on icon "button" at bounding box center [408, 208] width 17 height 12
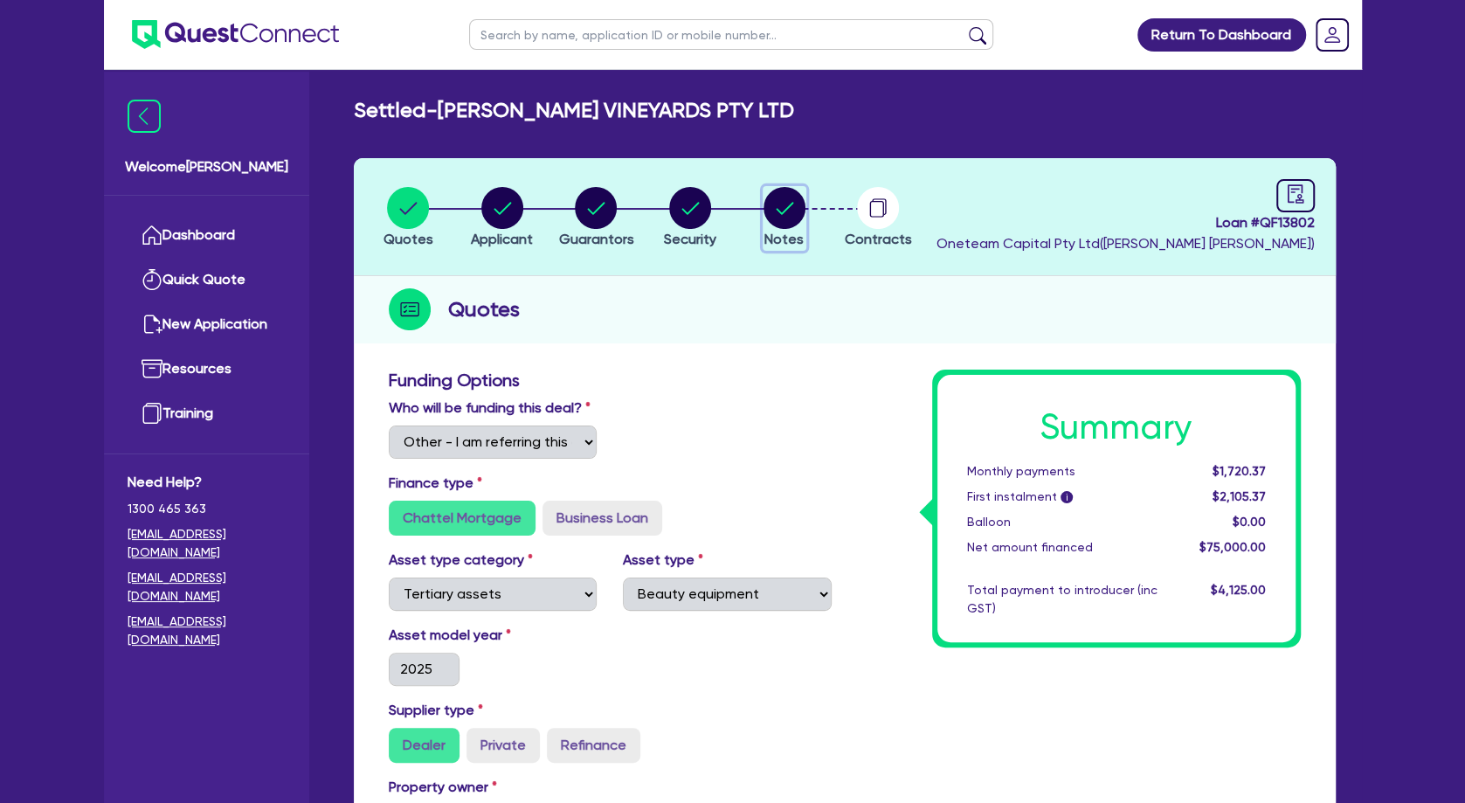
click at [793, 203] on circle "button" at bounding box center [785, 208] width 42 height 42
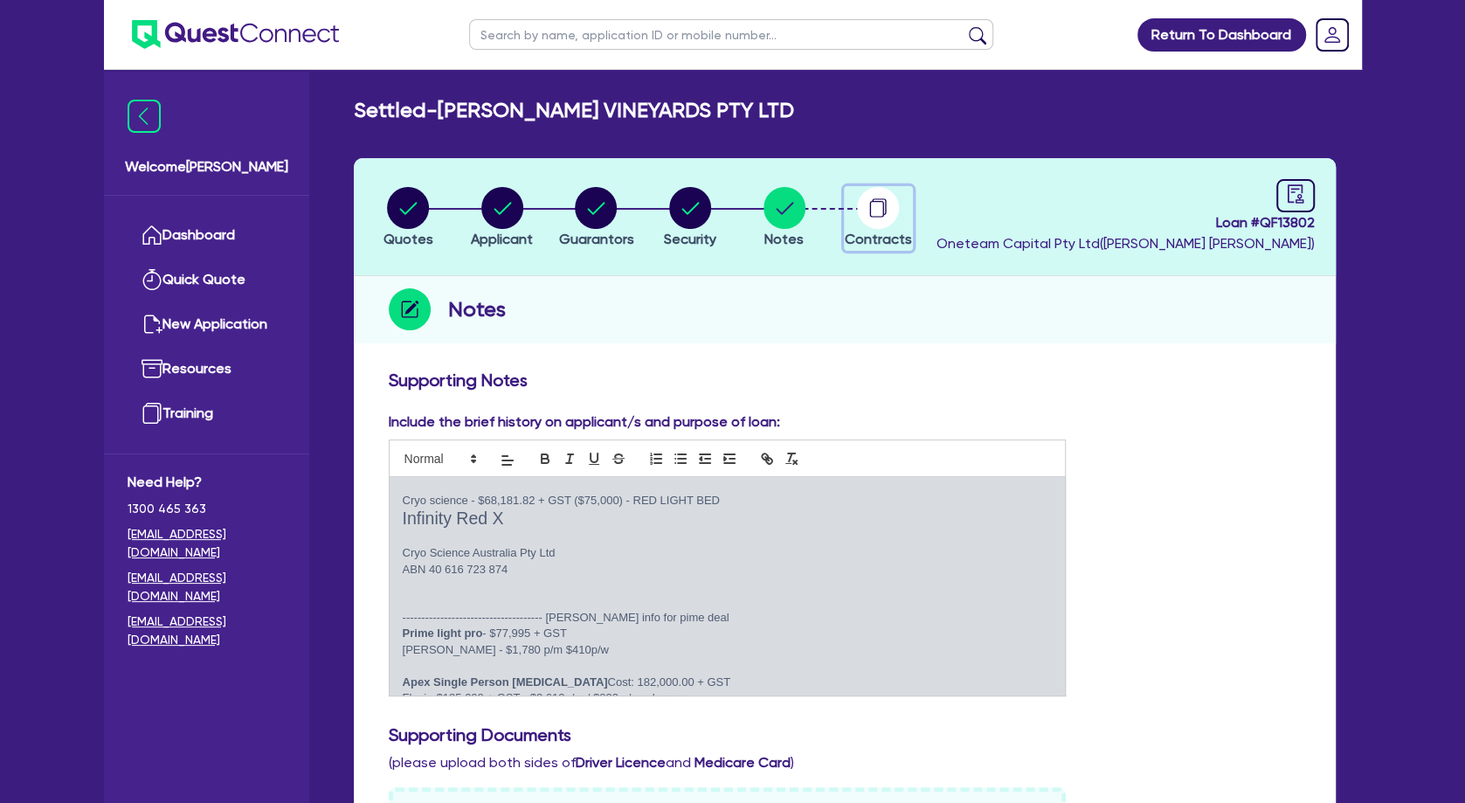
click at [873, 213] on circle "button" at bounding box center [878, 208] width 42 height 42
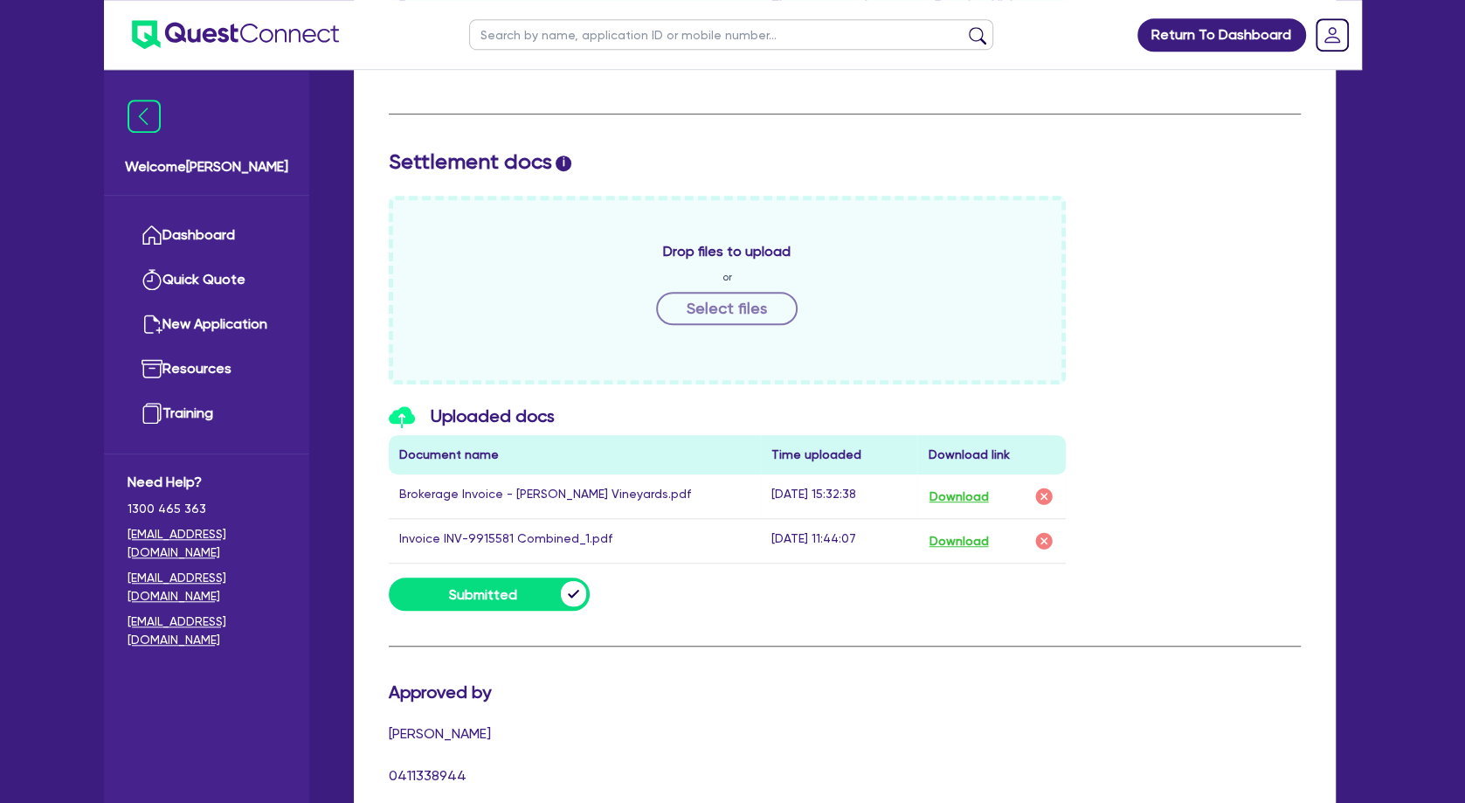
scroll to position [755, 0]
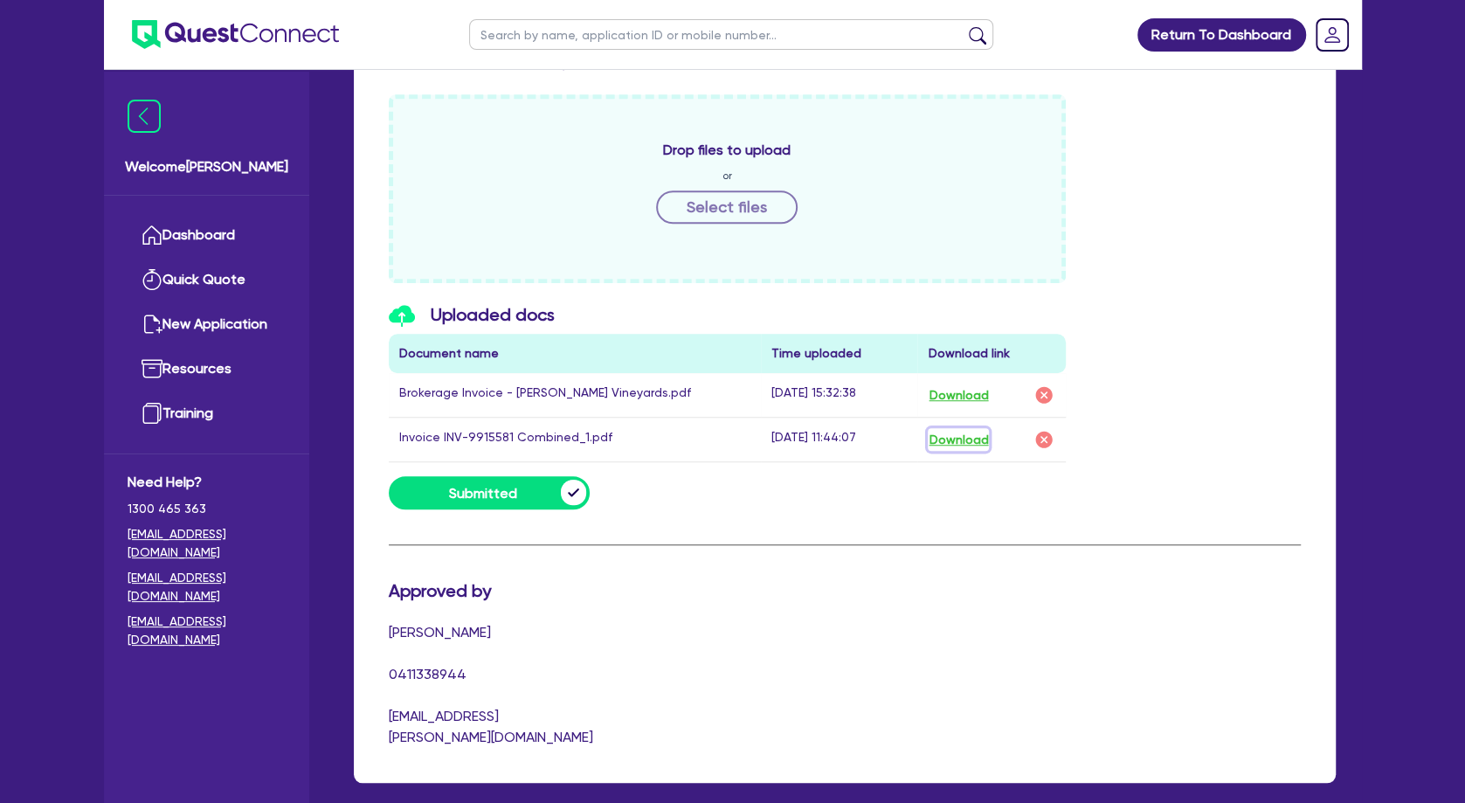
click at [960, 439] on button "Download" at bounding box center [958, 439] width 61 height 23
